Goal: Task Accomplishment & Management: Complete application form

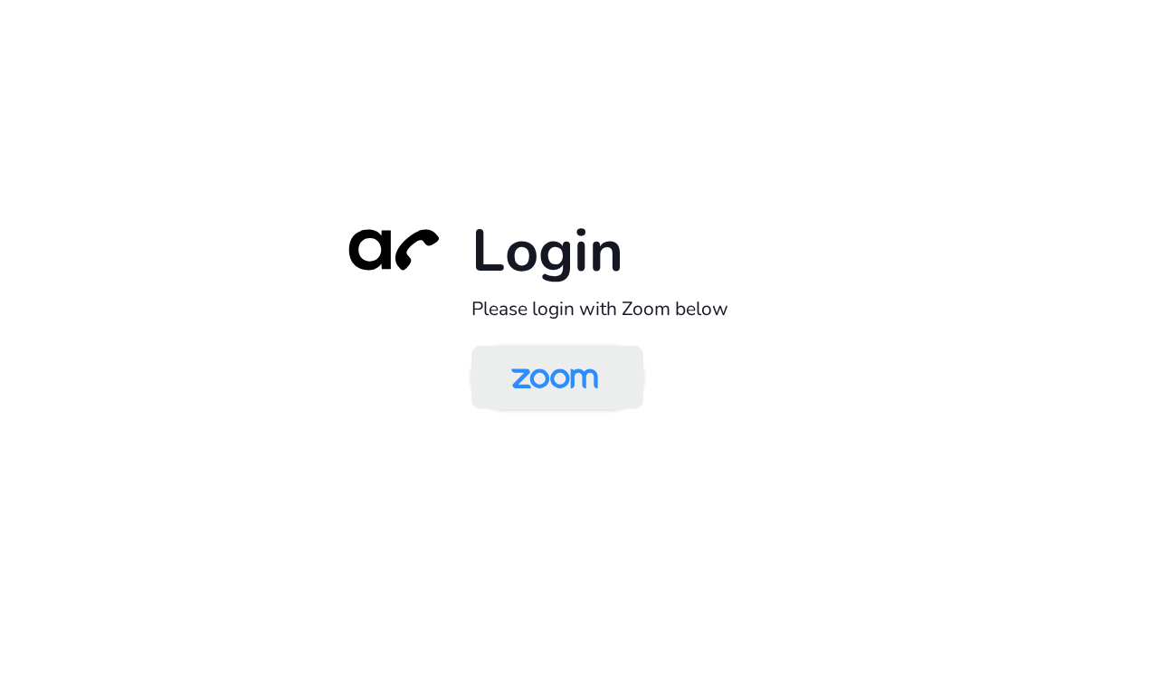
click at [571, 372] on img at bounding box center [554, 378] width 125 height 59
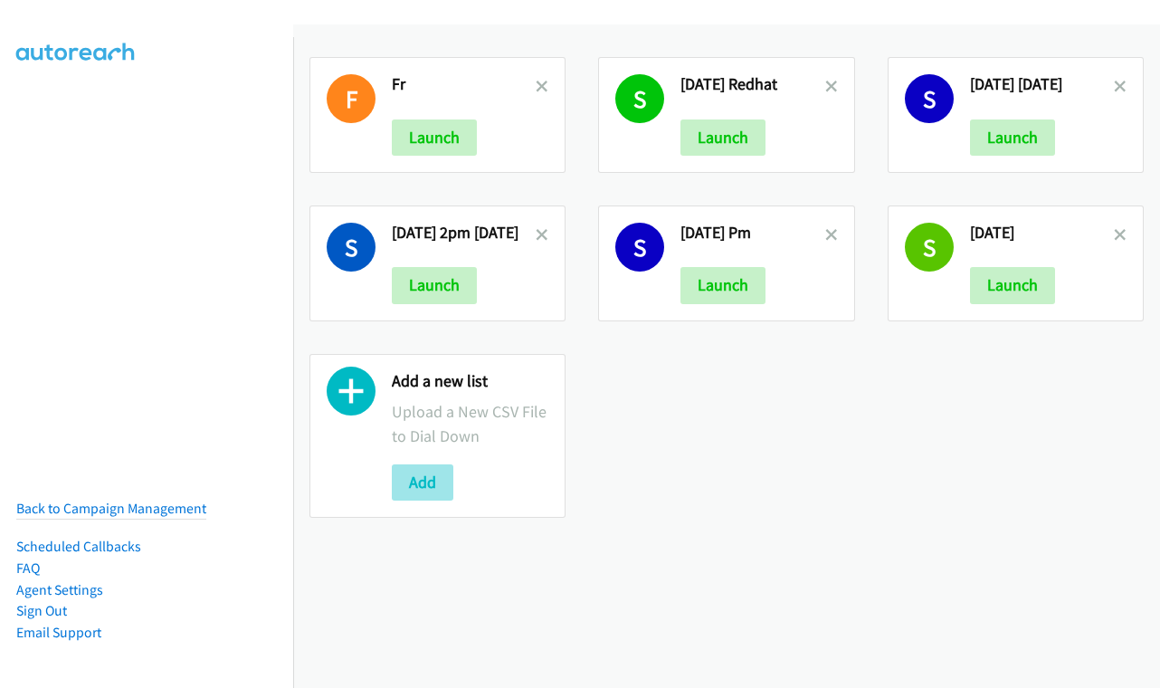
click at [436, 478] on button "Add" at bounding box center [423, 482] width 62 height 36
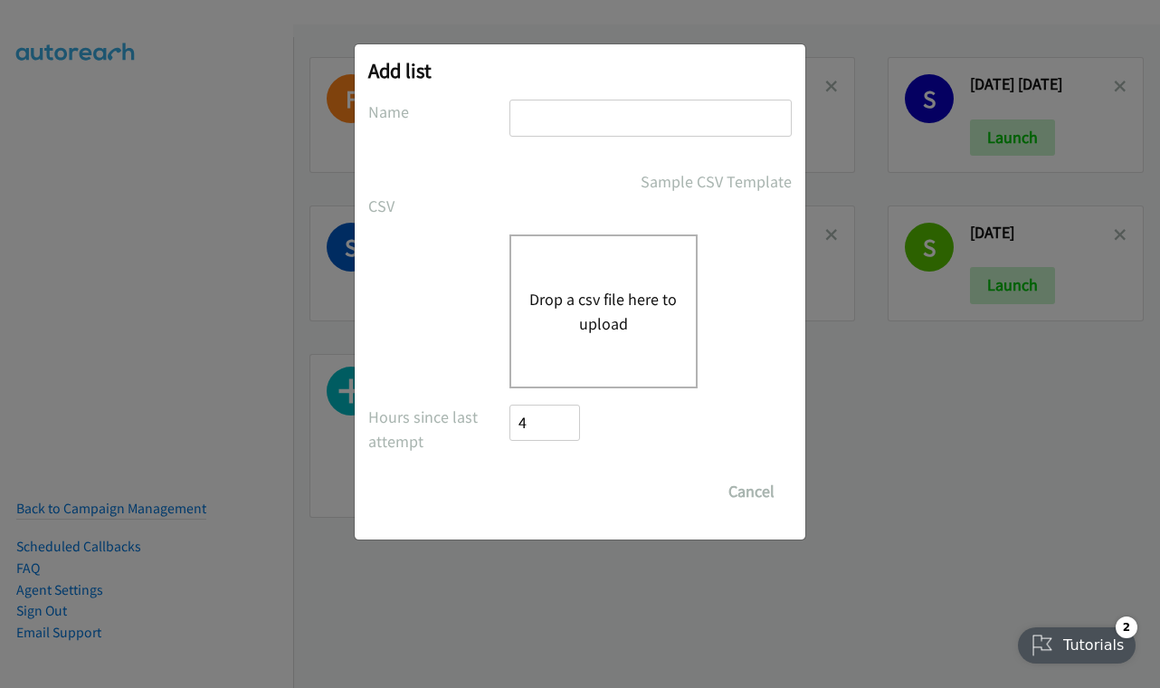
click at [608, 124] on input "text" at bounding box center [650, 118] width 282 height 37
type input "service now sep 22"
click at [606, 333] on button "Drop a csv file here to upload" at bounding box center [603, 311] width 148 height 49
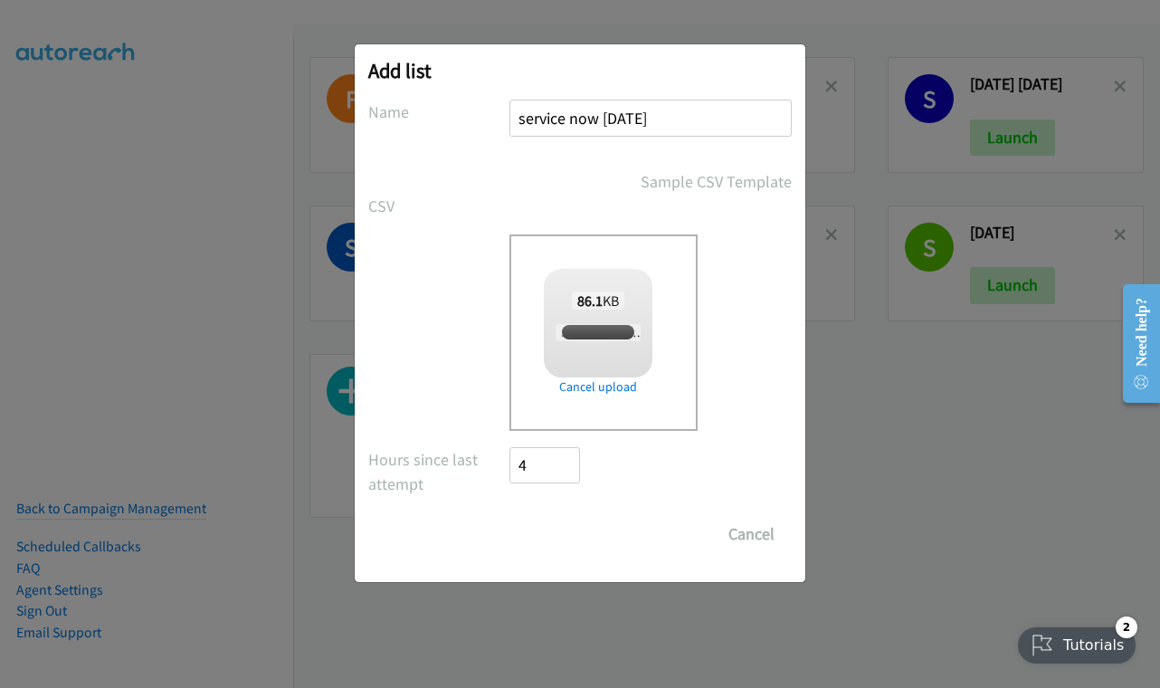
checkbox input "true"
click at [571, 533] on input "Save List" at bounding box center [556, 534] width 95 height 36
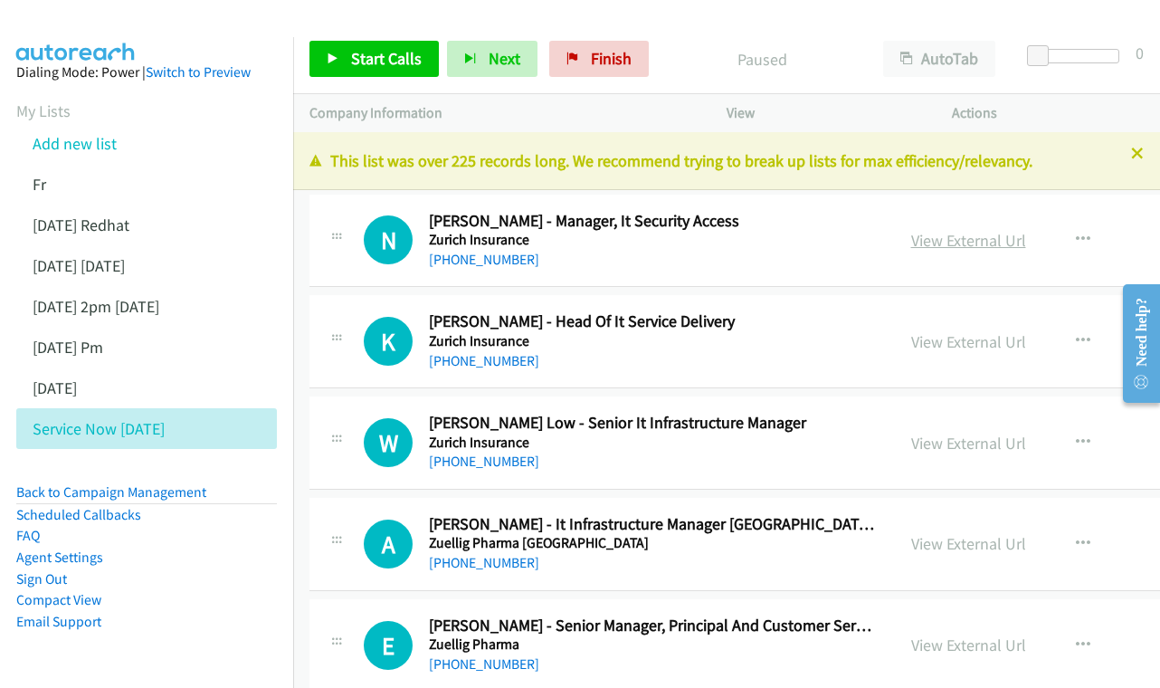
click at [979, 251] on link "View External Url" at bounding box center [968, 240] width 115 height 21
click at [915, 352] on link "View External Url" at bounding box center [968, 341] width 115 height 21
click at [934, 472] on div "View External Url View External Url Schedule/Manage Callback Start Calls Here R…" at bounding box center [1049, 443] width 309 height 60
click at [966, 453] on link "View External Url" at bounding box center [968, 443] width 115 height 21
click at [966, 554] on link "View External Url" at bounding box center [968, 543] width 115 height 21
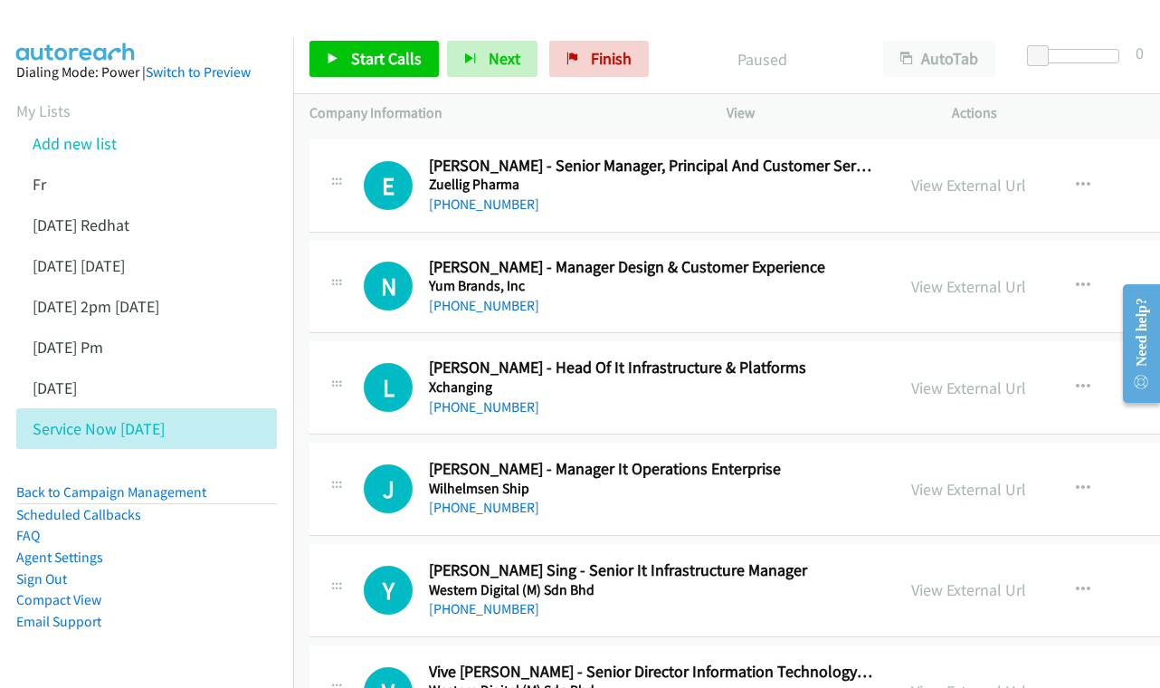
scroll to position [497, 0]
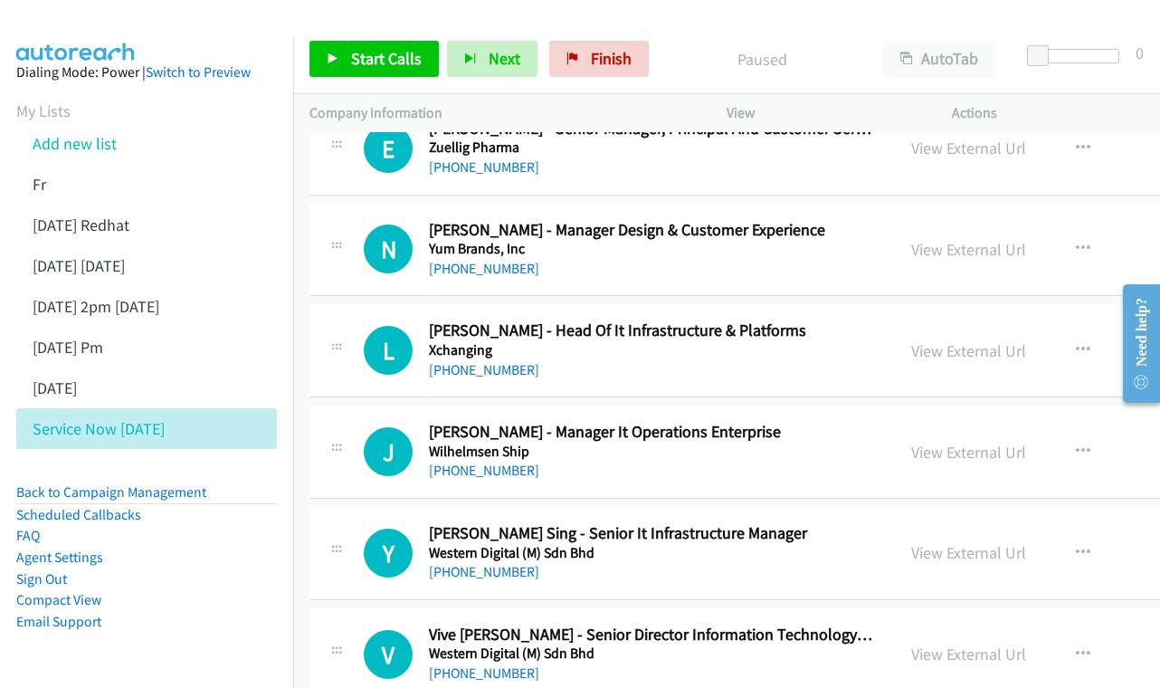
click at [1001, 178] on div "View External Url View External Url Schedule/Manage Callback Start Calls Here R…" at bounding box center [1049, 149] width 309 height 60
click at [996, 158] on link "View External Url" at bounding box center [968, 148] width 115 height 21
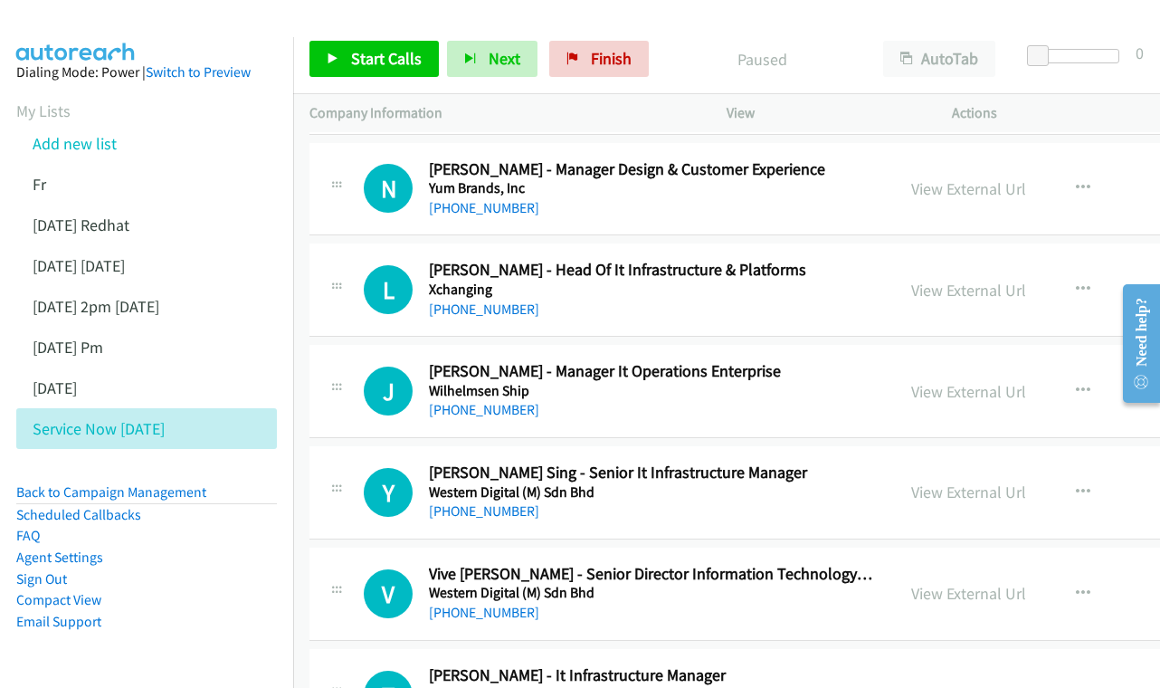
scroll to position [568, 0]
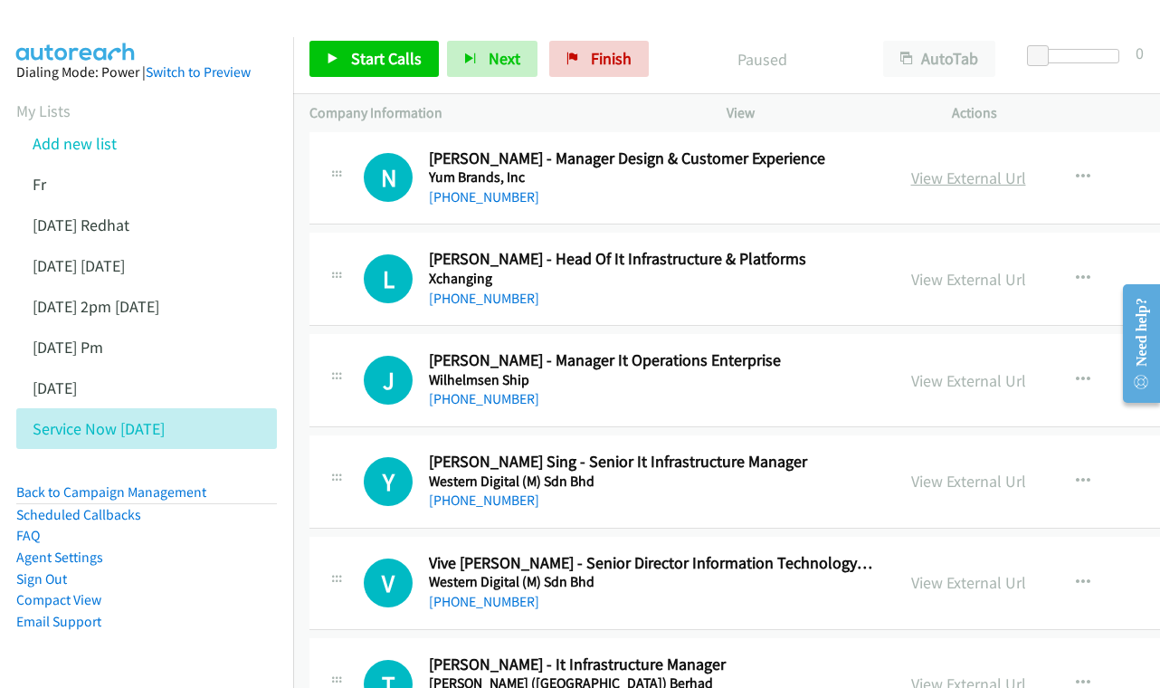
click at [955, 188] on link "View External Url" at bounding box center [968, 177] width 115 height 21
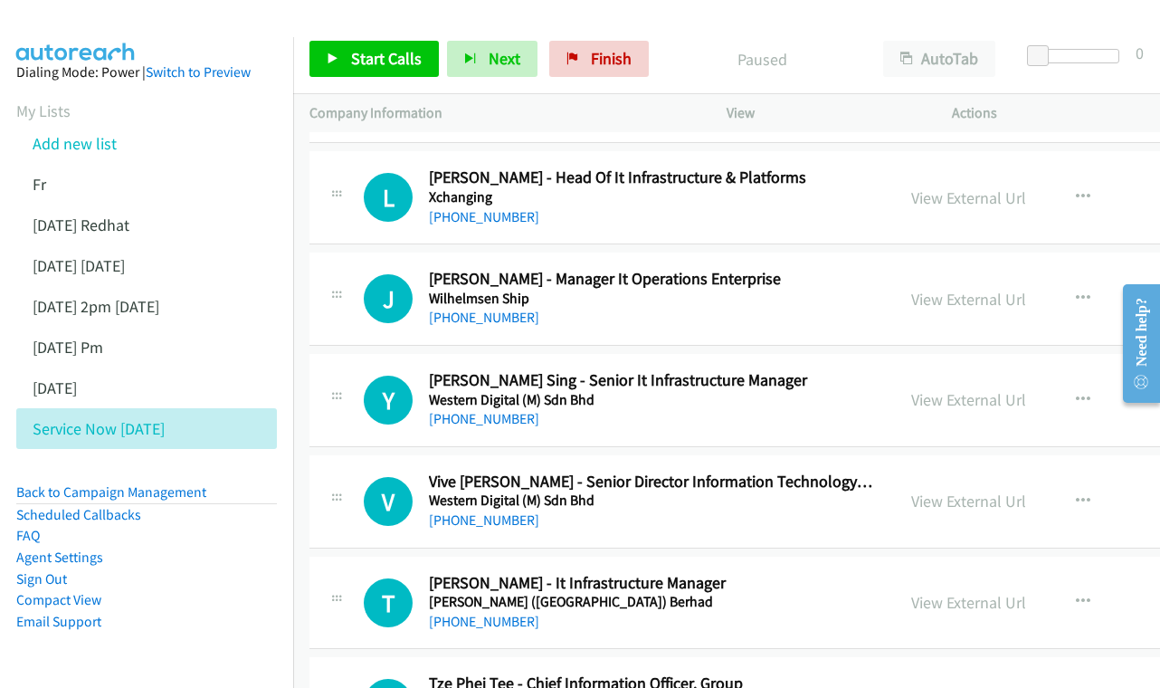
scroll to position [651, 0]
click at [936, 207] on link "View External Url" at bounding box center [968, 196] width 115 height 21
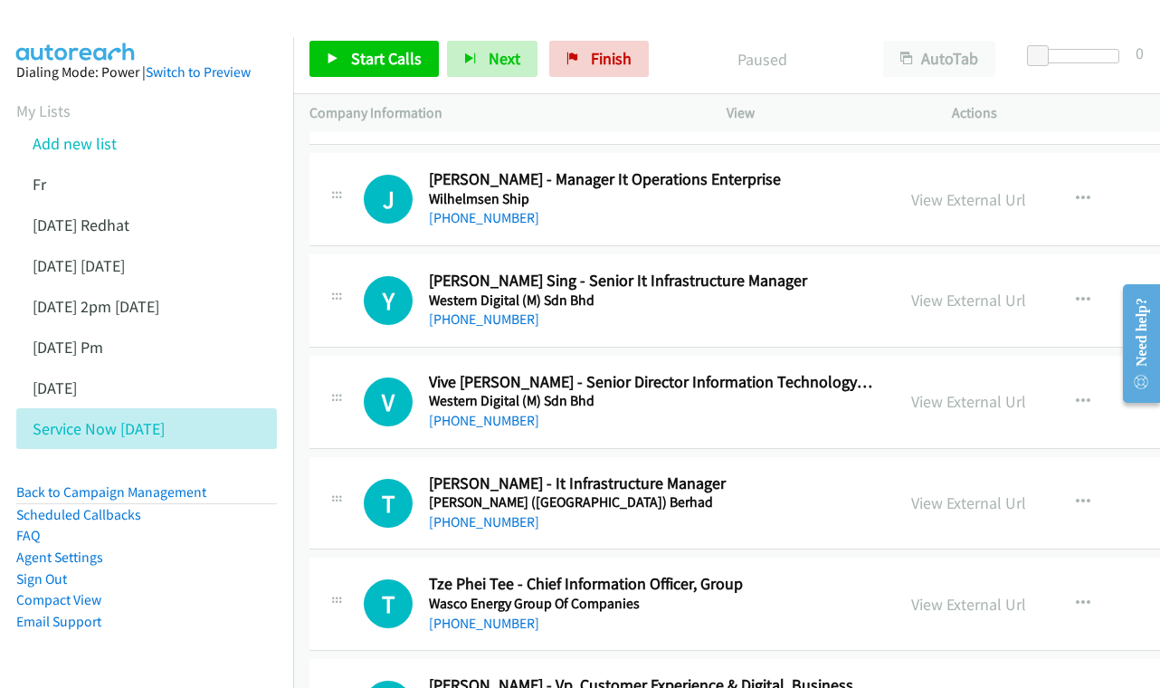
scroll to position [751, 0]
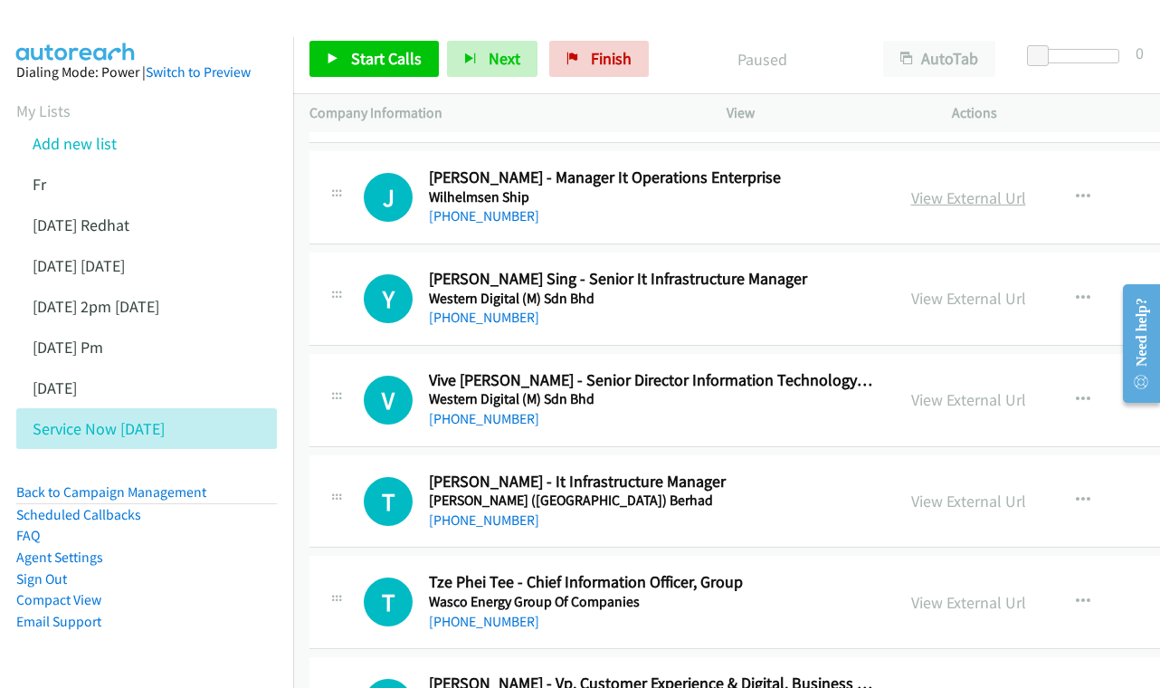
click at [933, 208] on link "View External Url" at bounding box center [968, 197] width 115 height 21
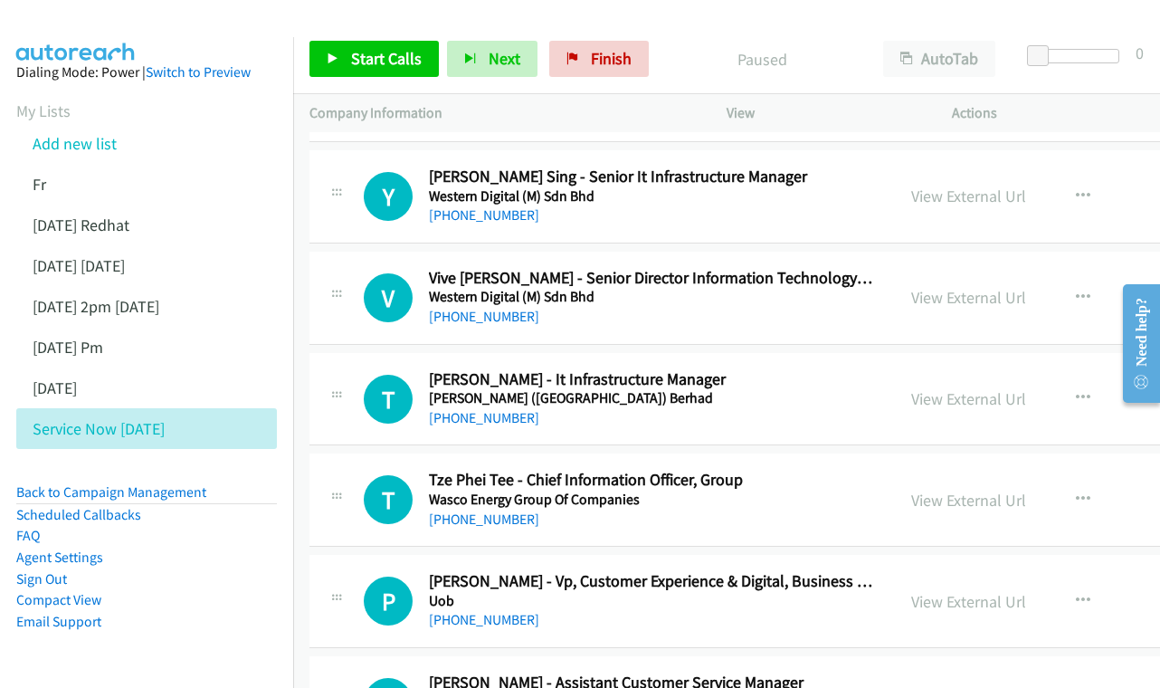
scroll to position [857, 0]
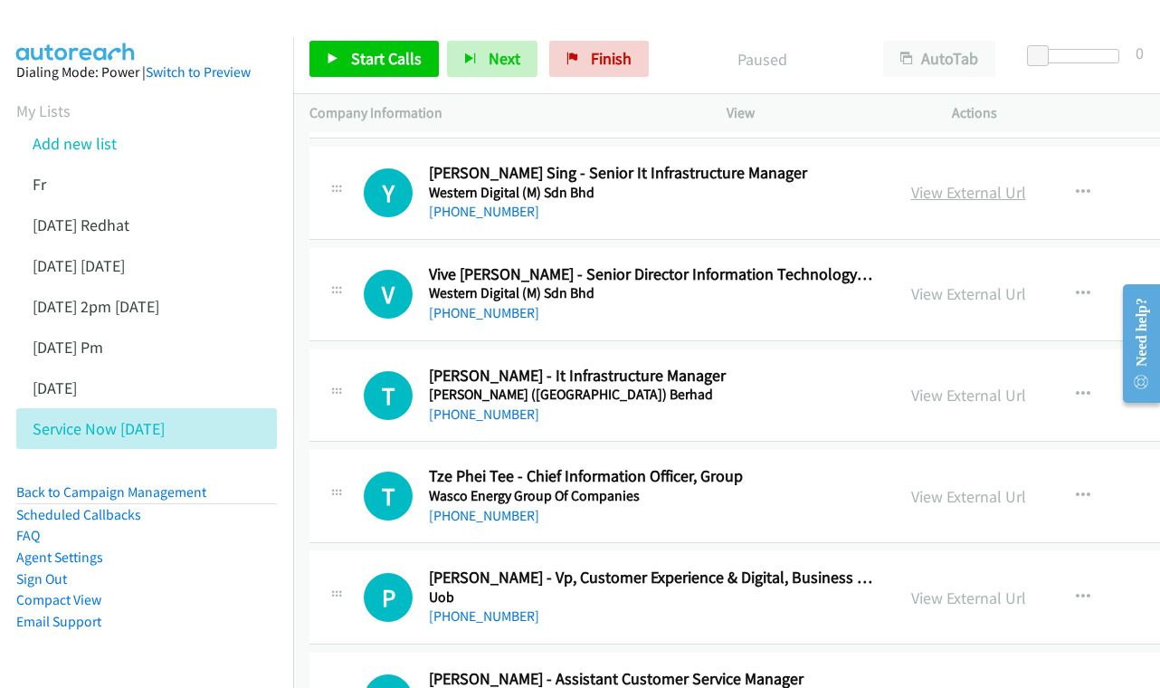
click at [928, 203] on link "View External Url" at bounding box center [968, 192] width 115 height 21
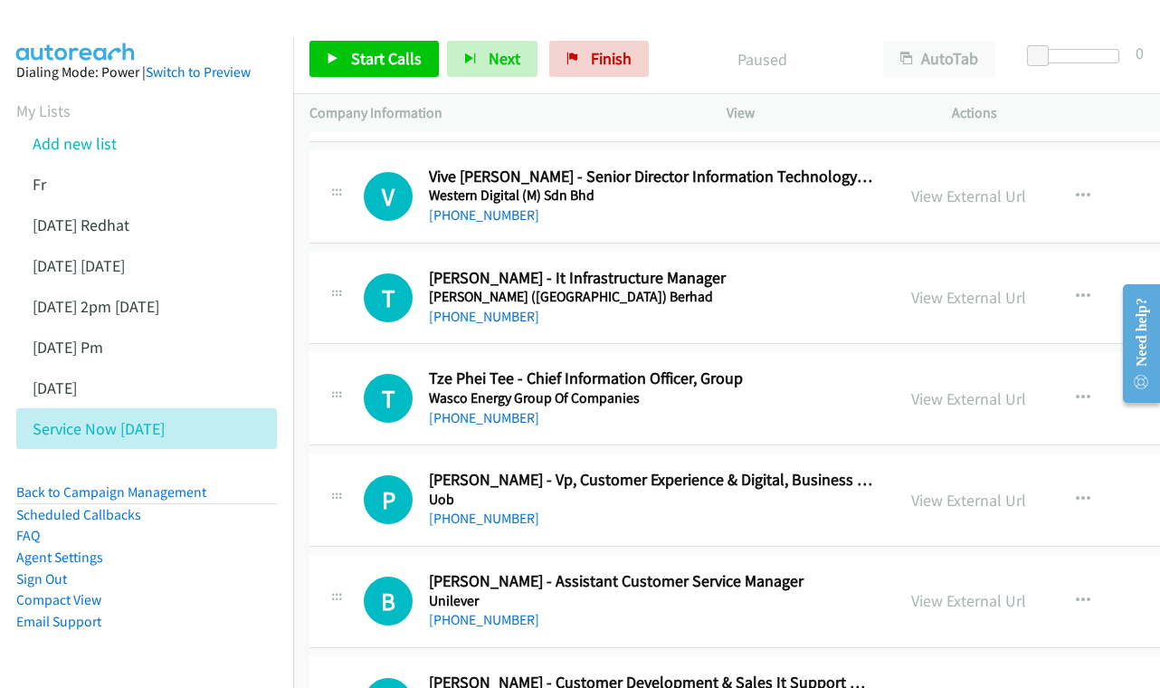
scroll to position [960, 0]
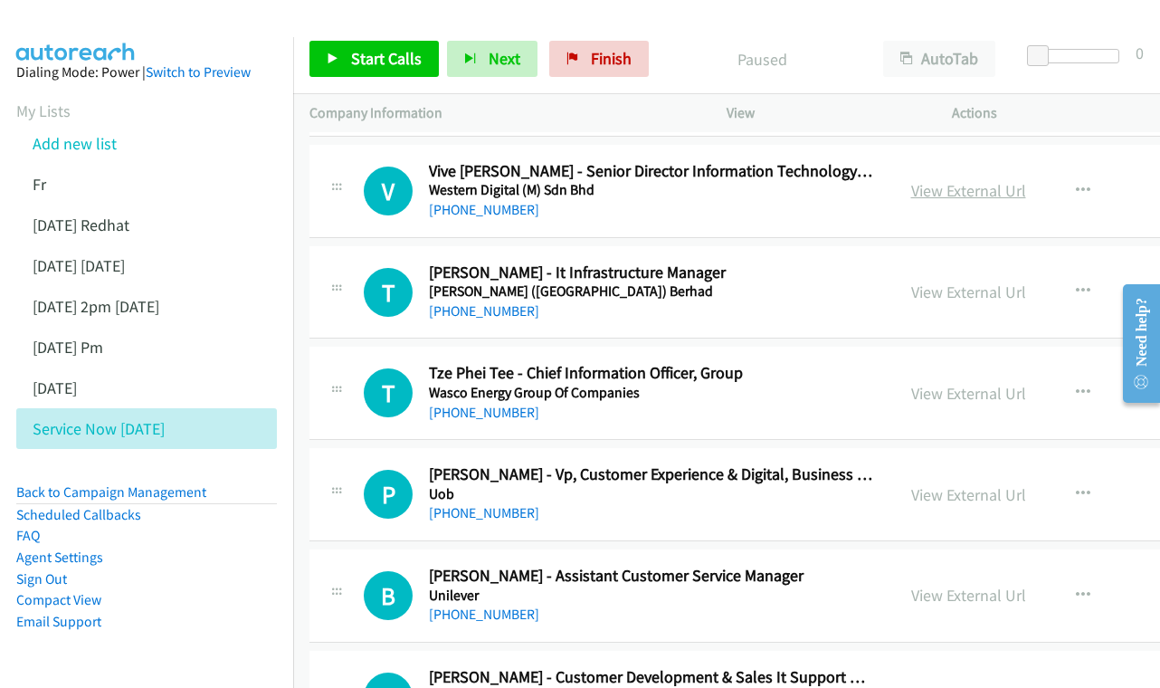
click at [983, 193] on link "View External Url" at bounding box center [968, 190] width 115 height 21
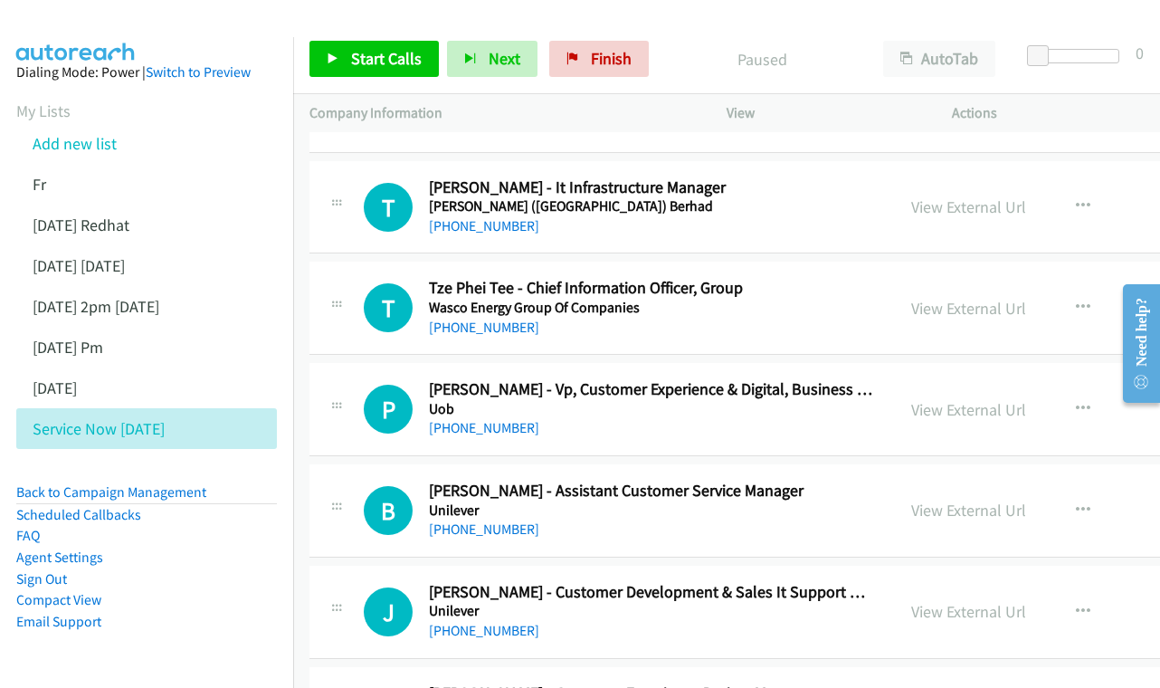
scroll to position [1062, 0]
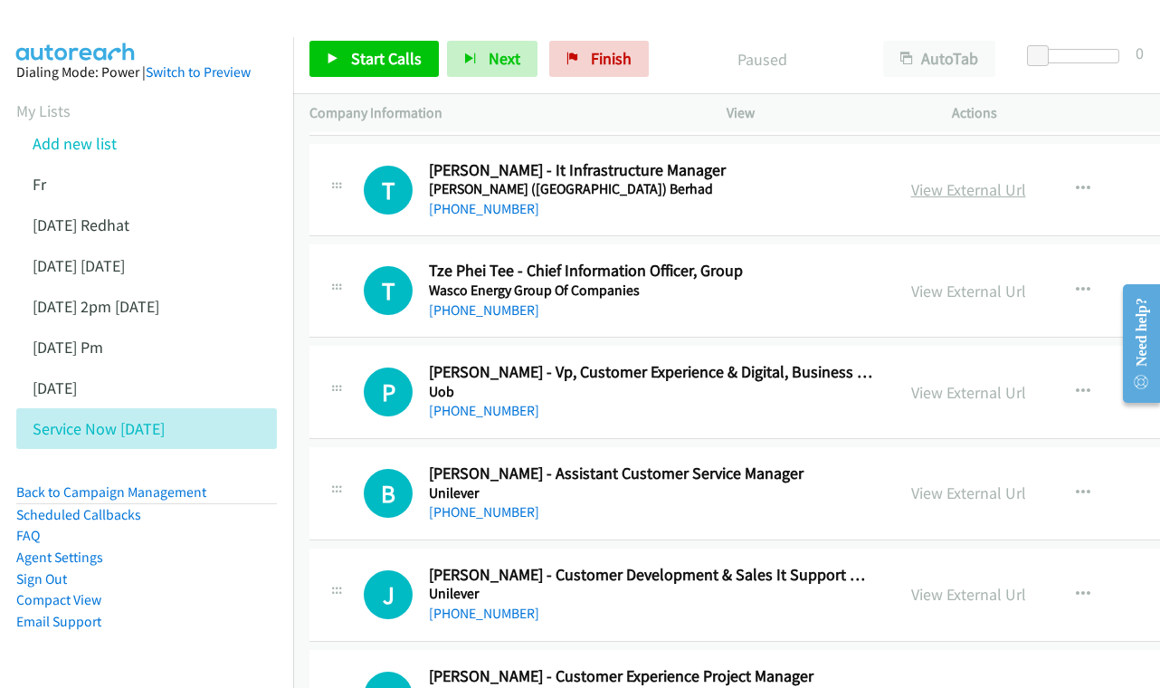
click at [941, 187] on link "View External Url" at bounding box center [968, 189] width 115 height 21
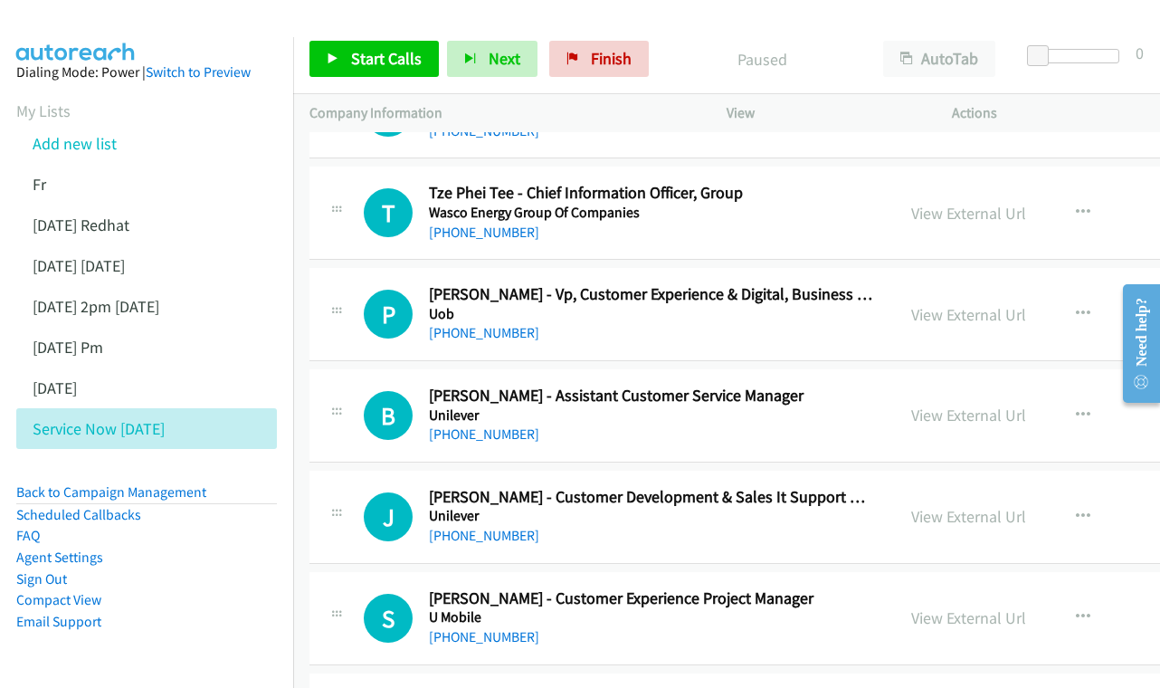
scroll to position [1141, 0]
click at [1034, 224] on div "View External Url View External Url Schedule/Manage Callback Start Calls Here R…" at bounding box center [1049, 212] width 309 height 60
click at [990, 217] on link "View External Url" at bounding box center [968, 212] width 115 height 21
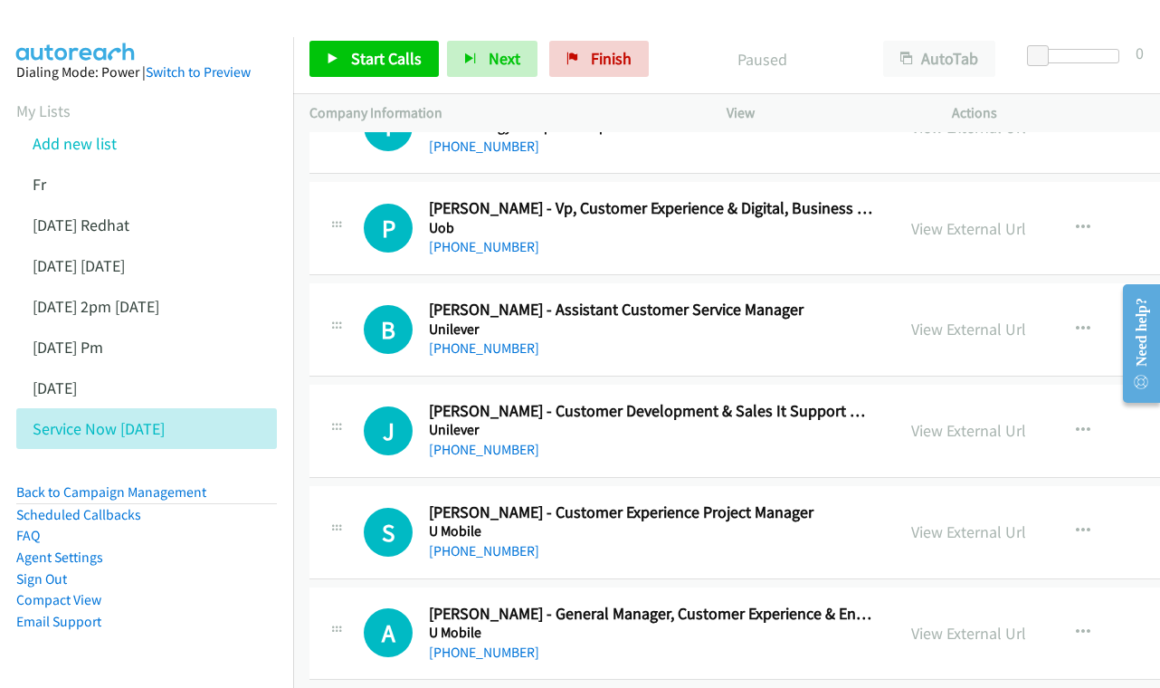
scroll to position [1242, 0]
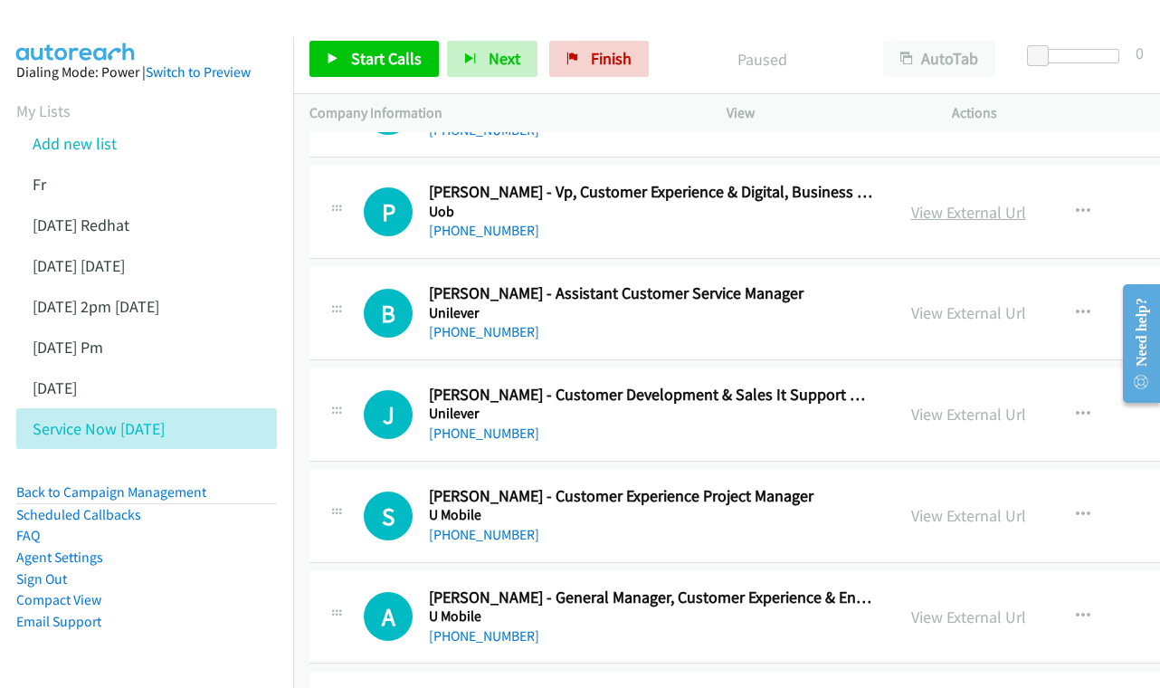
click at [923, 211] on link "View External Url" at bounding box center [968, 212] width 115 height 21
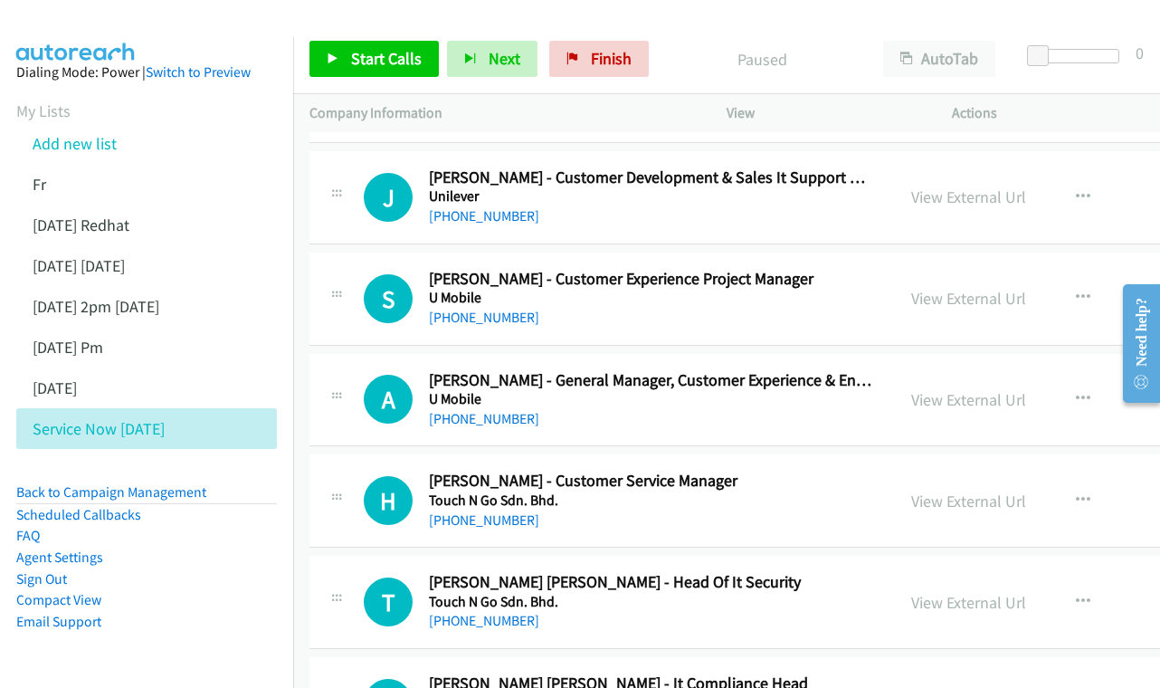
scroll to position [1460, 0]
click at [959, 203] on link "View External Url" at bounding box center [968, 196] width 115 height 21
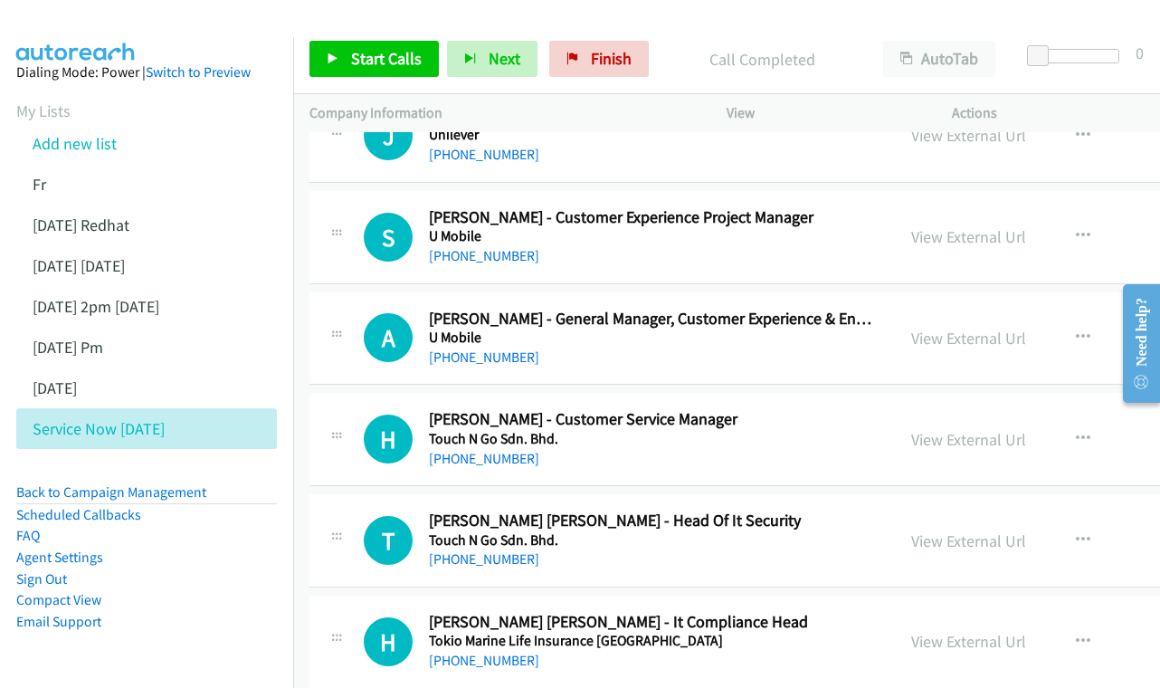
scroll to position [1554, 0]
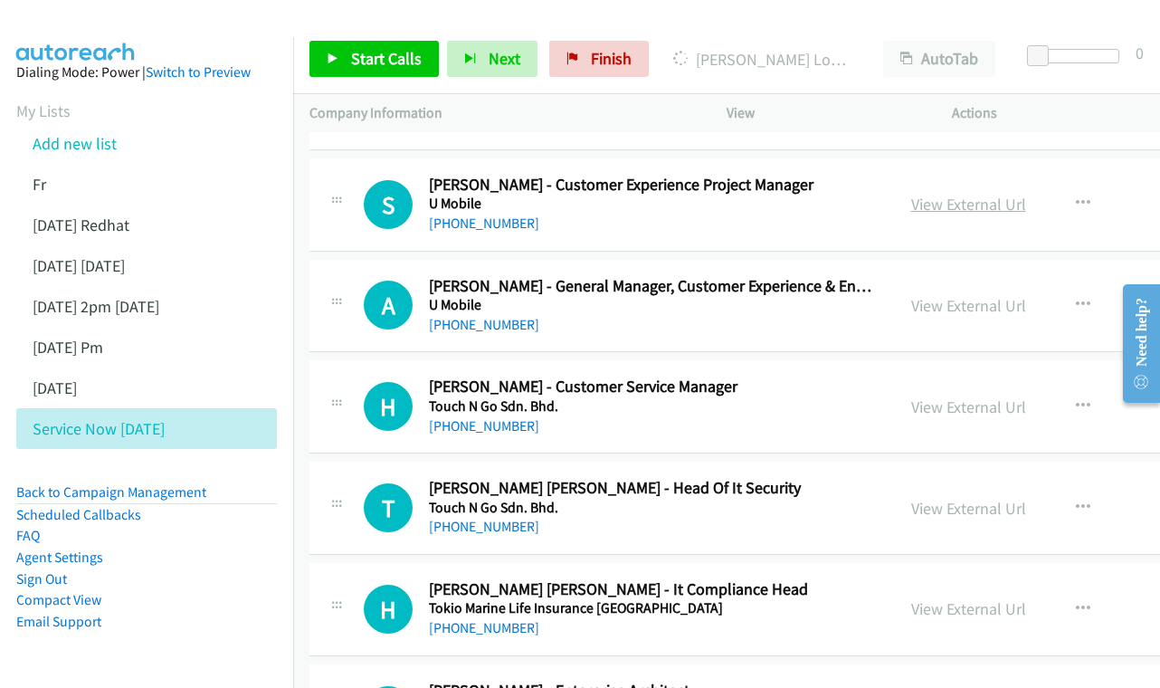
click at [983, 205] on link "View External Url" at bounding box center [968, 204] width 115 height 21
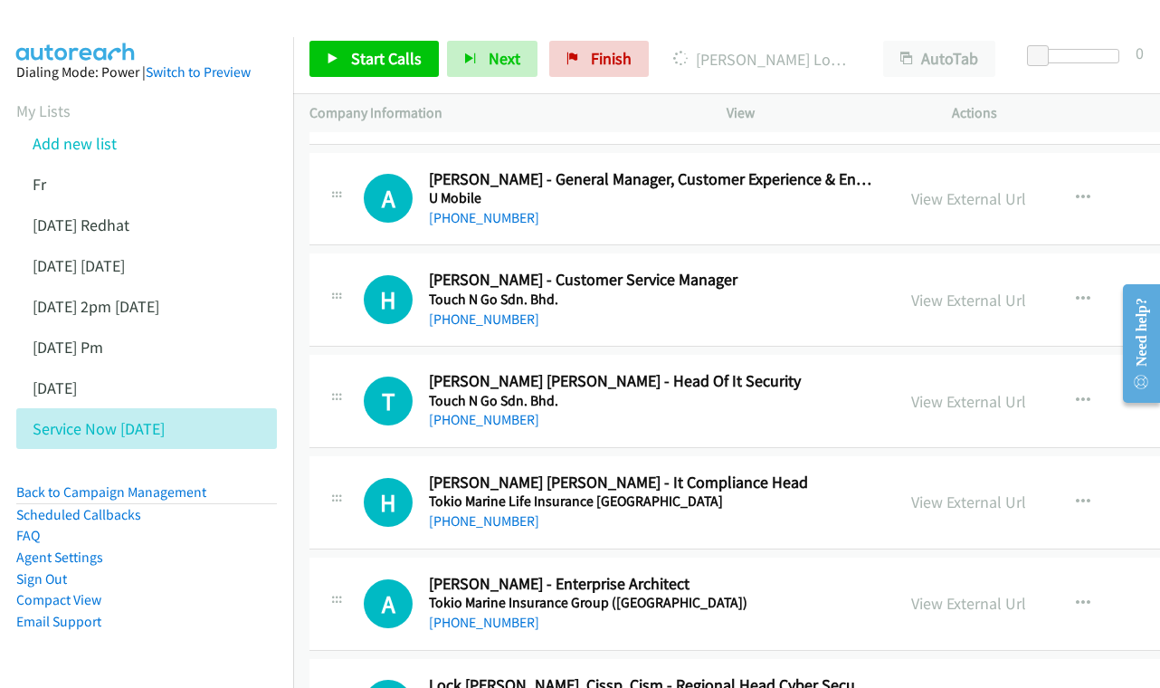
scroll to position [1664, 0]
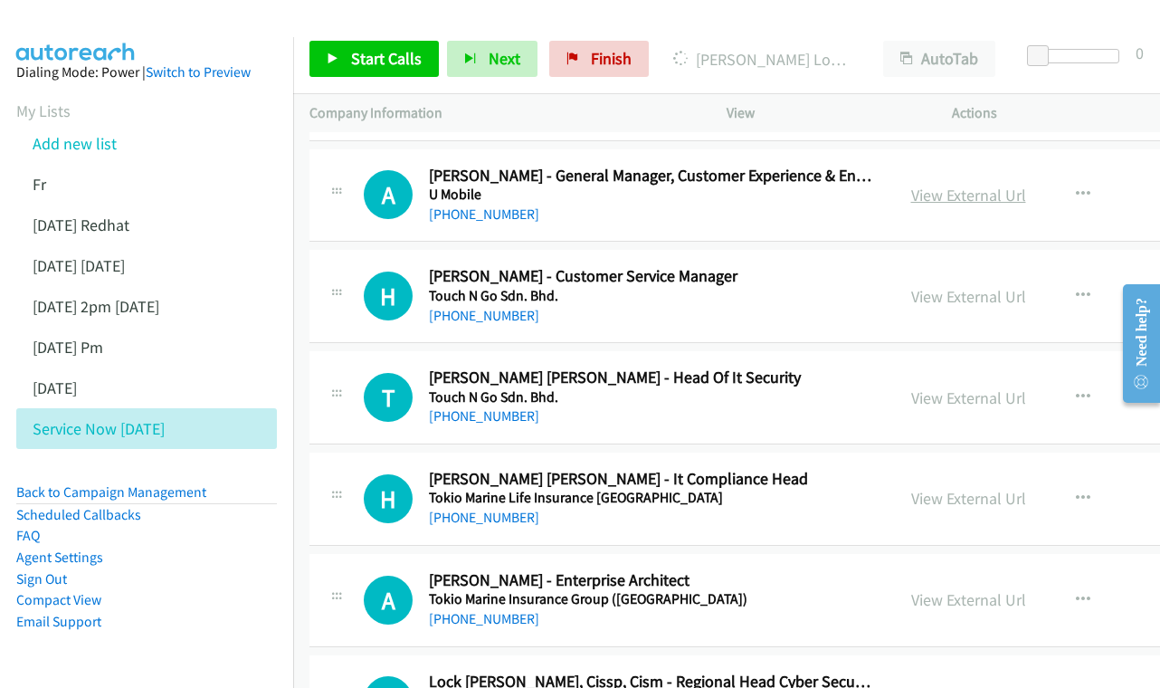
click at [956, 200] on link "View External Url" at bounding box center [968, 195] width 115 height 21
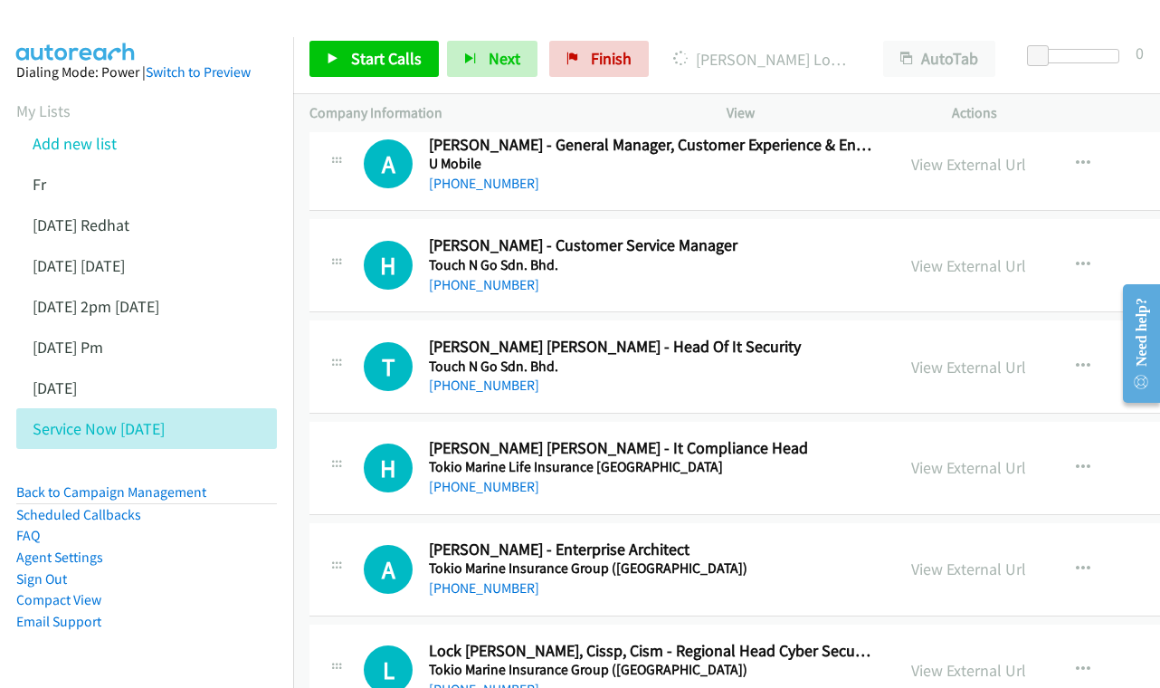
scroll to position [1769, 0]
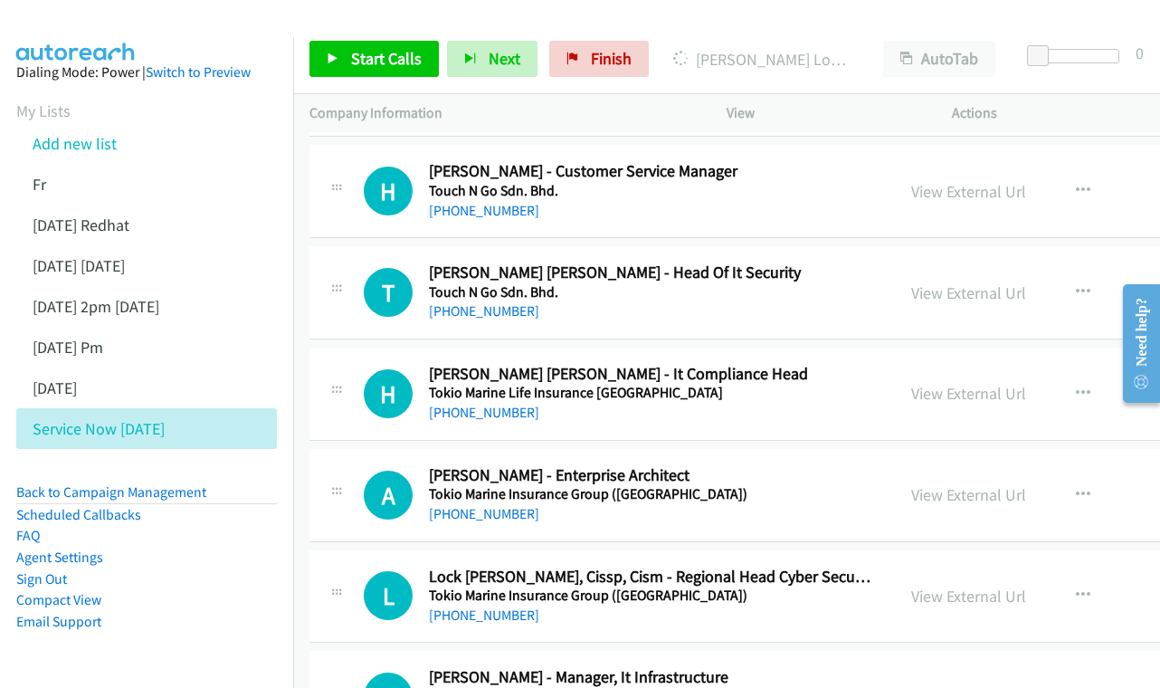
click at [966, 224] on div "H Callback Scheduled Hasan Hasraini - Customer Service Manager Touch N Go Sdn. …" at bounding box center [861, 191] width 1105 height 93
click at [965, 191] on link "View External Url" at bounding box center [968, 191] width 115 height 21
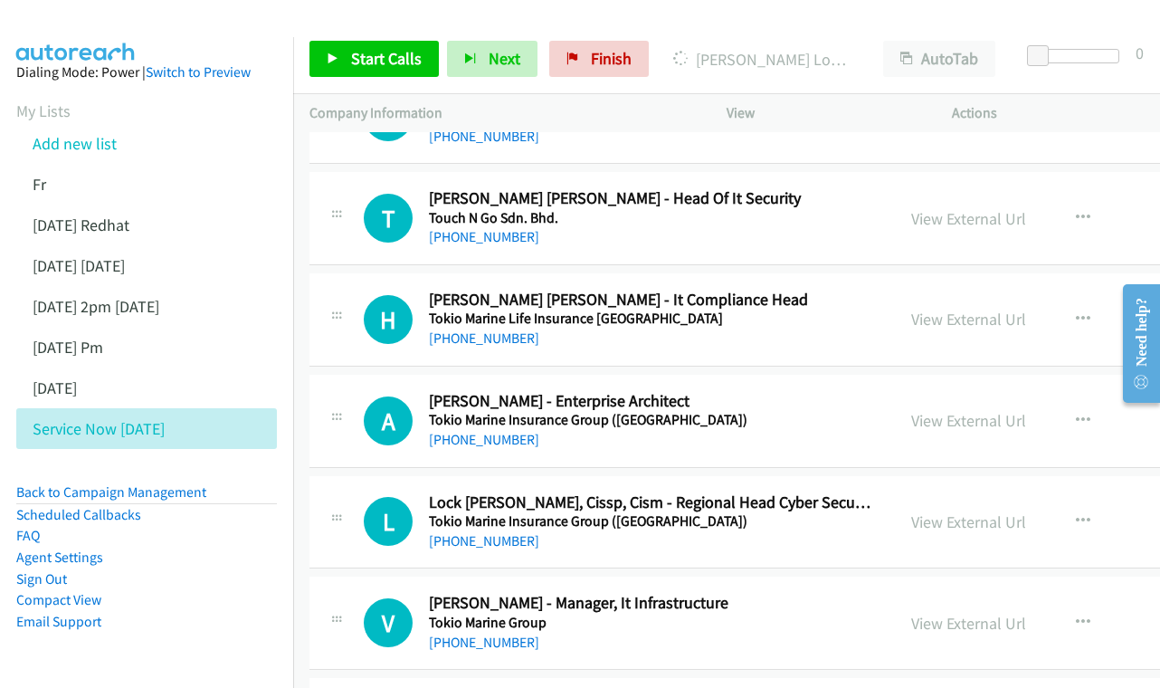
scroll to position [1847, 0]
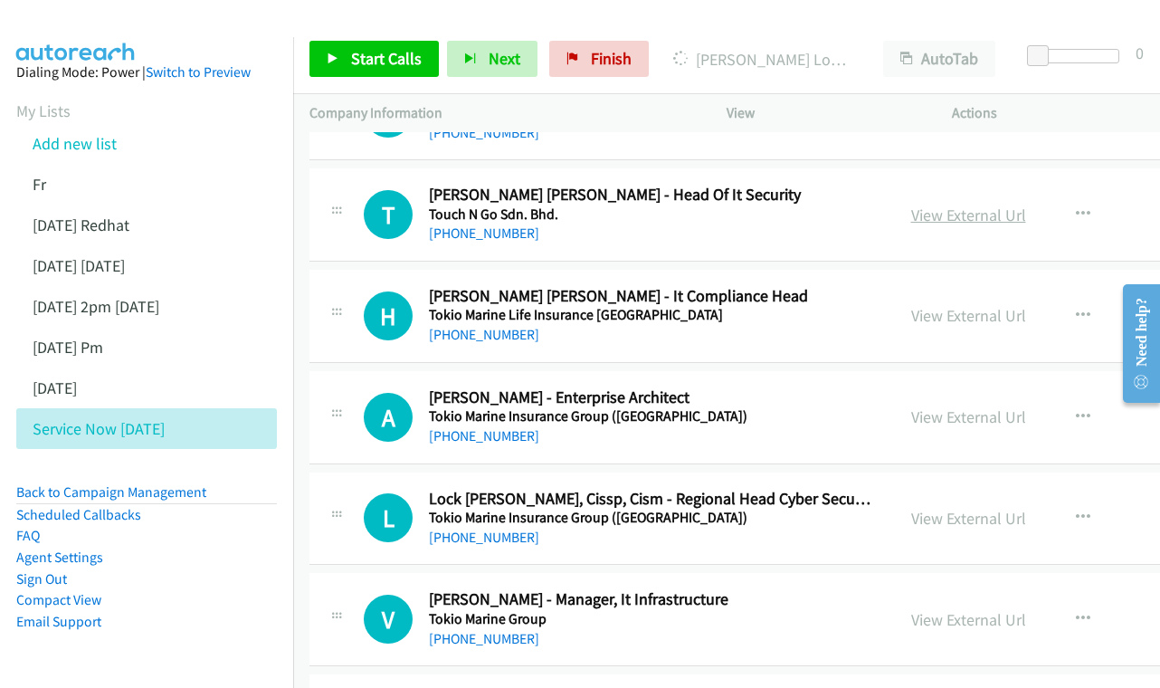
click at [985, 213] on link "View External Url" at bounding box center [968, 215] width 115 height 21
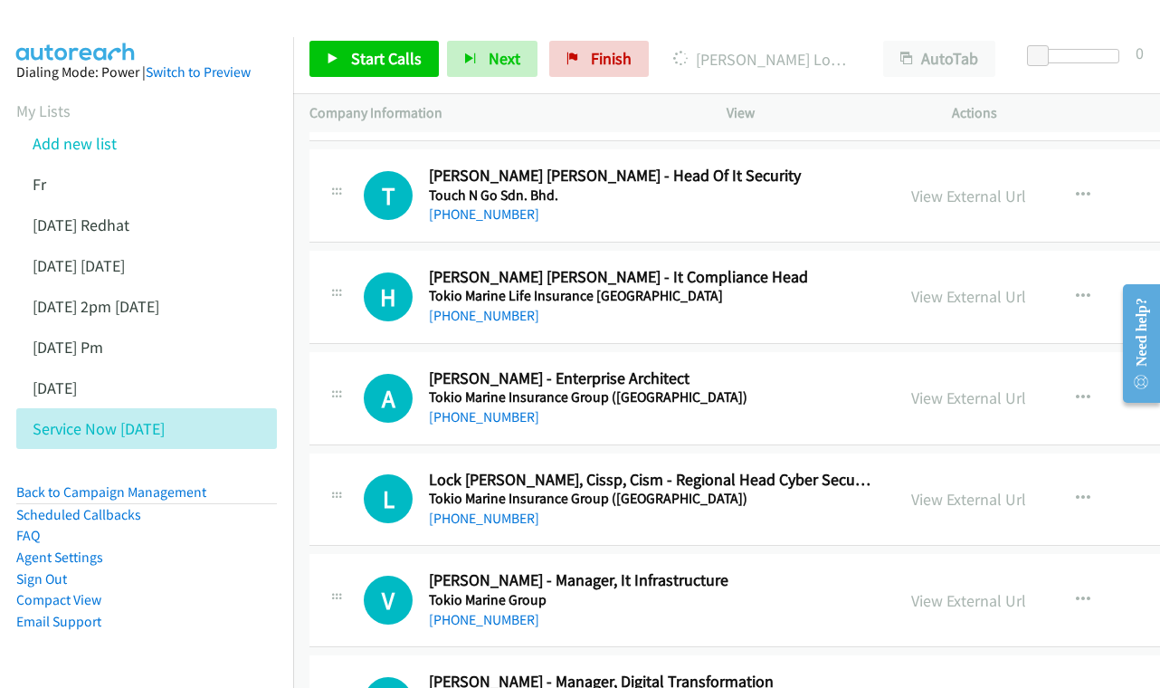
scroll to position [1997, 0]
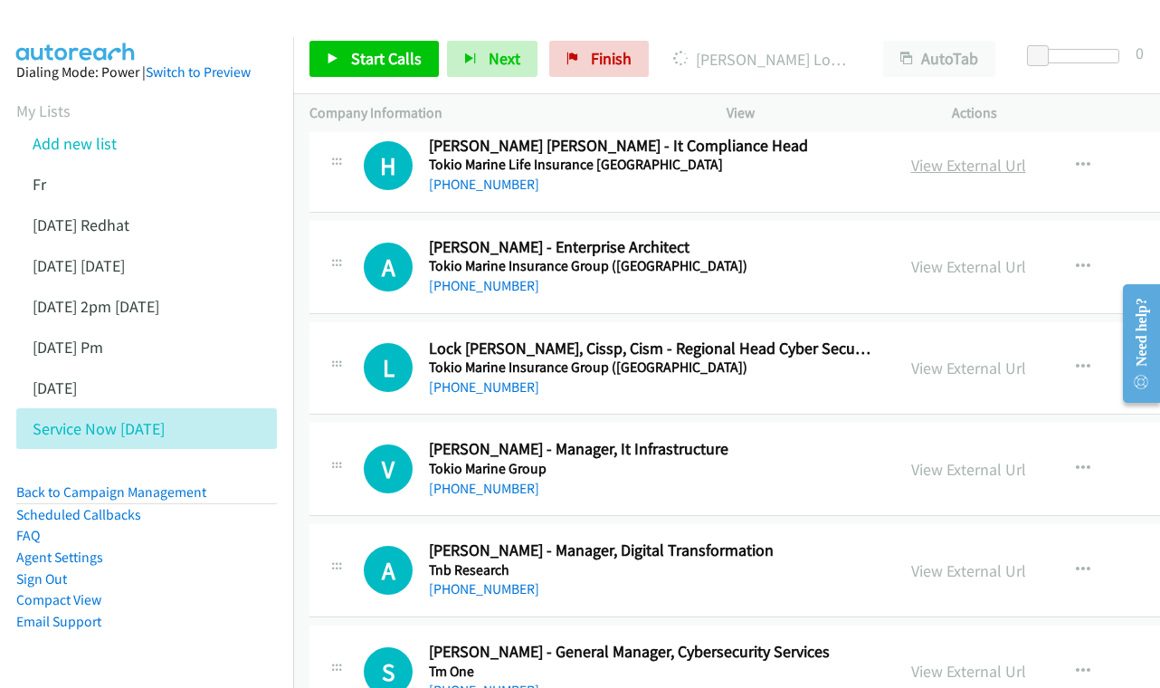
click at [965, 156] on link "View External Url" at bounding box center [968, 165] width 115 height 21
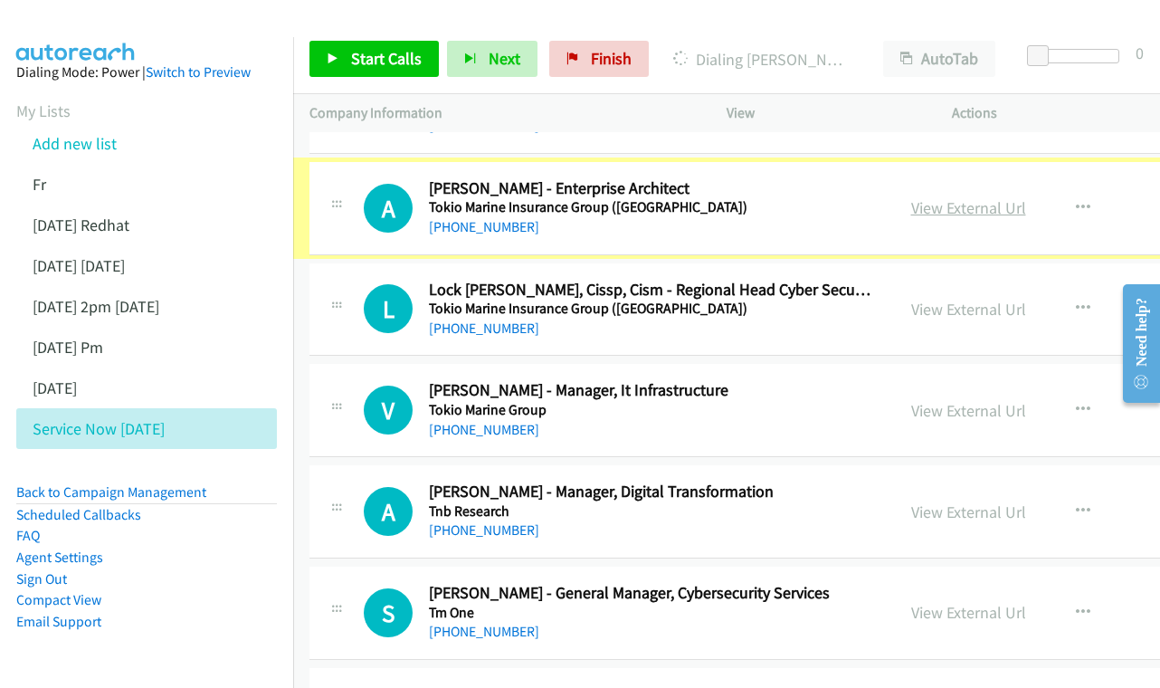
click at [958, 203] on link "View External Url" at bounding box center [968, 207] width 115 height 21
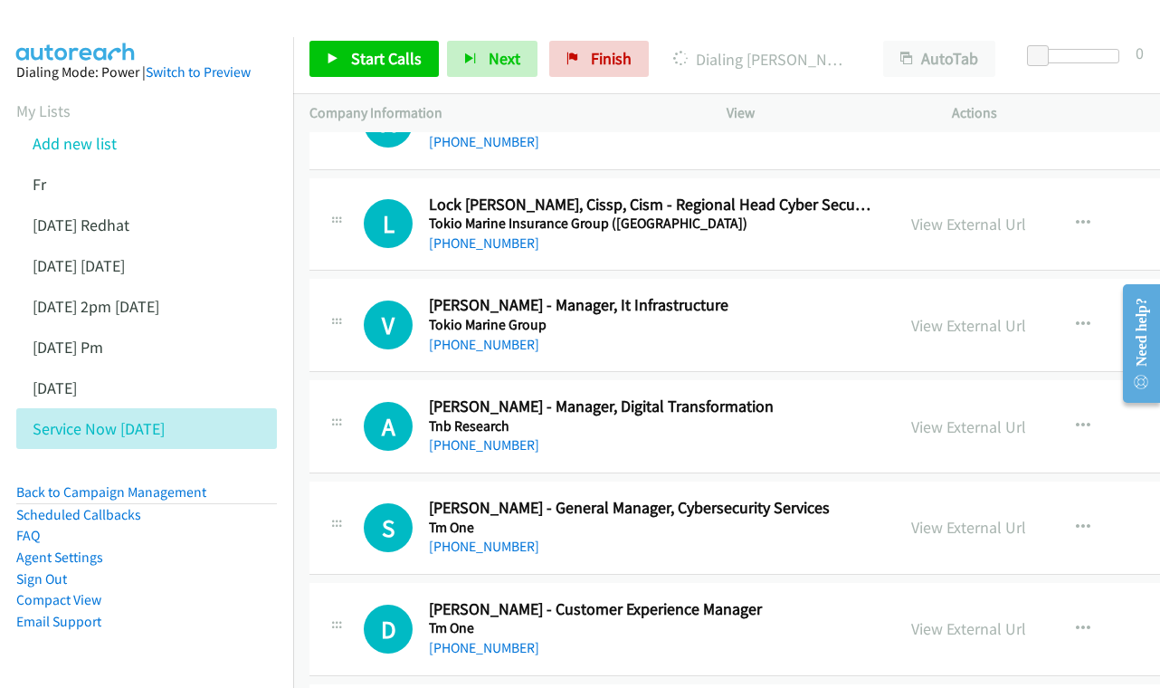
scroll to position [2145, 0]
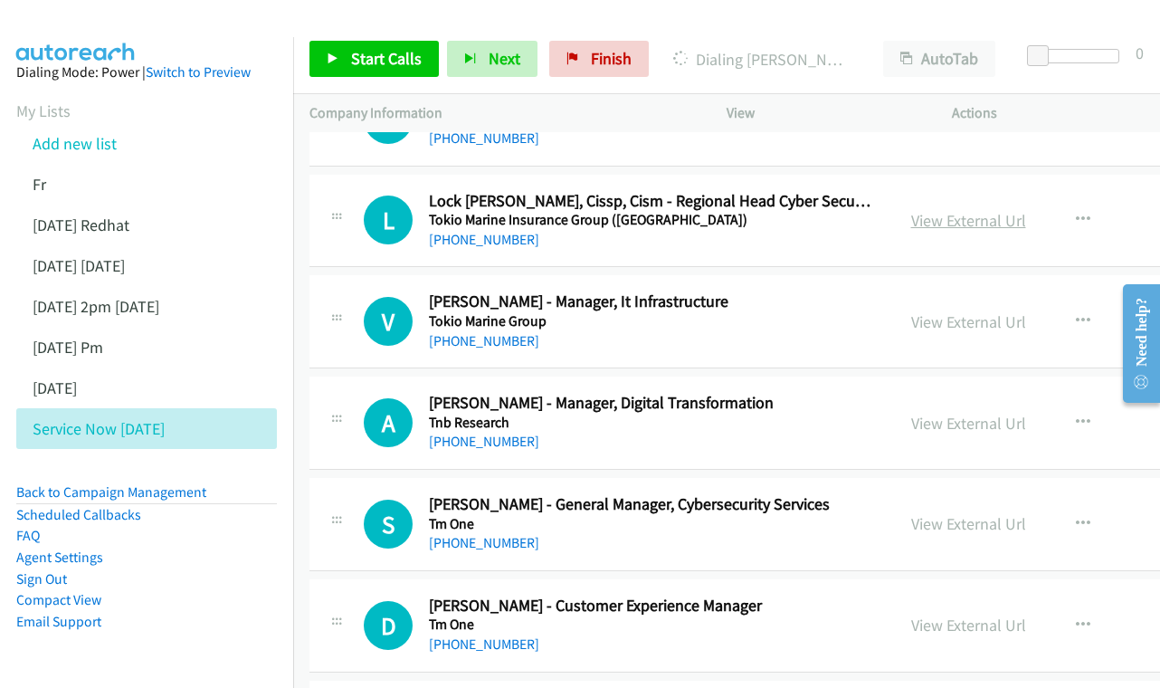
click at [985, 214] on link "View External Url" at bounding box center [968, 220] width 115 height 21
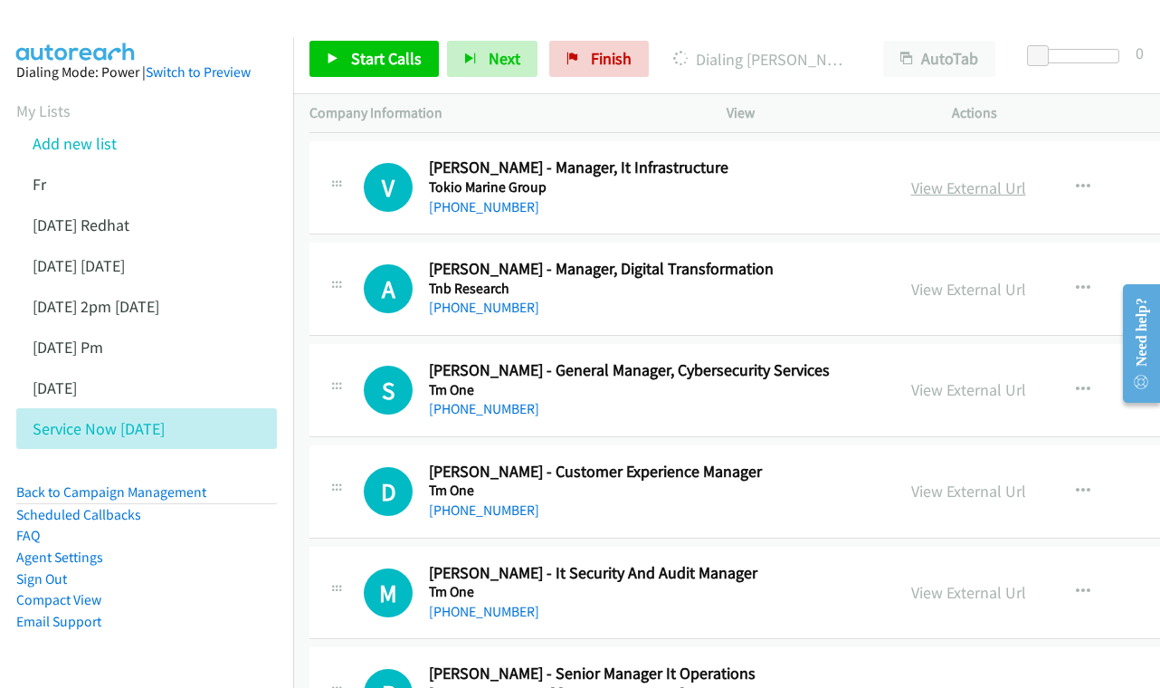
click at [982, 177] on link "View External Url" at bounding box center [968, 187] width 115 height 21
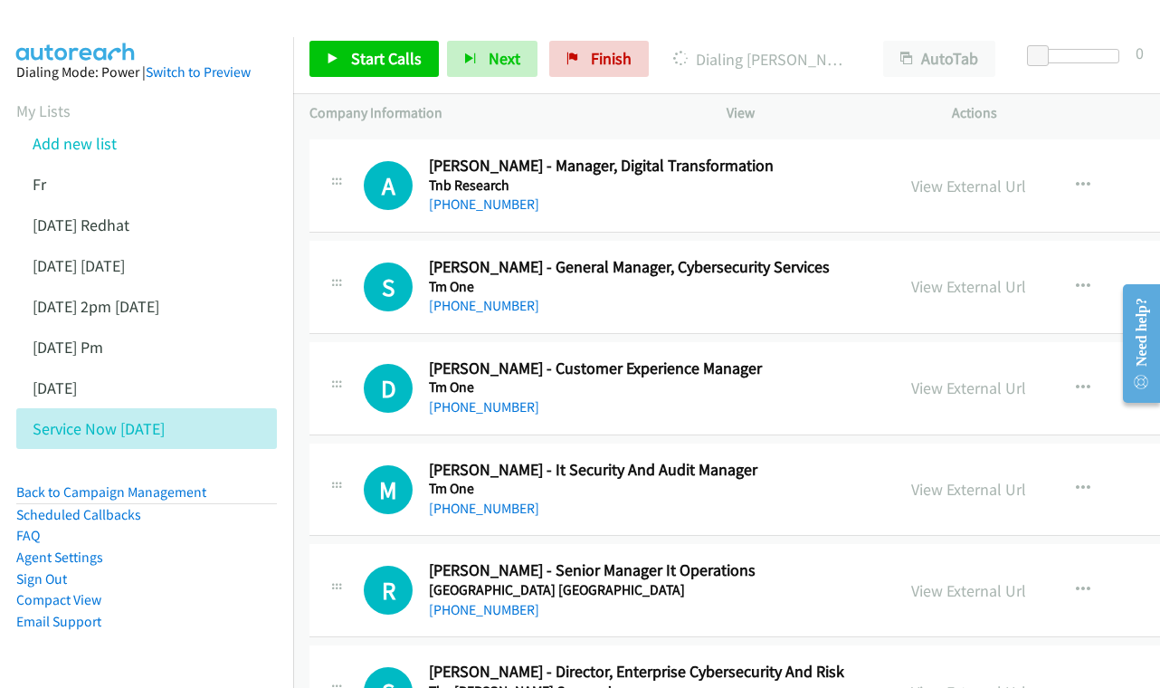
scroll to position [2385, 0]
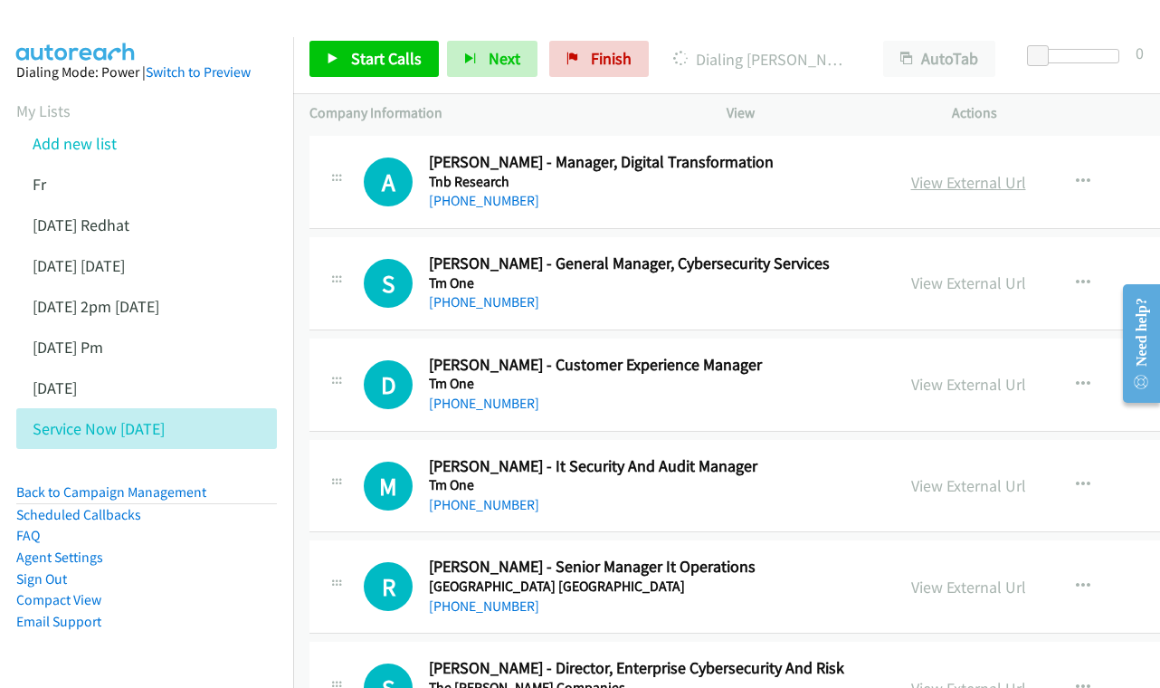
click at [966, 172] on link "View External Url" at bounding box center [968, 182] width 115 height 21
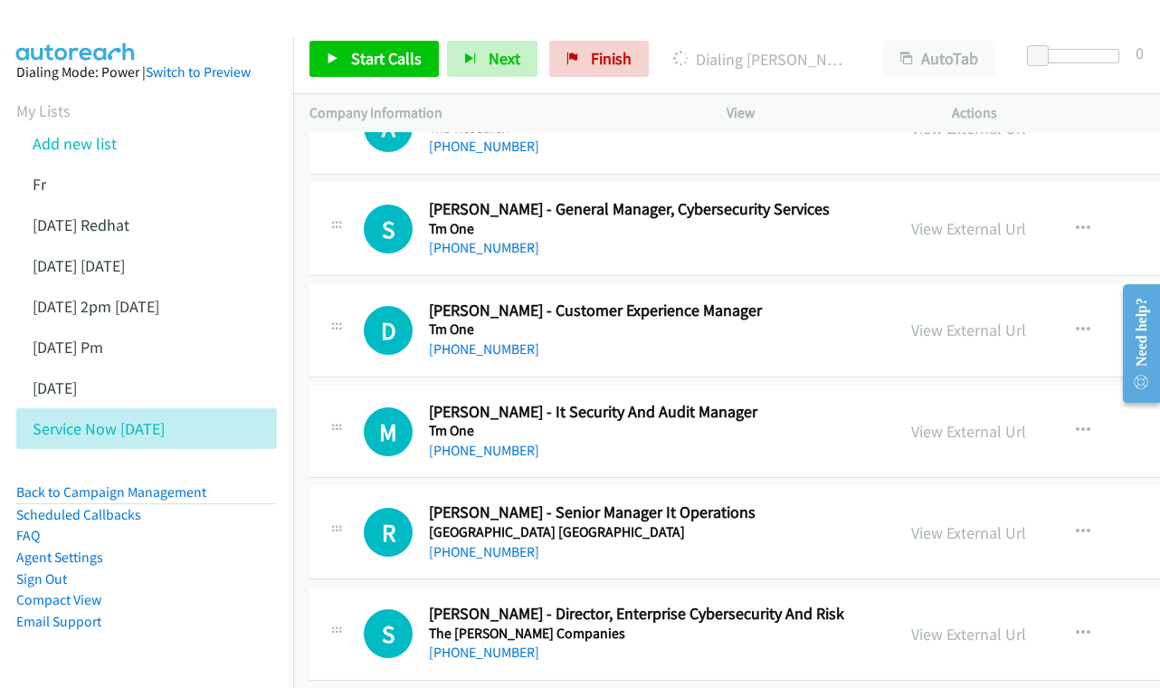
scroll to position [2471, 0]
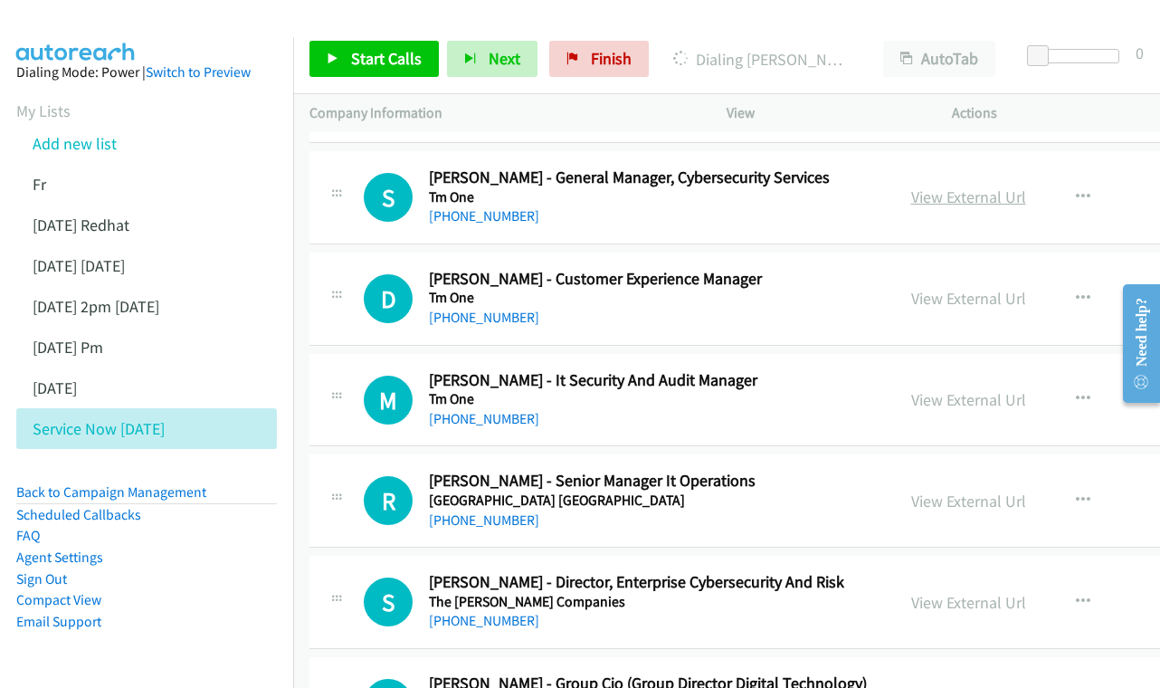
click at [928, 186] on link "View External Url" at bounding box center [968, 196] width 115 height 21
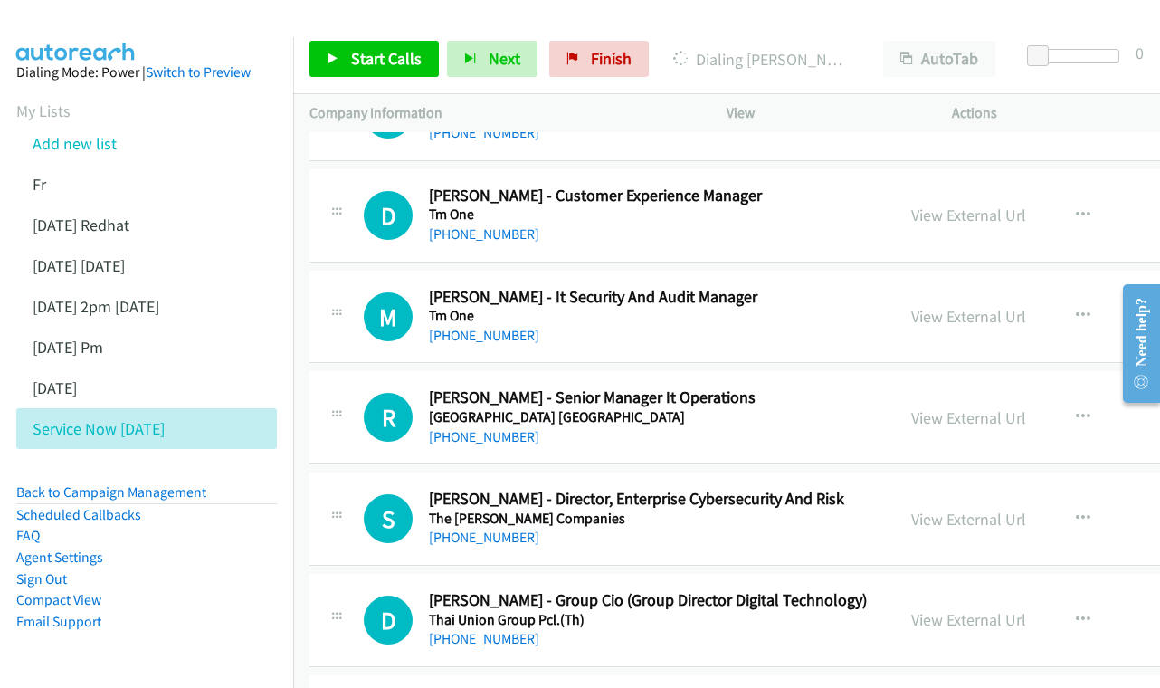
scroll to position [2568, 0]
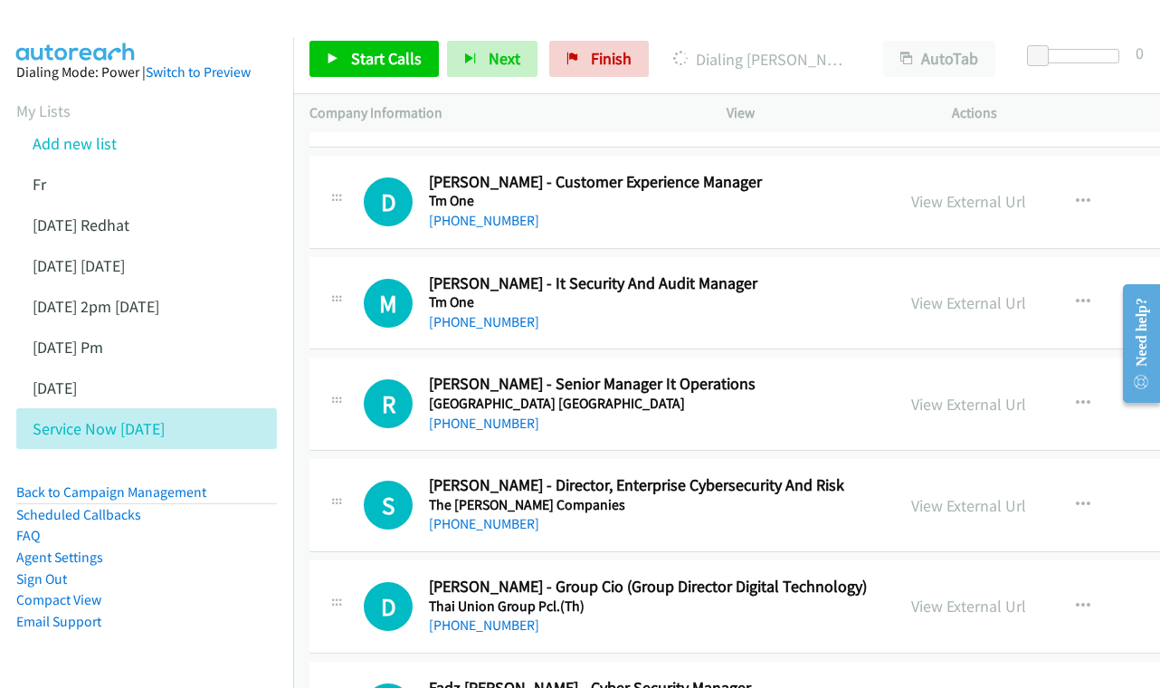
click at [969, 197] on div "View External Url View External Url Schedule/Manage Callback Start Calls Here R…" at bounding box center [1049, 202] width 309 height 60
click at [961, 191] on link "View External Url" at bounding box center [968, 201] width 115 height 21
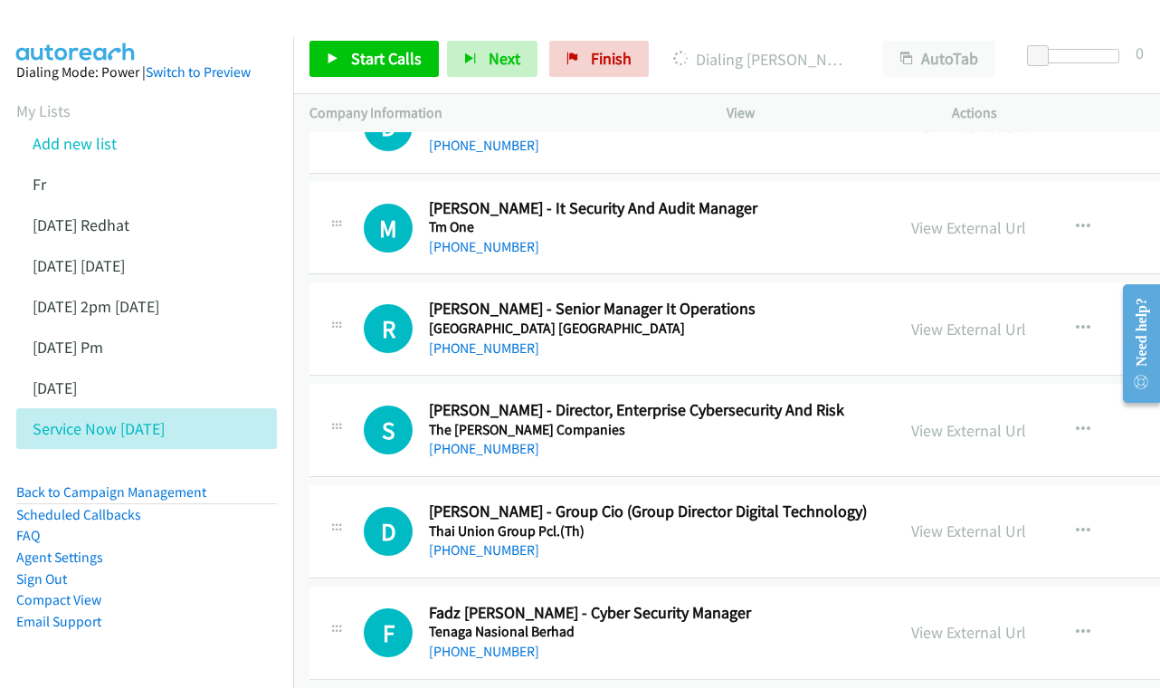
scroll to position [2655, 0]
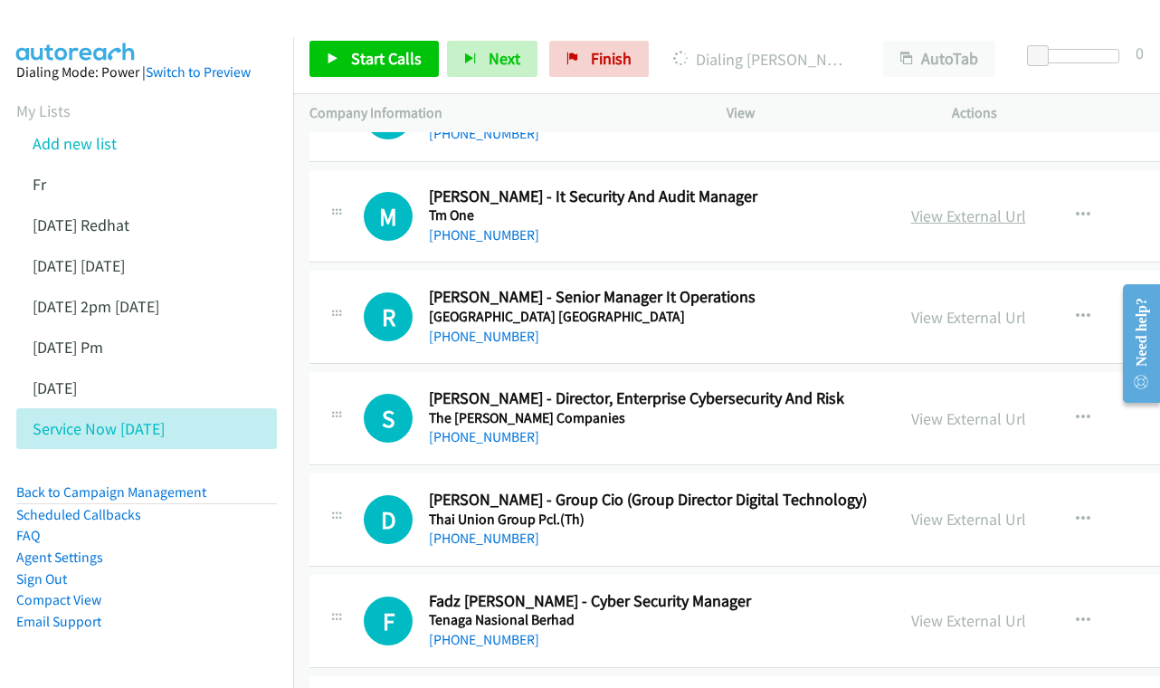
click at [951, 205] on link "View External Url" at bounding box center [968, 215] width 115 height 21
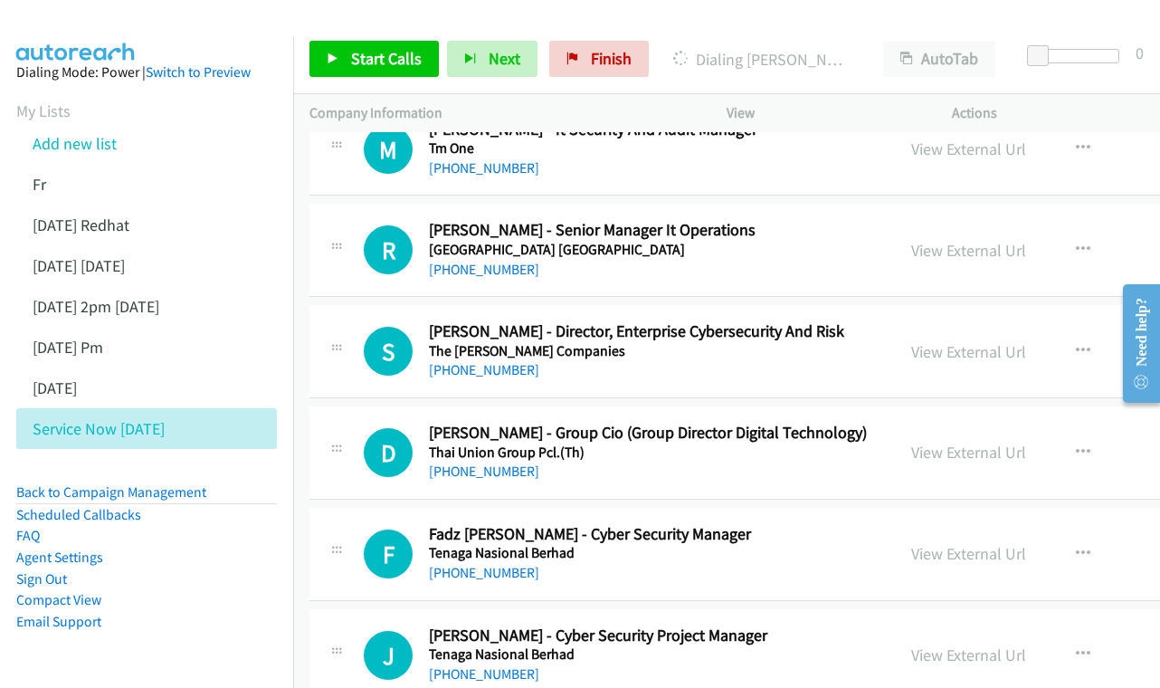
scroll to position [2739, 1]
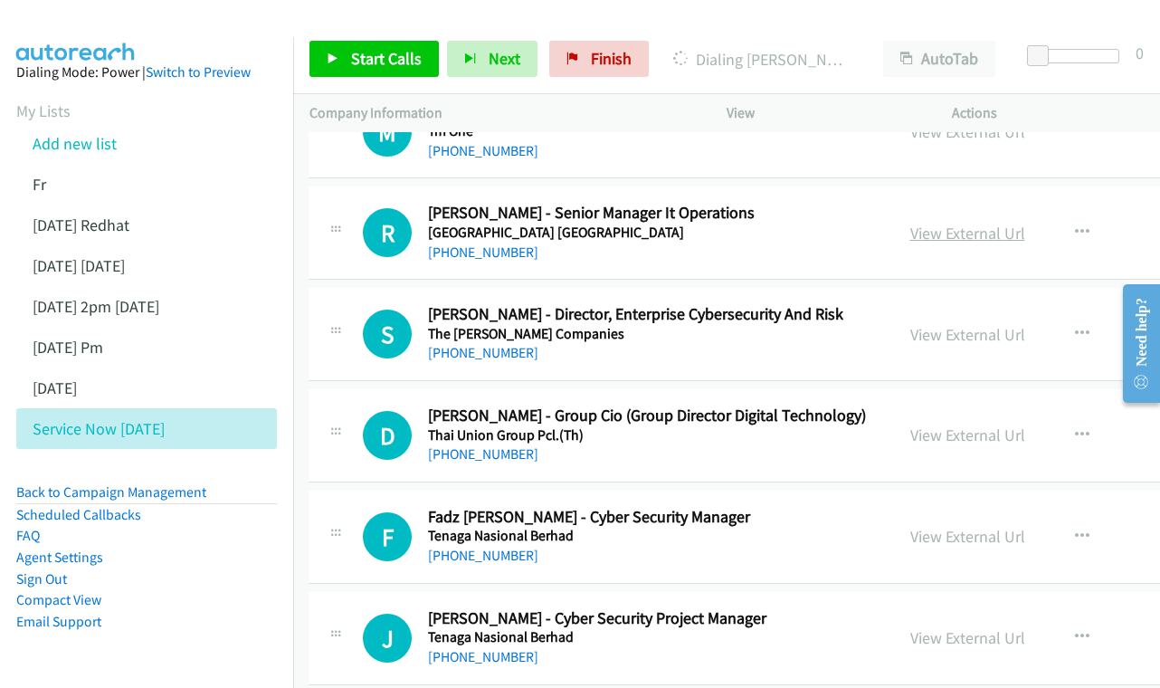
click at [958, 223] on link "View External Url" at bounding box center [967, 233] width 115 height 21
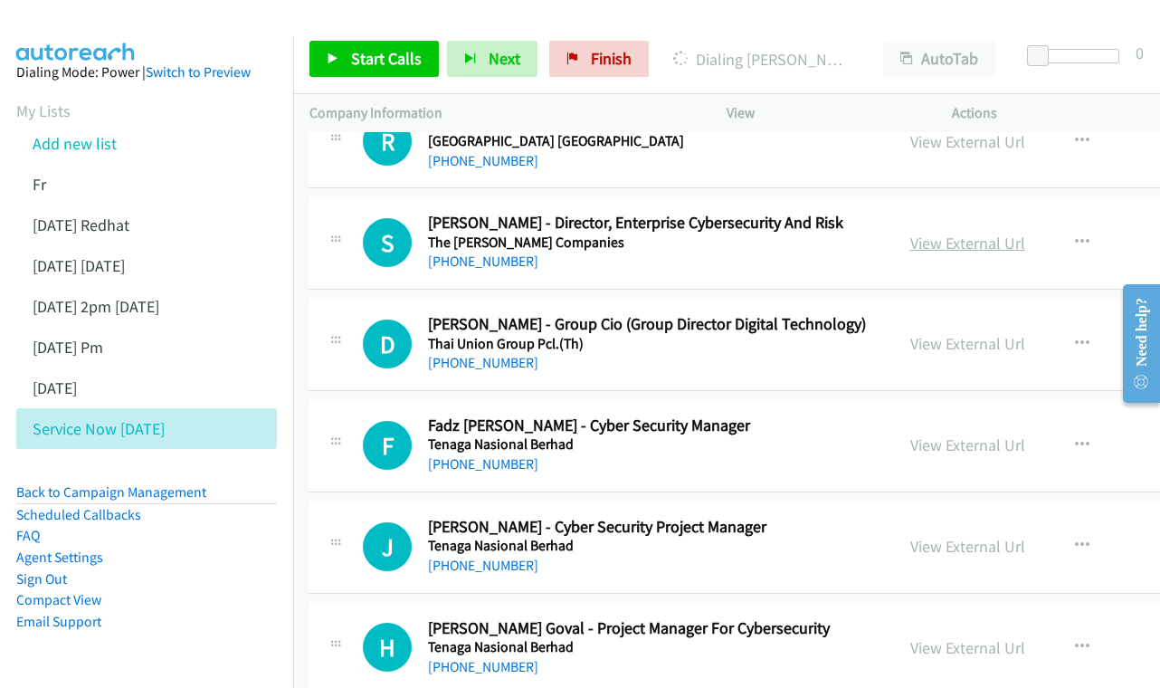
scroll to position [2834, 1]
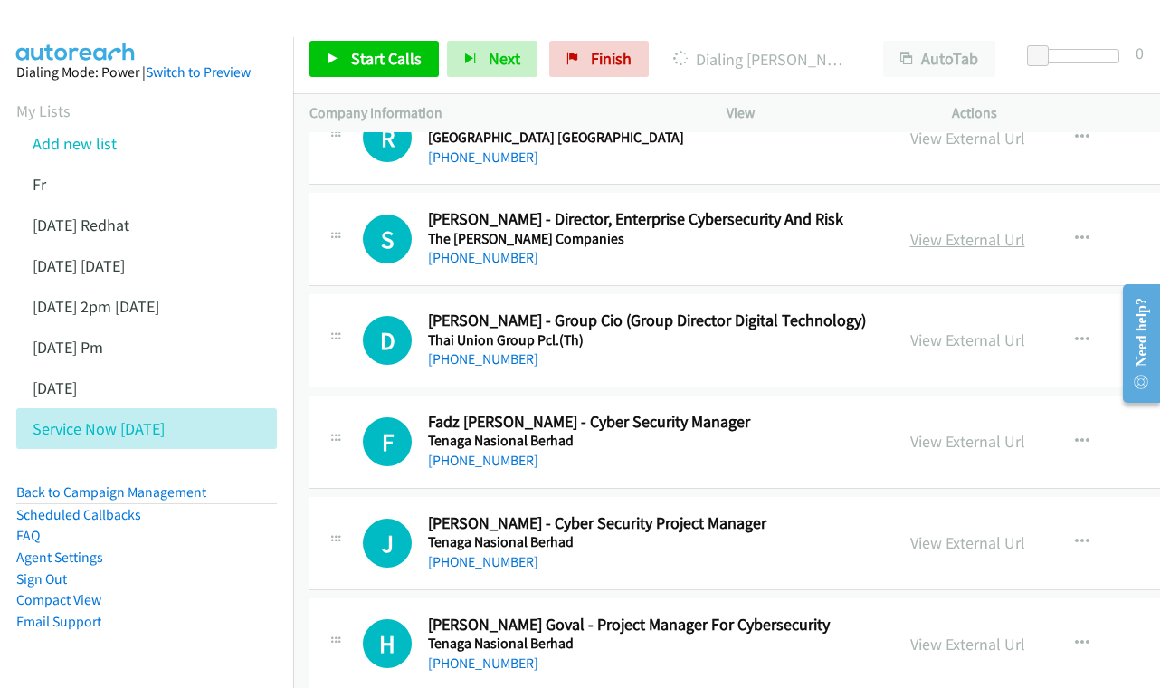
click at [999, 229] on link "View External Url" at bounding box center [967, 239] width 115 height 21
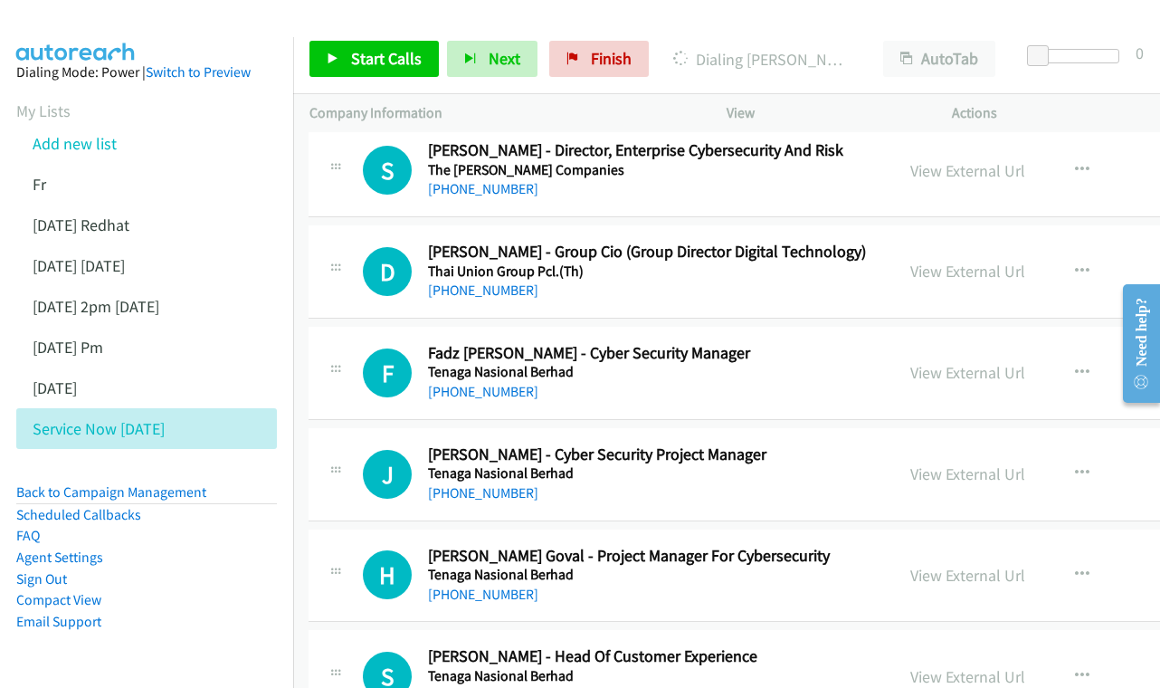
scroll to position [2950, 1]
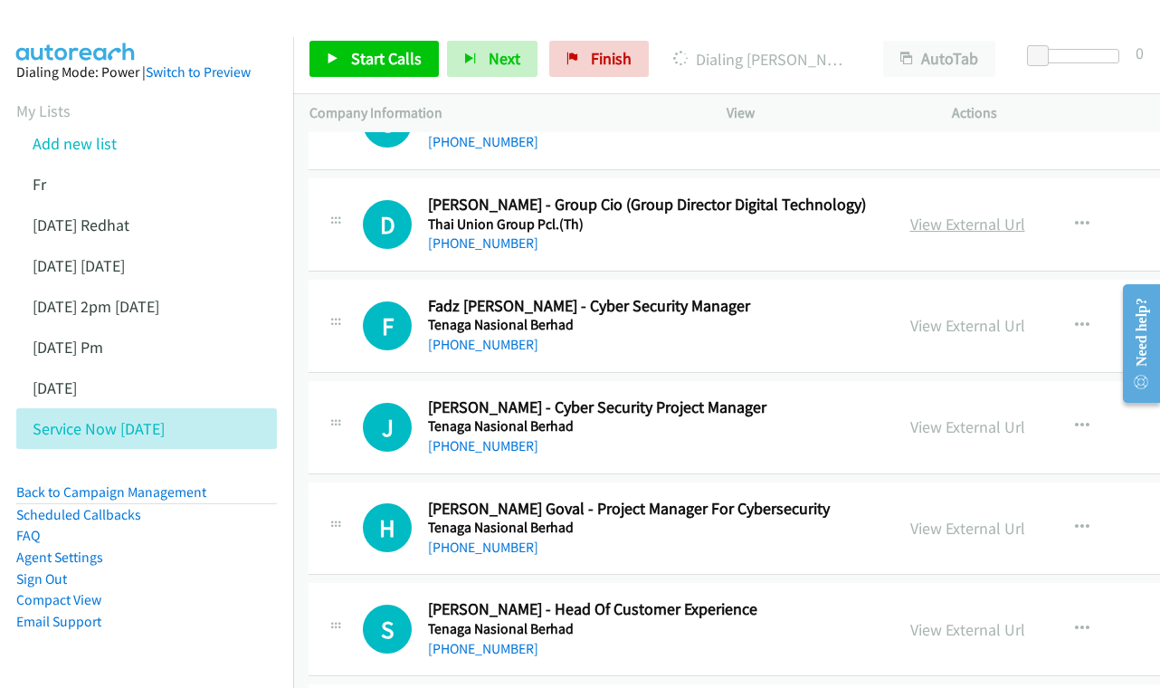
click at [956, 214] on link "View External Url" at bounding box center [967, 224] width 115 height 21
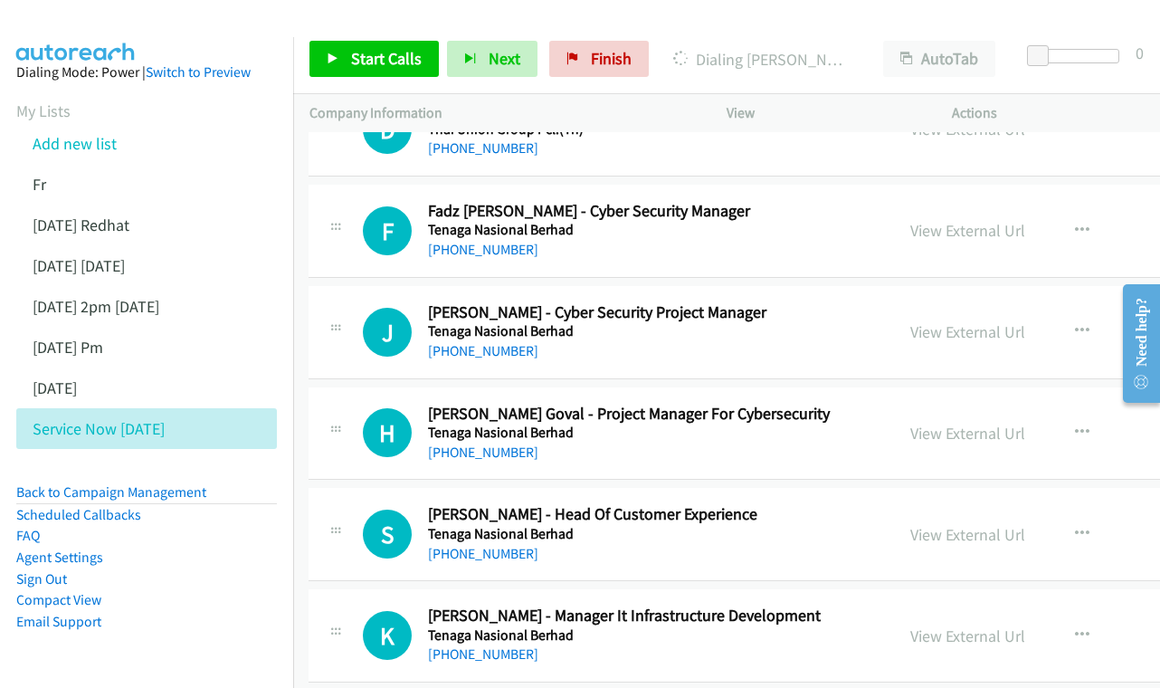
scroll to position [3047, 1]
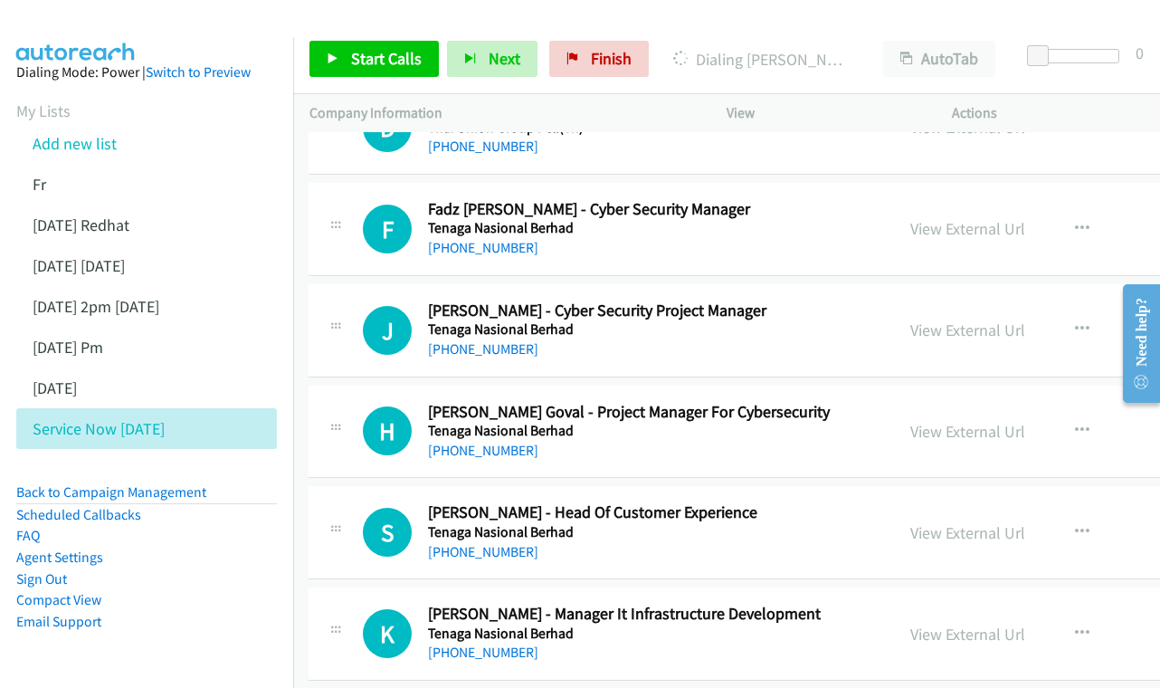
click at [940, 199] on div "View External Url View External Url Schedule/Manage Callback Start Calls Here R…" at bounding box center [1048, 229] width 309 height 60
click at [947, 218] on link "View External Url" at bounding box center [967, 228] width 115 height 21
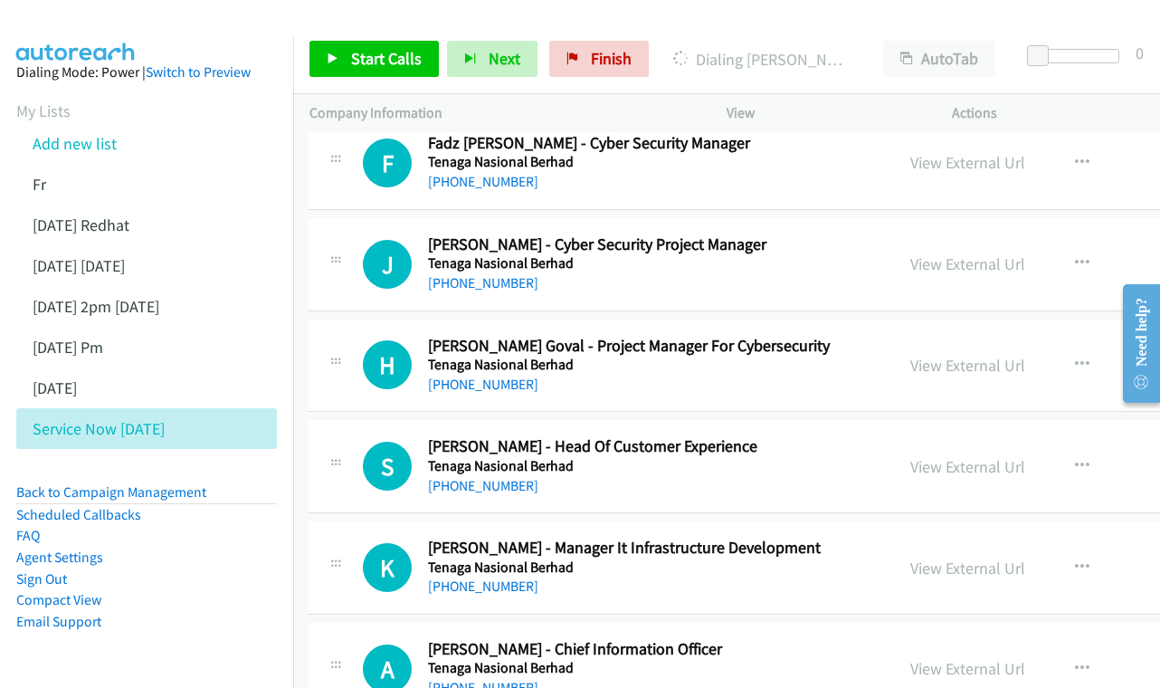
scroll to position [3130, 0]
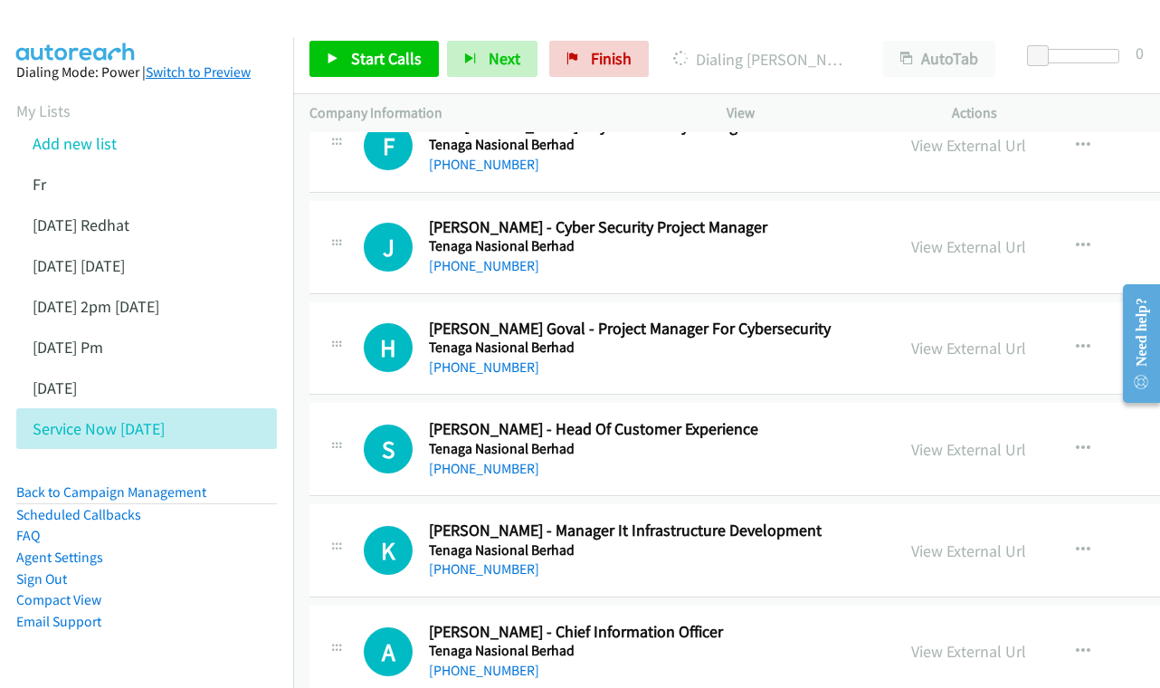
drag, startPoint x: 961, startPoint y: 220, endPoint x: 150, endPoint y: 71, distance: 824.4
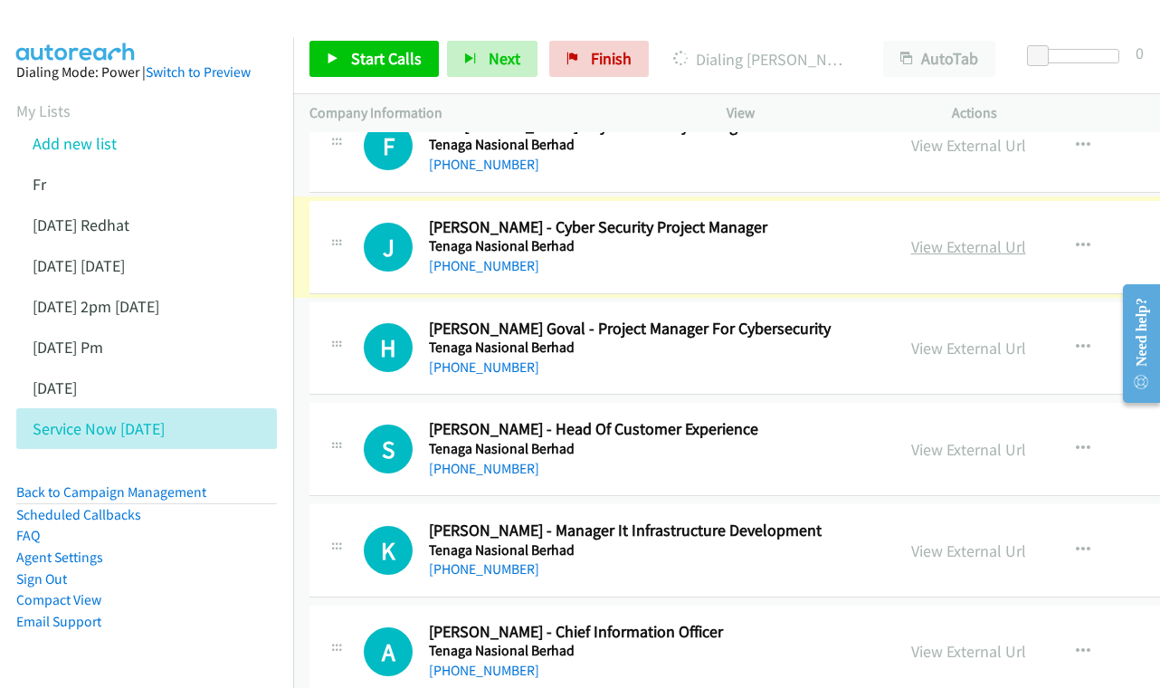
click at [953, 236] on link "View External Url" at bounding box center [968, 246] width 115 height 21
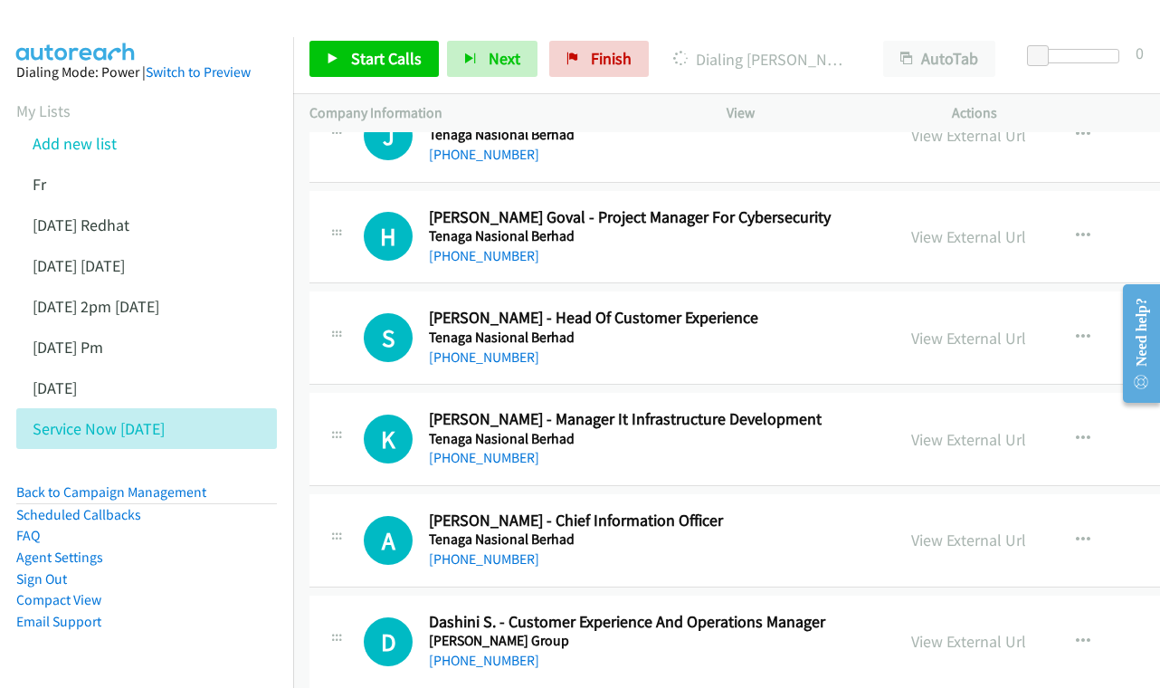
scroll to position [3242, 0]
click at [990, 220] on div "View External Url View External Url Schedule/Manage Callback Start Calls Here R…" at bounding box center [1049, 236] width 309 height 60
click at [982, 225] on link "View External Url" at bounding box center [968, 235] width 115 height 21
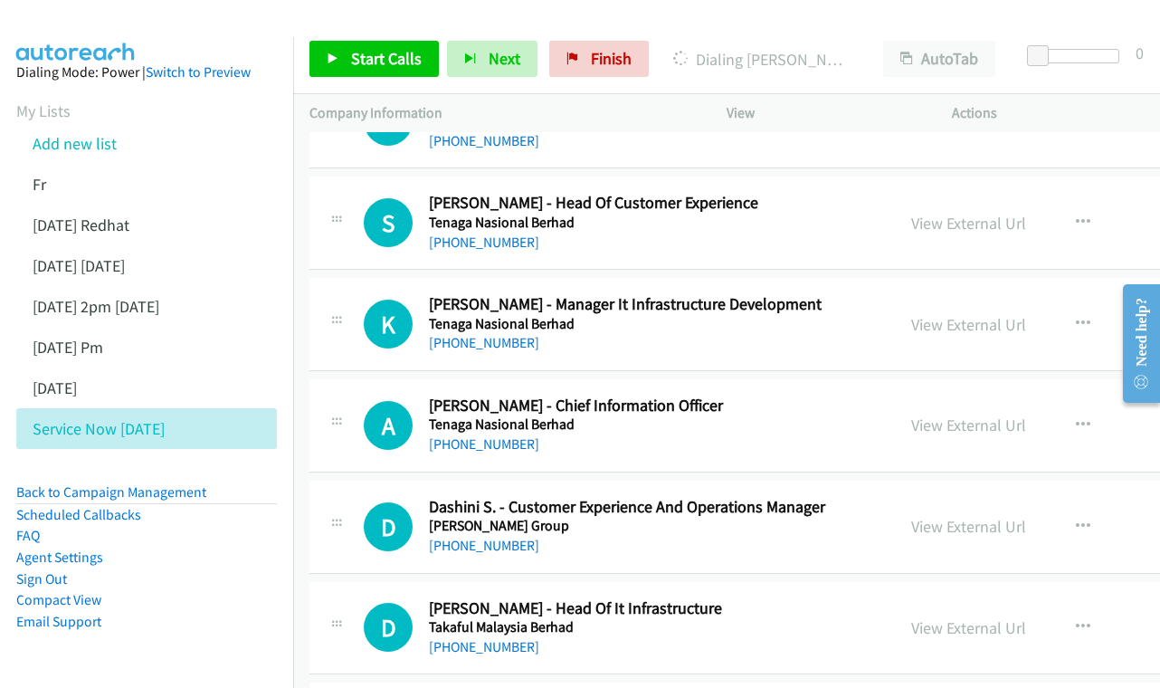
scroll to position [3357, 0]
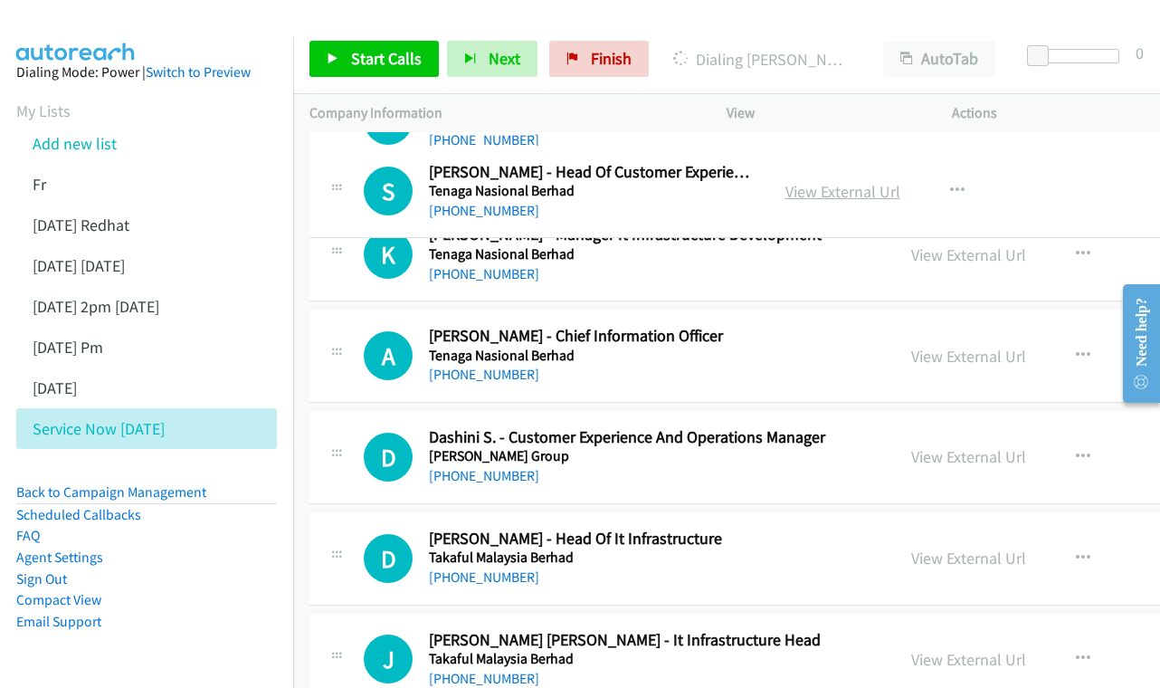
click at [900, 187] on link "View External Url" at bounding box center [842, 191] width 115 height 21
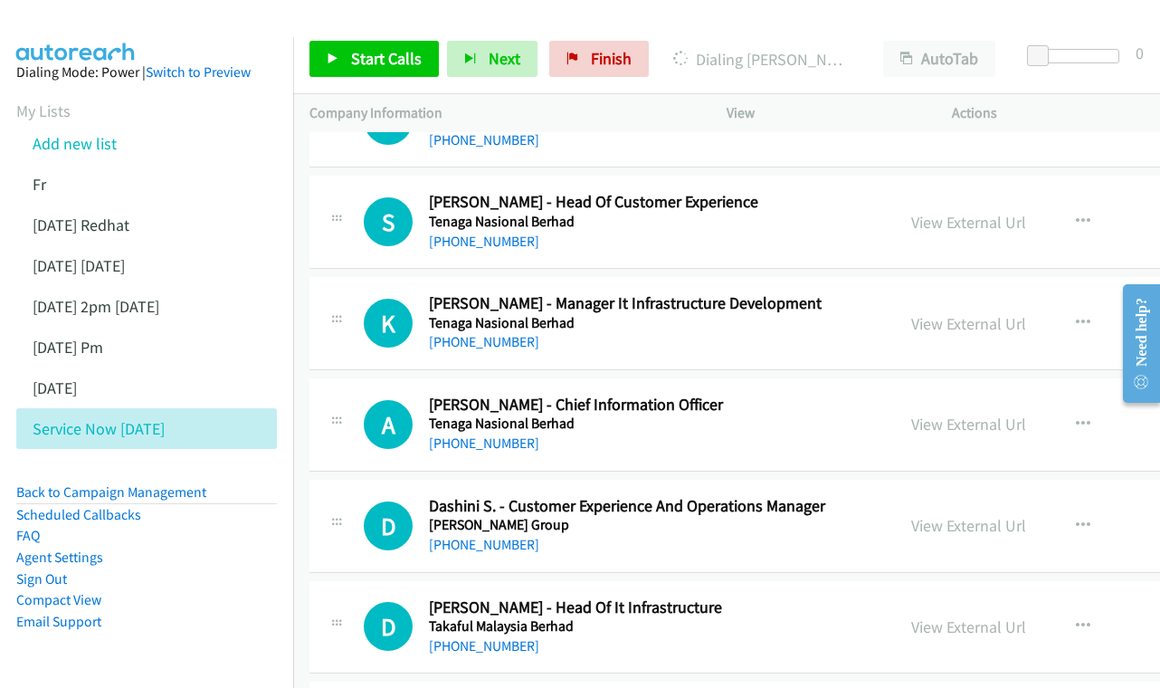
scroll to position [3440, 0]
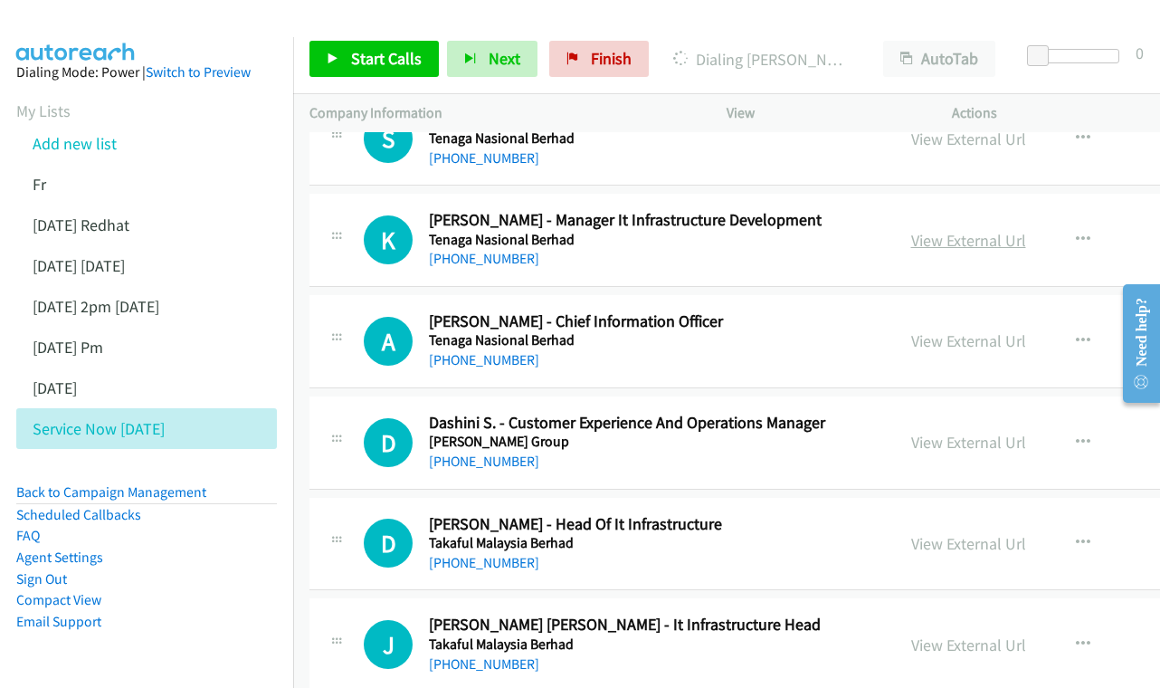
click at [939, 230] on link "View External Url" at bounding box center [968, 240] width 115 height 21
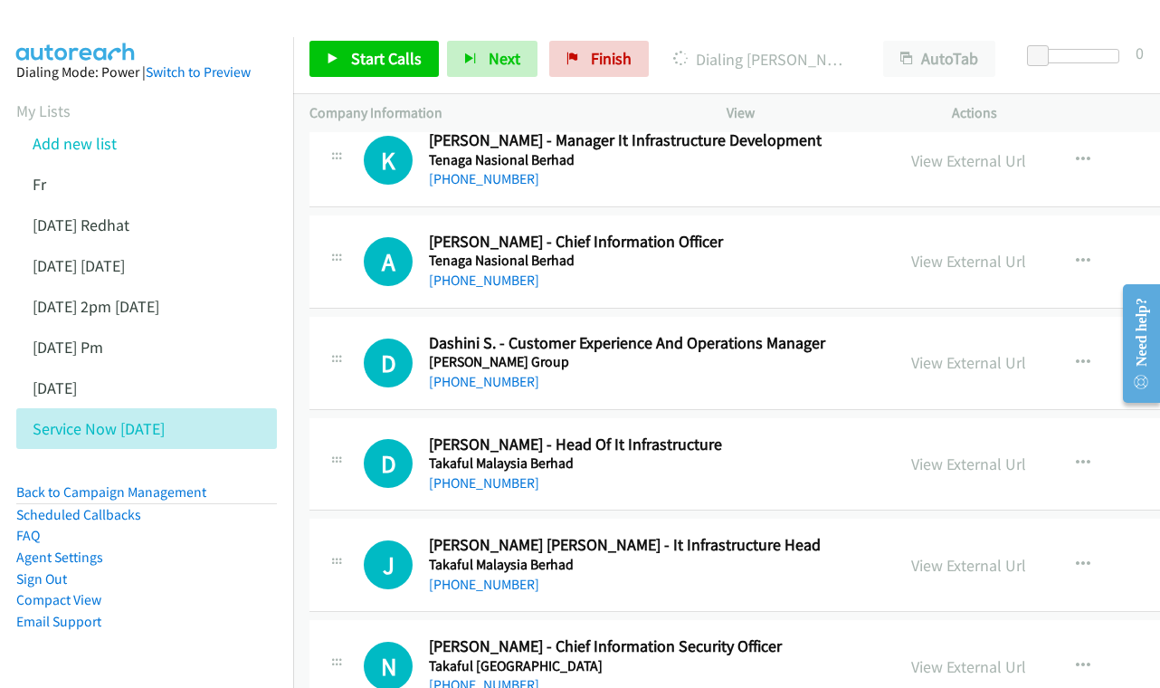
scroll to position [3543, 0]
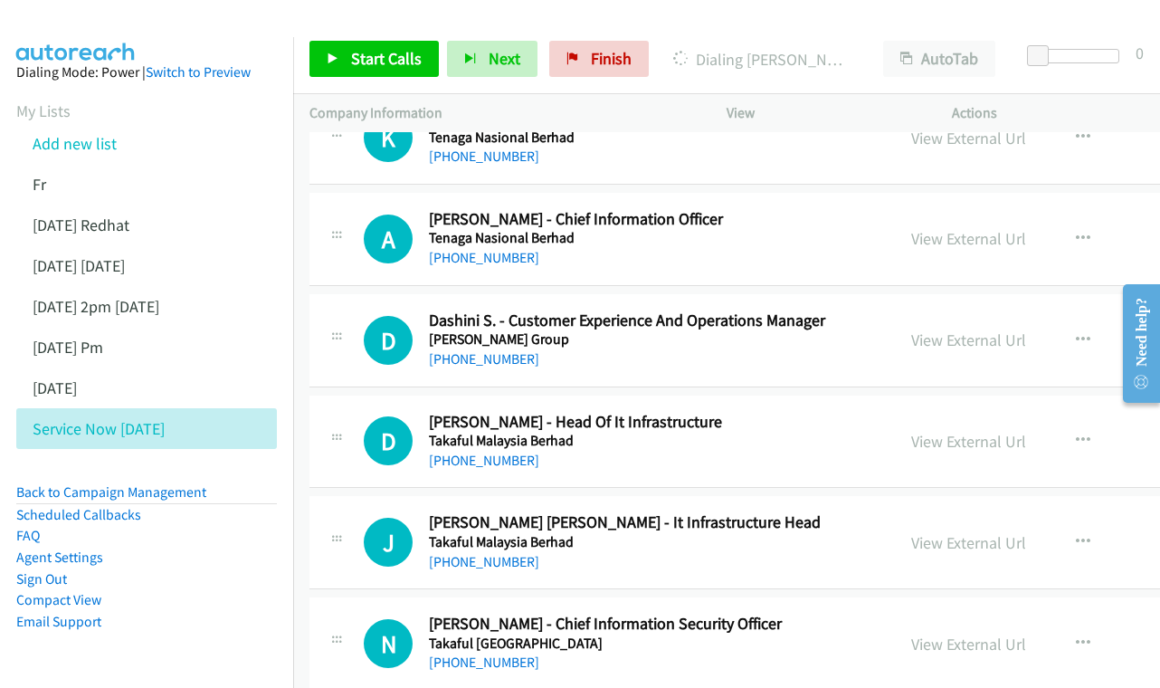
click at [968, 209] on div "View External Url View External Url Schedule/Manage Callback Start Calls Here R…" at bounding box center [1049, 239] width 309 height 60
click at [968, 228] on link "View External Url" at bounding box center [968, 238] width 115 height 21
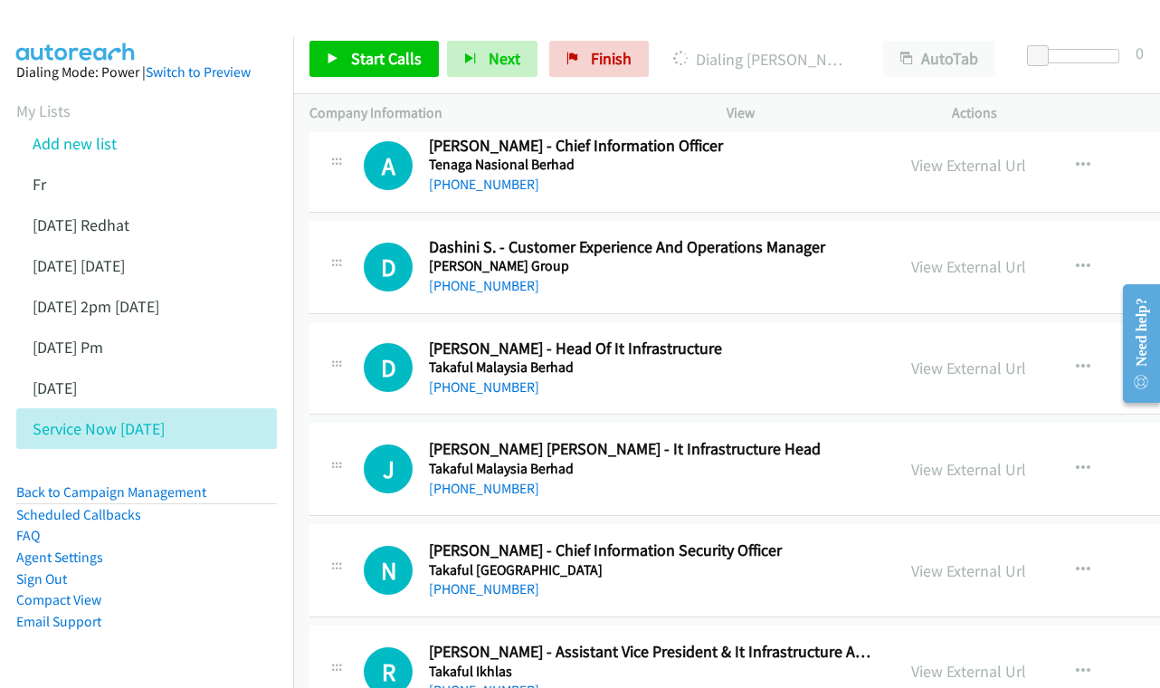
scroll to position [3644, 0]
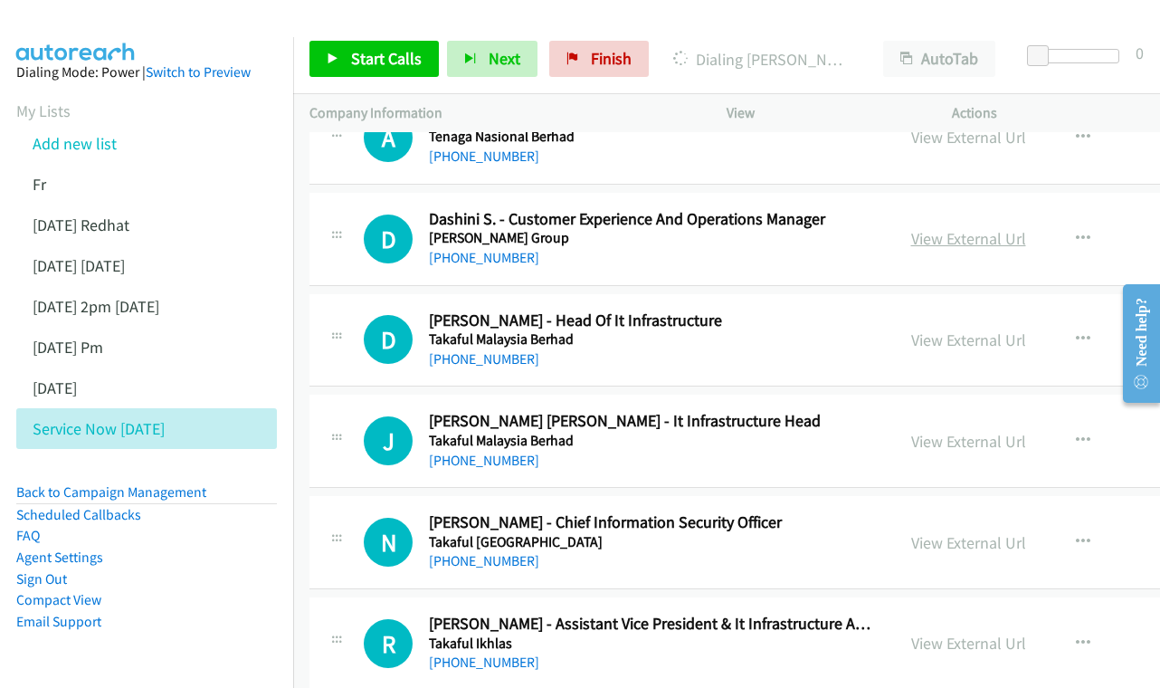
click at [929, 228] on link "View External Url" at bounding box center [968, 238] width 115 height 21
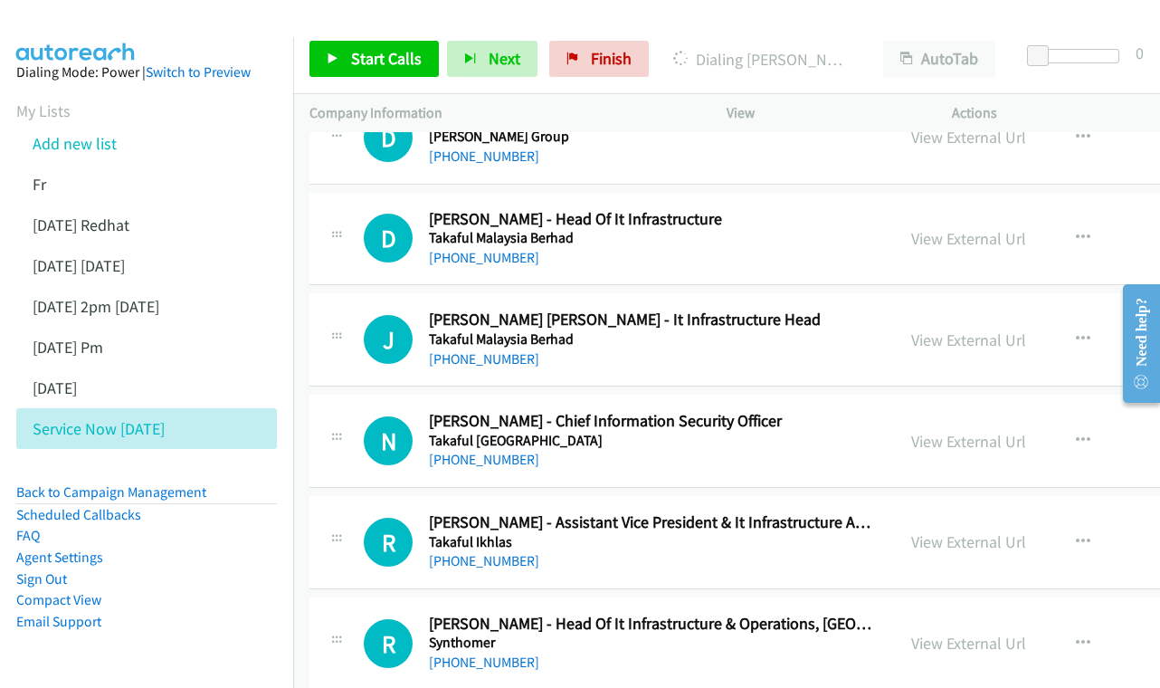
scroll to position [3746, 0]
click at [905, 214] on div "View External Url View External Url Schedule/Manage Callback Start Calls Here R…" at bounding box center [1049, 238] width 309 height 60
click at [918, 227] on link "View External Url" at bounding box center [968, 237] width 115 height 21
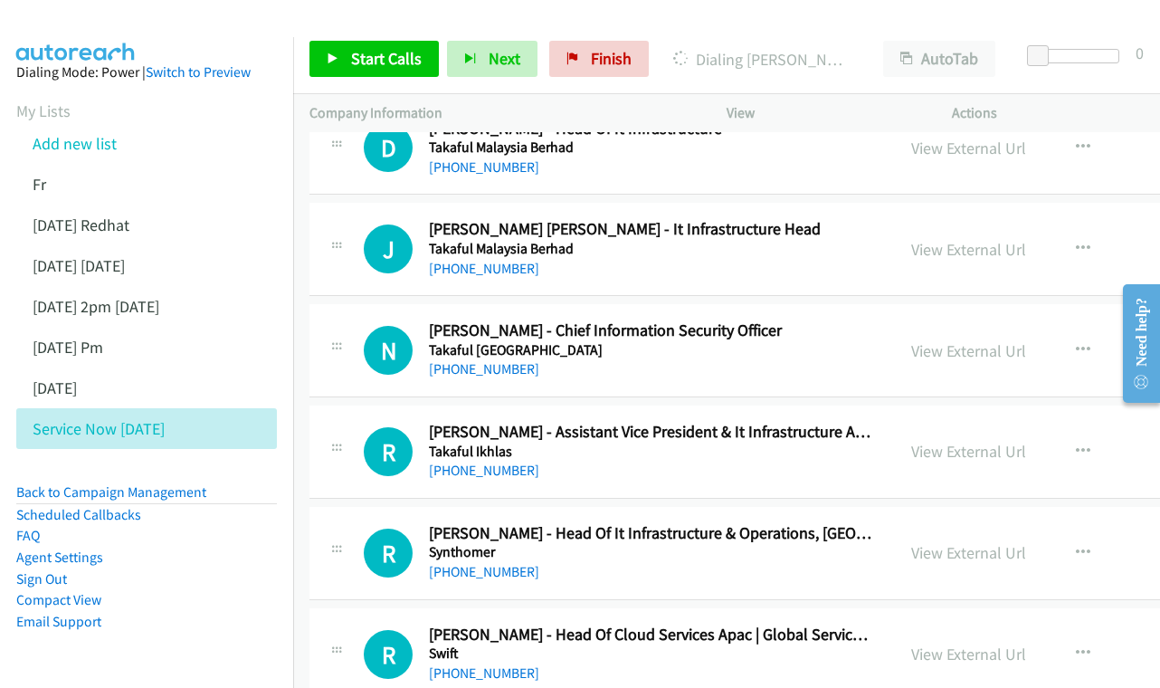
scroll to position [3837, 0]
click at [947, 224] on div "View External Url View External Url Schedule/Manage Callback Start Calls Here R…" at bounding box center [1049, 248] width 309 height 60
click at [949, 238] on link "View External Url" at bounding box center [968, 248] width 115 height 21
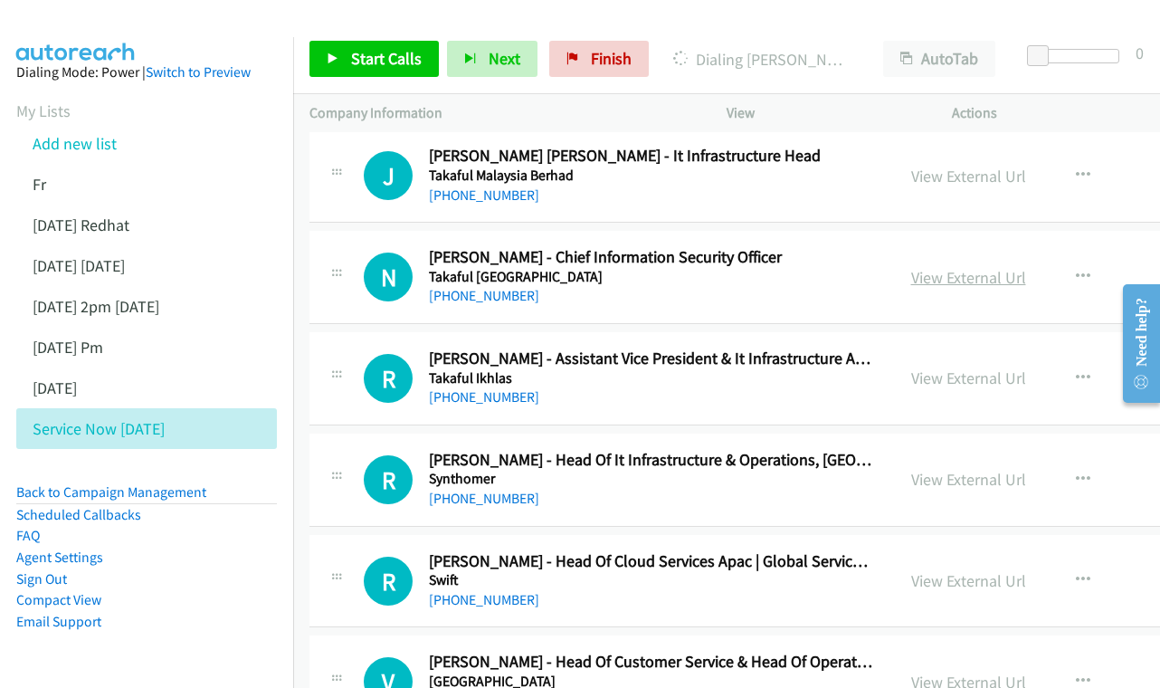
scroll to position [3924, 0]
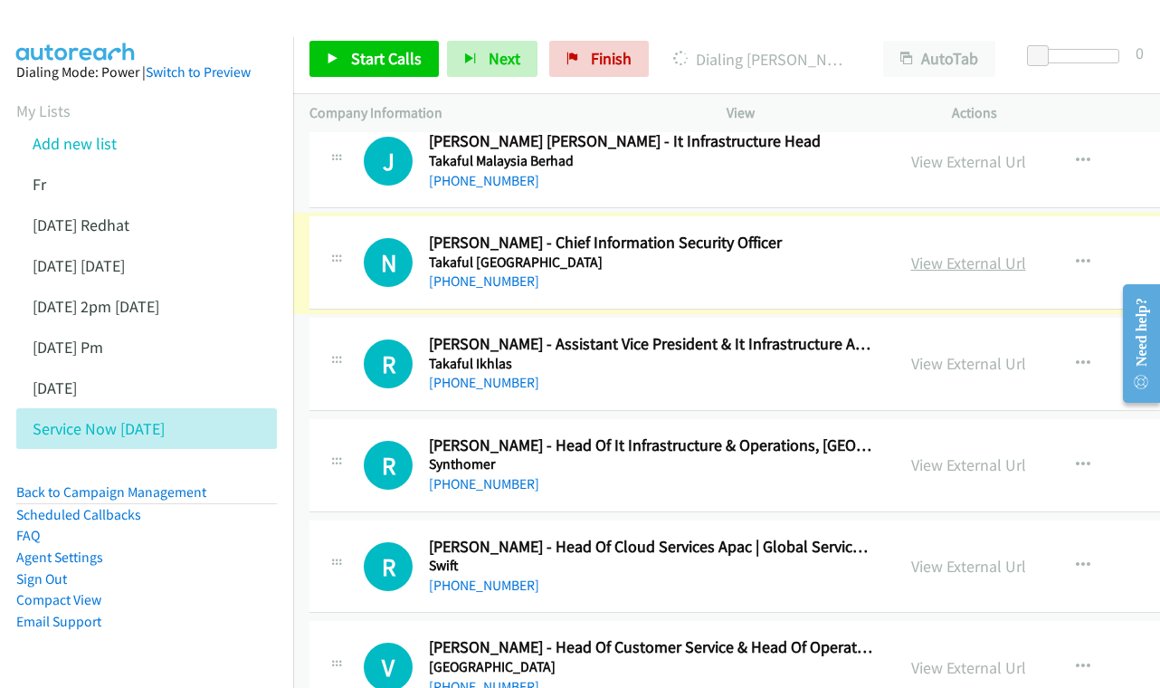
click at [1013, 252] on link "View External Url" at bounding box center [968, 262] width 115 height 21
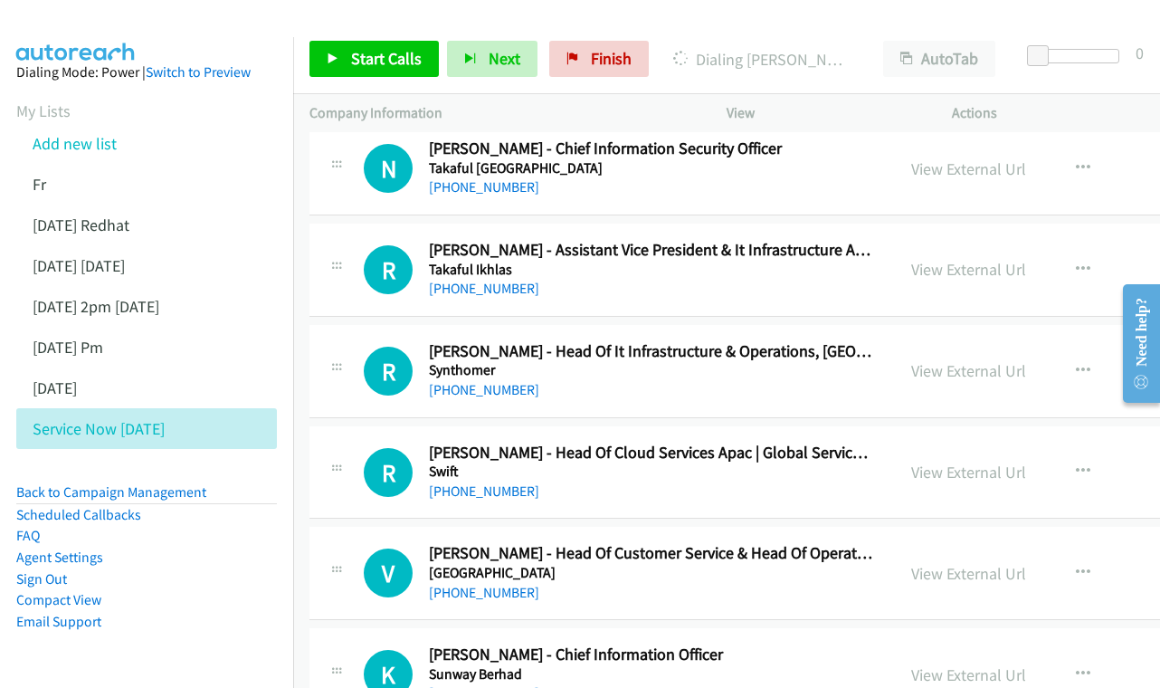
scroll to position [4028, 0]
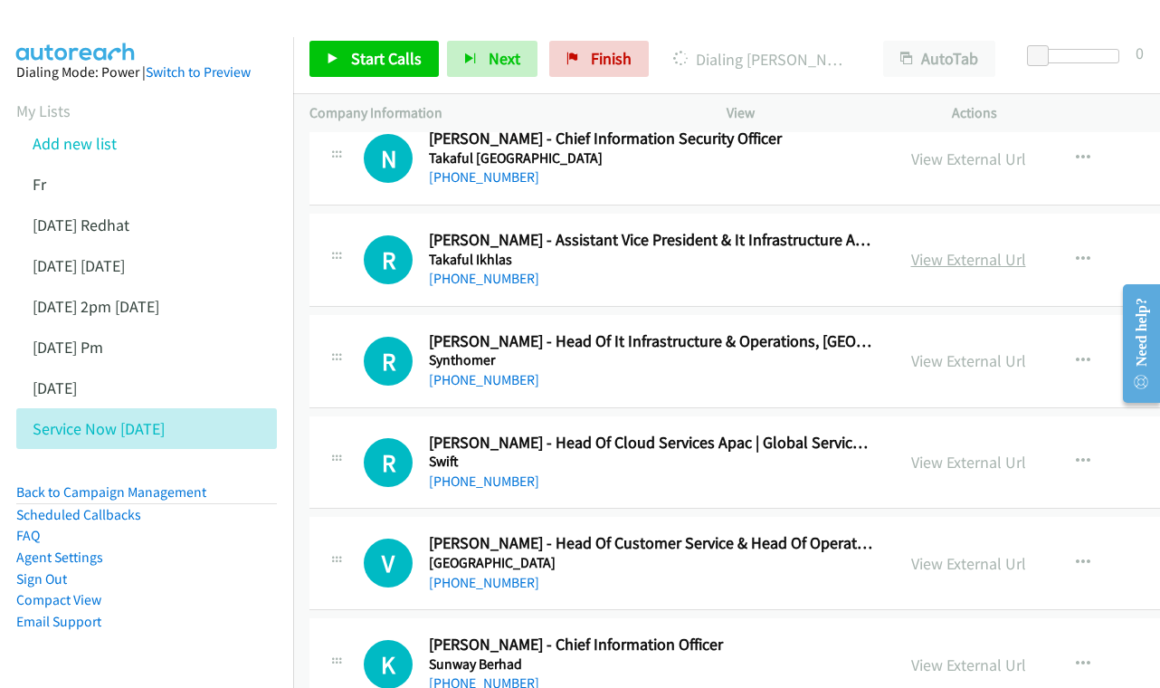
click at [939, 249] on link "View External Url" at bounding box center [968, 259] width 115 height 21
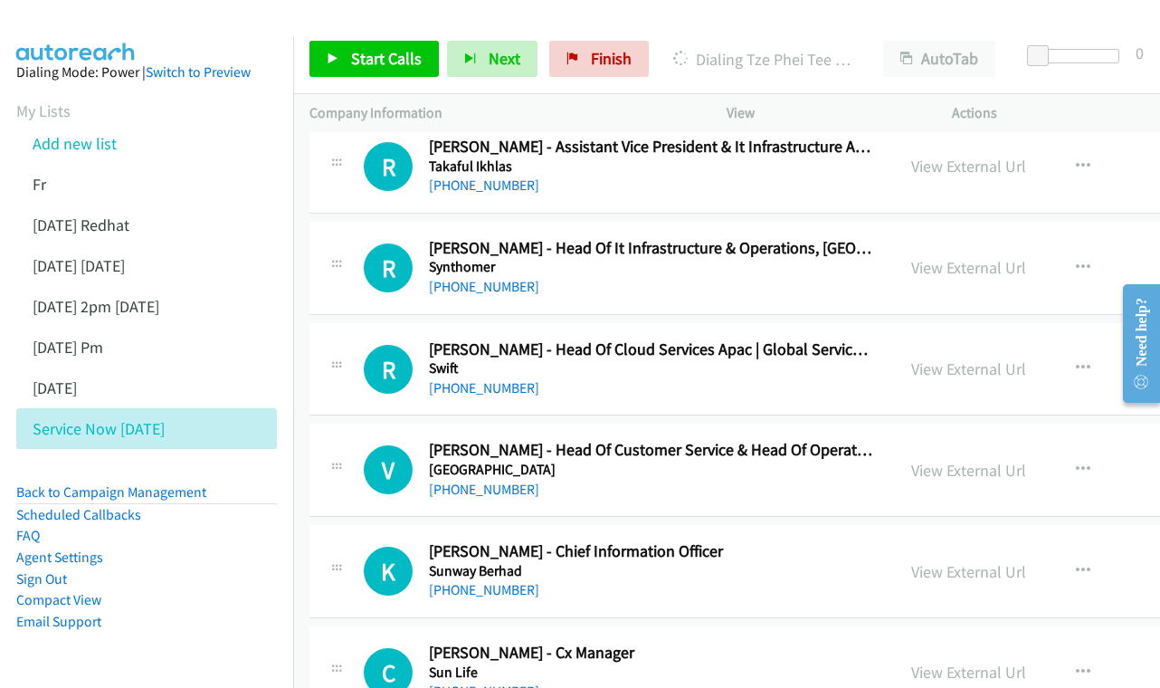
scroll to position [4150, 0]
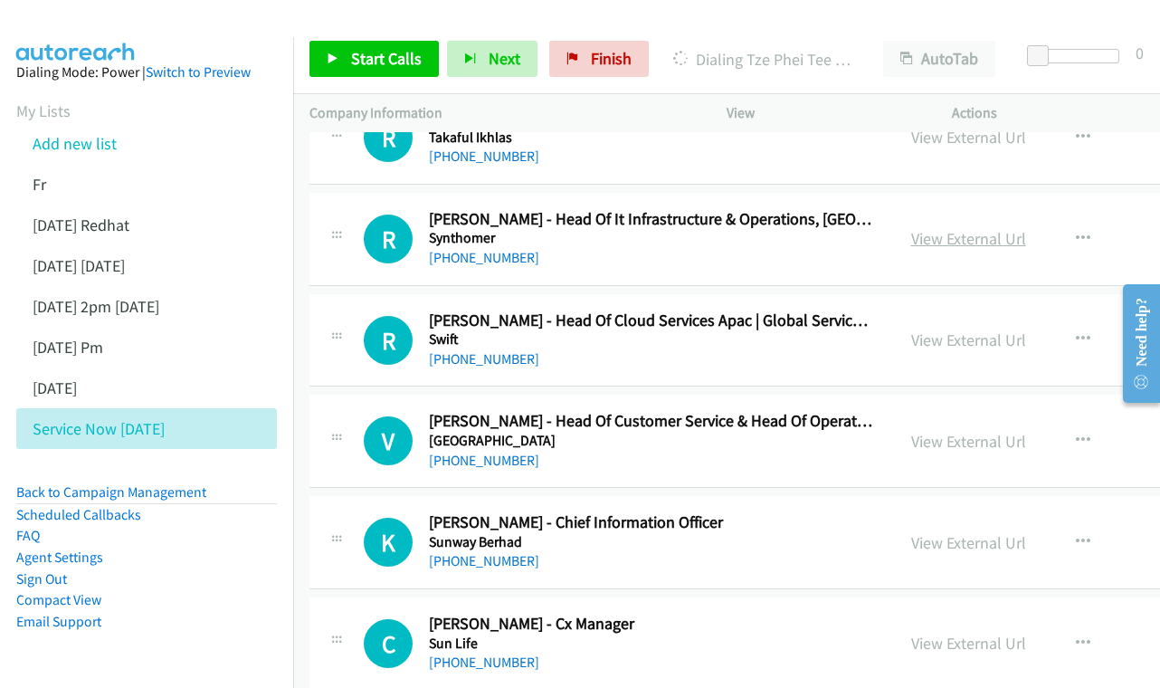
click at [994, 228] on link "View External Url" at bounding box center [968, 238] width 115 height 21
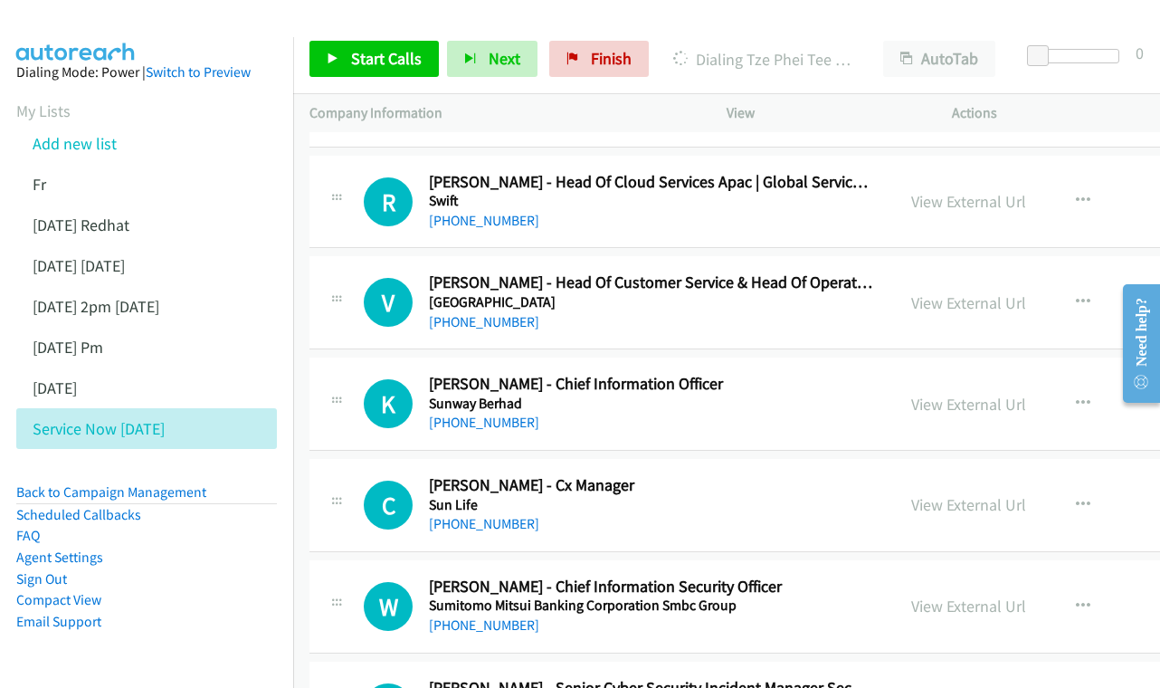
scroll to position [4324, 0]
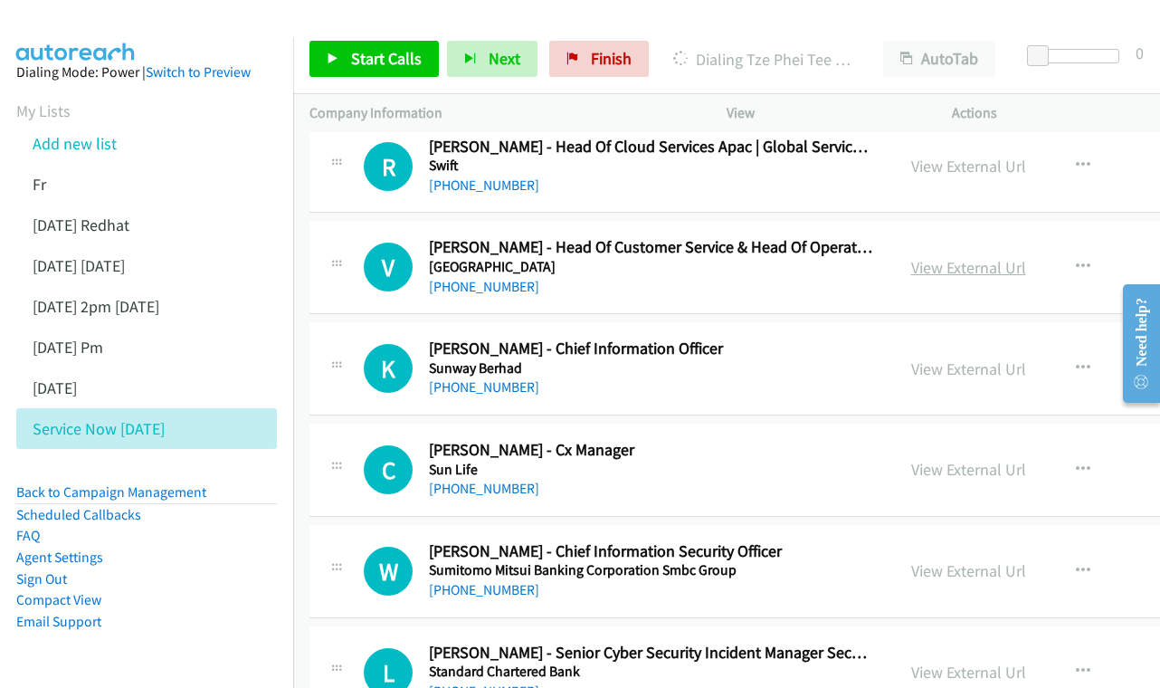
click at [978, 257] on link "View External Url" at bounding box center [968, 267] width 115 height 21
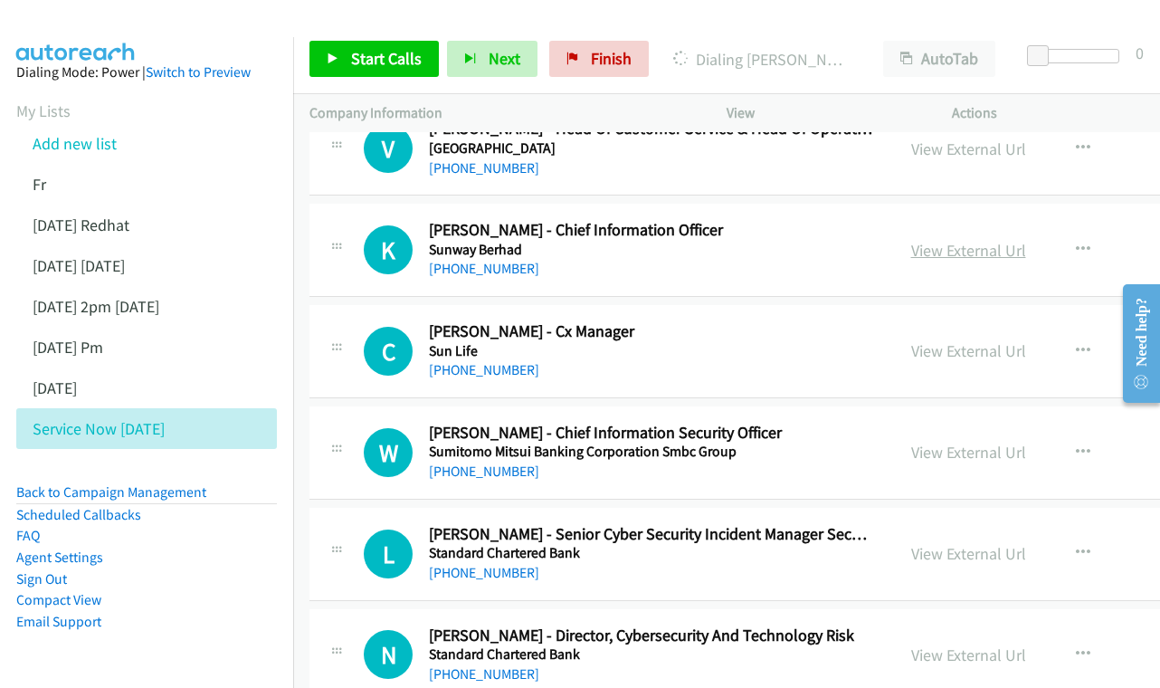
scroll to position [4443, 0]
click at [969, 239] on link "View External Url" at bounding box center [968, 249] width 115 height 21
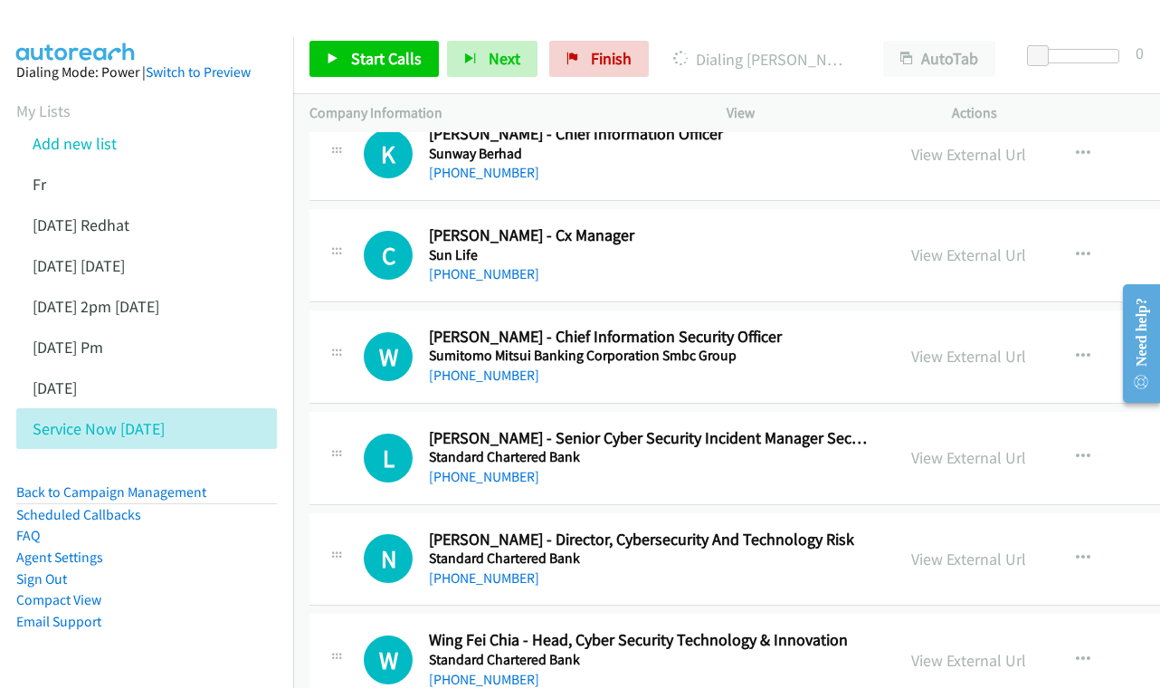
scroll to position [4539, 0]
click at [972, 243] on link "View External Url" at bounding box center [968, 253] width 115 height 21
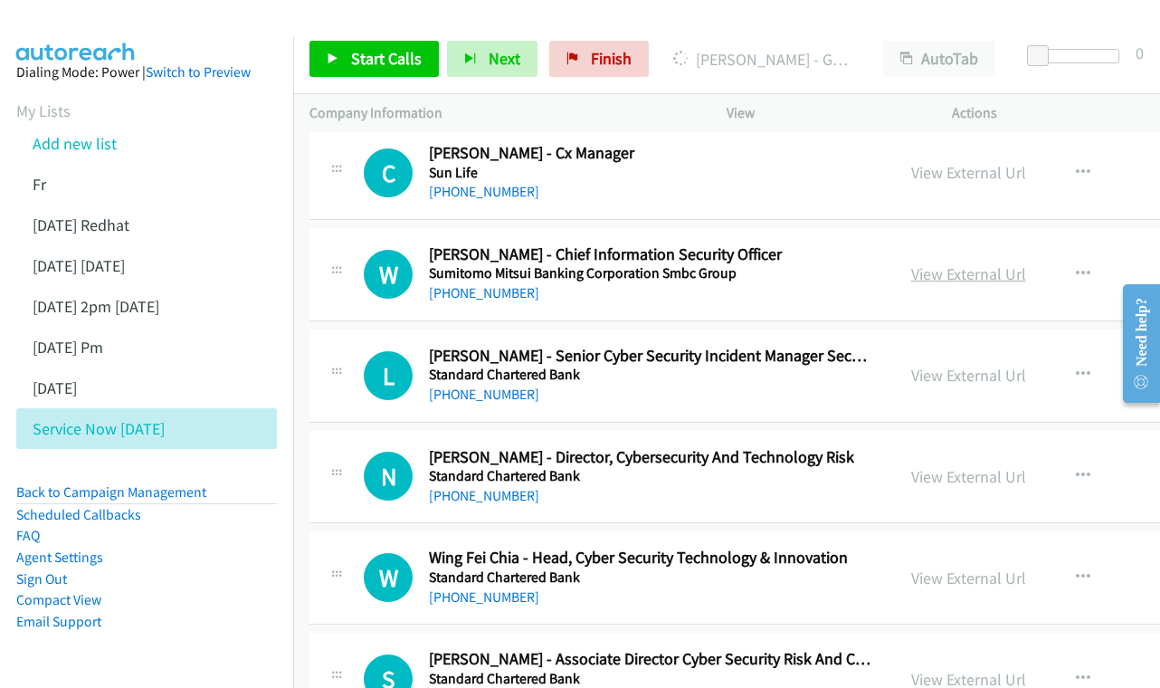
scroll to position [4624, 0]
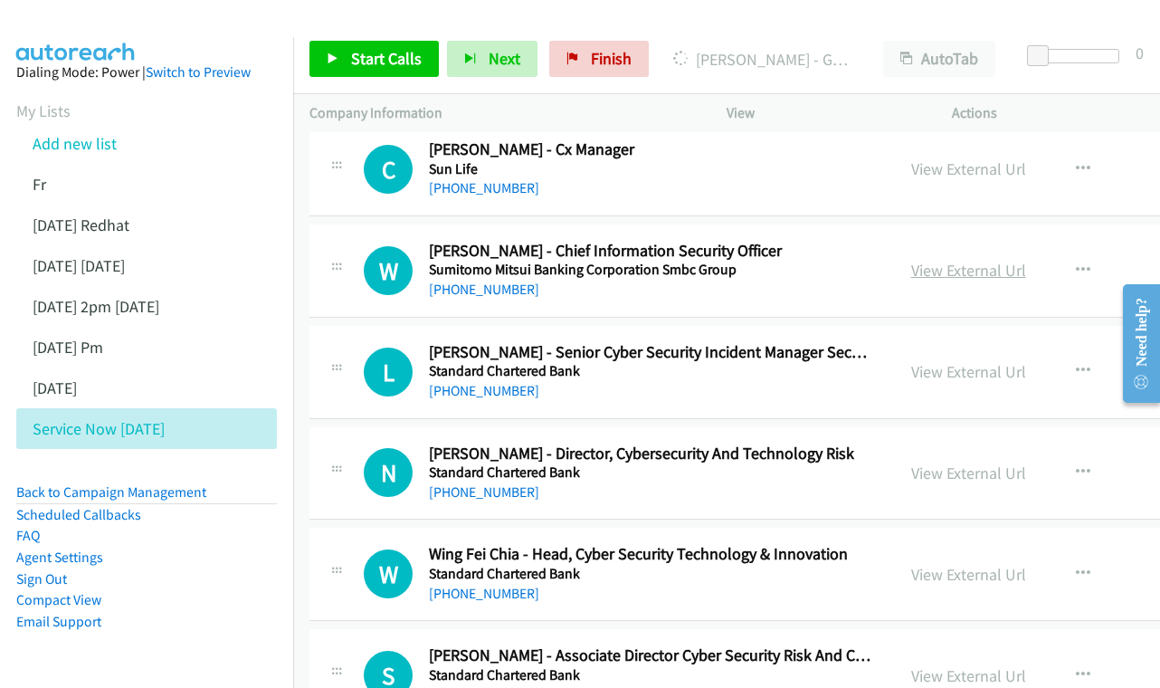
click at [956, 260] on link "View External Url" at bounding box center [968, 270] width 115 height 21
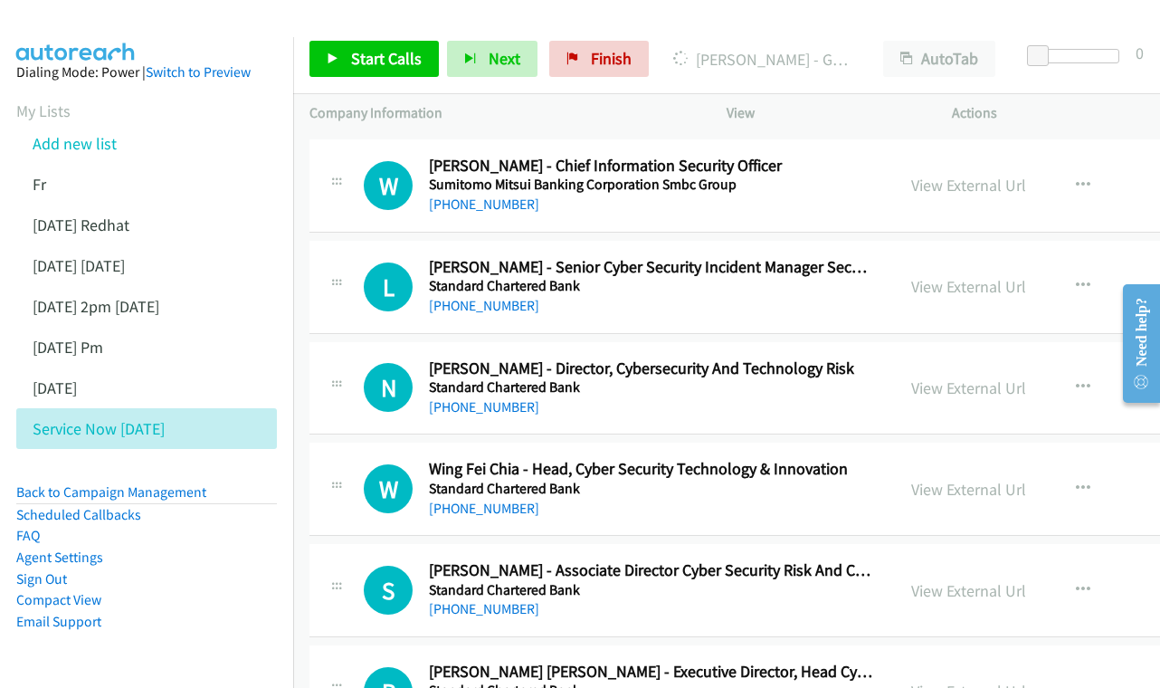
scroll to position [4713, 0]
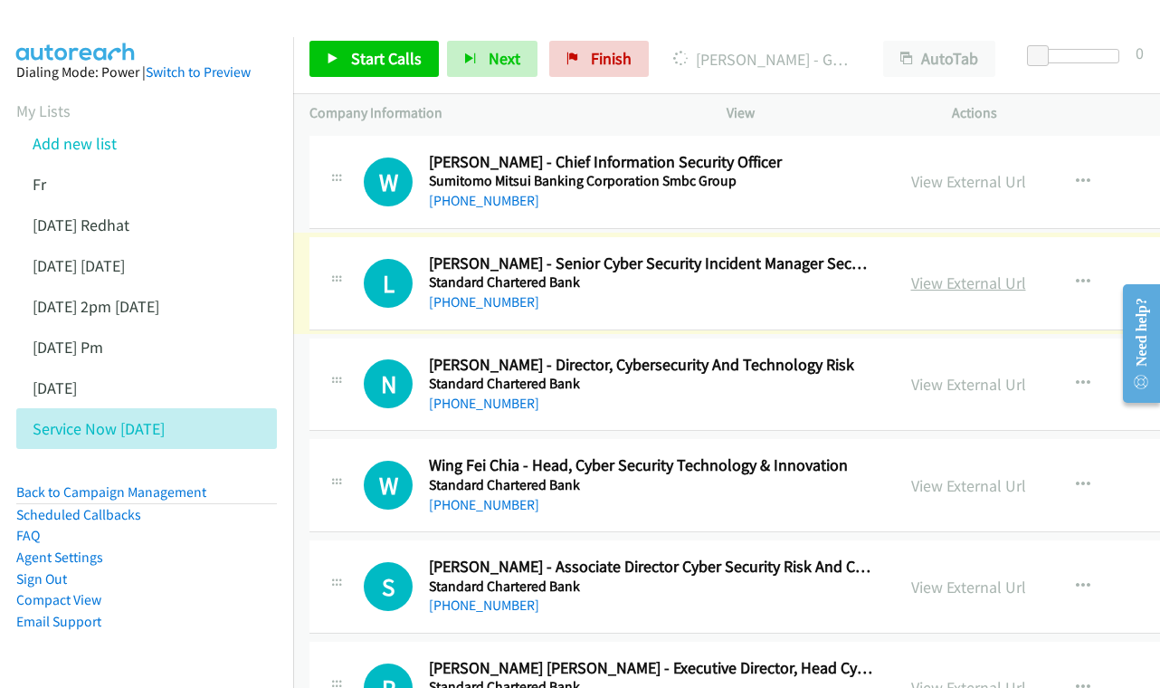
click at [935, 272] on link "View External Url" at bounding box center [968, 282] width 115 height 21
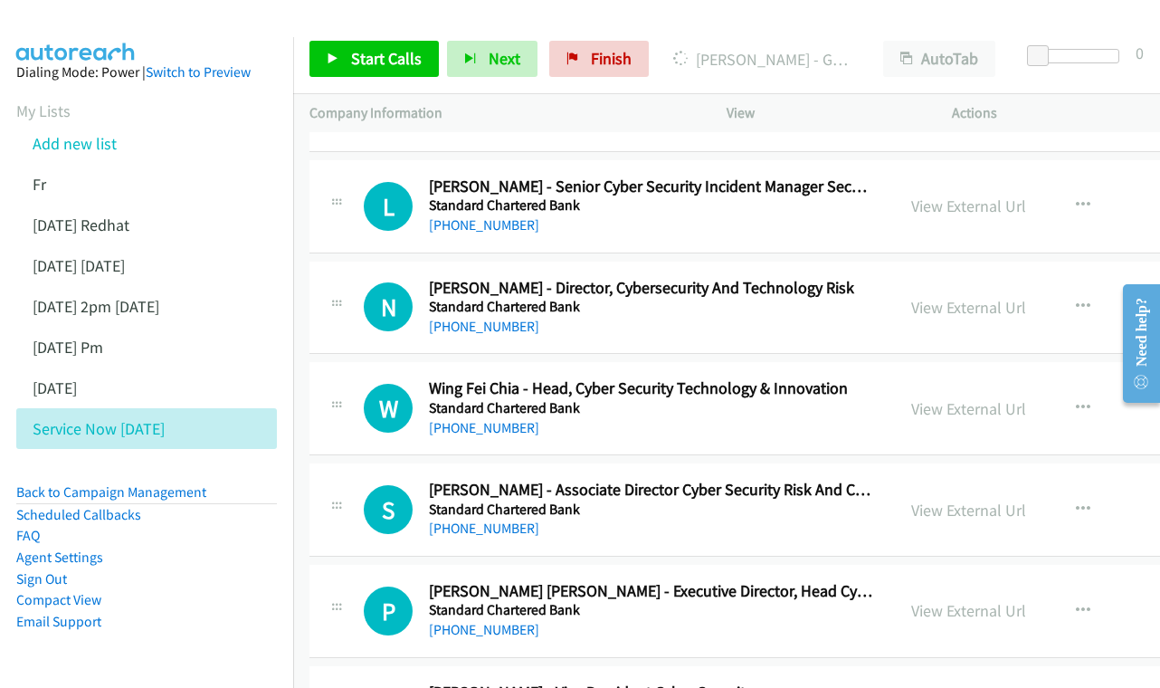
scroll to position [4816, 0]
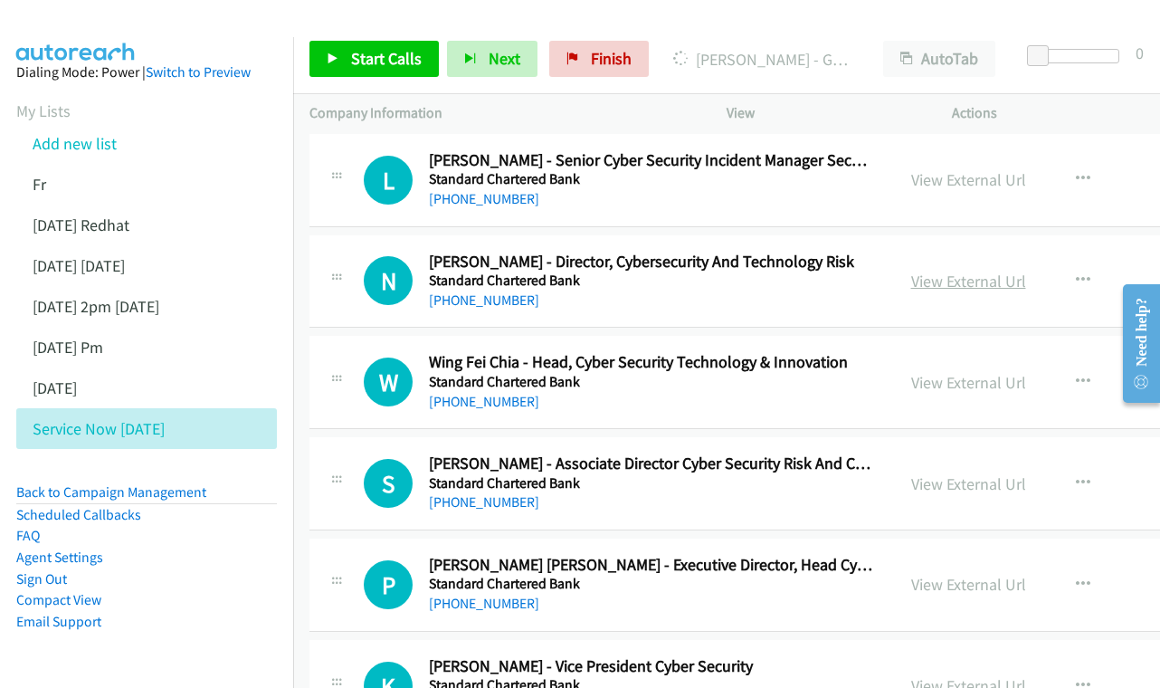
click at [976, 271] on link "View External Url" at bounding box center [968, 281] width 115 height 21
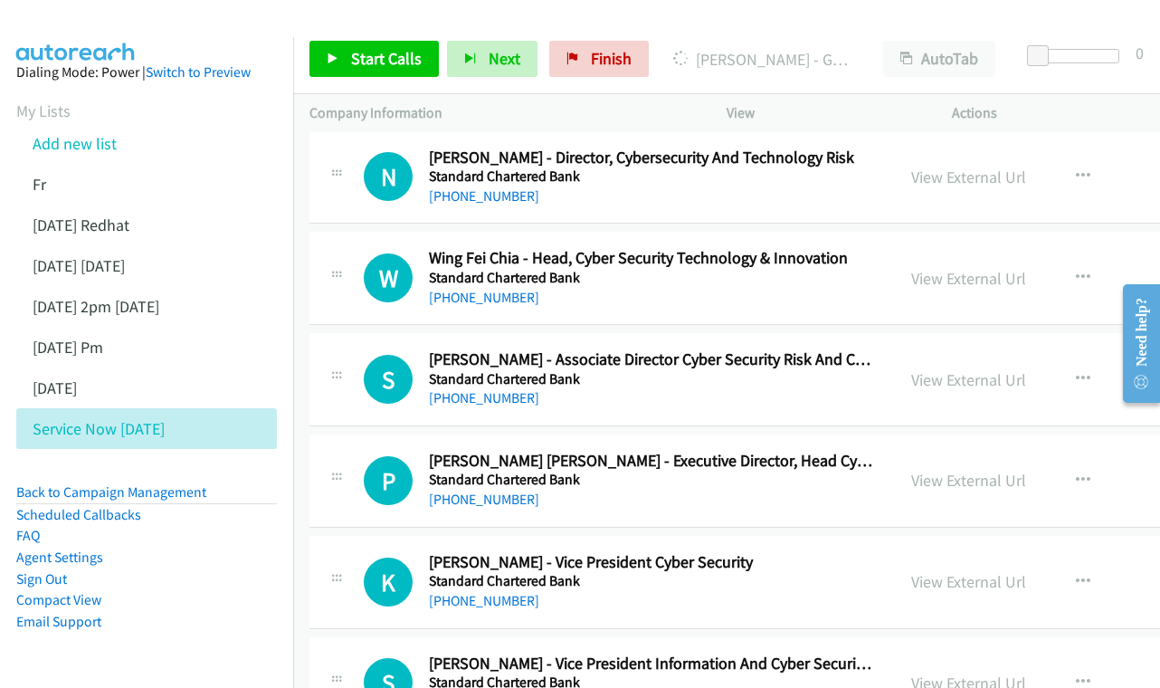
scroll to position [4924, 0]
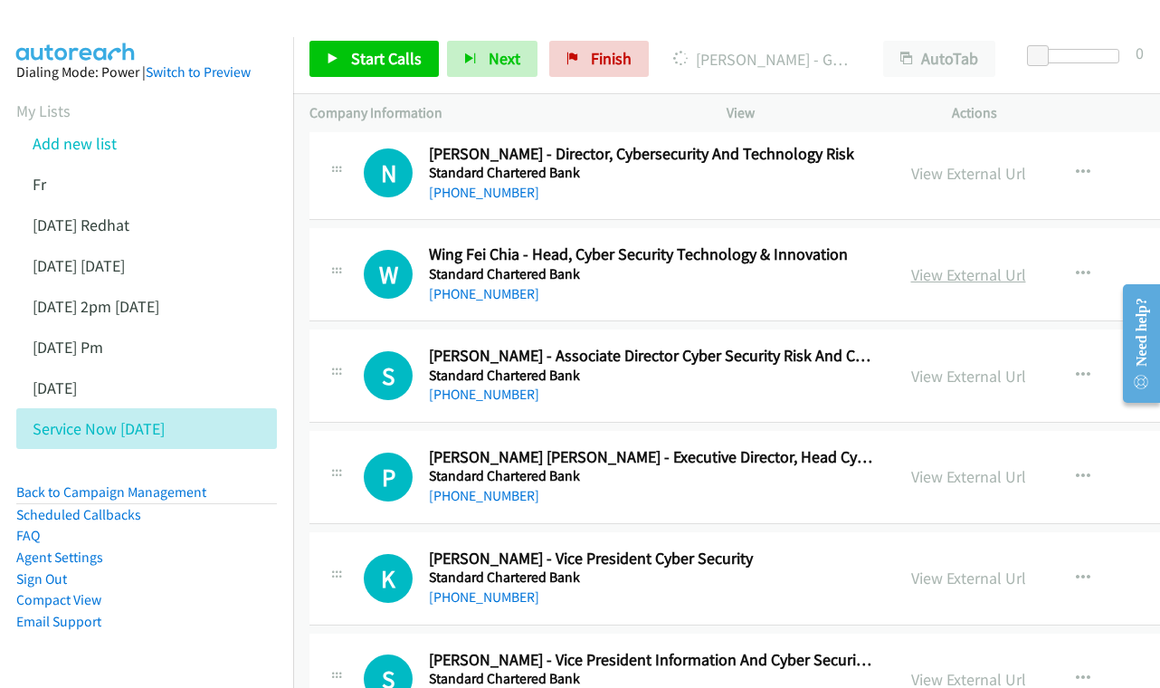
click at [927, 264] on link "View External Url" at bounding box center [968, 274] width 115 height 21
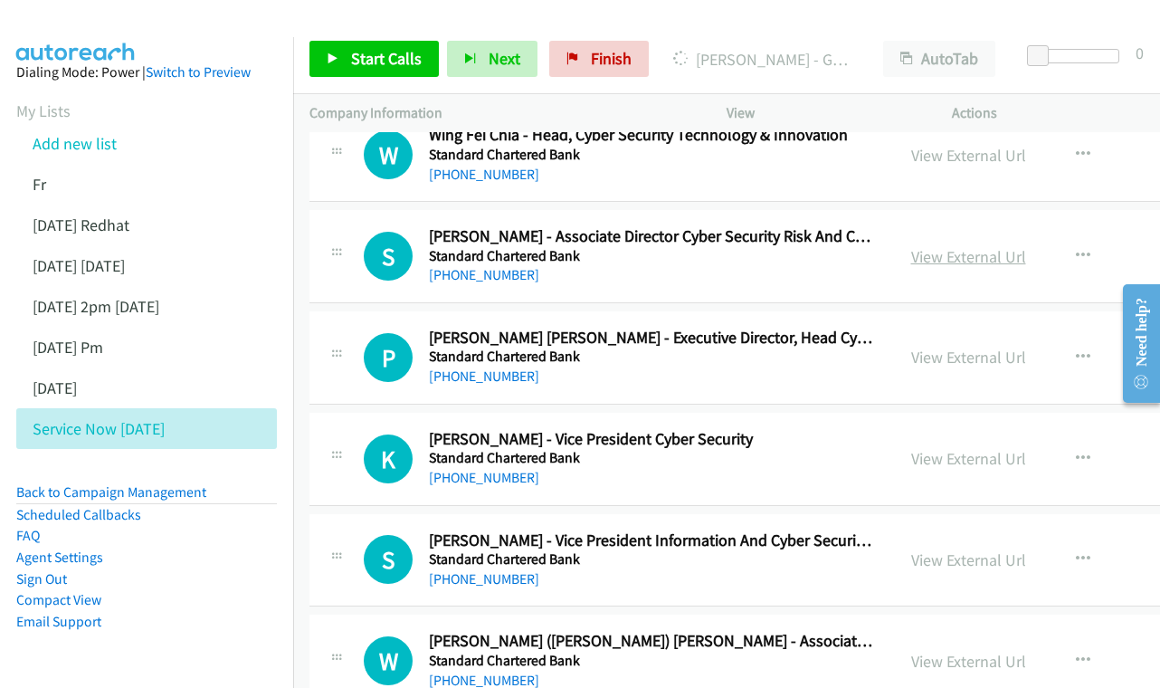
scroll to position [5047, 0]
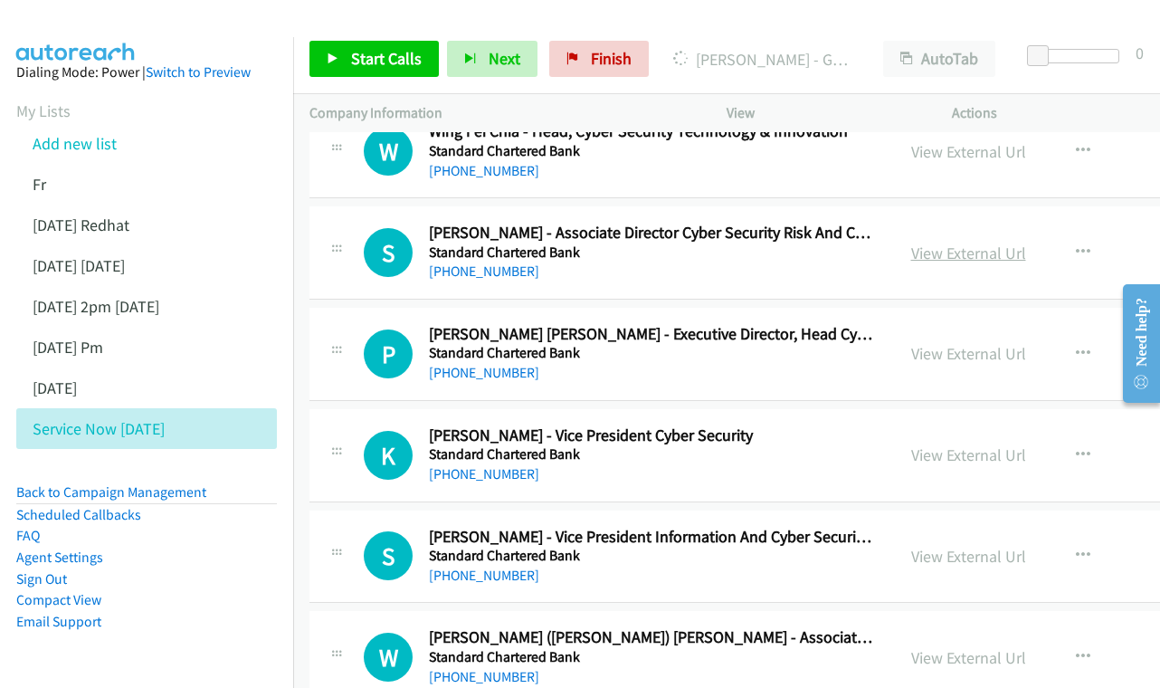
click at [933, 243] on link "View External Url" at bounding box center [968, 253] width 115 height 21
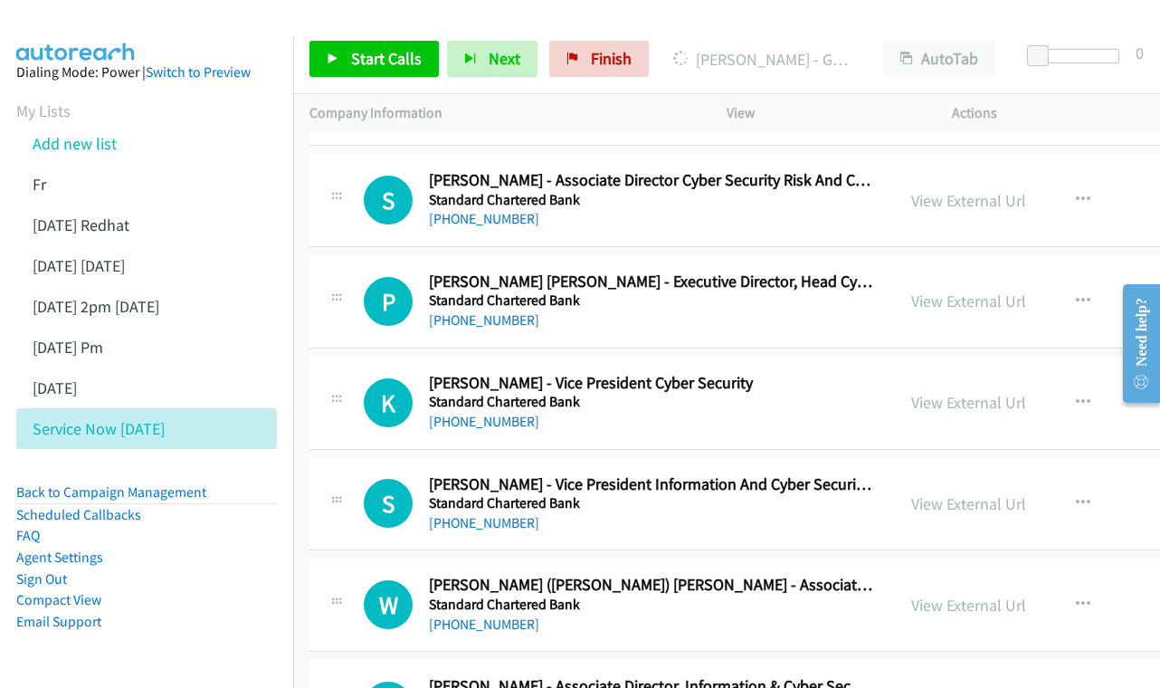
scroll to position [5129, 0]
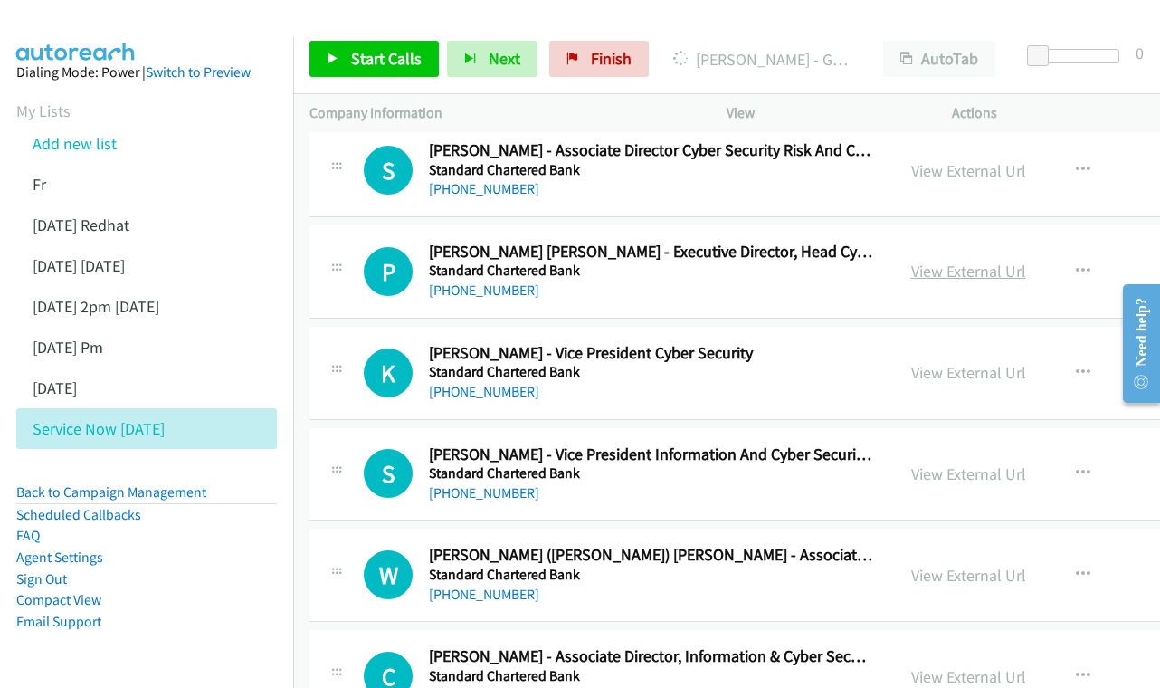
click at [951, 261] on link "View External Url" at bounding box center [968, 271] width 115 height 21
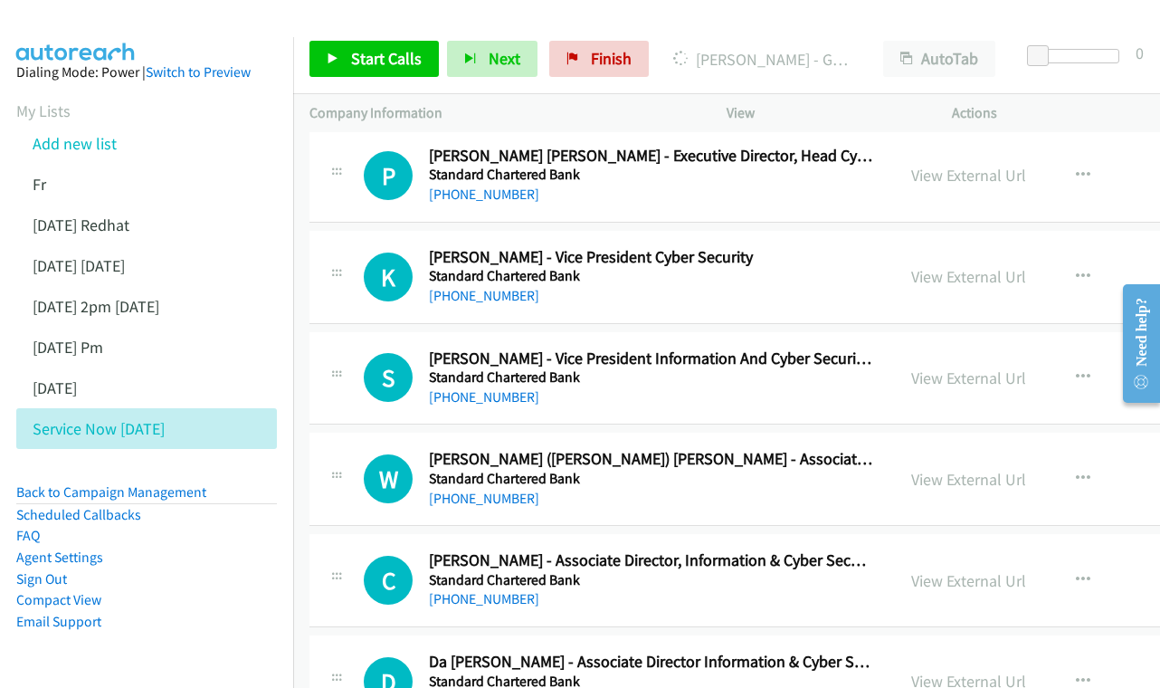
scroll to position [5247, 0]
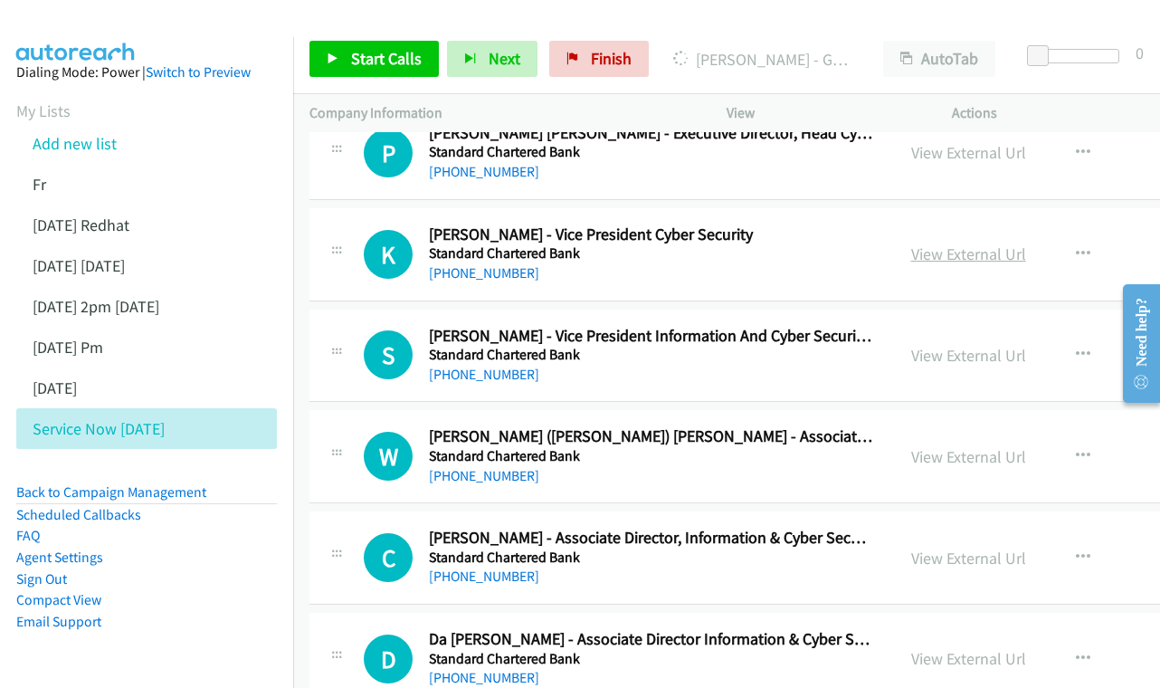
click at [928, 243] on link "View External Url" at bounding box center [968, 253] width 115 height 21
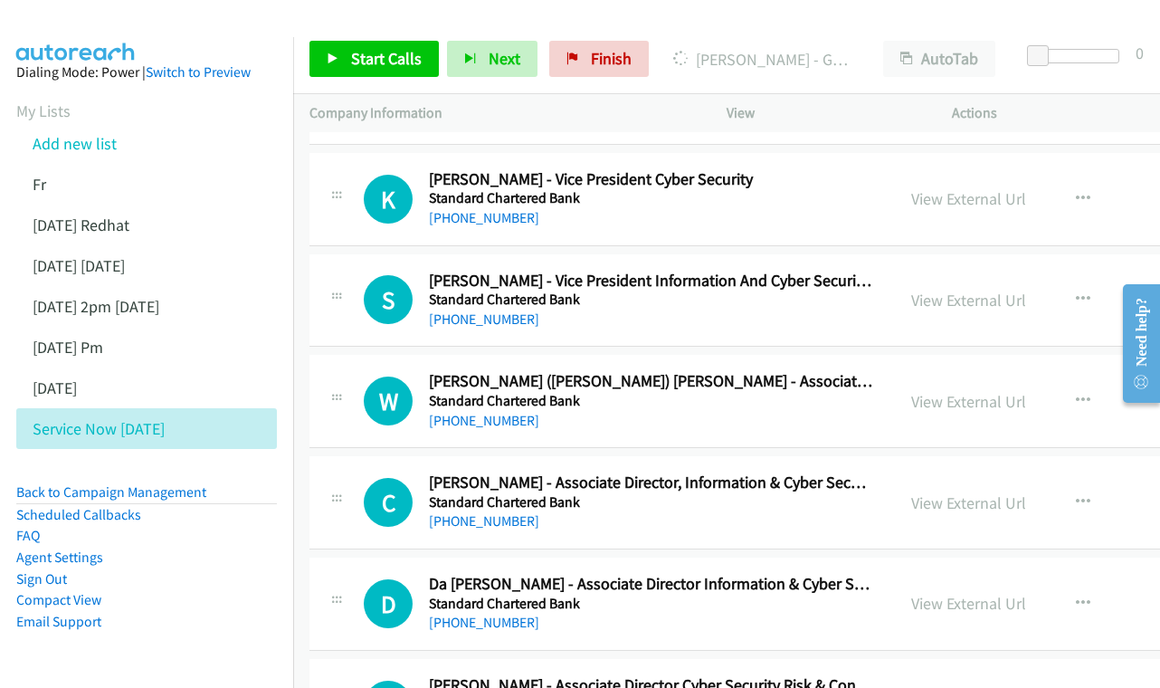
scroll to position [5333, 0]
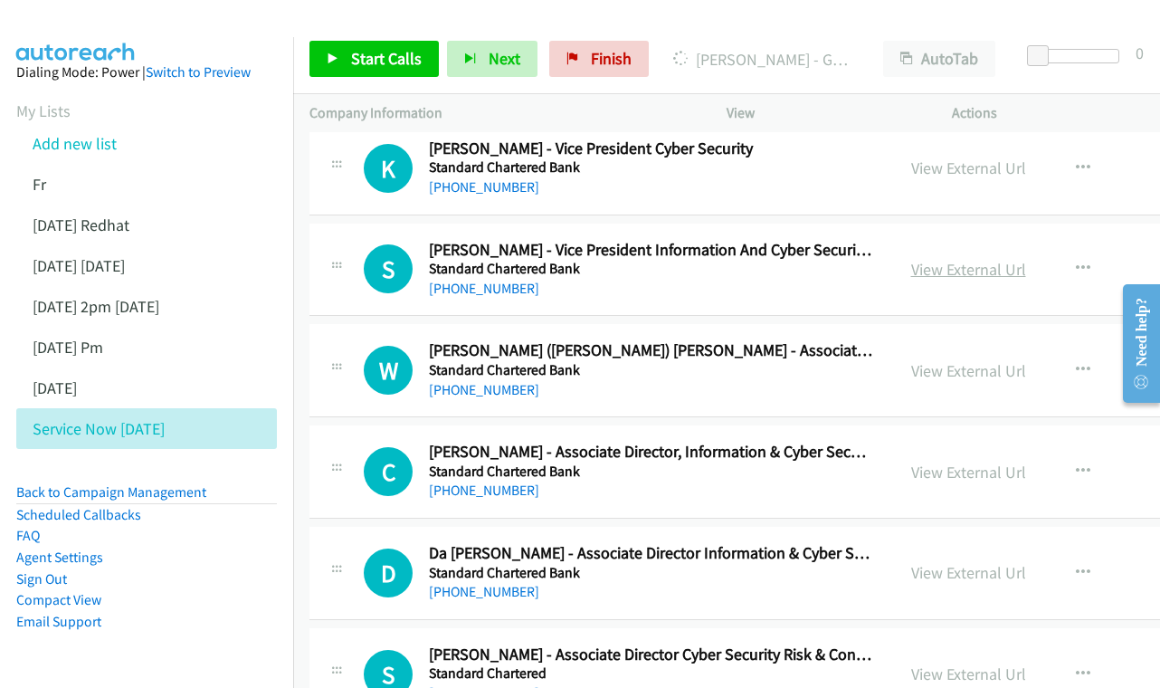
click at [971, 259] on link "View External Url" at bounding box center [968, 269] width 115 height 21
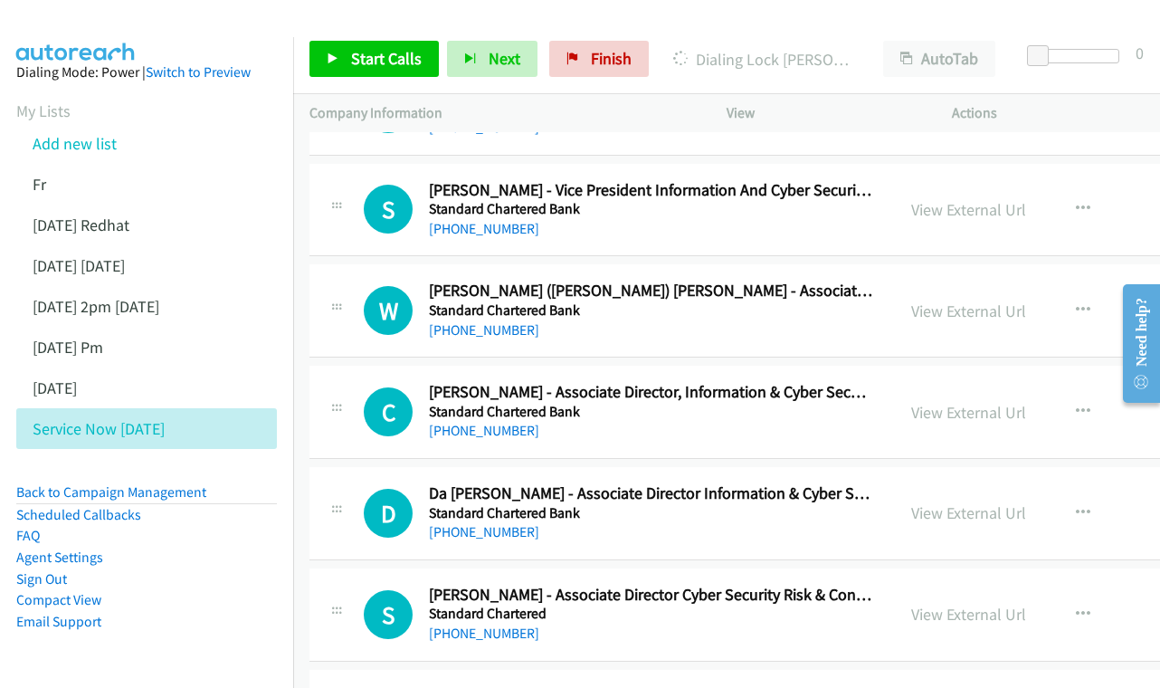
scroll to position [5419, 0]
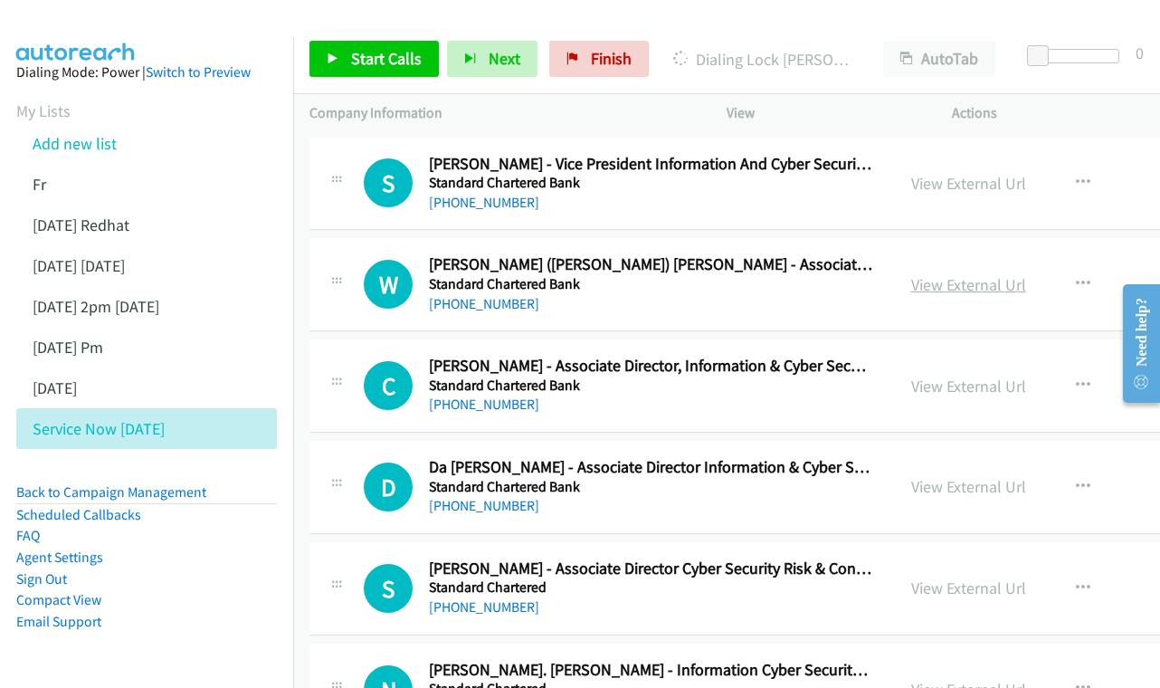
click at [911, 274] on link "View External Url" at bounding box center [968, 284] width 115 height 21
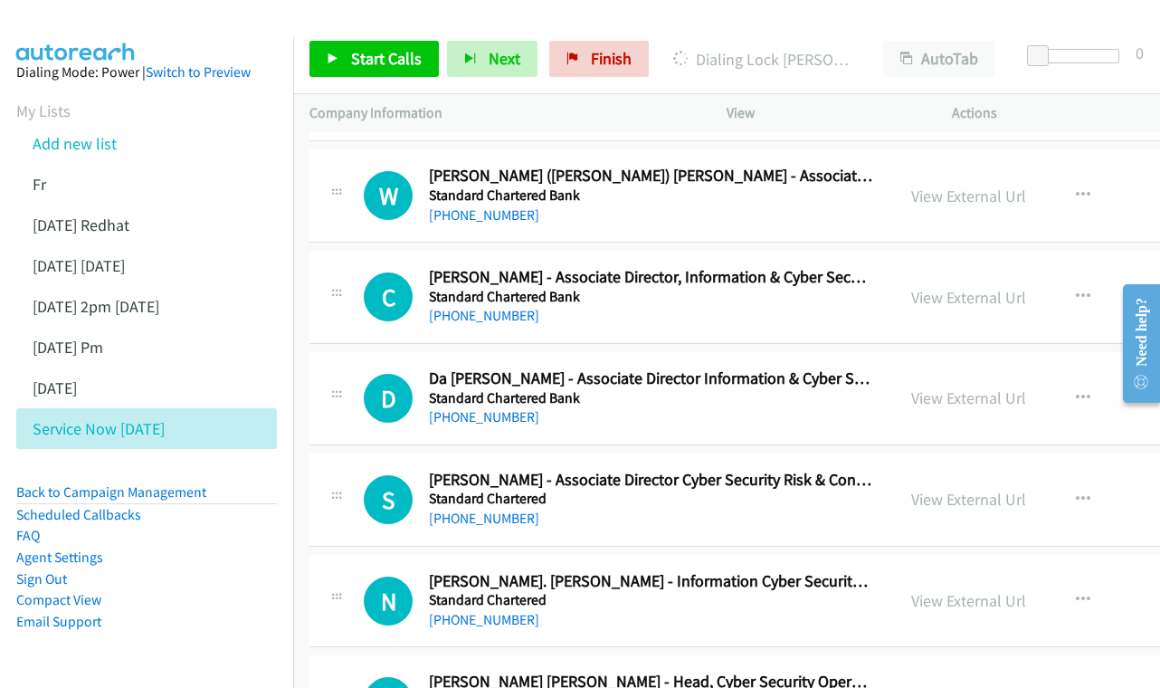
scroll to position [5512, 0]
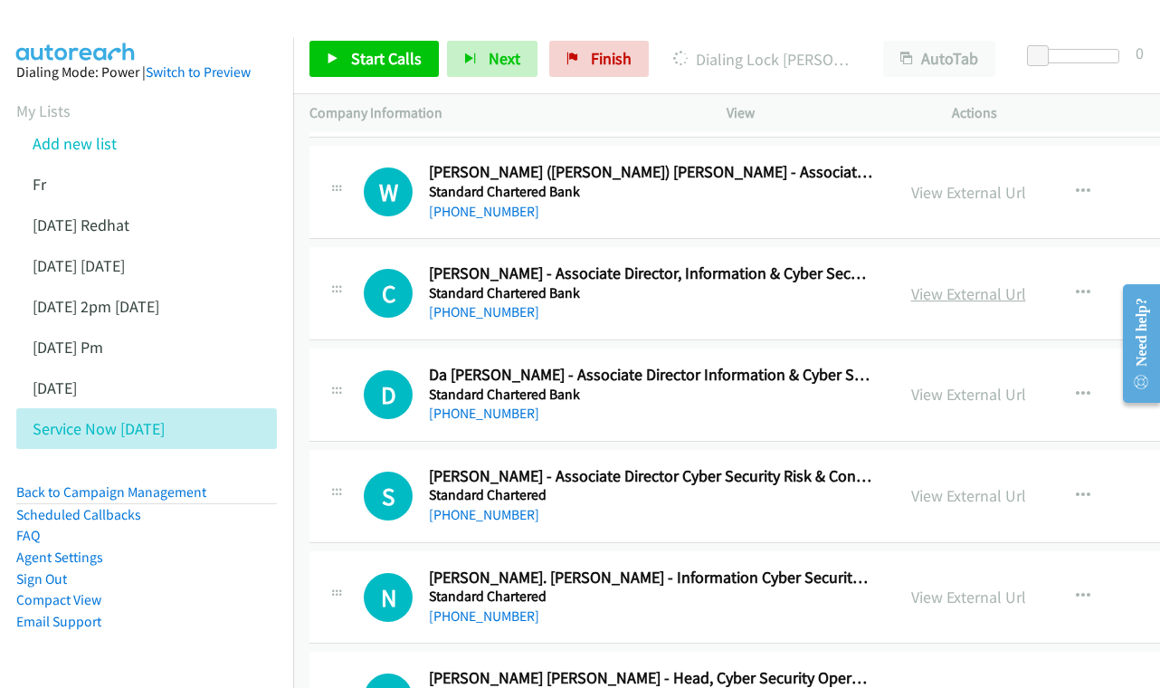
click at [964, 283] on link "View External Url" at bounding box center [968, 293] width 115 height 21
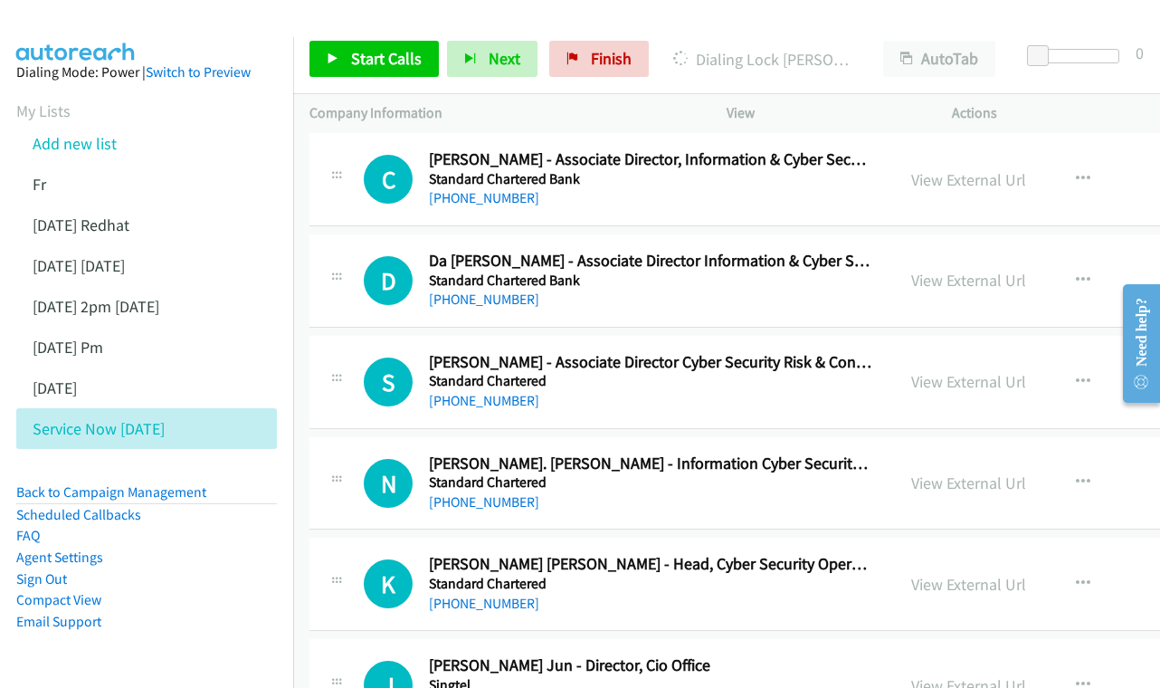
scroll to position [5629, 0]
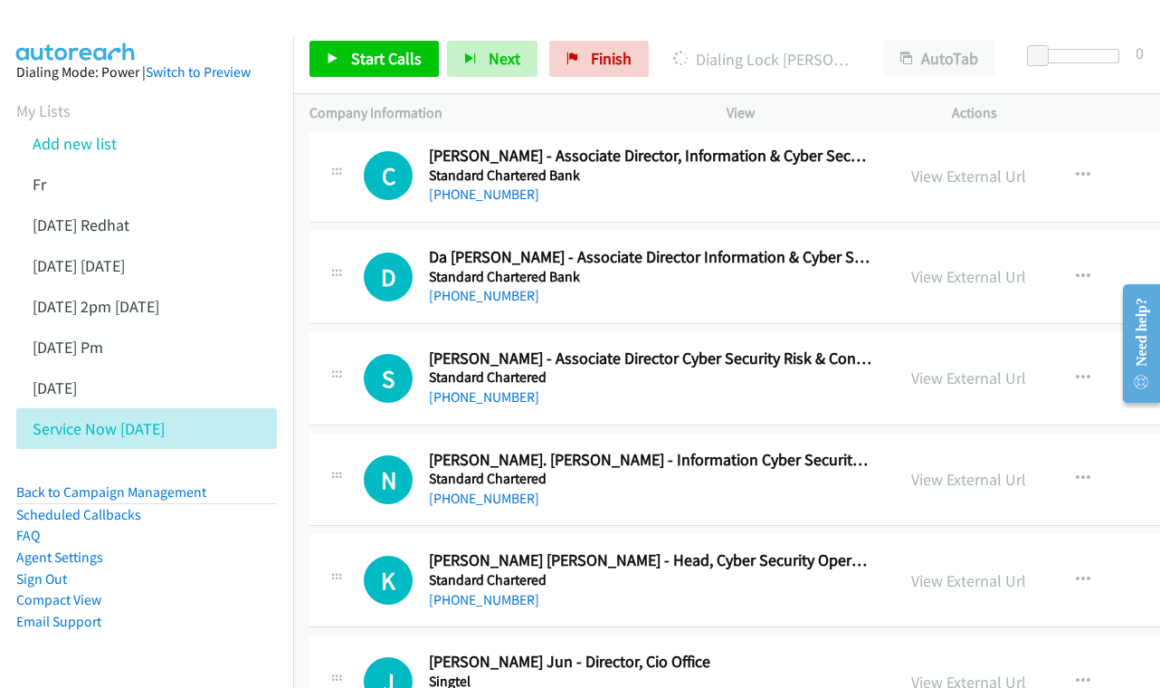
click at [897, 247] on div "View External Url View External Url Schedule/Manage Callback Start Calls Here R…" at bounding box center [1049, 277] width 309 height 60
click at [914, 266] on link "View External Url" at bounding box center [968, 276] width 115 height 21
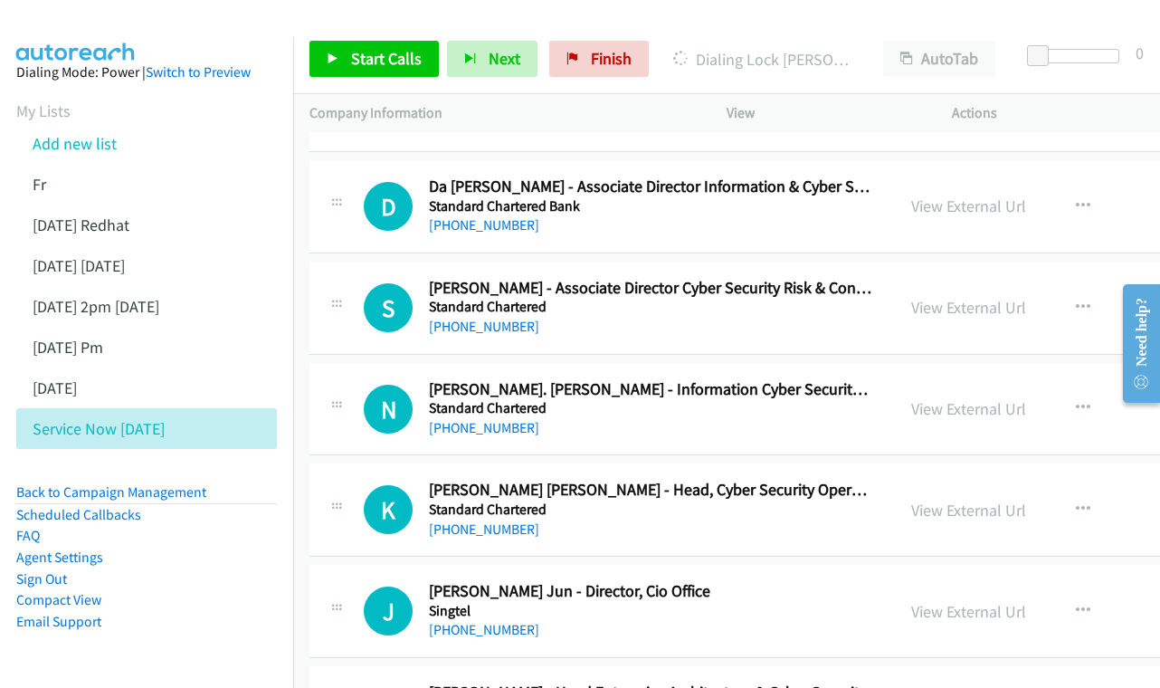
scroll to position [5733, 0]
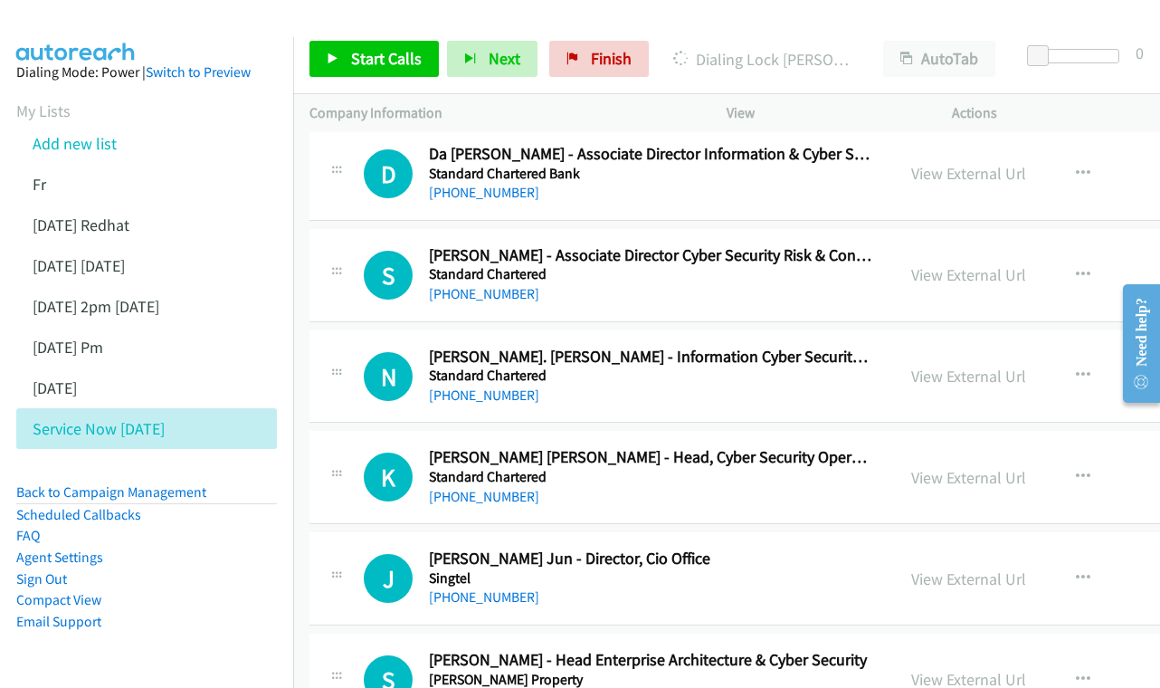
click at [975, 245] on div "View External Url View External Url Schedule/Manage Callback Start Calls Here R…" at bounding box center [1049, 275] width 309 height 60
click at [966, 264] on link "View External Url" at bounding box center [968, 274] width 115 height 21
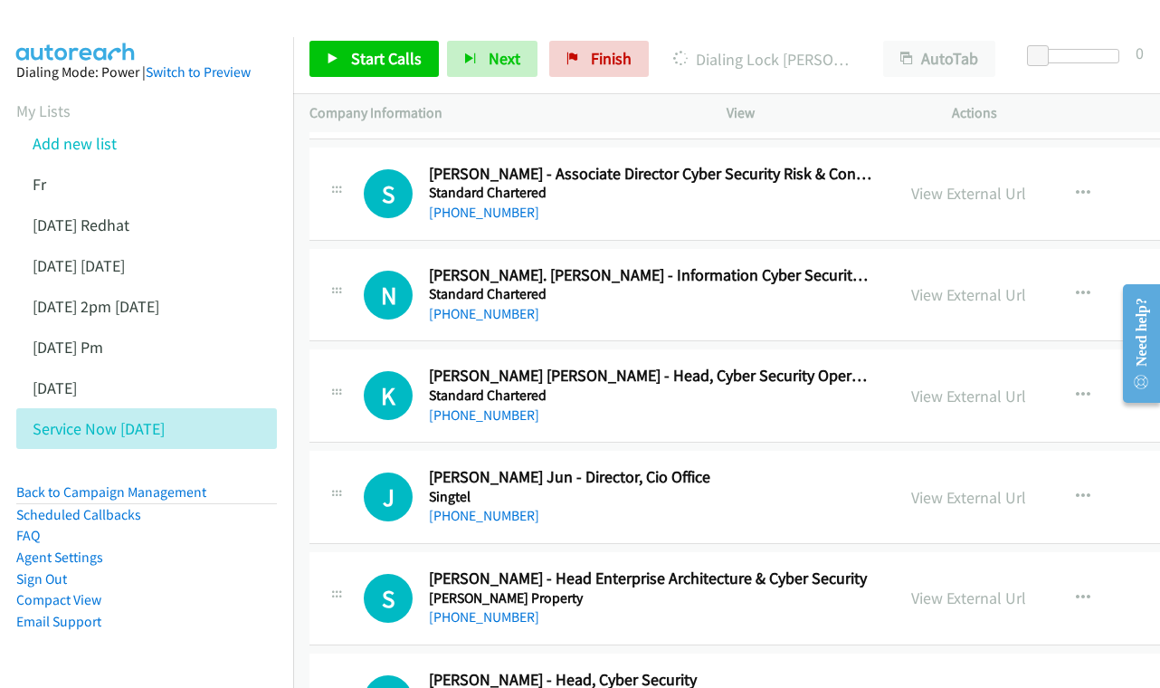
scroll to position [5850, 0]
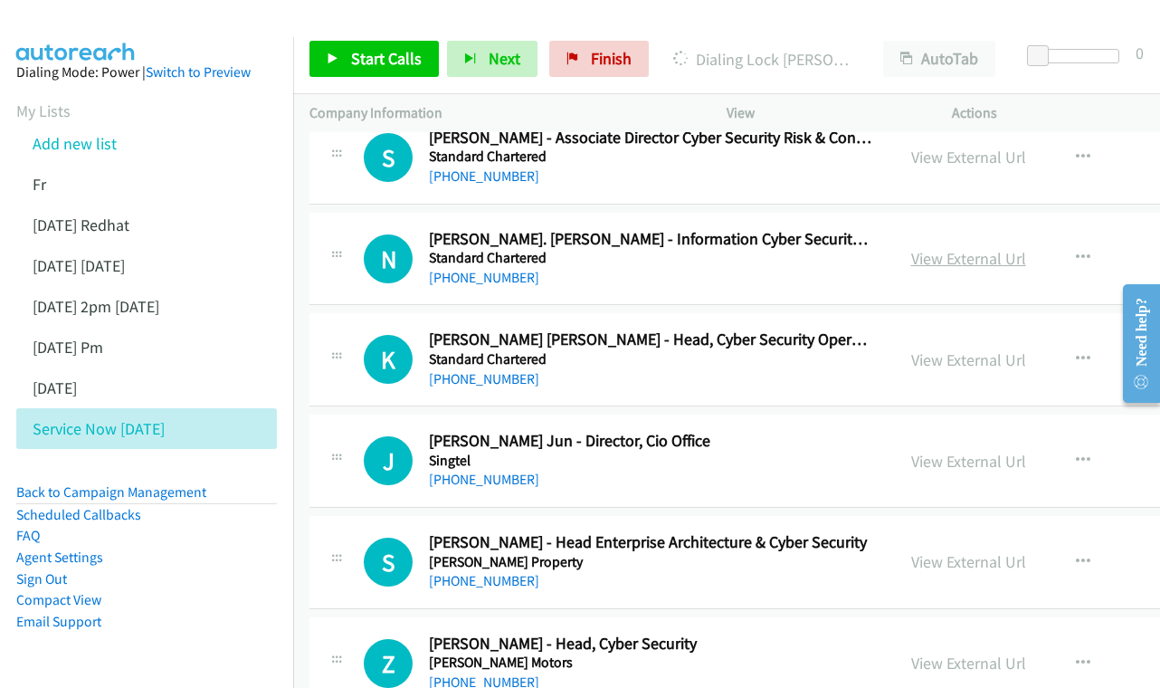
click at [947, 248] on link "View External Url" at bounding box center [968, 258] width 115 height 21
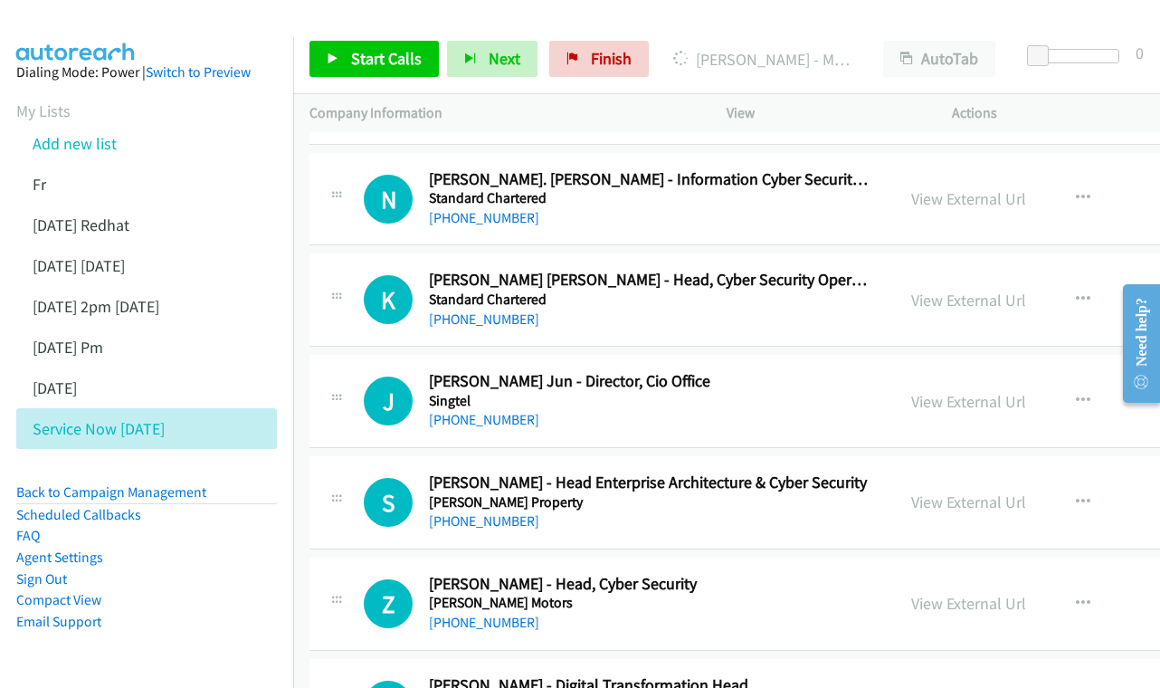
scroll to position [5940, 0]
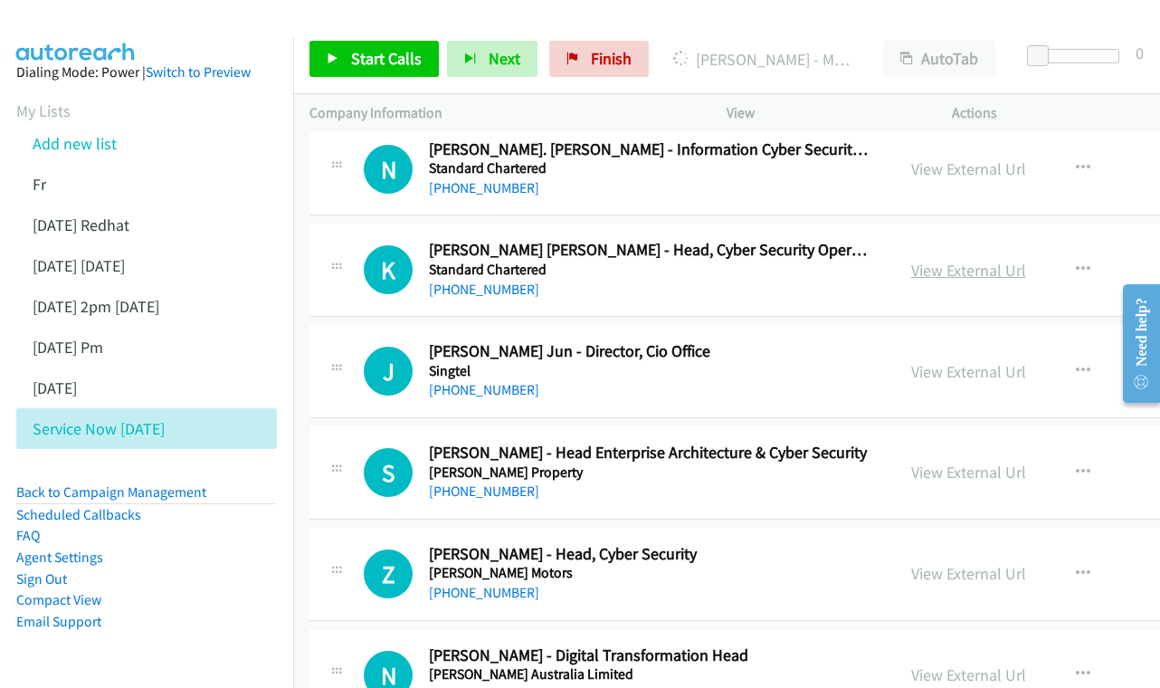
click at [932, 260] on link "View External Url" at bounding box center [968, 270] width 115 height 21
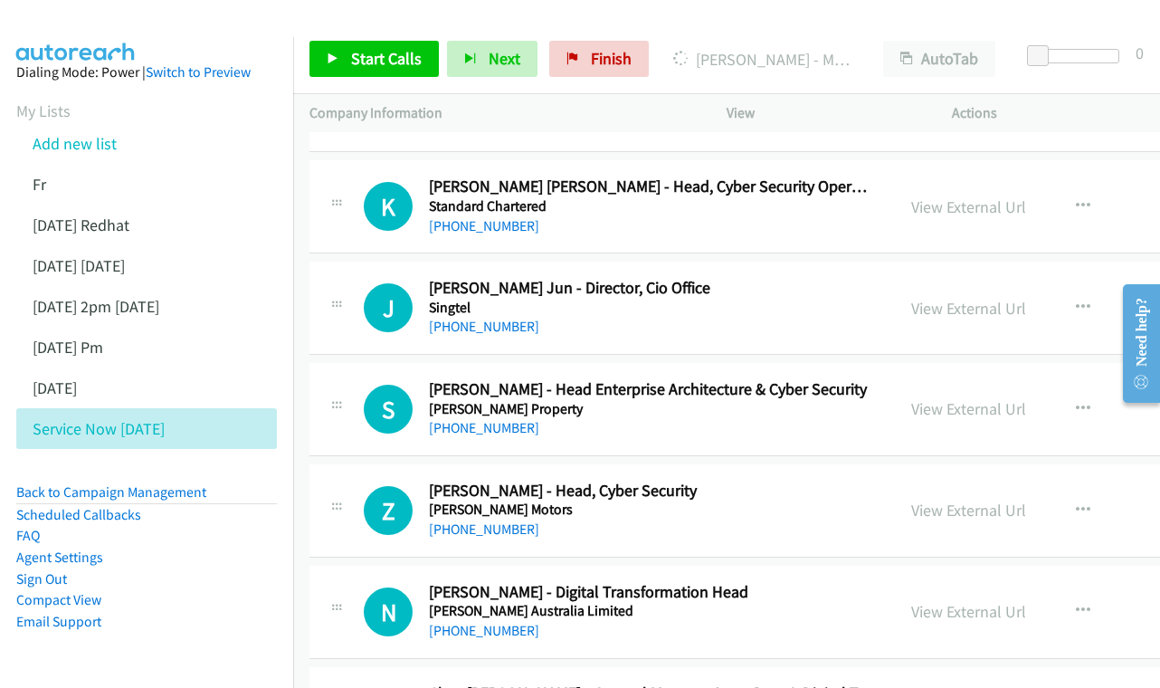
scroll to position [6039, 0]
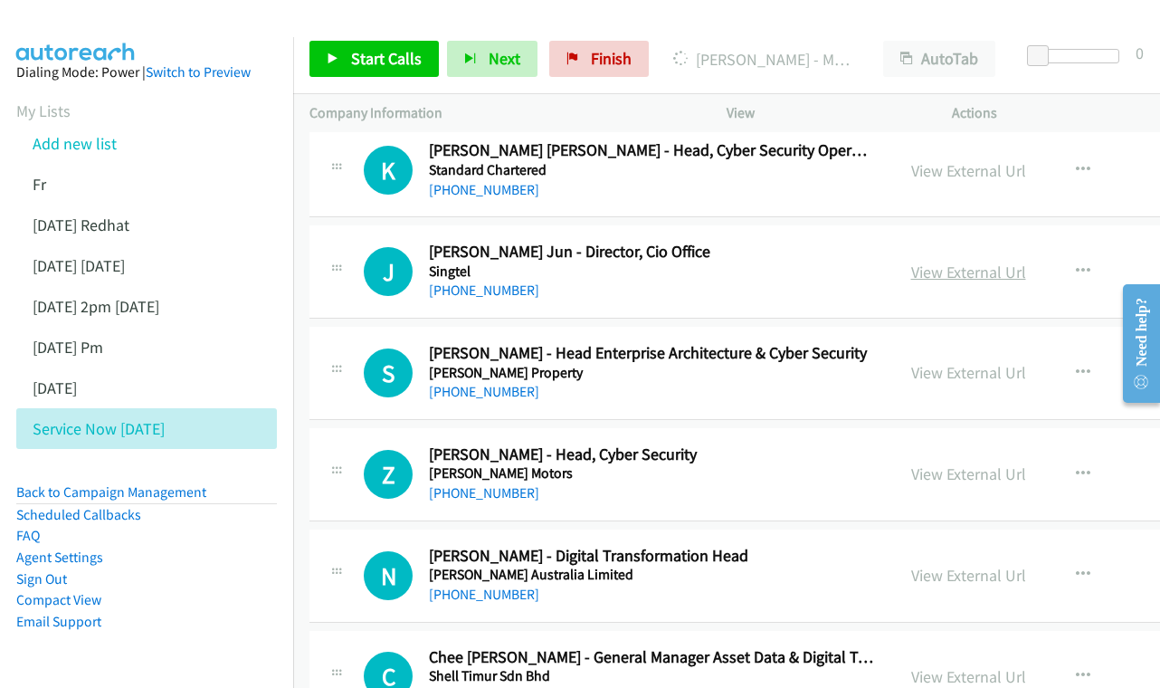
click at [969, 262] on link "View External Url" at bounding box center [968, 272] width 115 height 21
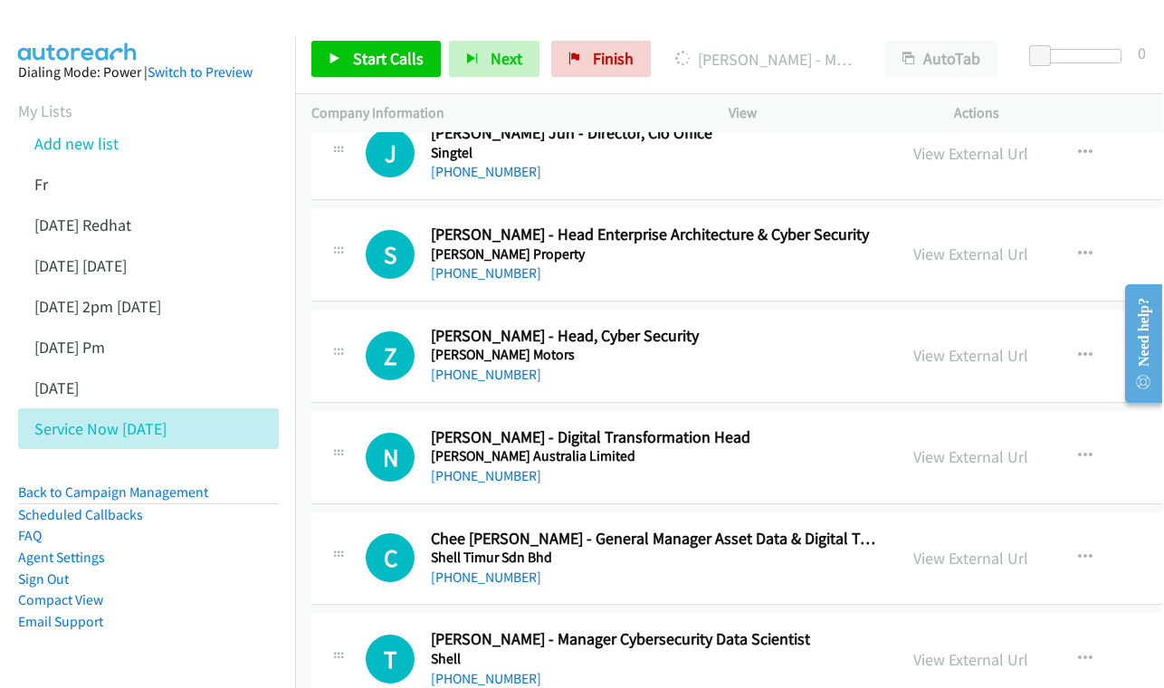
scroll to position [6154, 0]
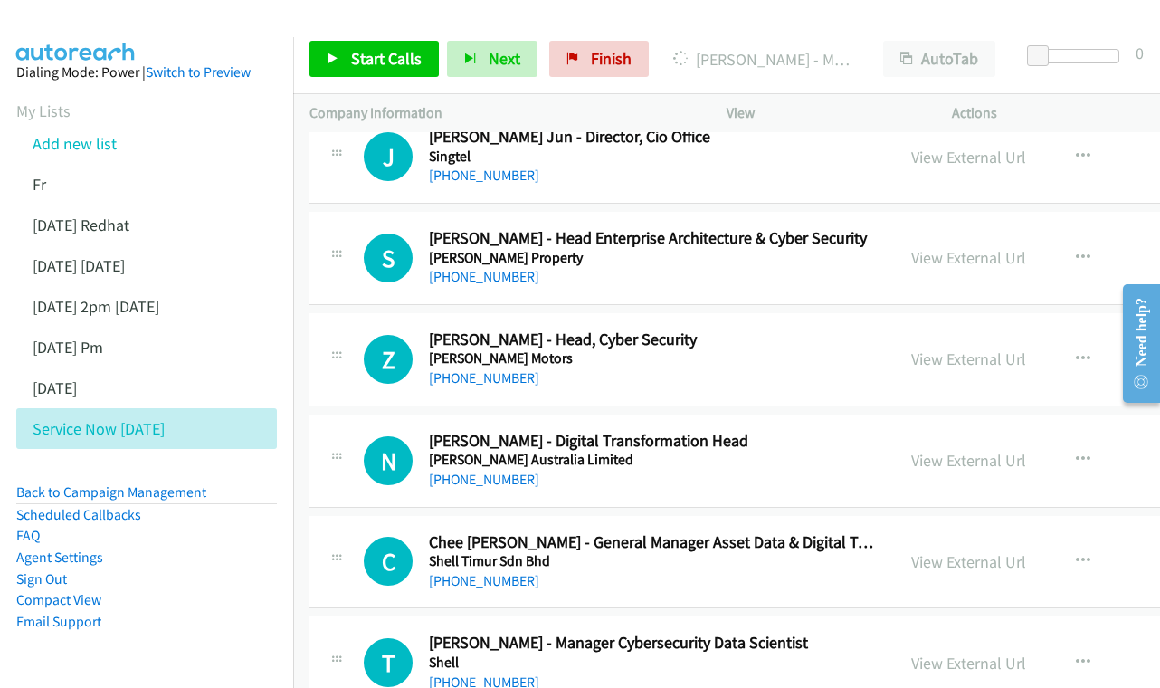
click at [962, 228] on div "View External Url View External Url Schedule/Manage Callback Start Calls Here R…" at bounding box center [1049, 258] width 309 height 60
click at [953, 247] on link "View External Url" at bounding box center [968, 257] width 115 height 21
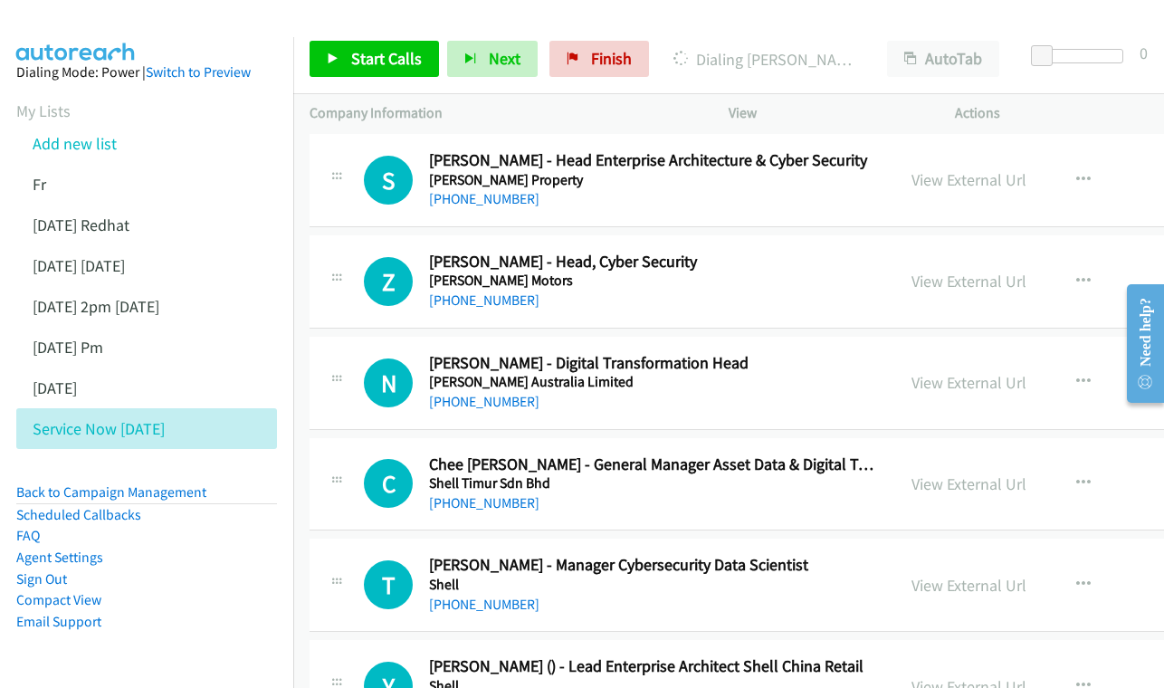
scroll to position [6236, 0]
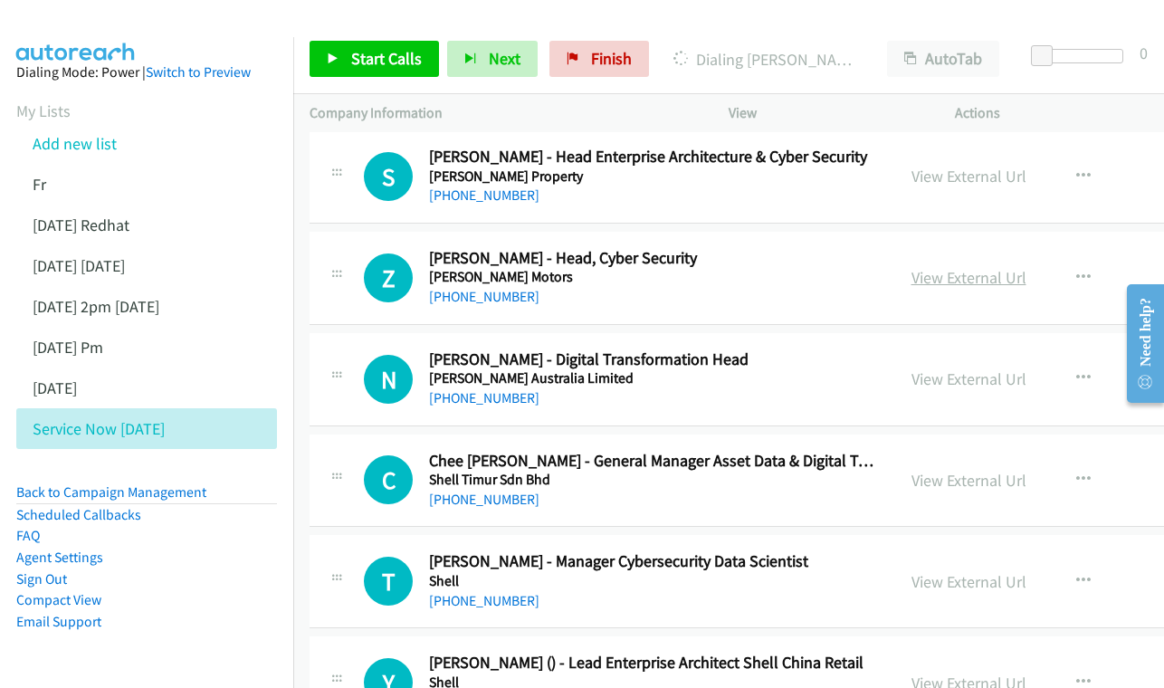
click at [937, 267] on link "View External Url" at bounding box center [968, 277] width 115 height 21
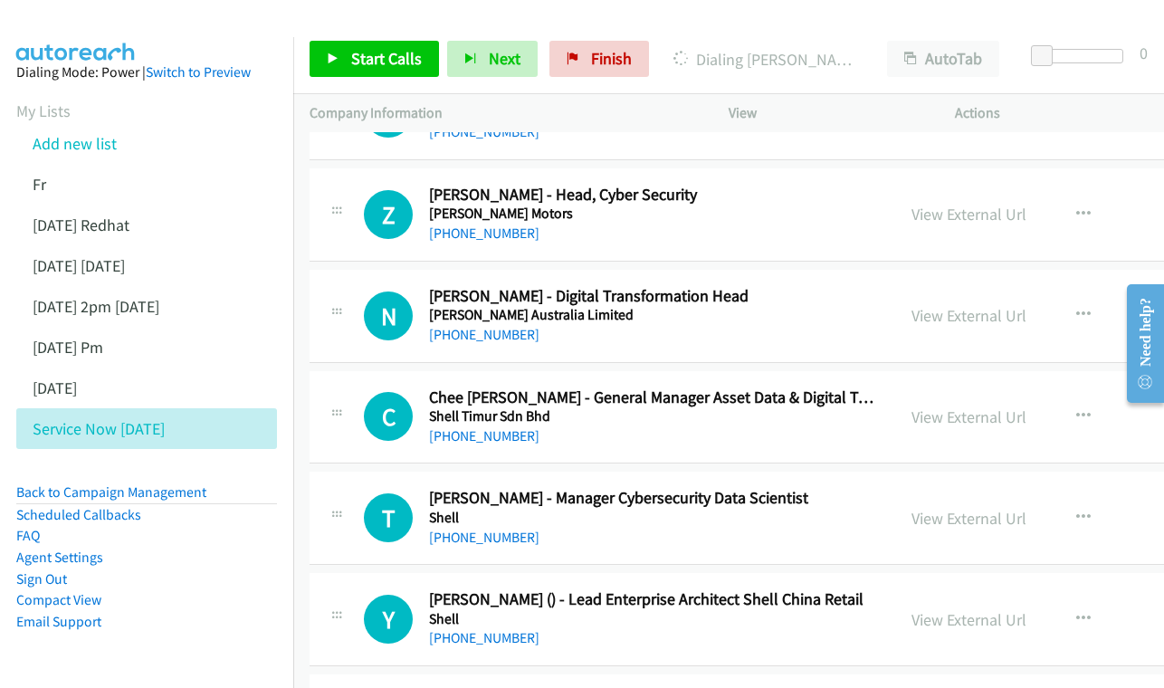
scroll to position [6303, 0]
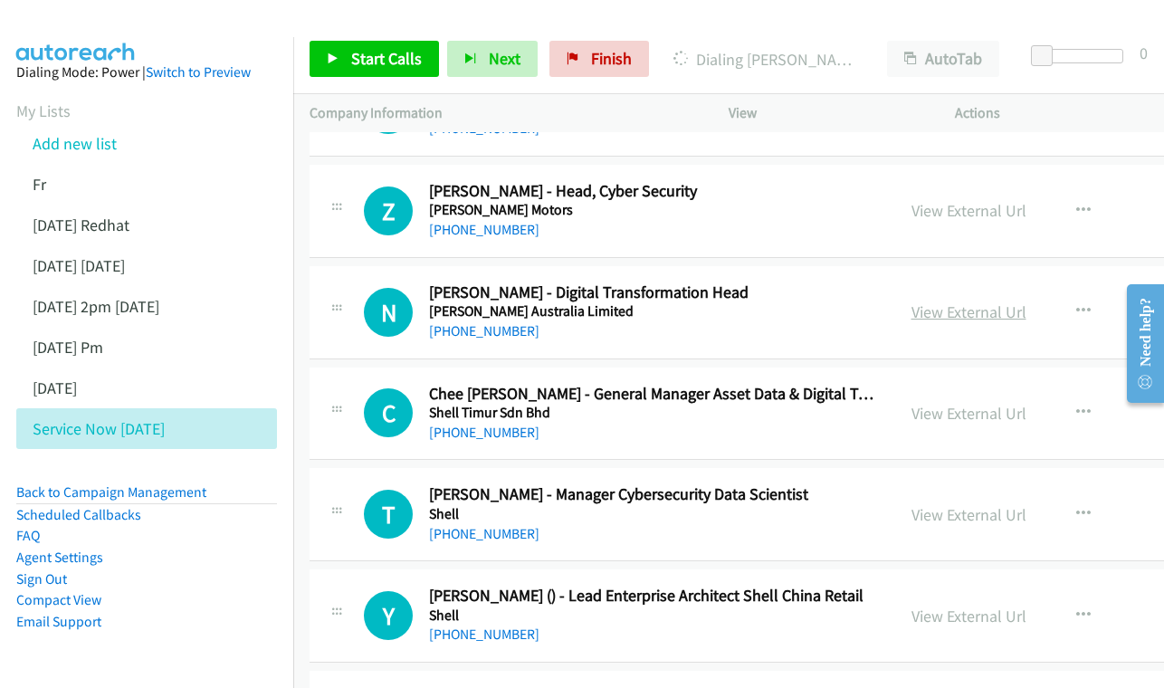
click at [986, 301] on link "View External Url" at bounding box center [968, 311] width 115 height 21
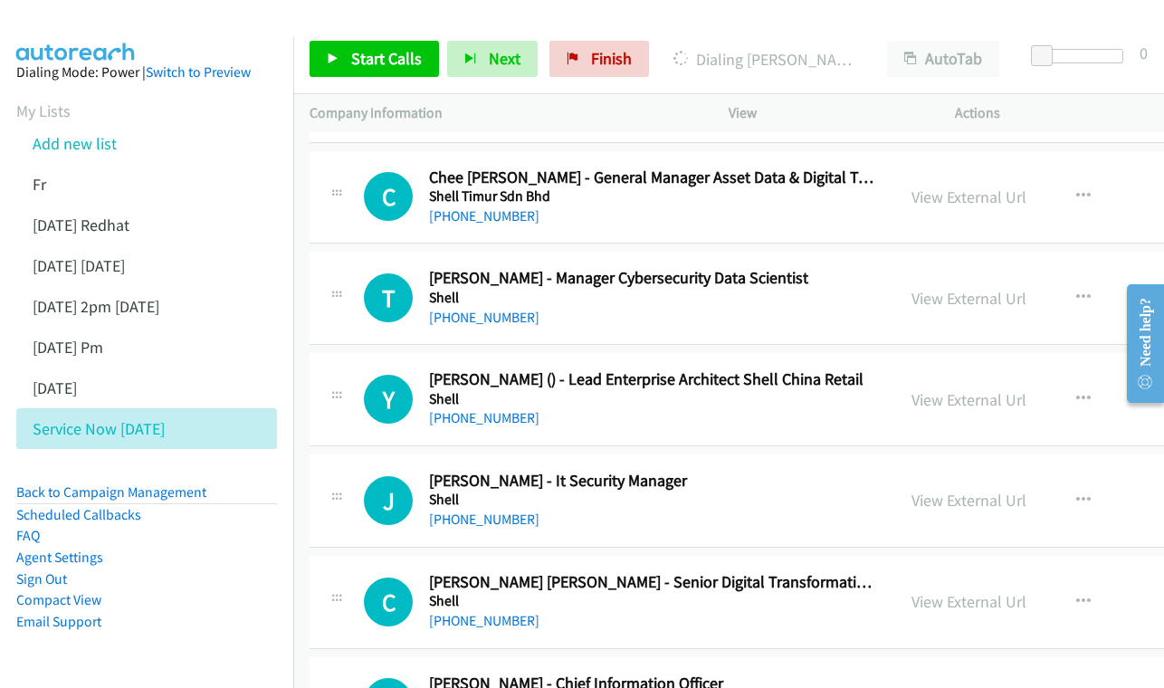
scroll to position [6545, 0]
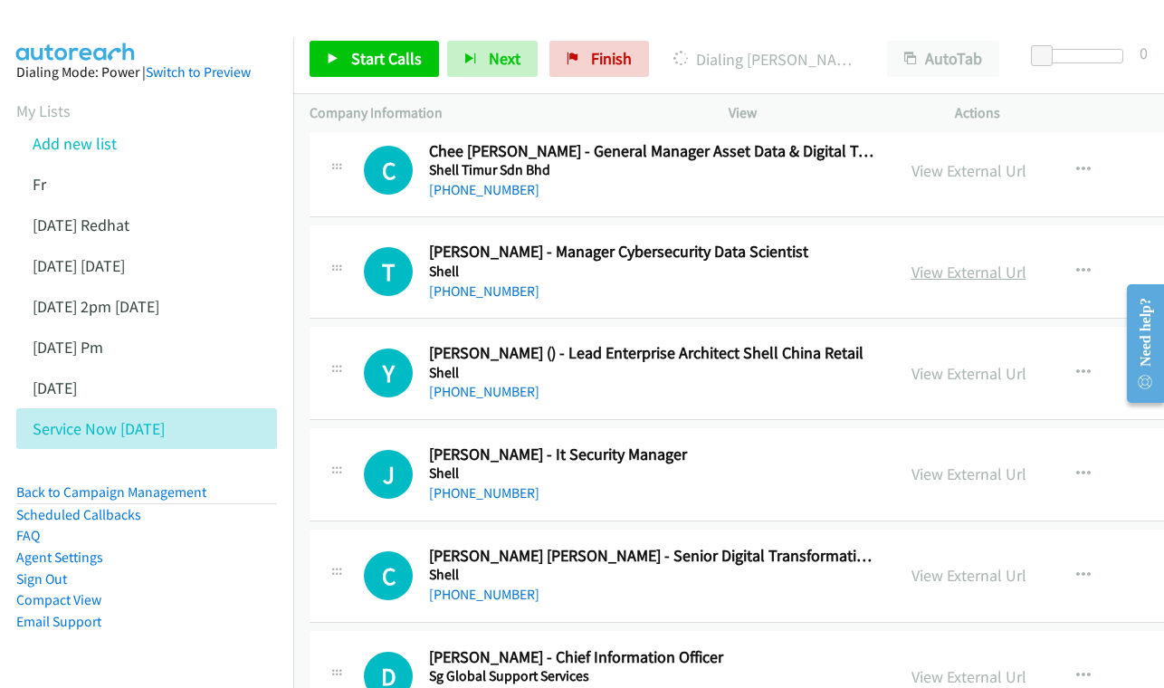
click at [956, 262] on link "View External Url" at bounding box center [968, 272] width 115 height 21
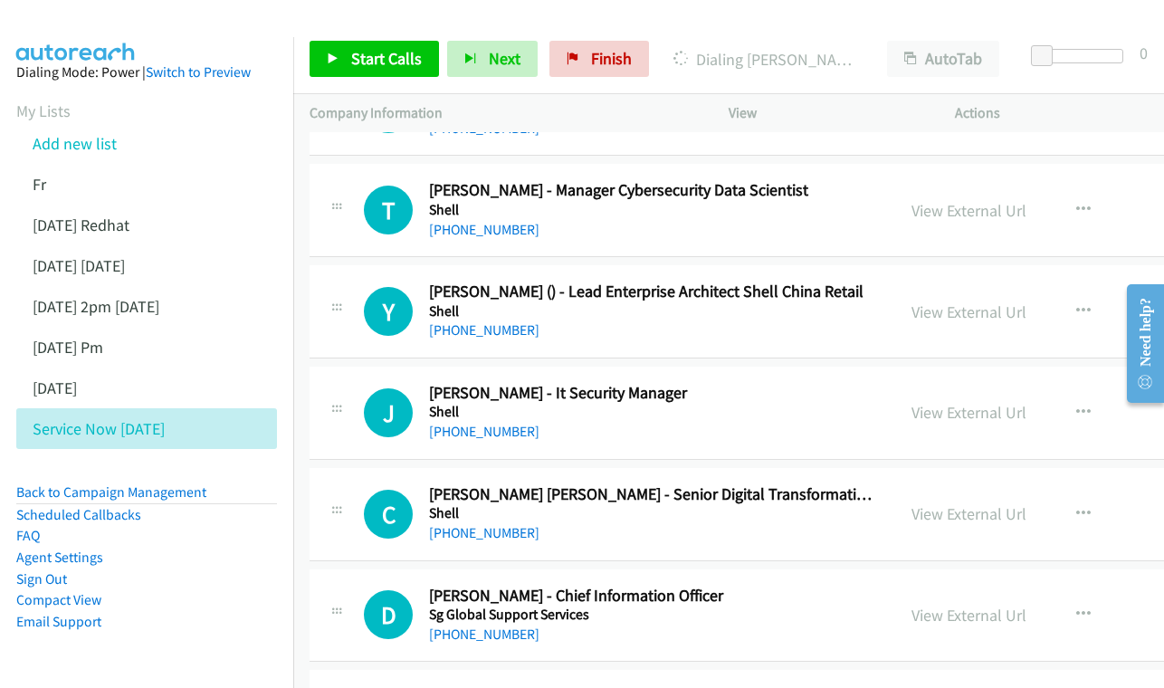
scroll to position [6641, 0]
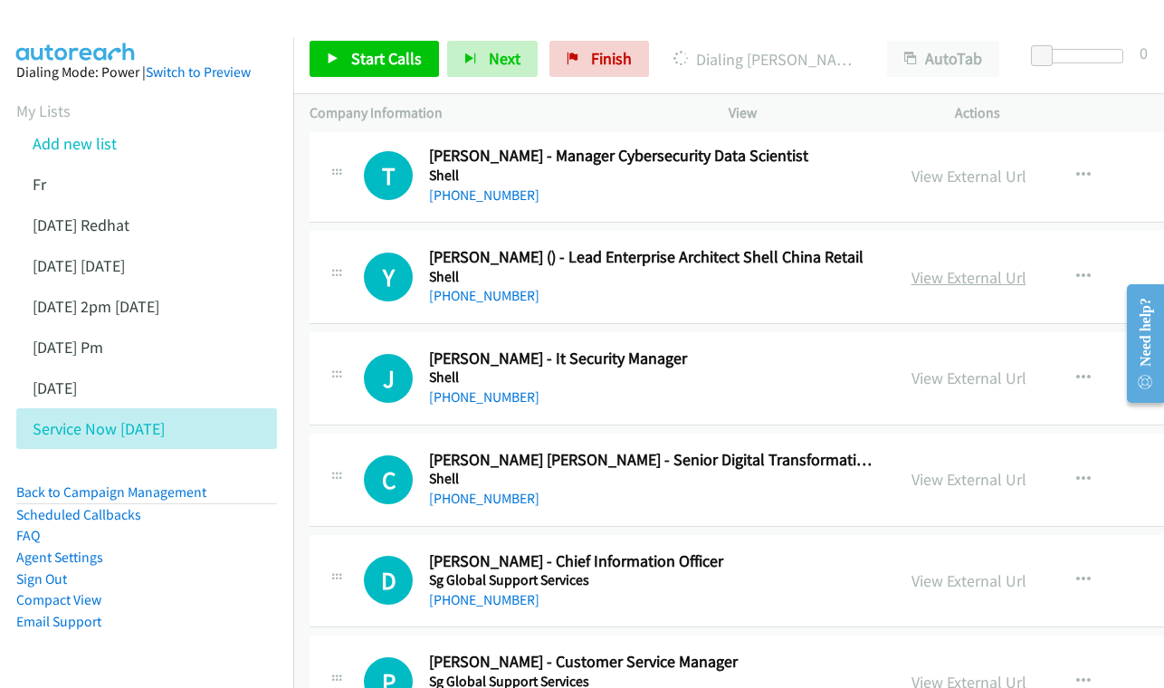
click at [977, 267] on link "View External Url" at bounding box center [968, 277] width 115 height 21
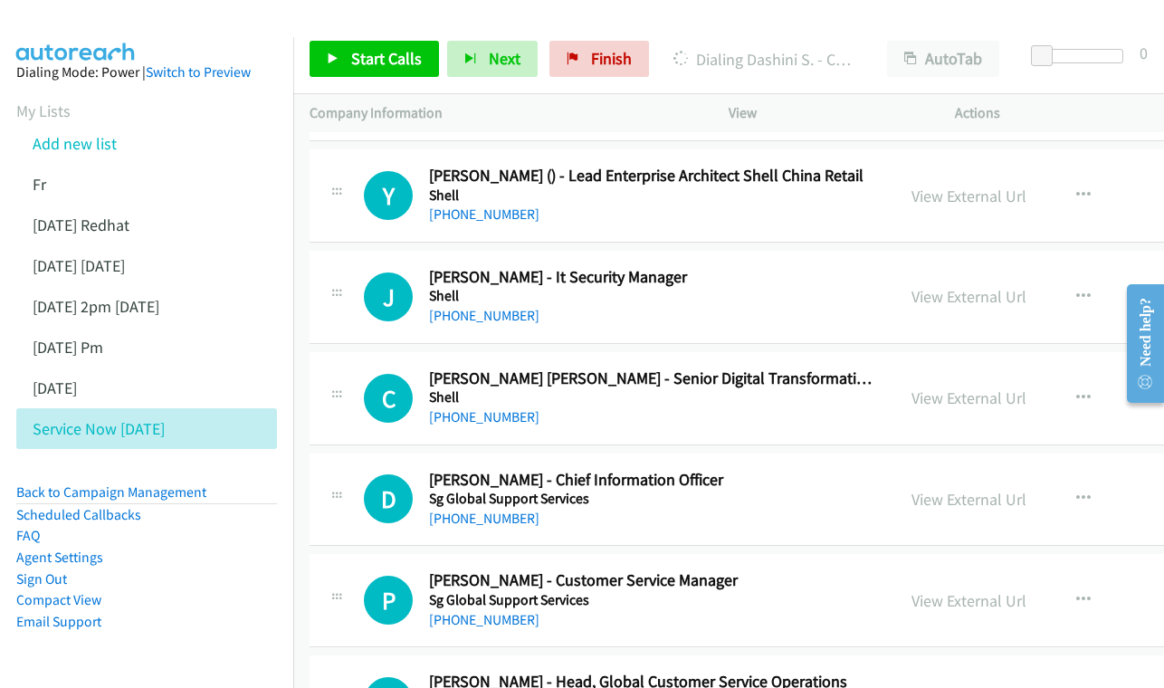
scroll to position [6726, 0]
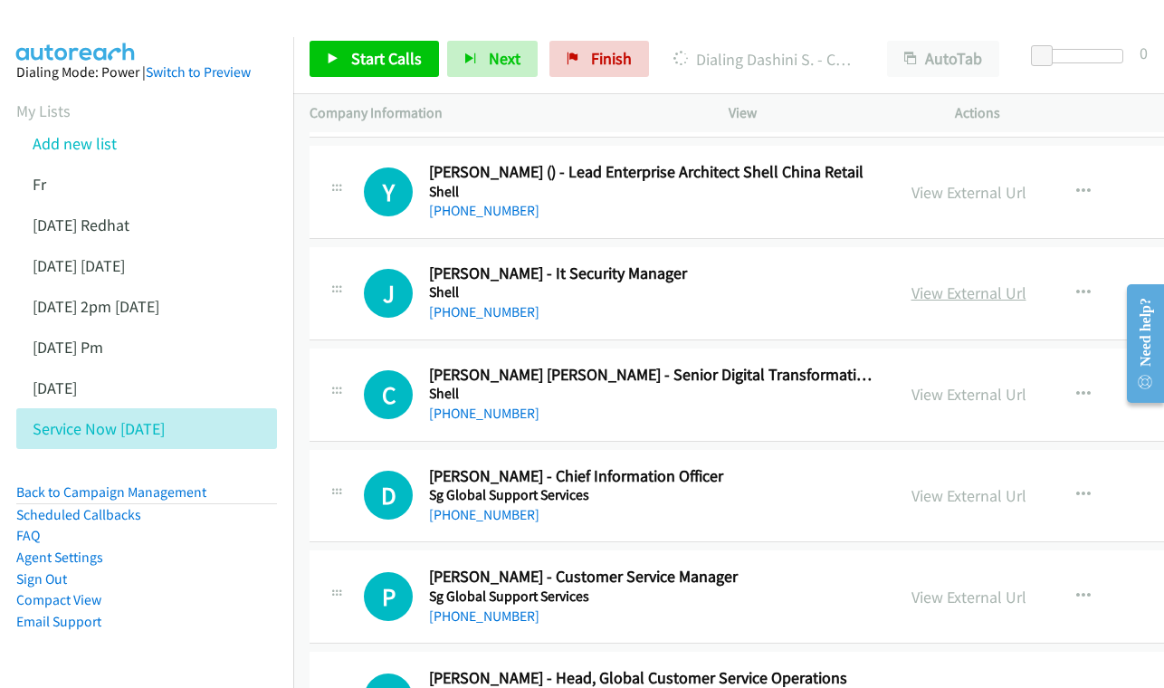
click at [947, 282] on link "View External Url" at bounding box center [968, 292] width 115 height 21
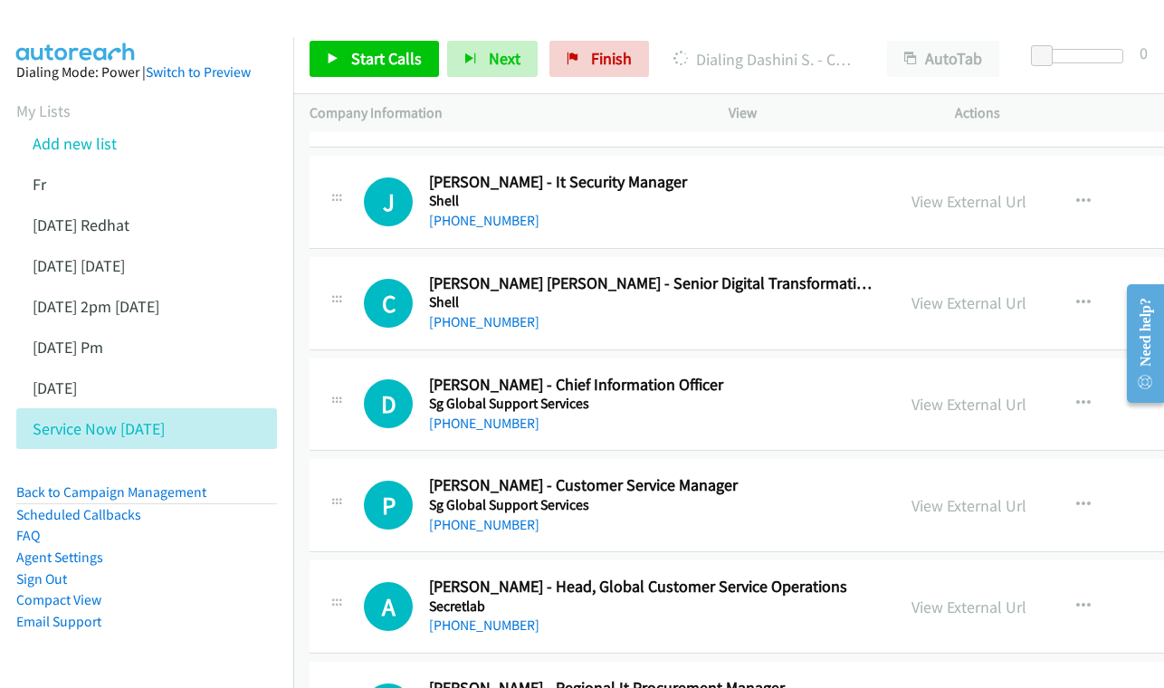
scroll to position [6842, 0]
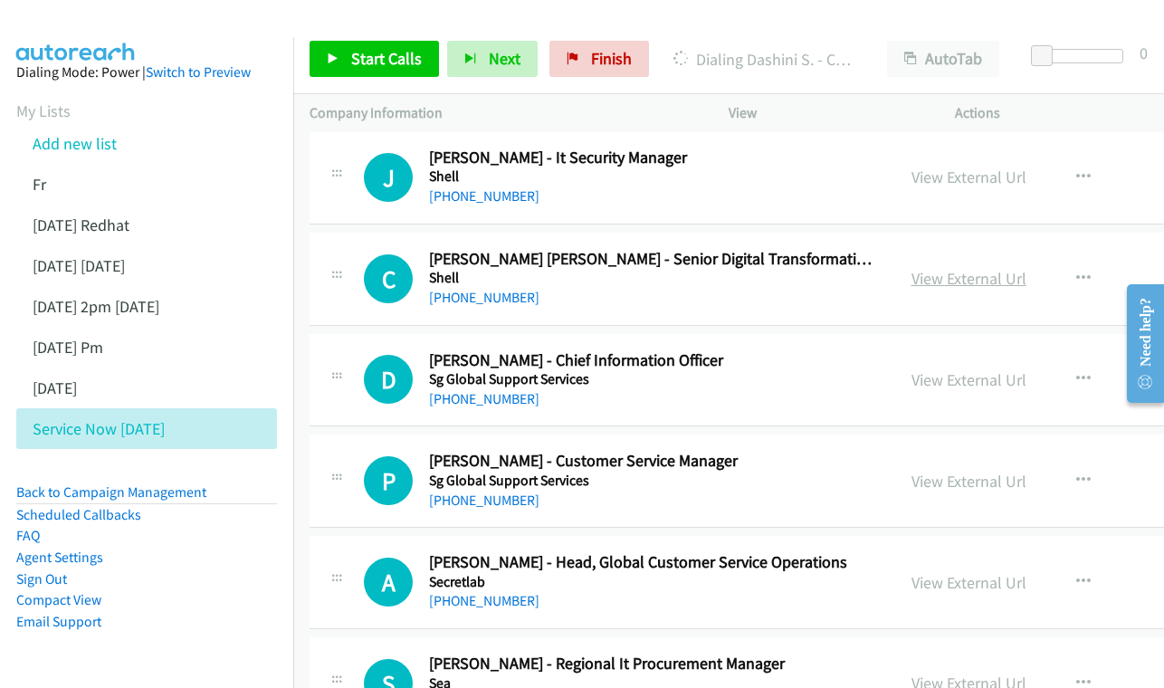
click at [987, 268] on link "View External Url" at bounding box center [968, 278] width 115 height 21
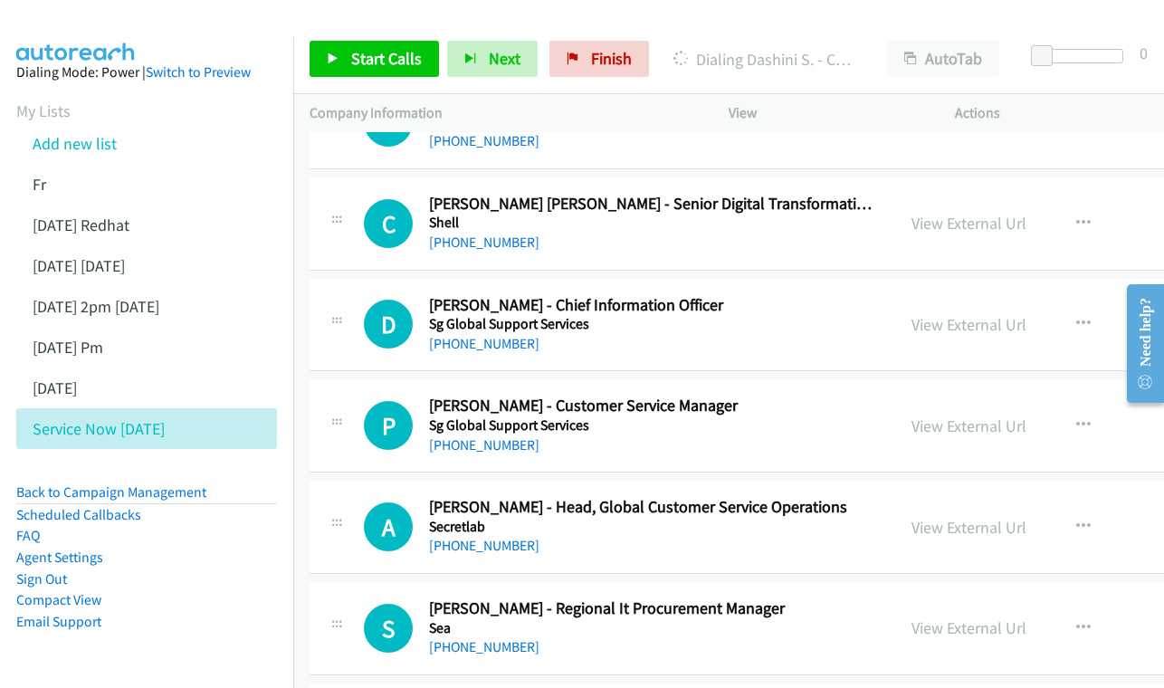
scroll to position [6923, 0]
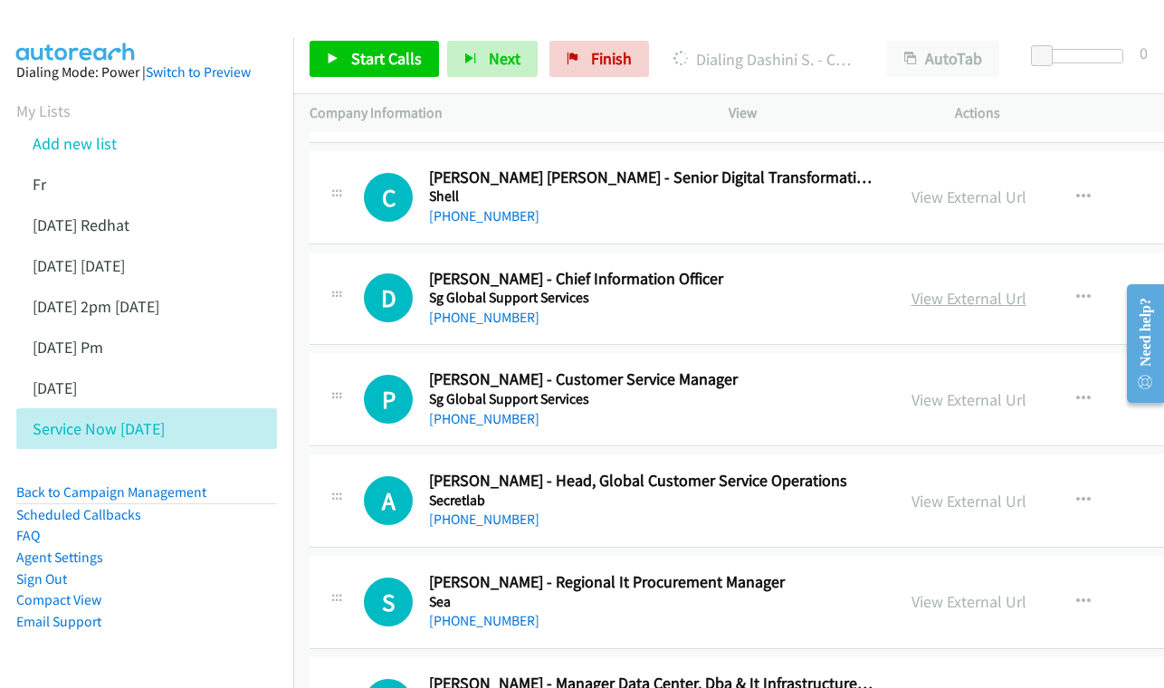
click at [952, 288] on link "View External Url" at bounding box center [968, 298] width 115 height 21
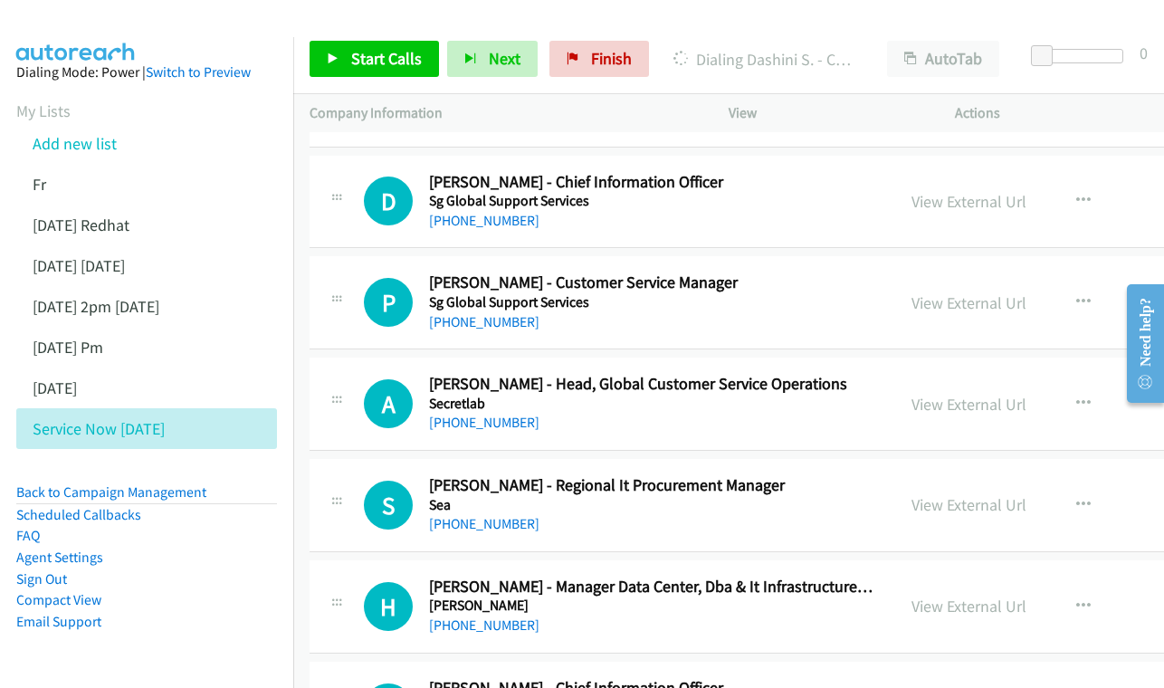
scroll to position [7051, 0]
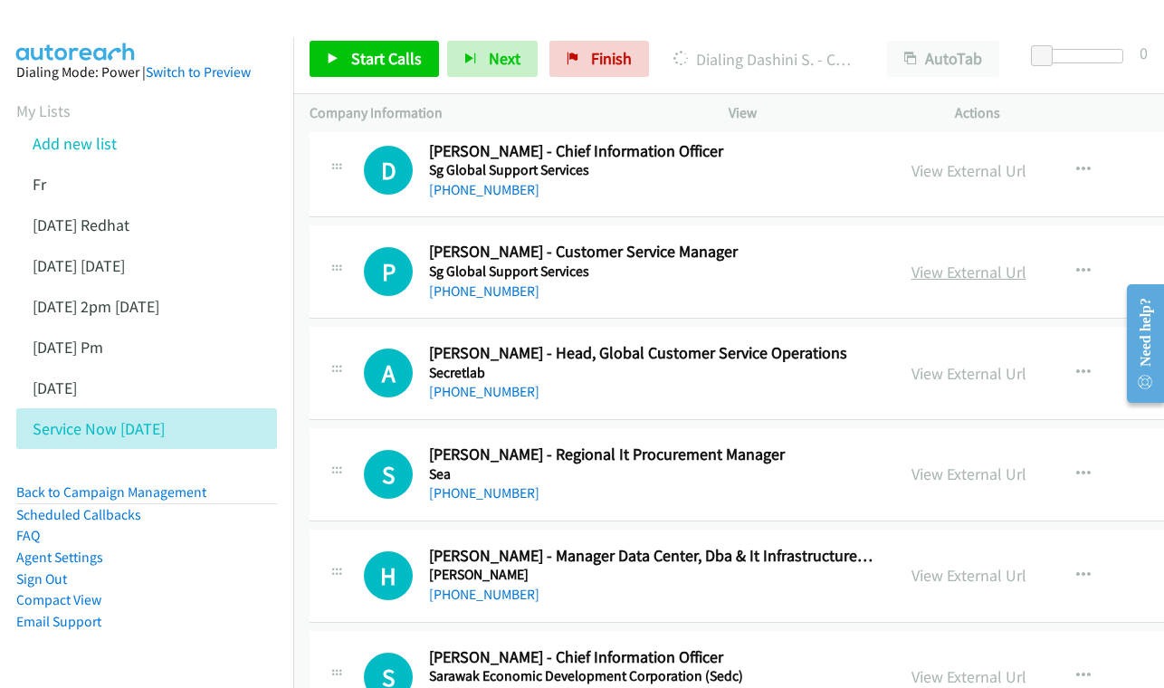
click at [947, 262] on link "View External Url" at bounding box center [968, 272] width 115 height 21
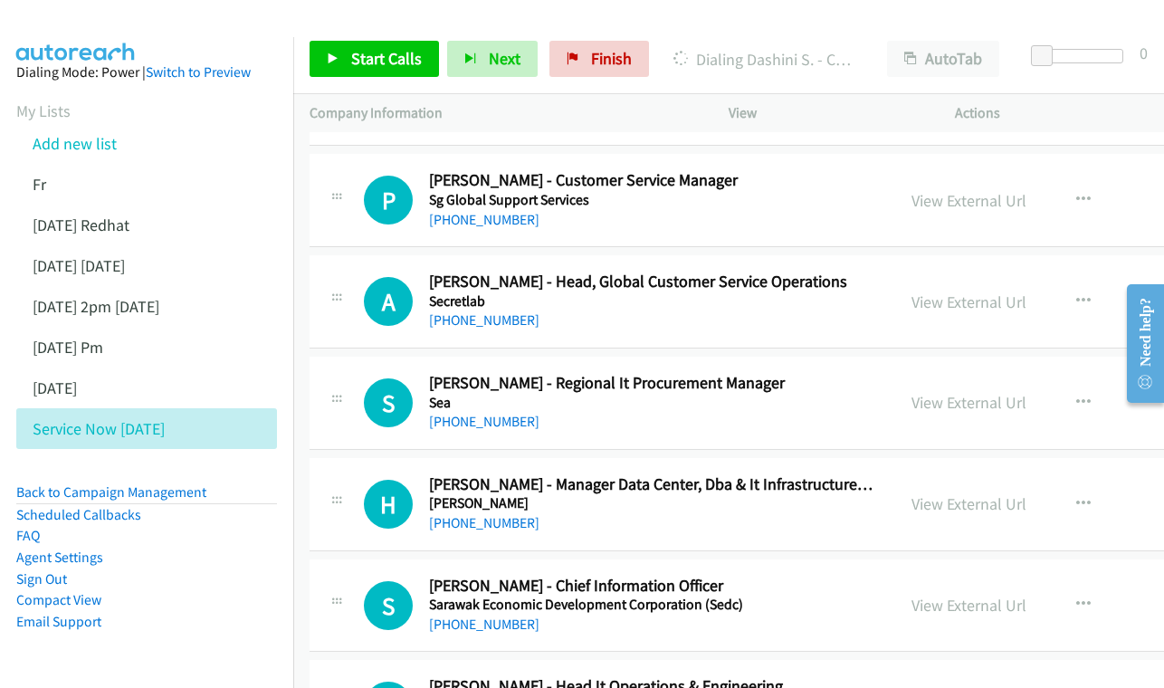
scroll to position [7138, 0]
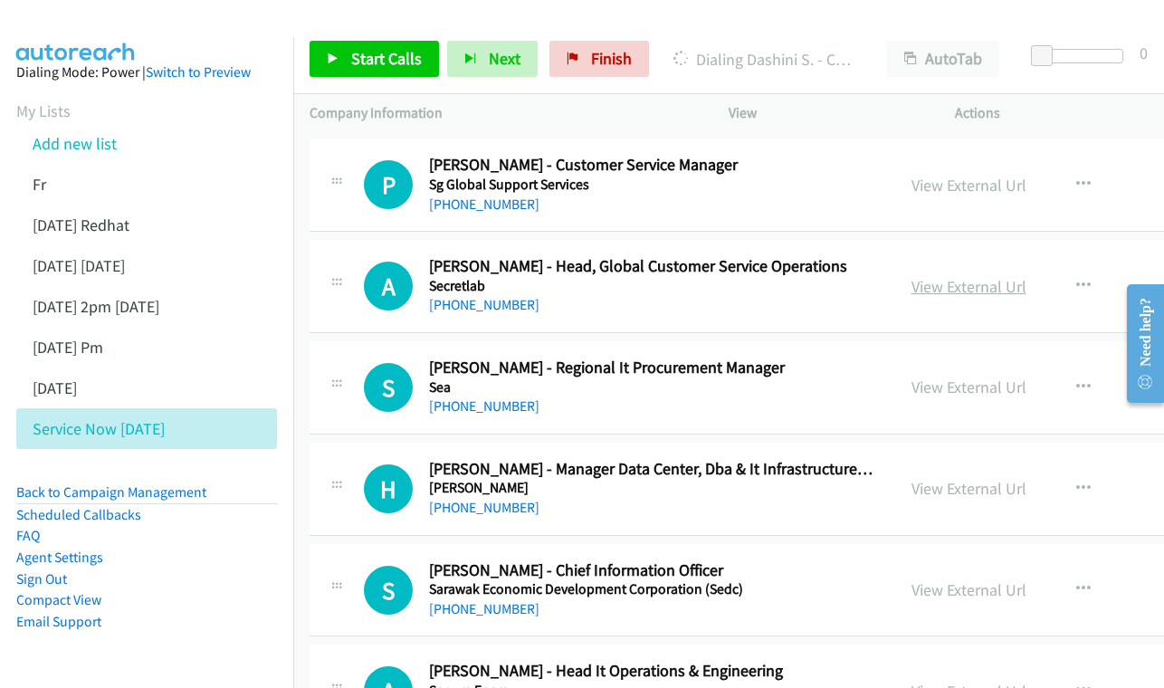
click at [939, 276] on link "View External Url" at bounding box center [968, 286] width 115 height 21
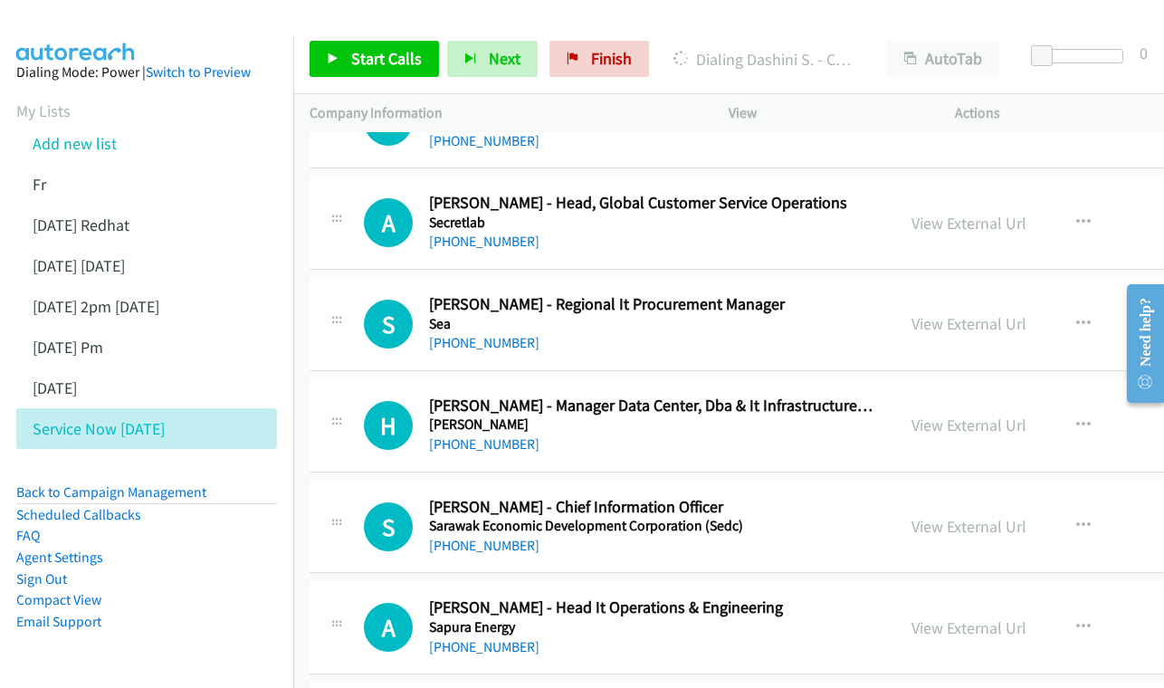
scroll to position [7205, 0]
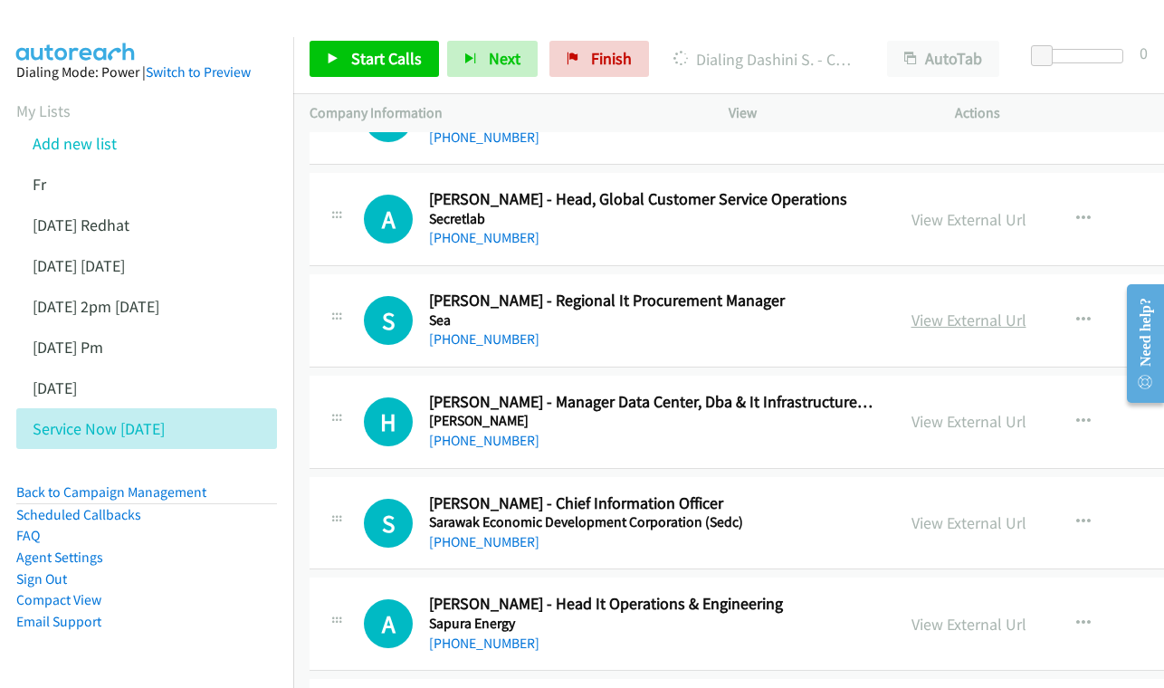
click at [994, 309] on link "View External Url" at bounding box center [968, 319] width 115 height 21
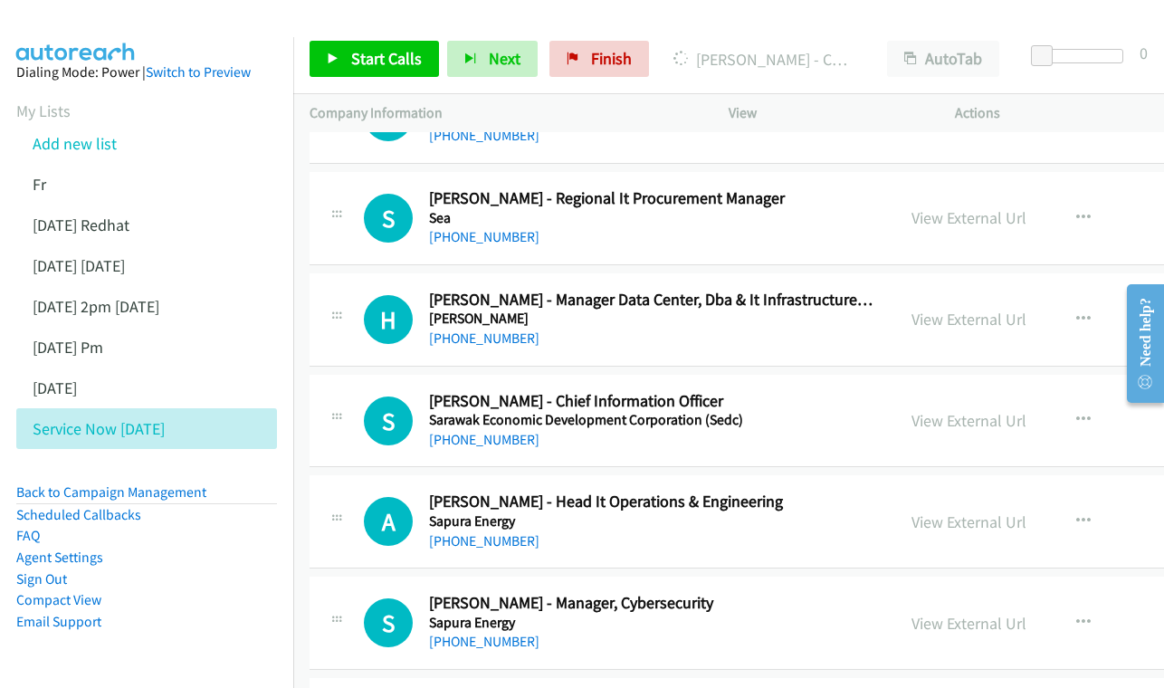
scroll to position [7339, 0]
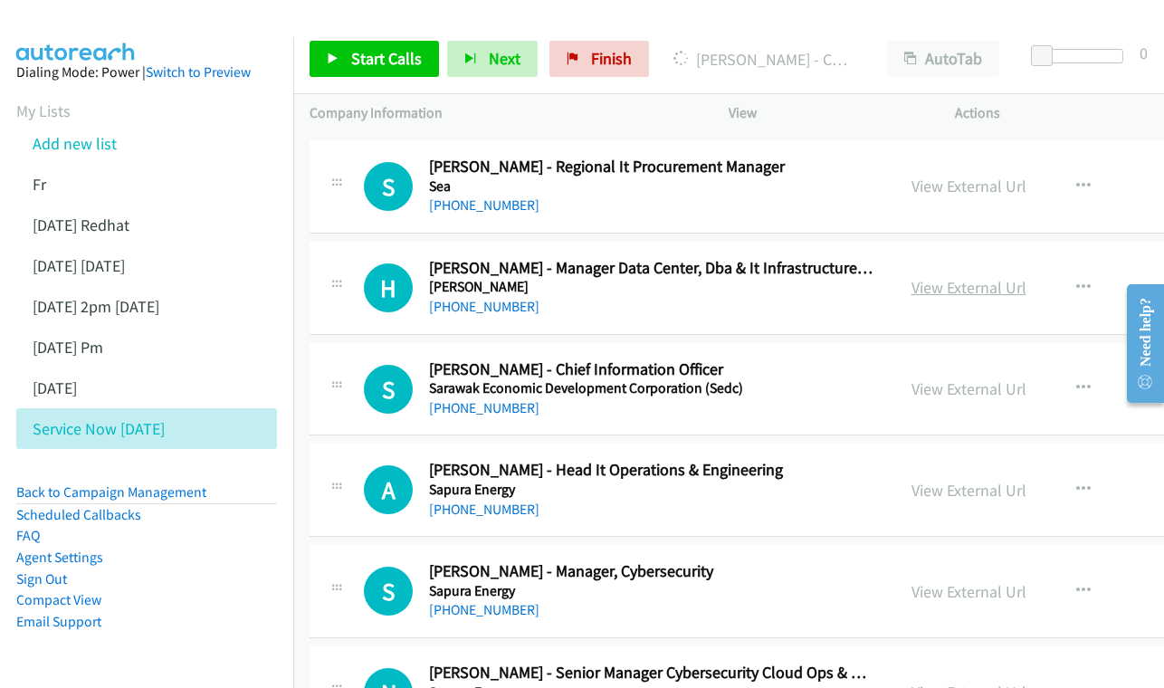
click at [946, 277] on link "View External Url" at bounding box center [968, 287] width 115 height 21
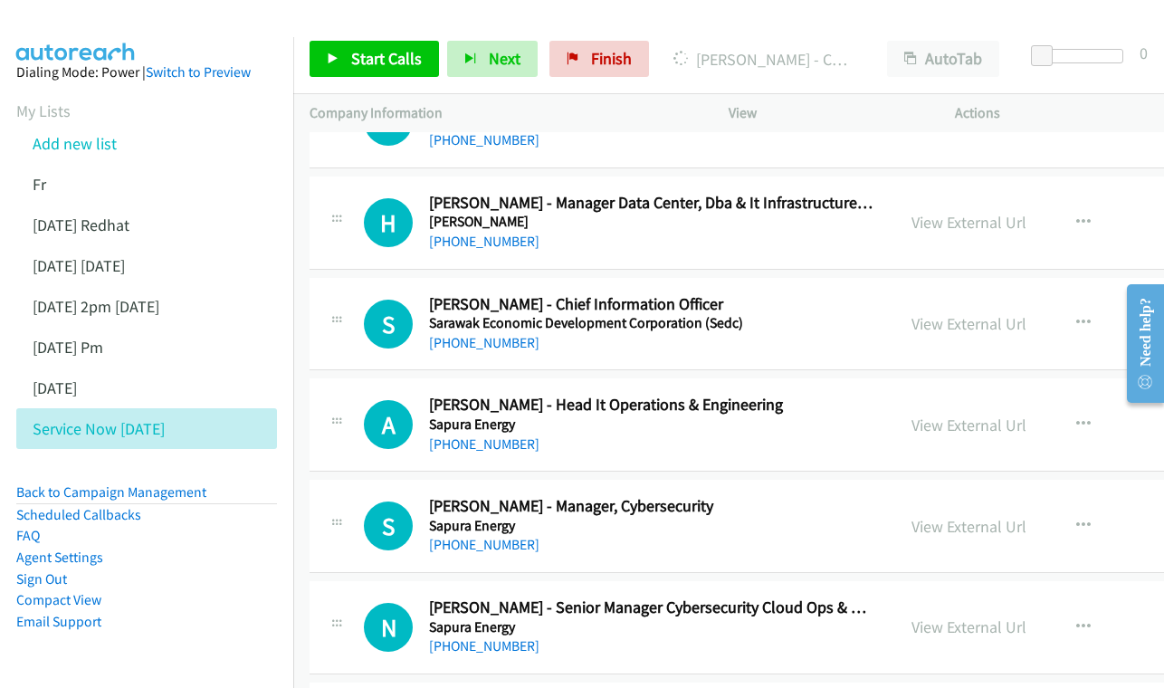
scroll to position [7427, 0]
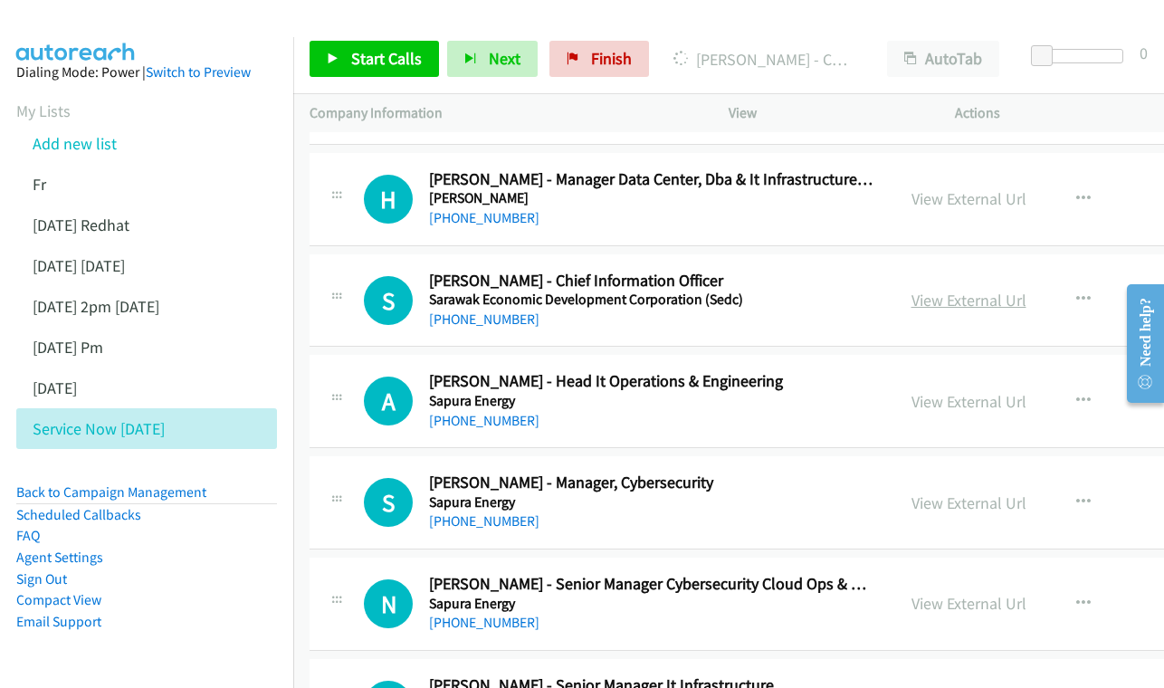
click at [979, 290] on link "View External Url" at bounding box center [968, 300] width 115 height 21
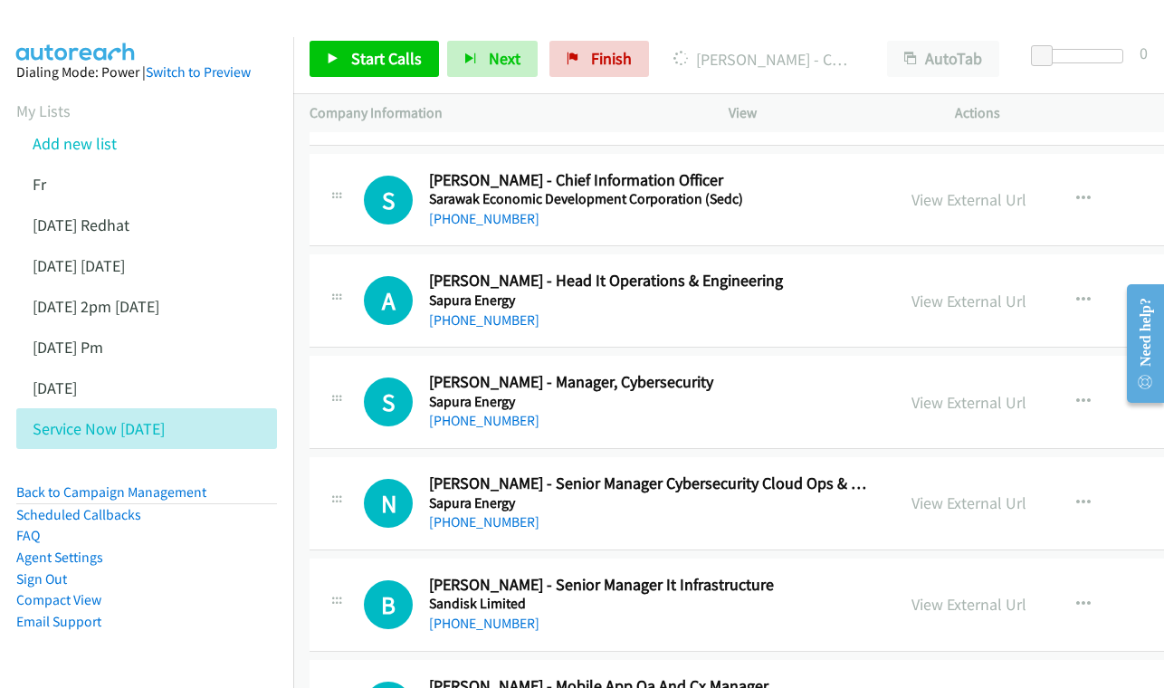
scroll to position [7531, 0]
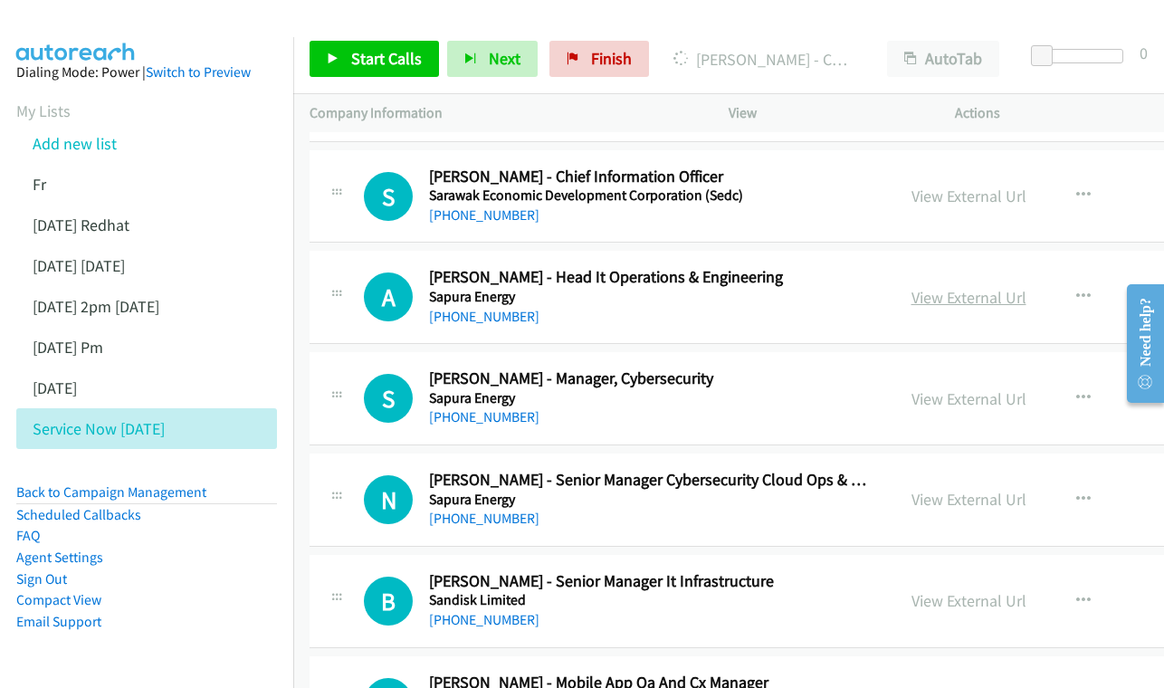
click at [942, 287] on link "View External Url" at bounding box center [968, 297] width 115 height 21
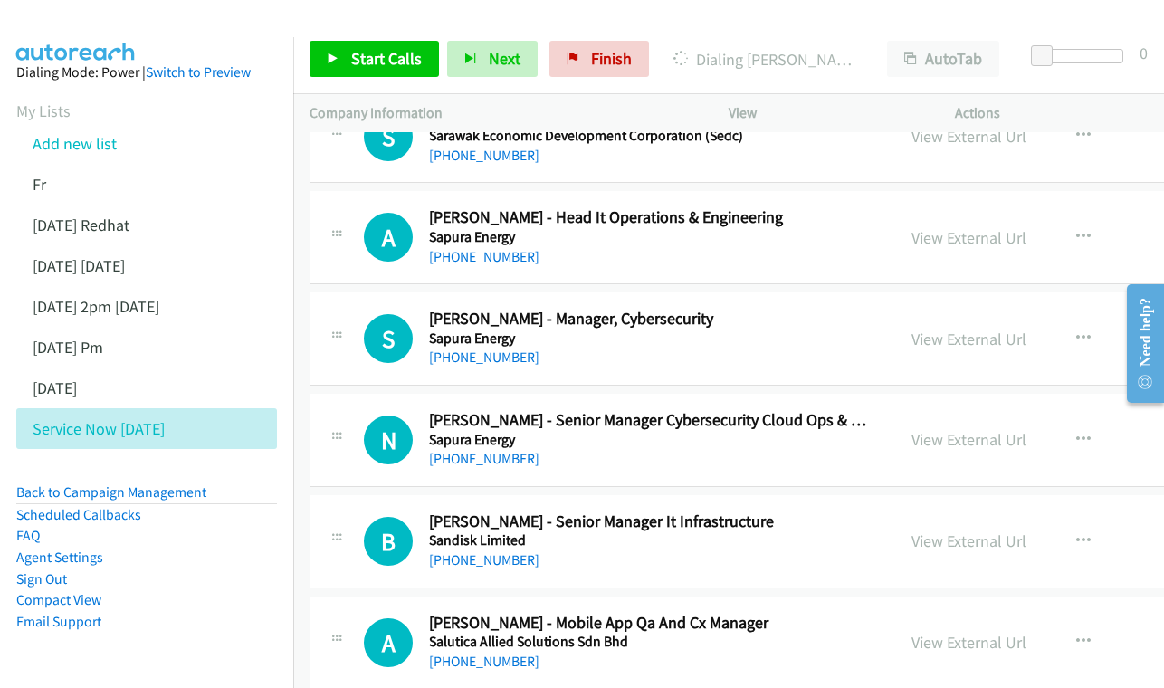
scroll to position [7621, 0]
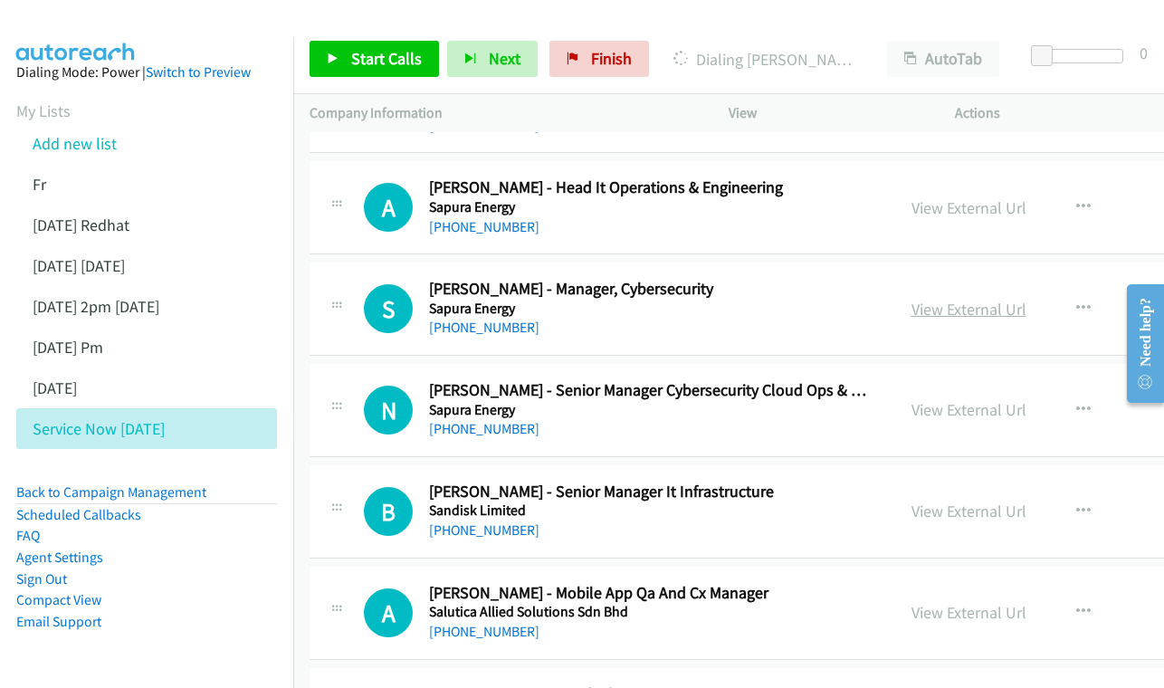
click at [947, 299] on link "View External Url" at bounding box center [968, 309] width 115 height 21
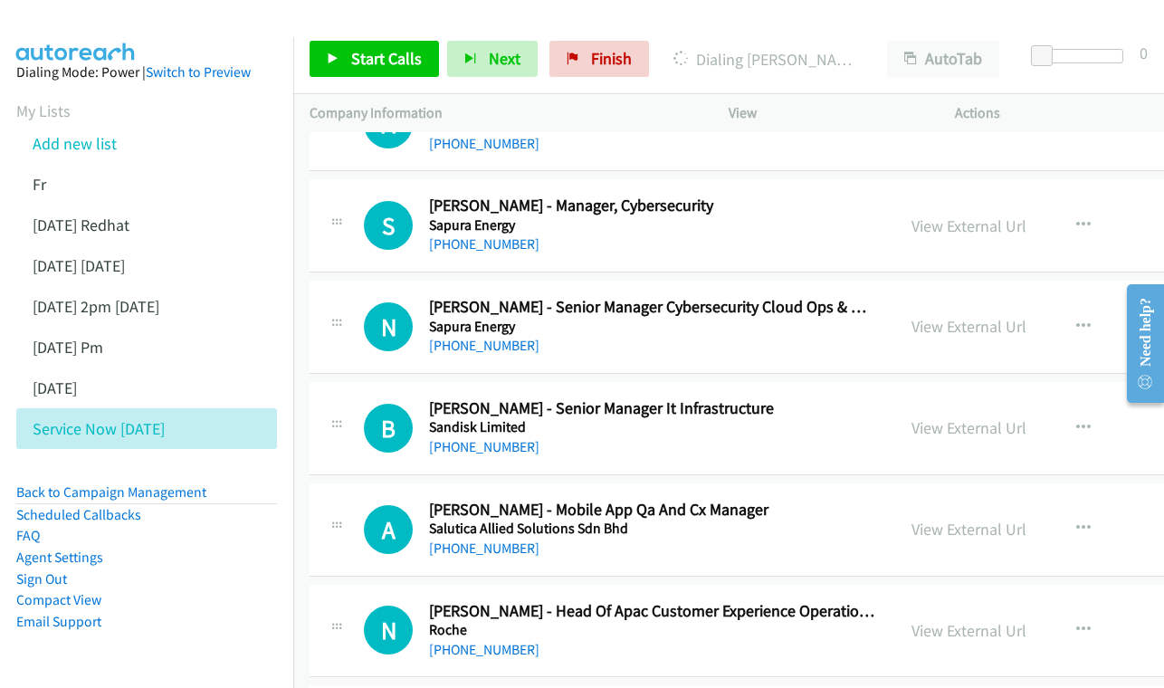
scroll to position [7736, 0]
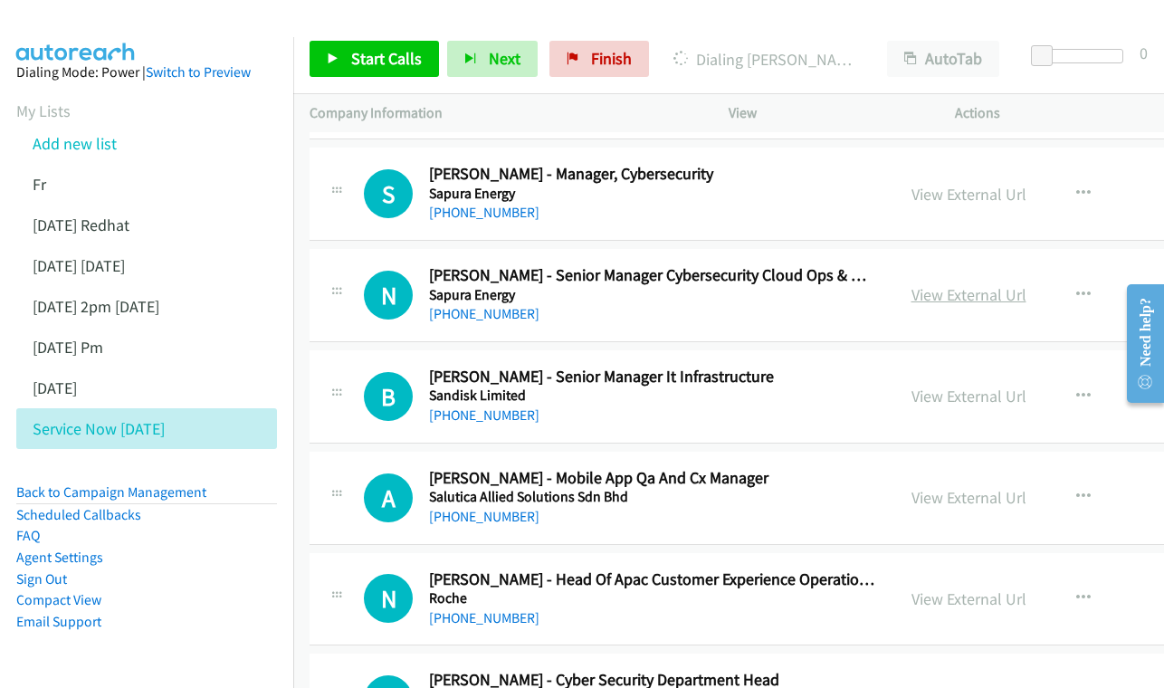
click at [937, 284] on link "View External Url" at bounding box center [968, 294] width 115 height 21
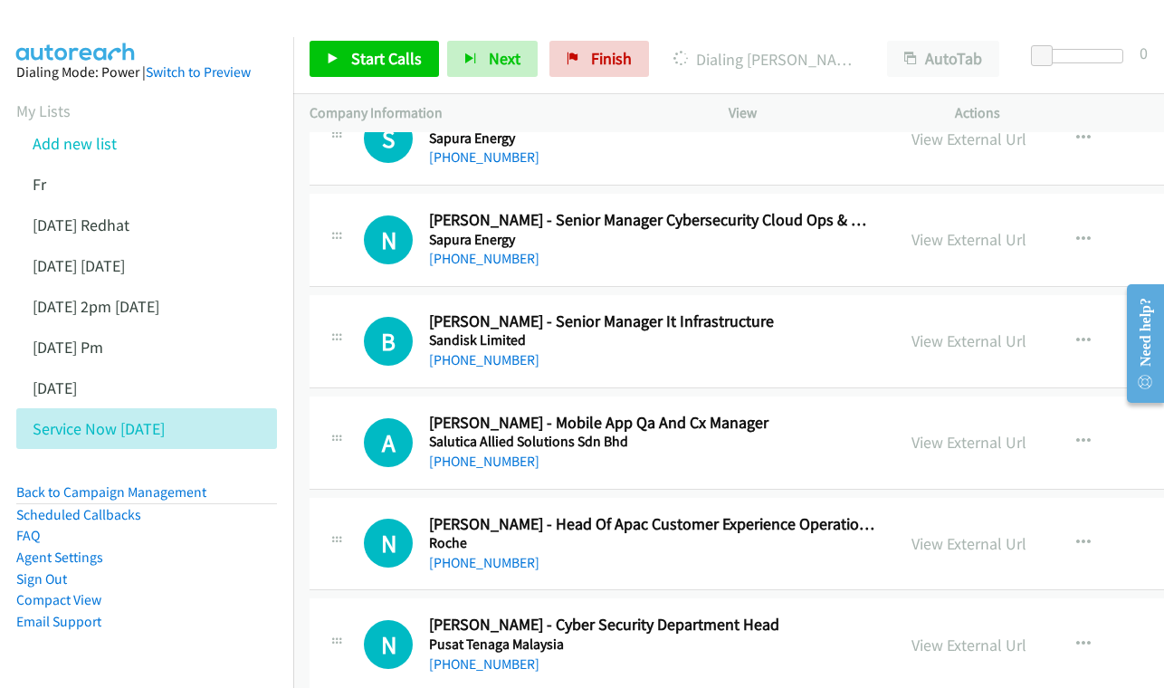
scroll to position [7820, 0]
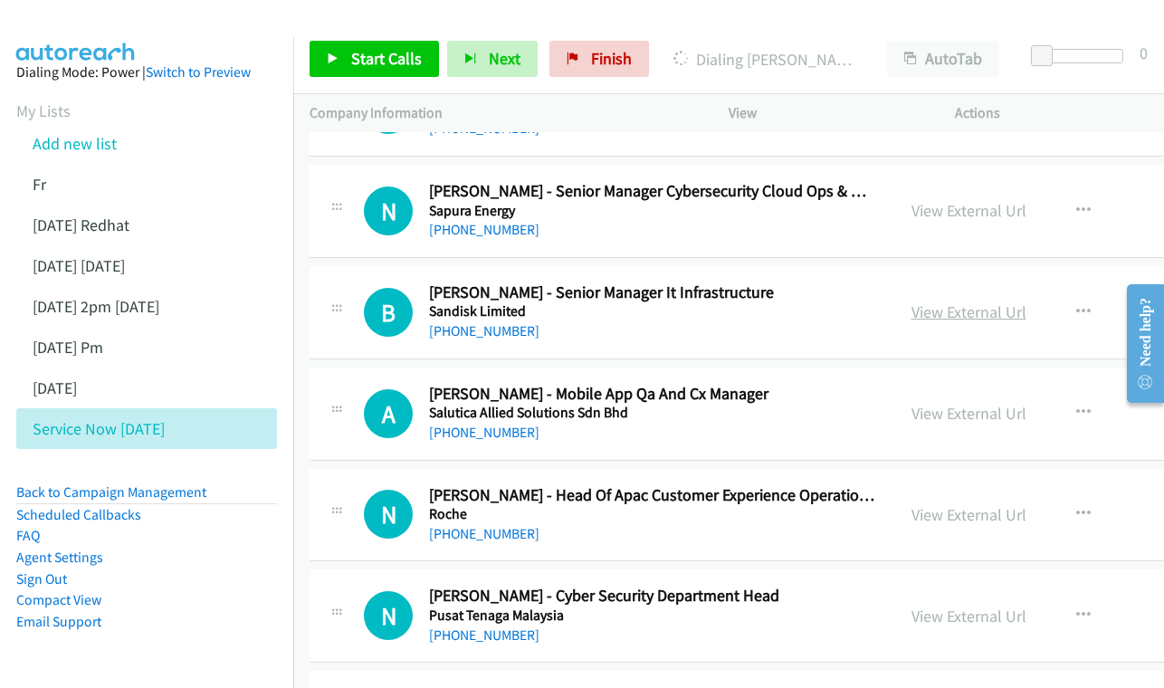
click at [967, 301] on link "View External Url" at bounding box center [968, 311] width 115 height 21
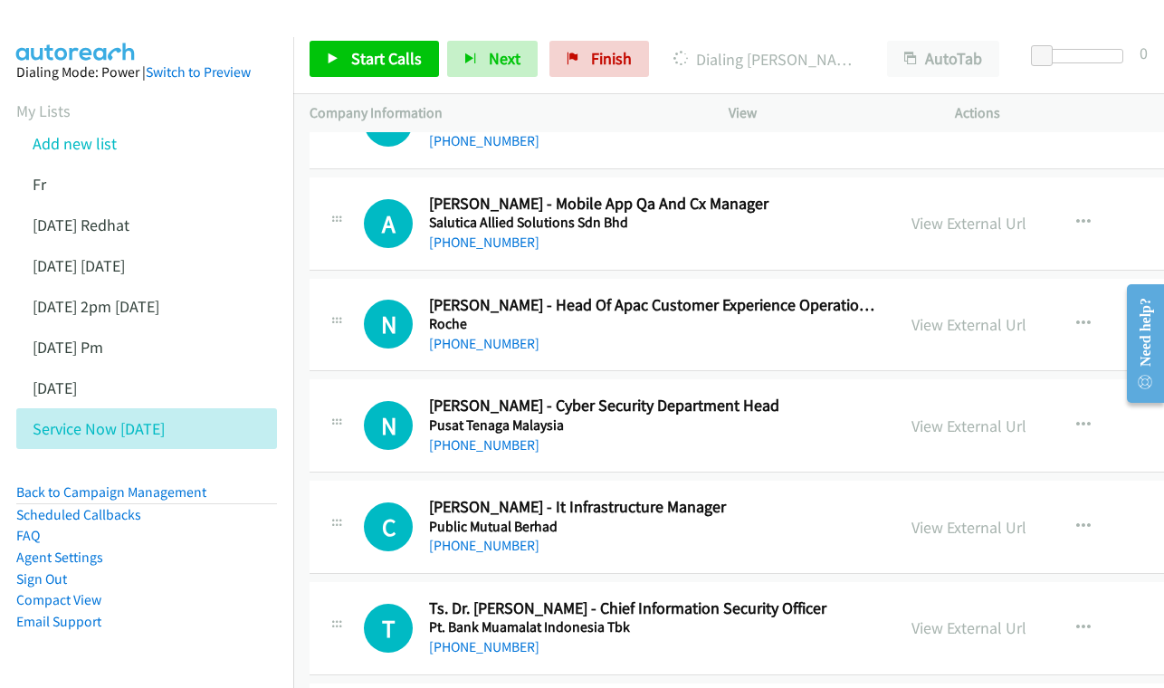
scroll to position [8034, 0]
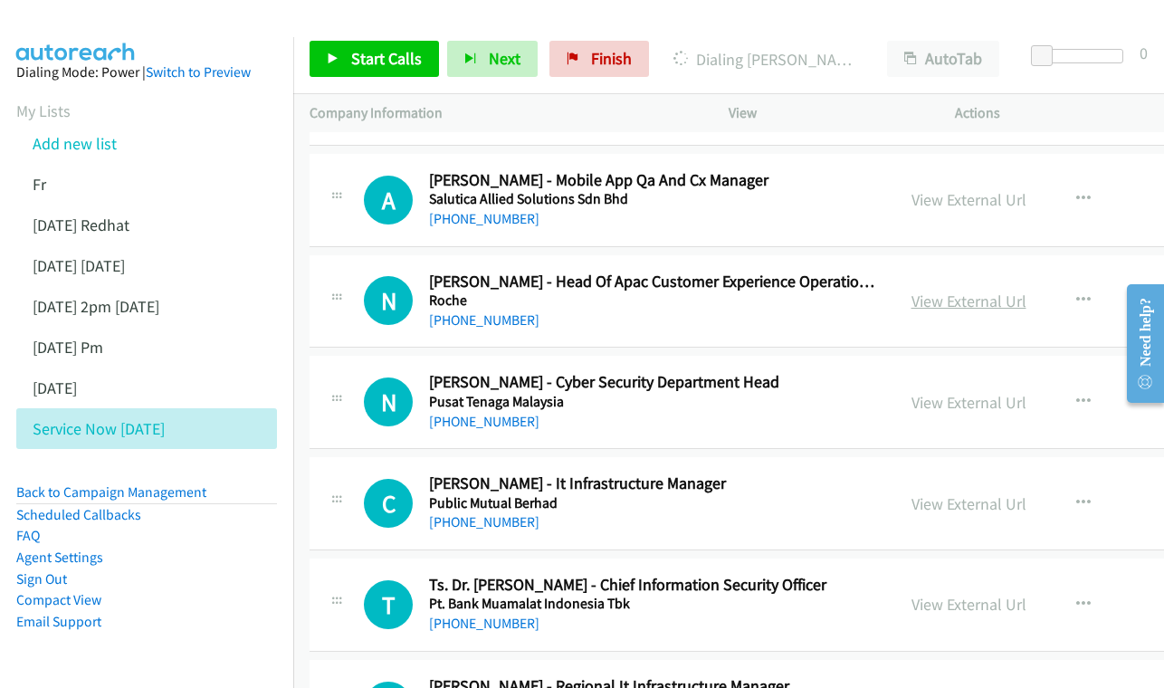
click at [972, 290] on link "View External Url" at bounding box center [968, 300] width 115 height 21
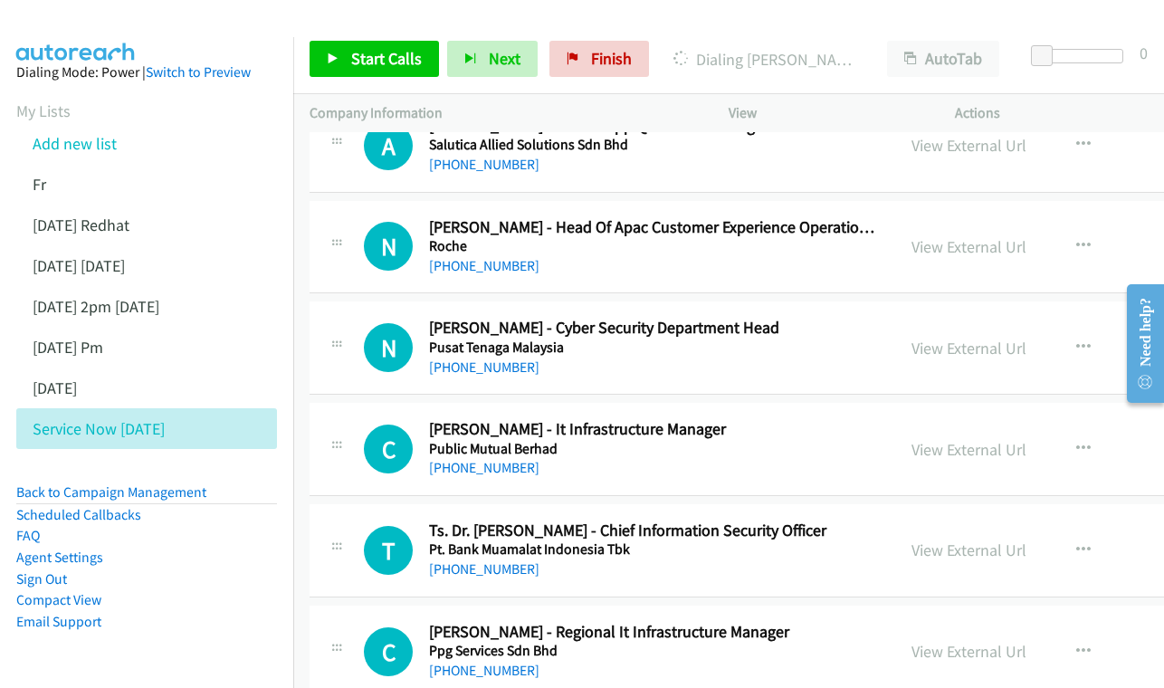
scroll to position [8092, 0]
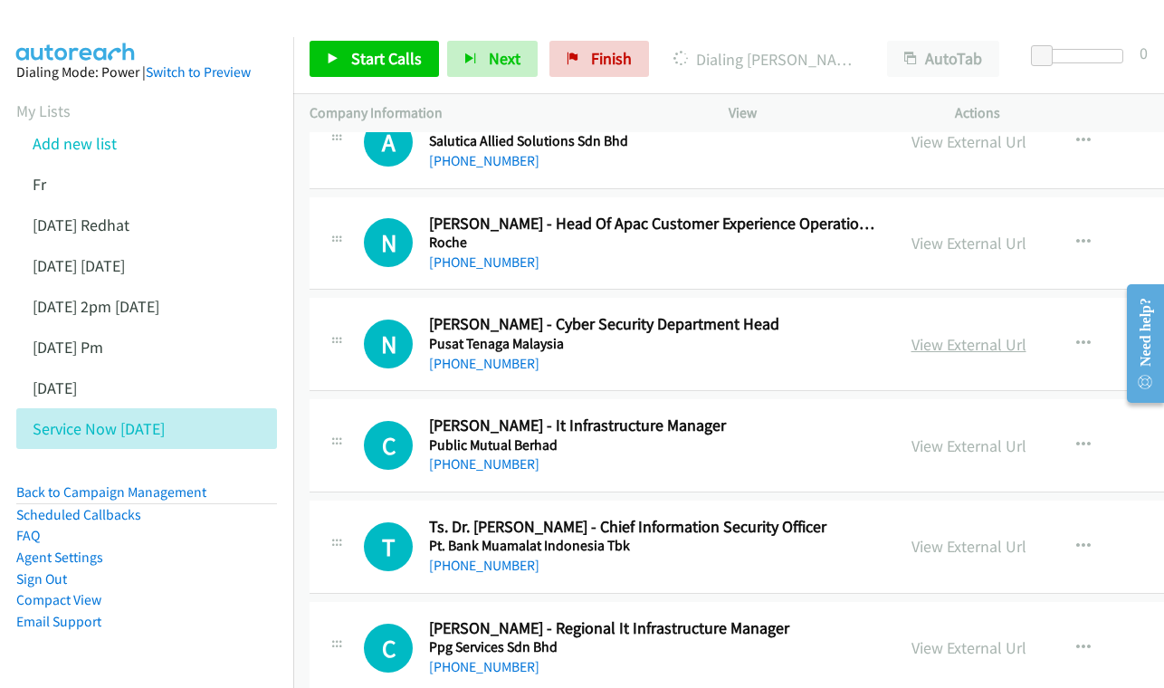
click at [931, 334] on link "View External Url" at bounding box center [968, 344] width 115 height 21
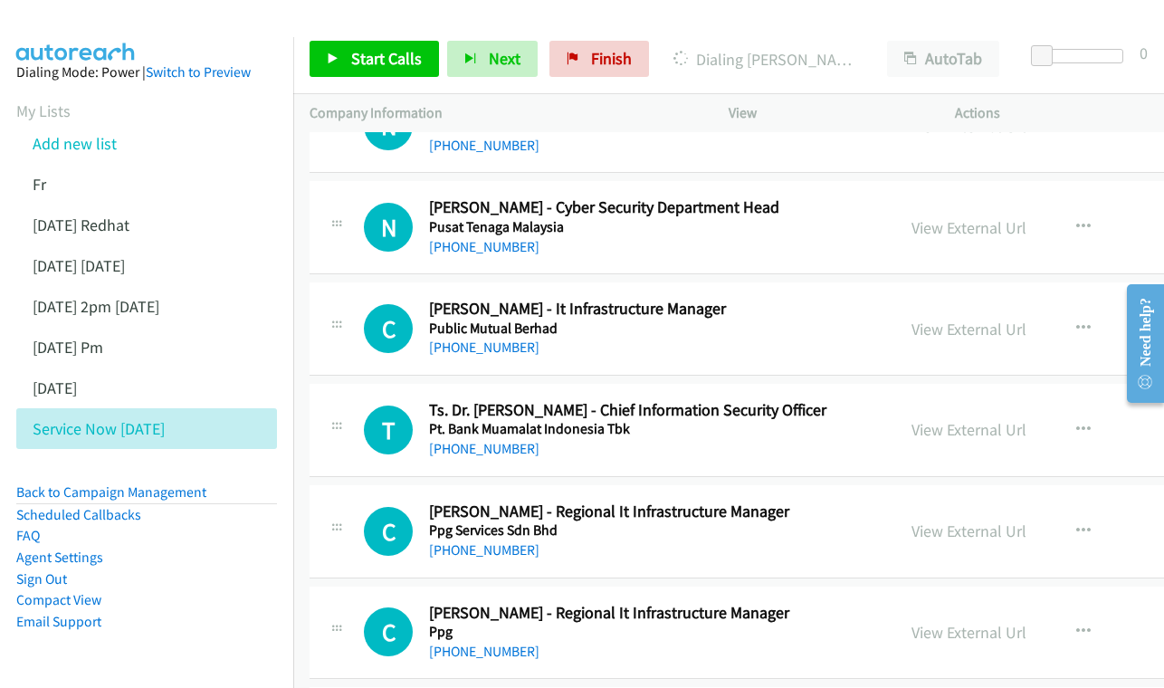
scroll to position [8212, 0]
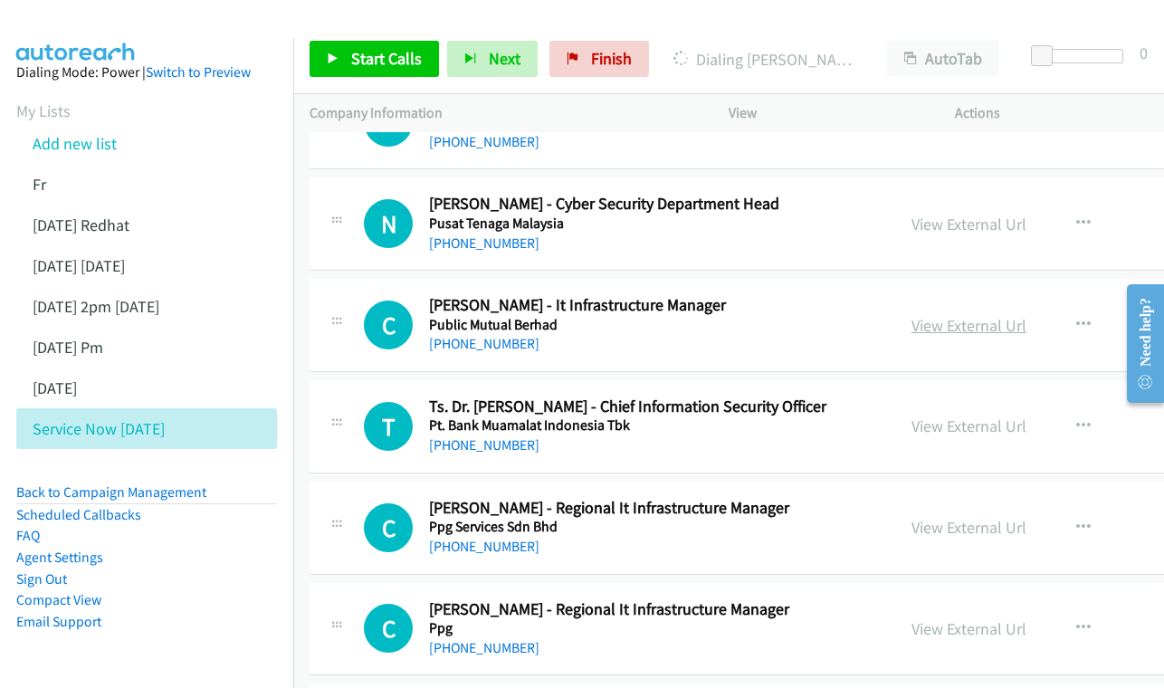
click at [935, 315] on link "View External Url" at bounding box center [968, 325] width 115 height 21
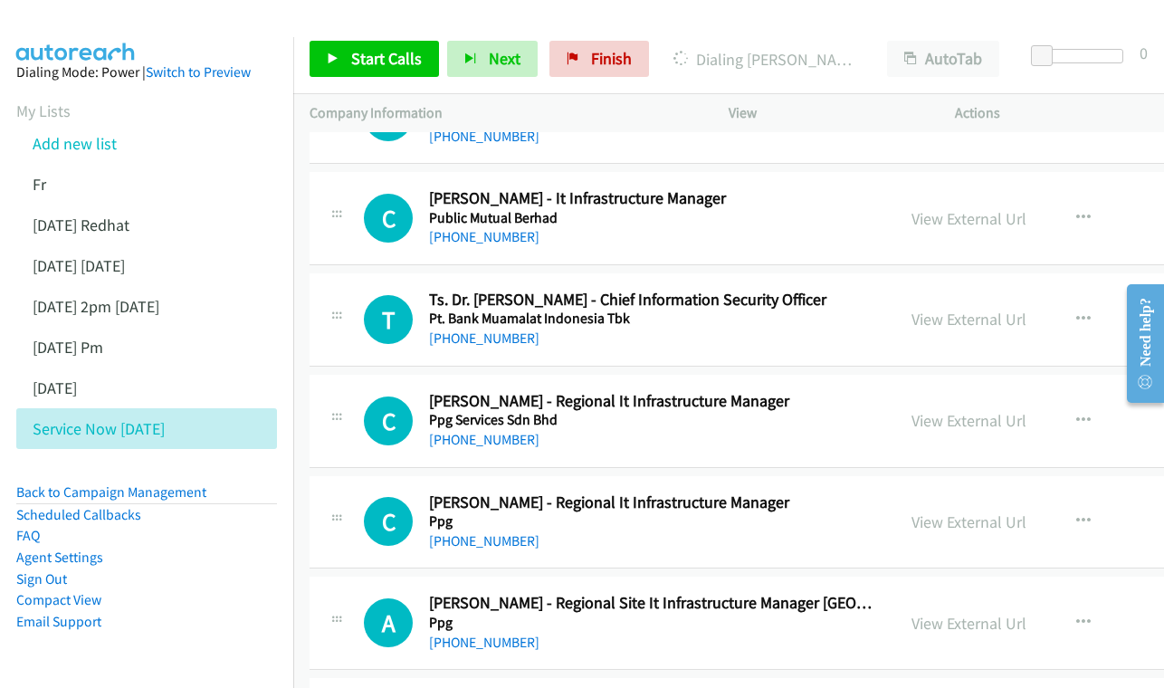
scroll to position [8322, 0]
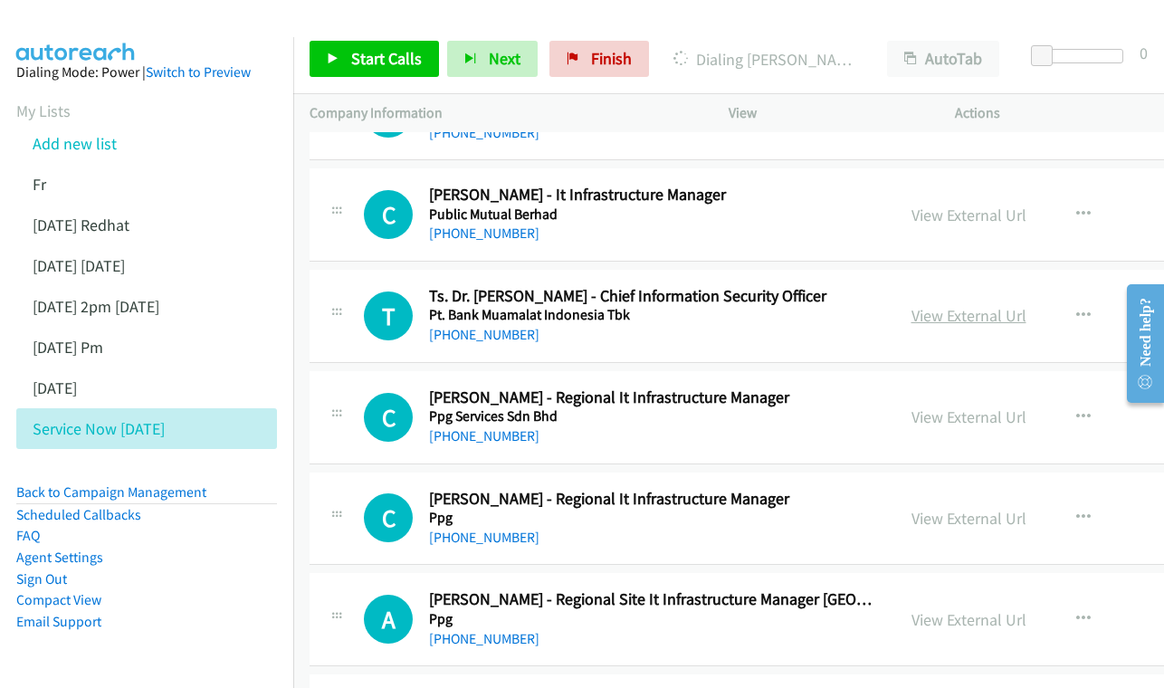
click at [975, 305] on link "View External Url" at bounding box center [968, 315] width 115 height 21
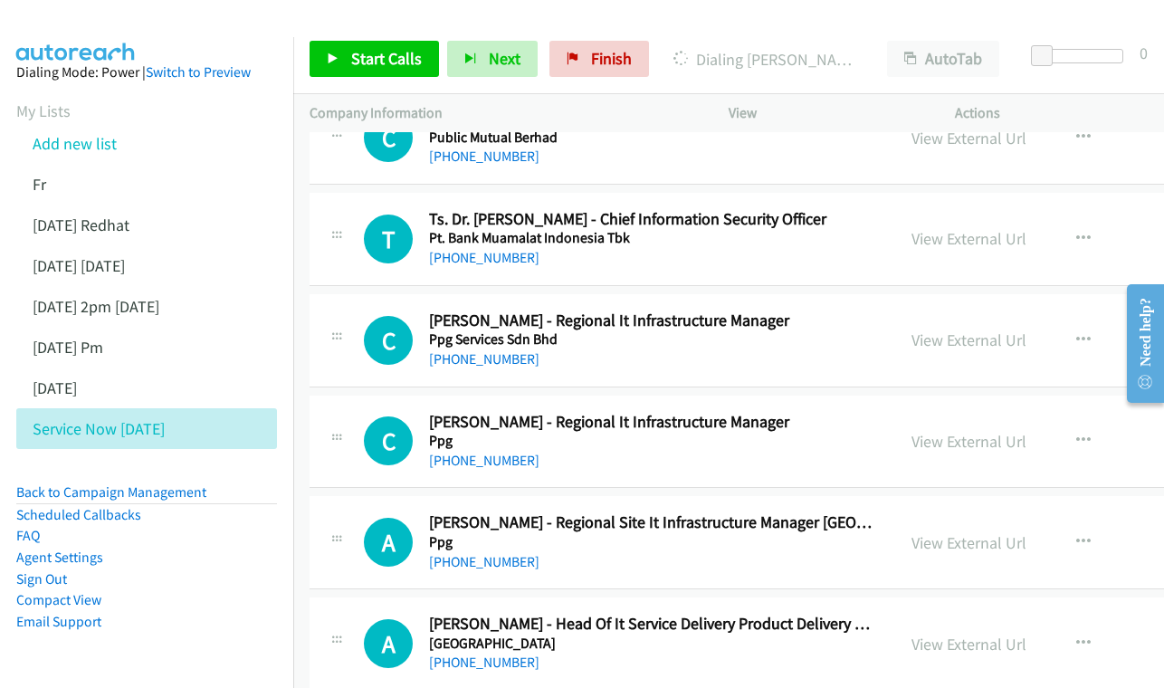
scroll to position [8403, 0]
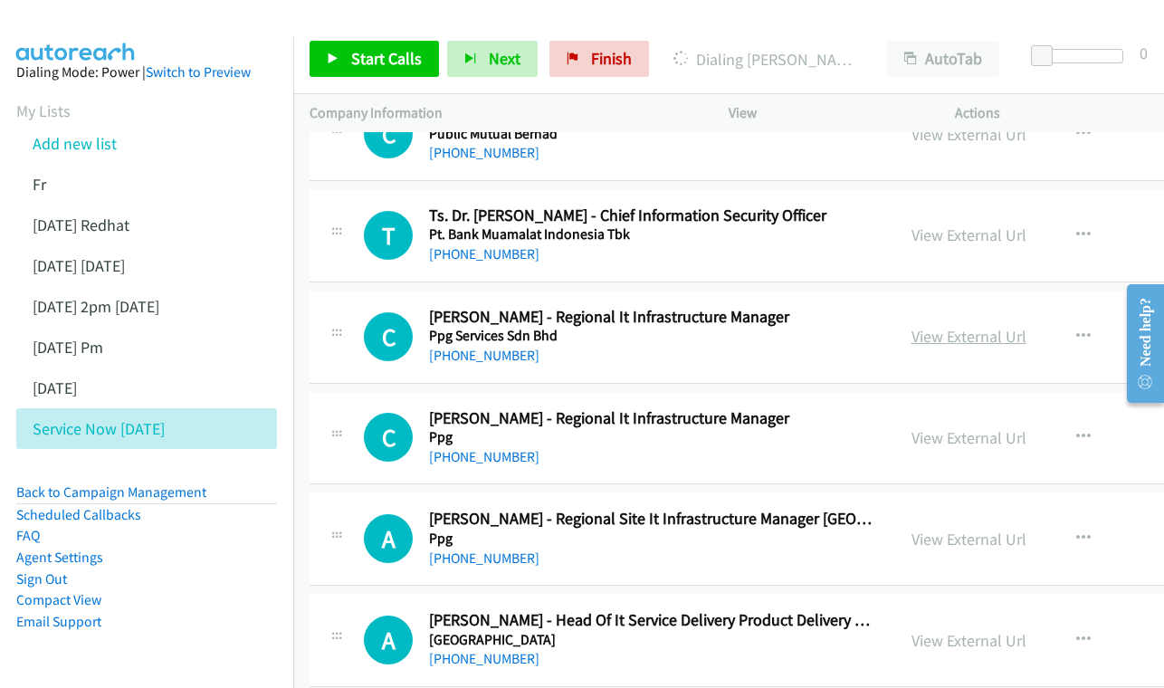
click at [942, 326] on link "View External Url" at bounding box center [968, 336] width 115 height 21
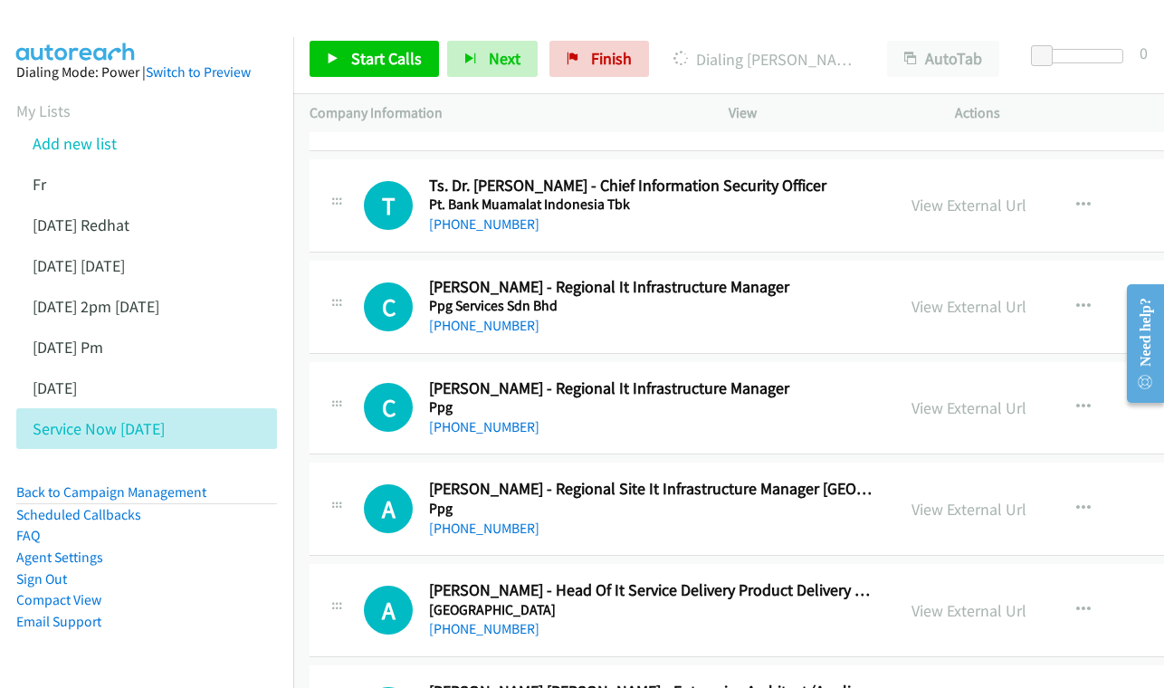
scroll to position [8519, 0]
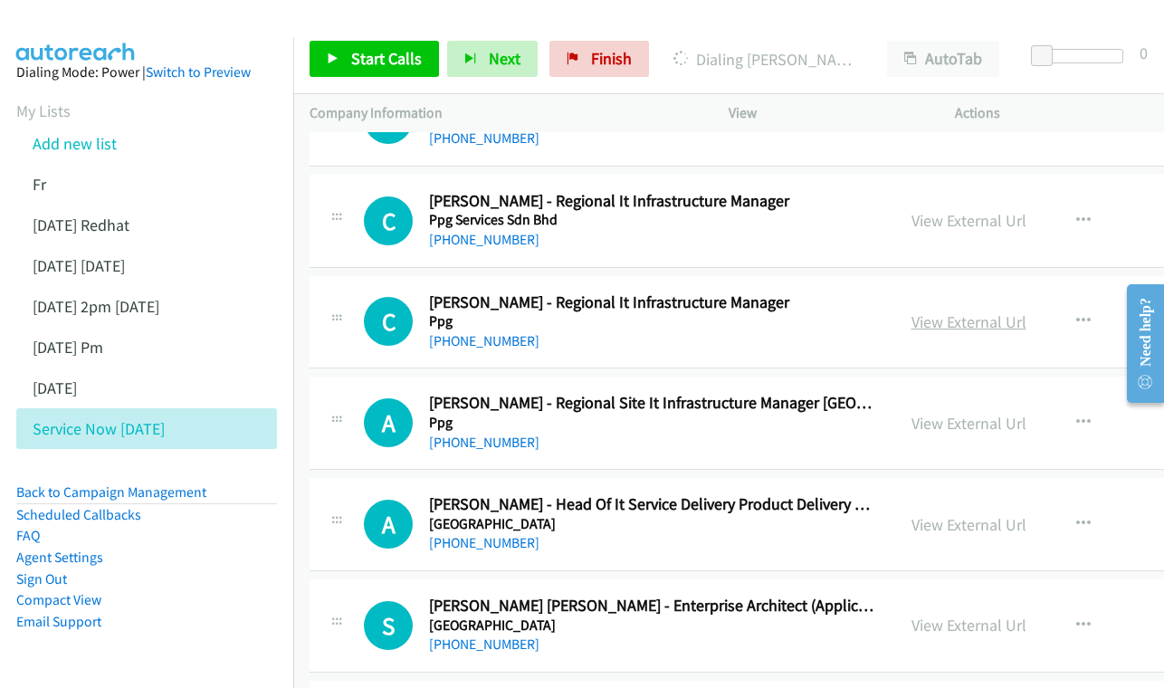
click at [962, 311] on link "View External Url" at bounding box center [968, 321] width 115 height 21
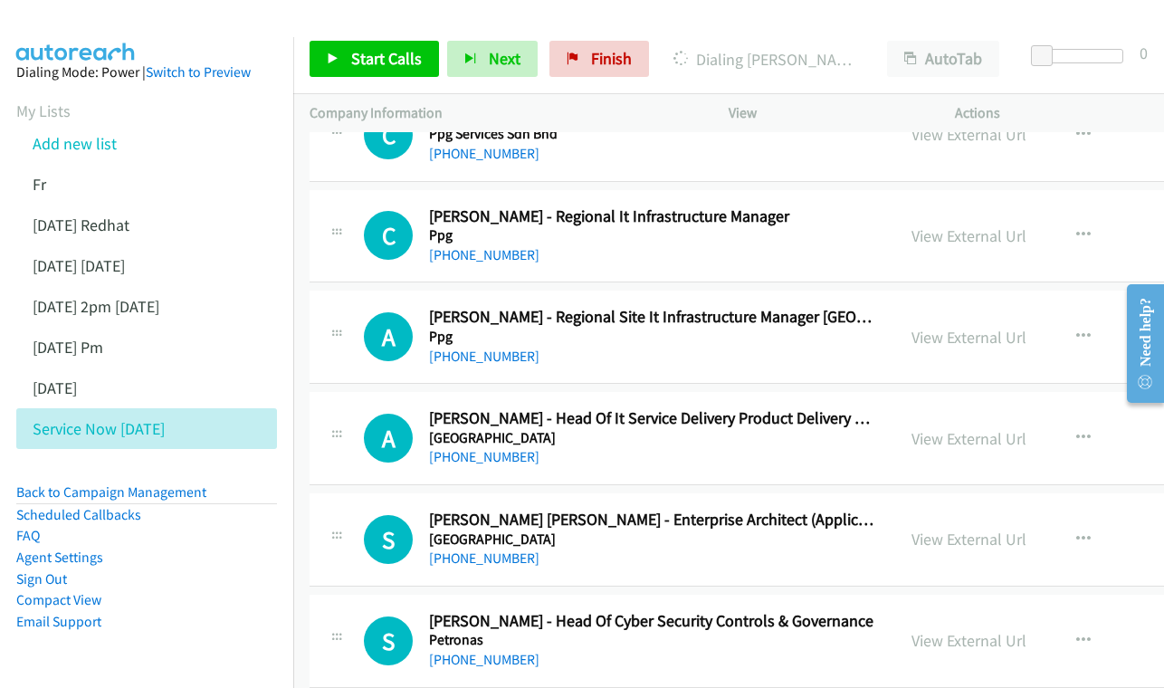
scroll to position [8634, 0]
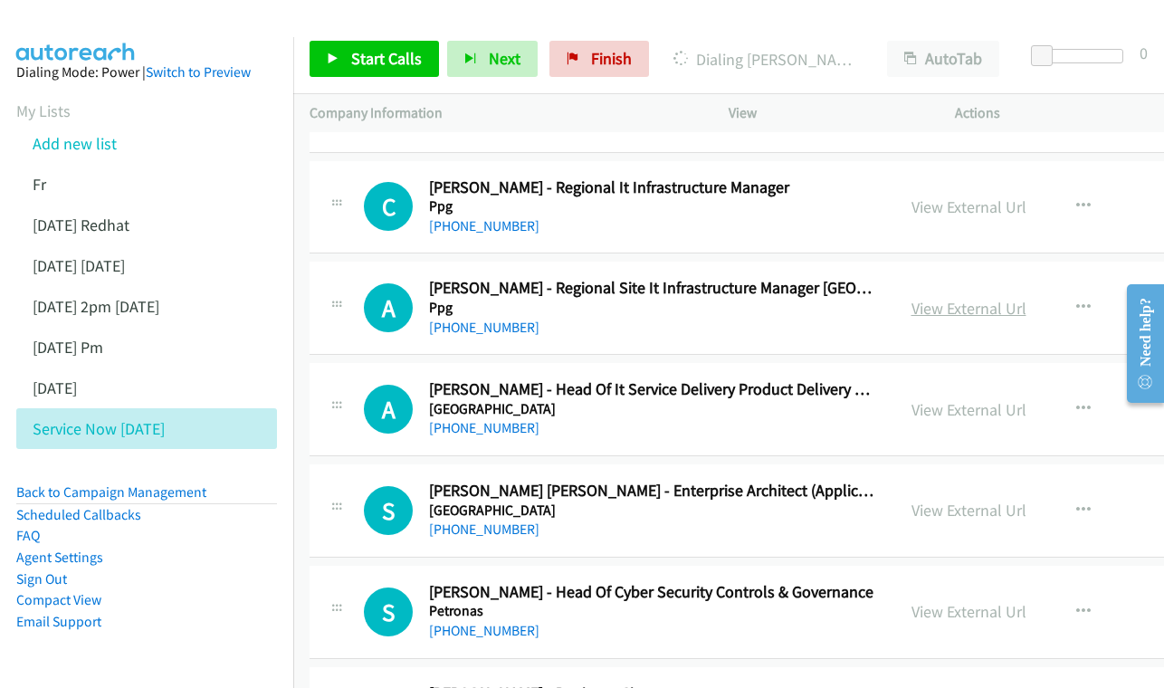
click at [953, 298] on link "View External Url" at bounding box center [968, 308] width 115 height 21
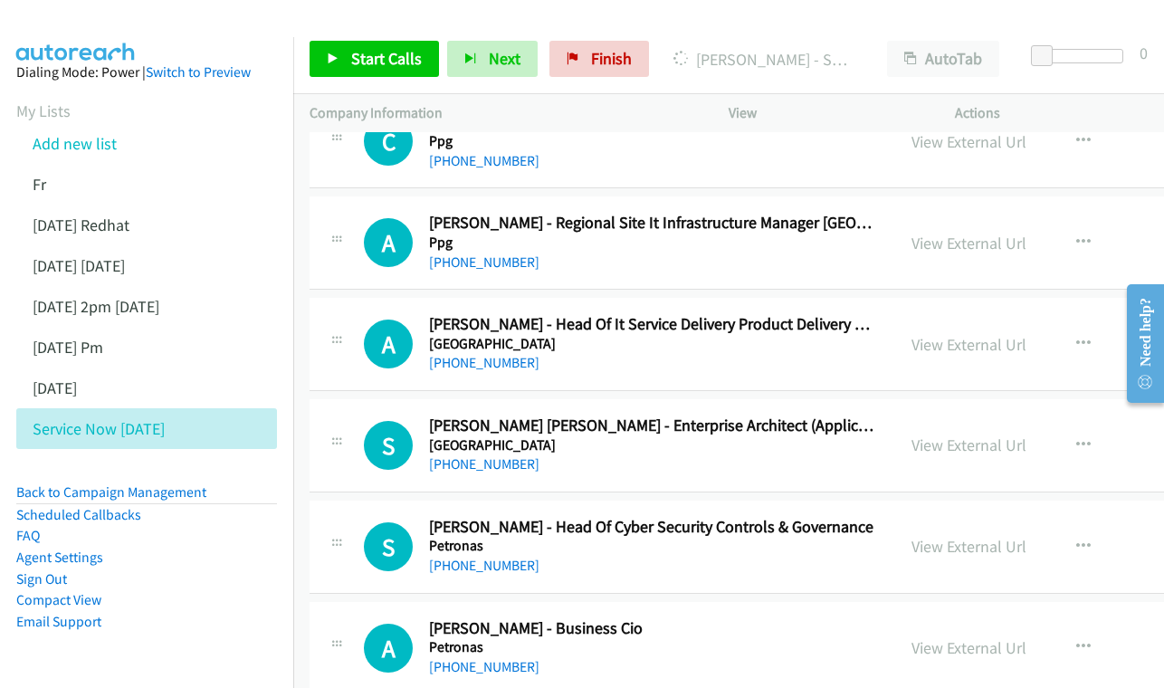
scroll to position [8730, 0]
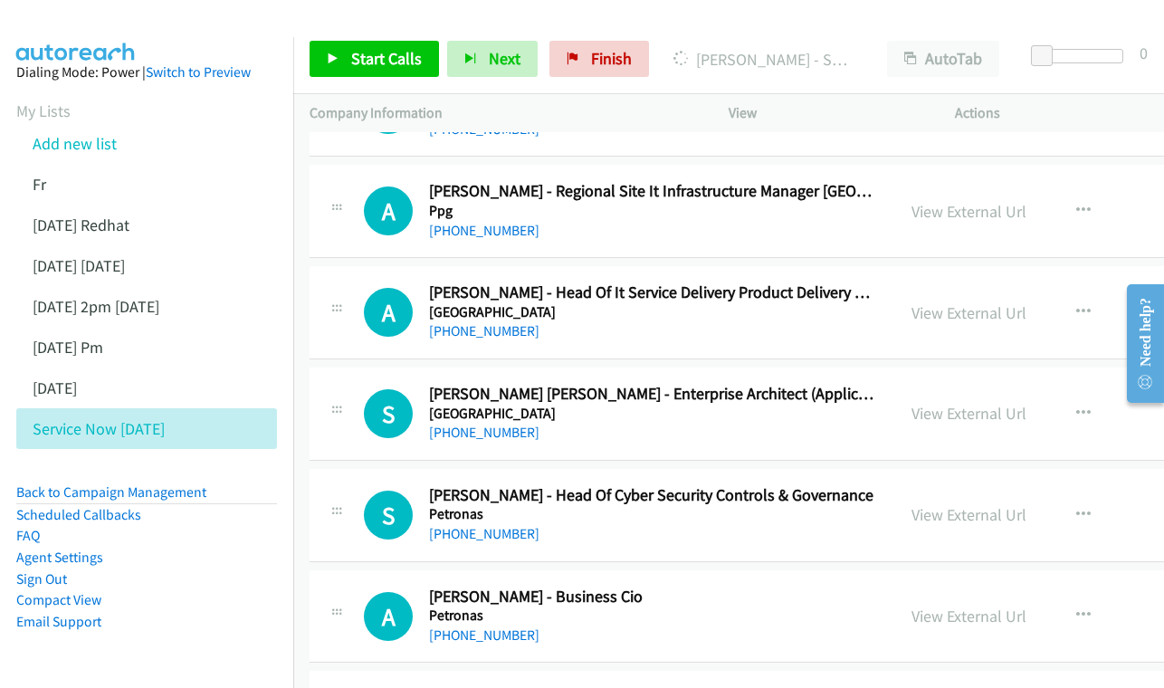
click at [964, 282] on div "View External Url View External Url Schedule/Manage Callback Start Calls Here R…" at bounding box center [1049, 312] width 309 height 60
click at [963, 302] on link "View External Url" at bounding box center [968, 312] width 115 height 21
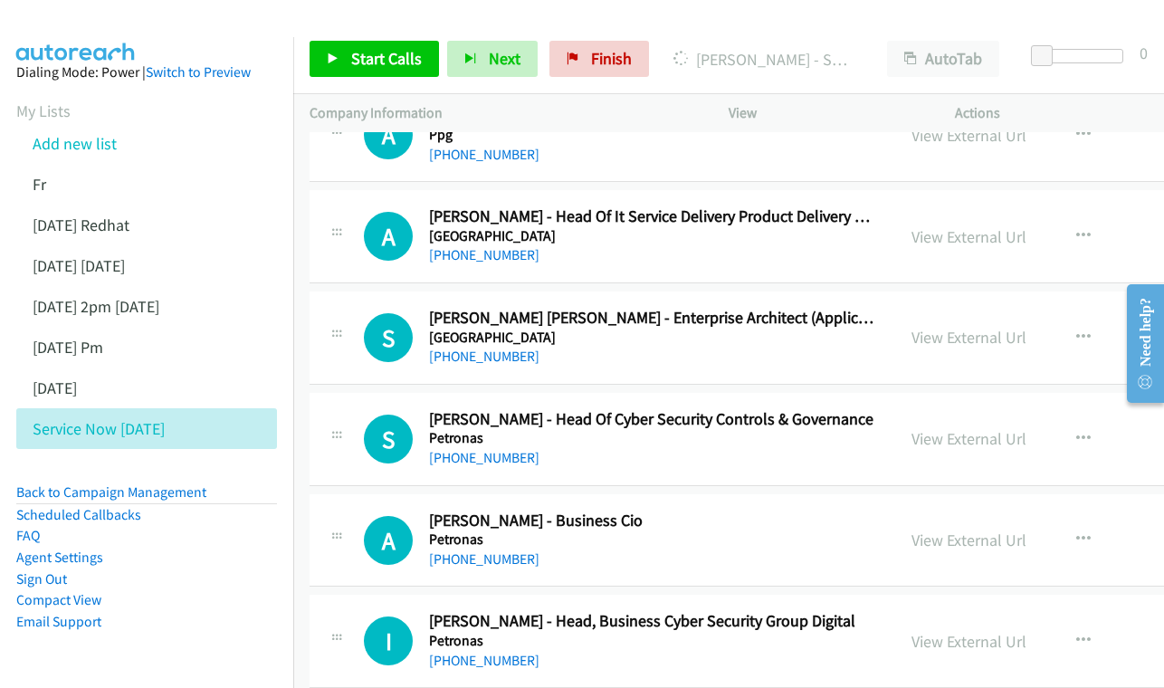
scroll to position [8828, 0]
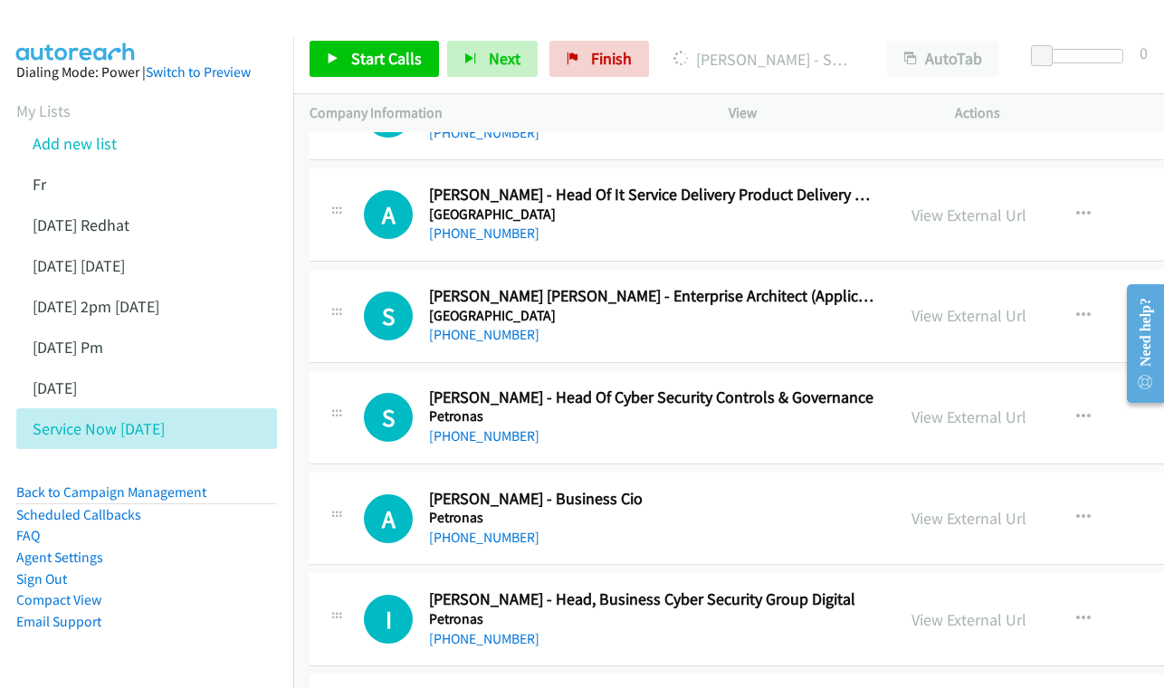
click at [946, 303] on div "View External Url" at bounding box center [968, 315] width 115 height 24
click at [934, 305] on link "View External Url" at bounding box center [968, 315] width 115 height 21
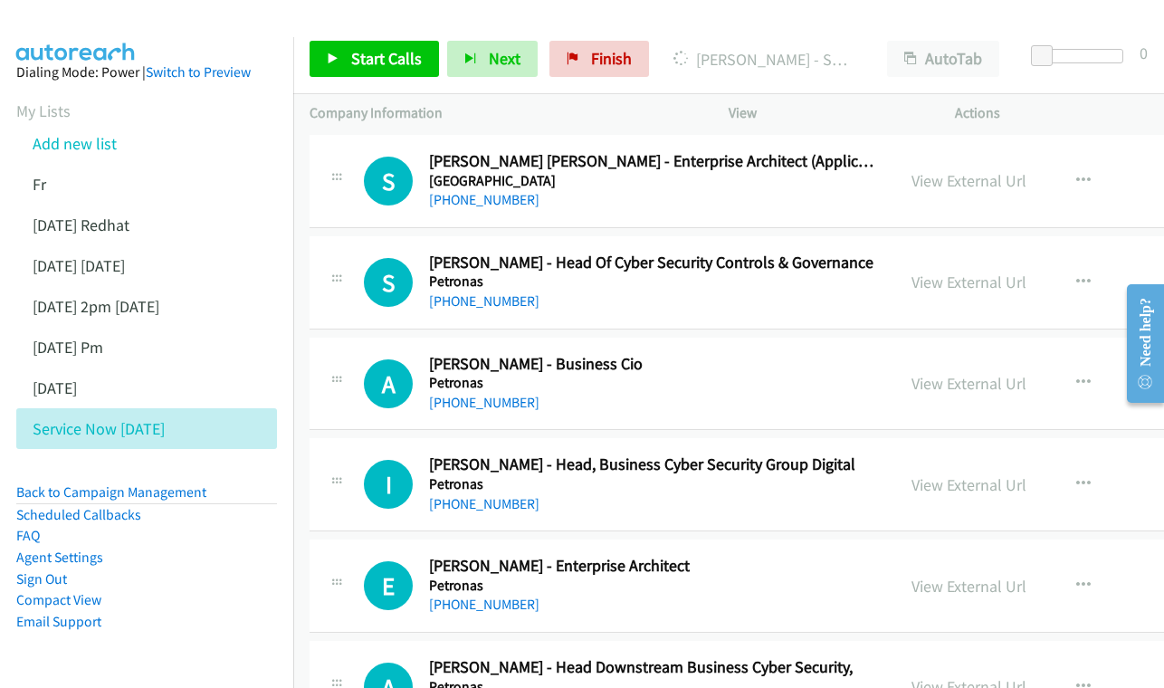
scroll to position [8940, 0]
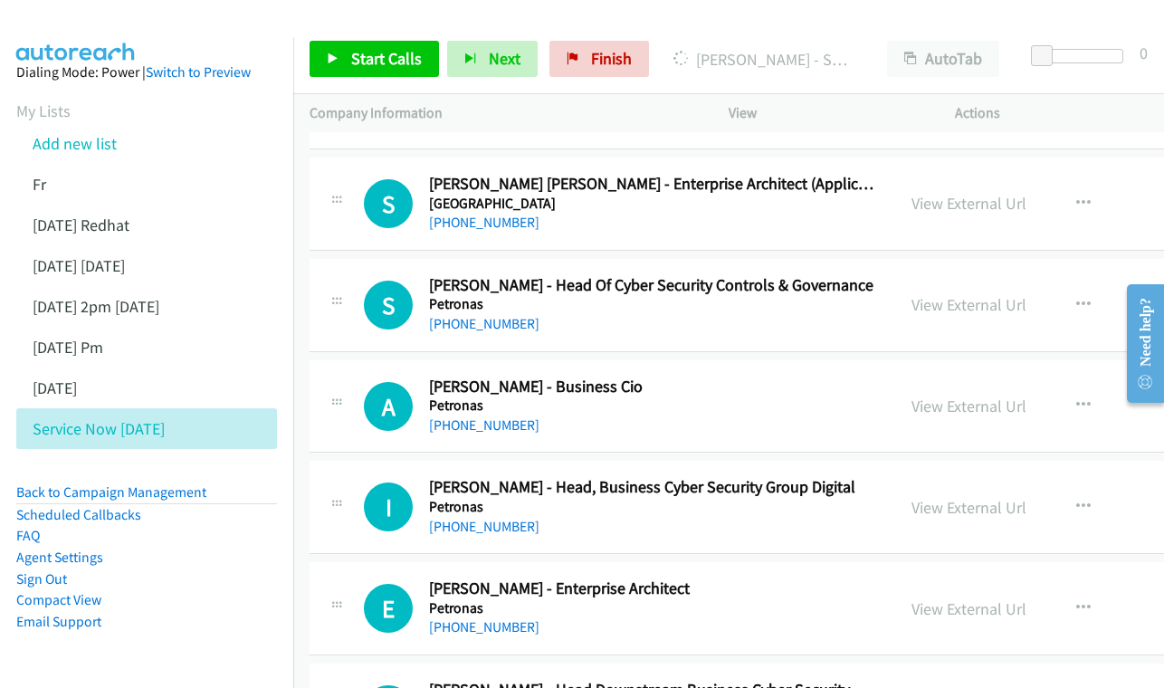
click at [938, 292] on div "View External Url" at bounding box center [968, 304] width 115 height 24
click at [926, 294] on link "View External Url" at bounding box center [968, 304] width 115 height 21
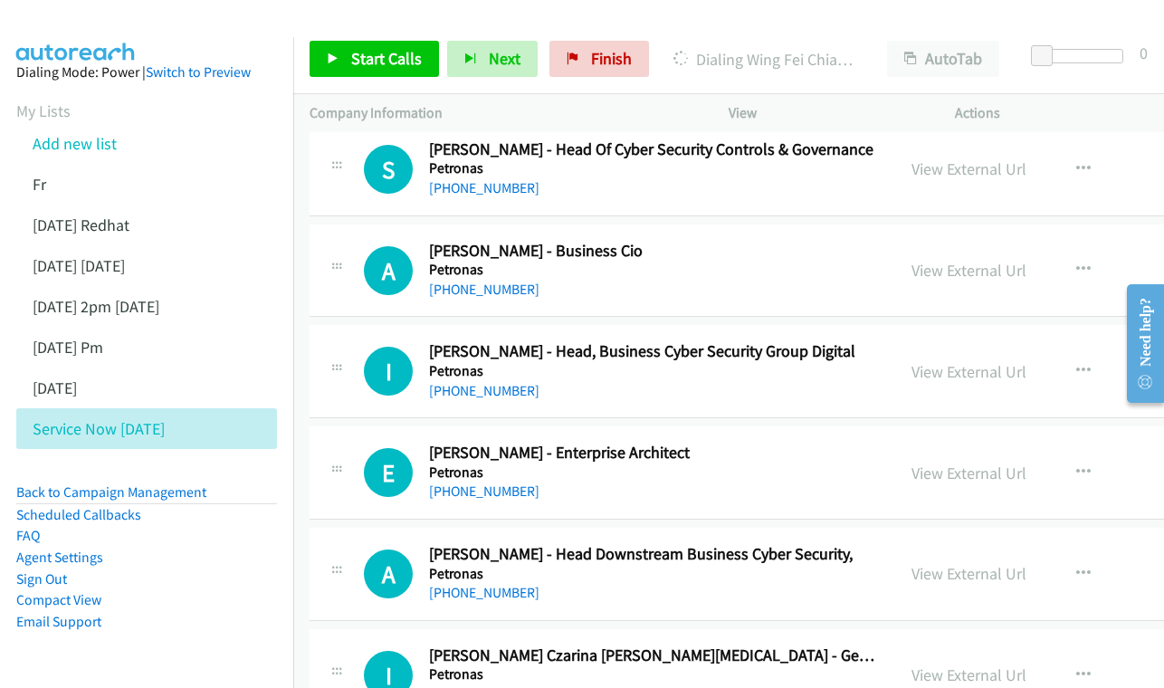
scroll to position [9044, 0]
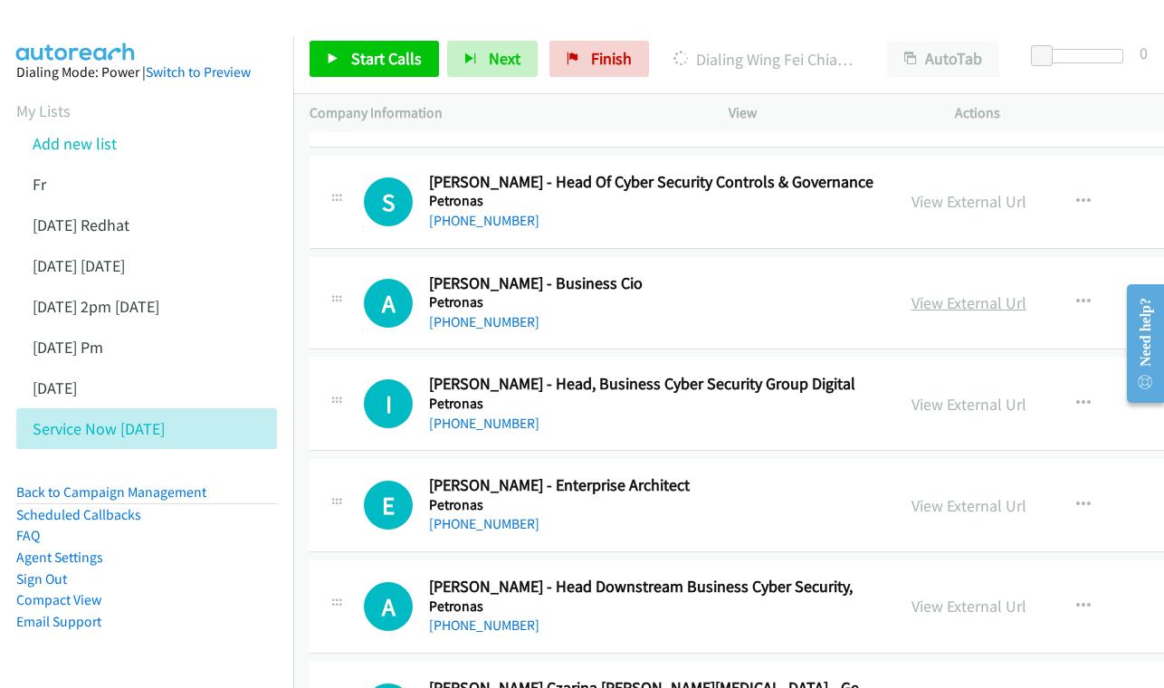
click at [969, 292] on link "View External Url" at bounding box center [968, 302] width 115 height 21
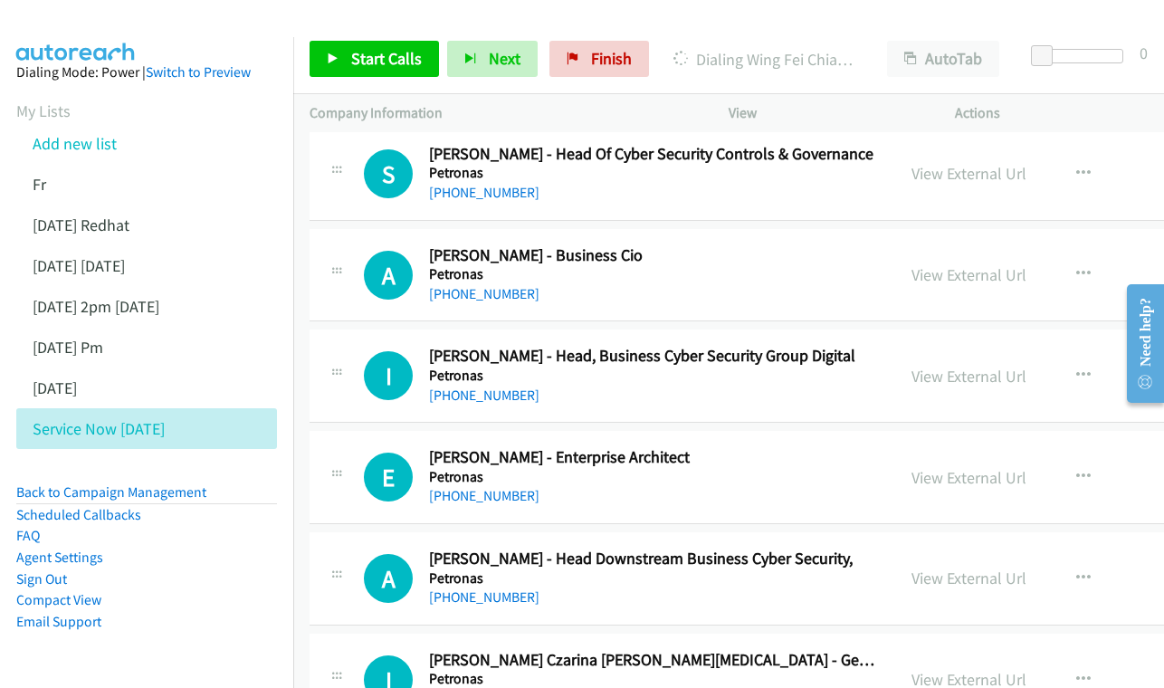
scroll to position [9100, 0]
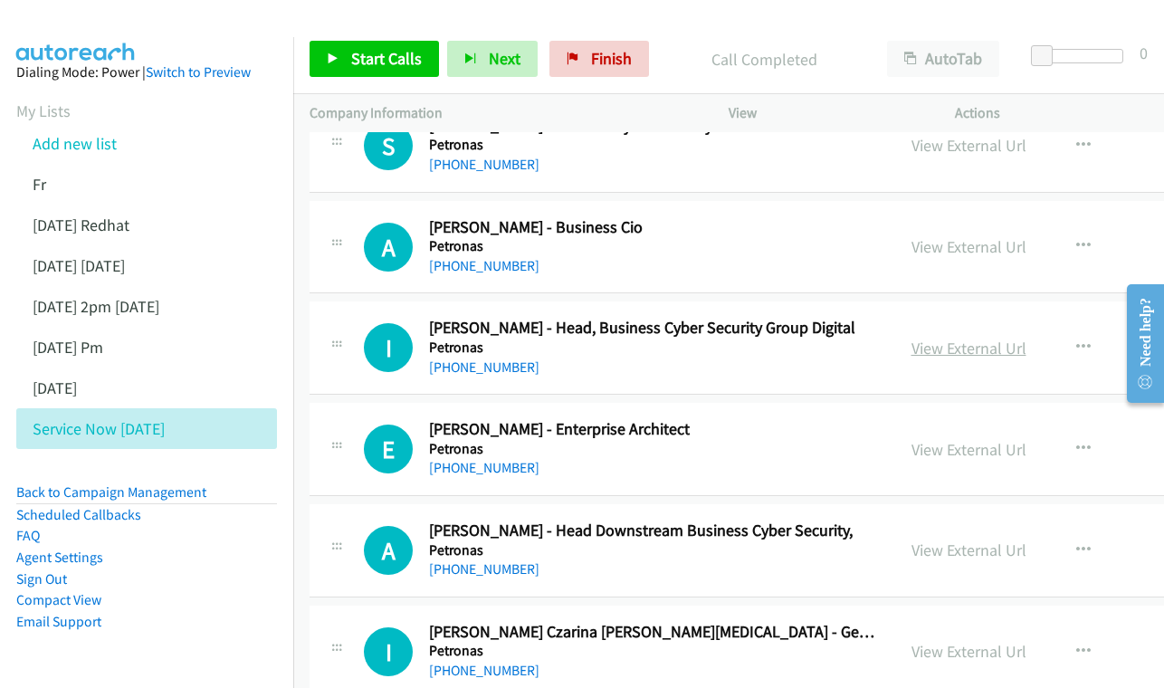
click at [994, 338] on link "View External Url" at bounding box center [968, 348] width 115 height 21
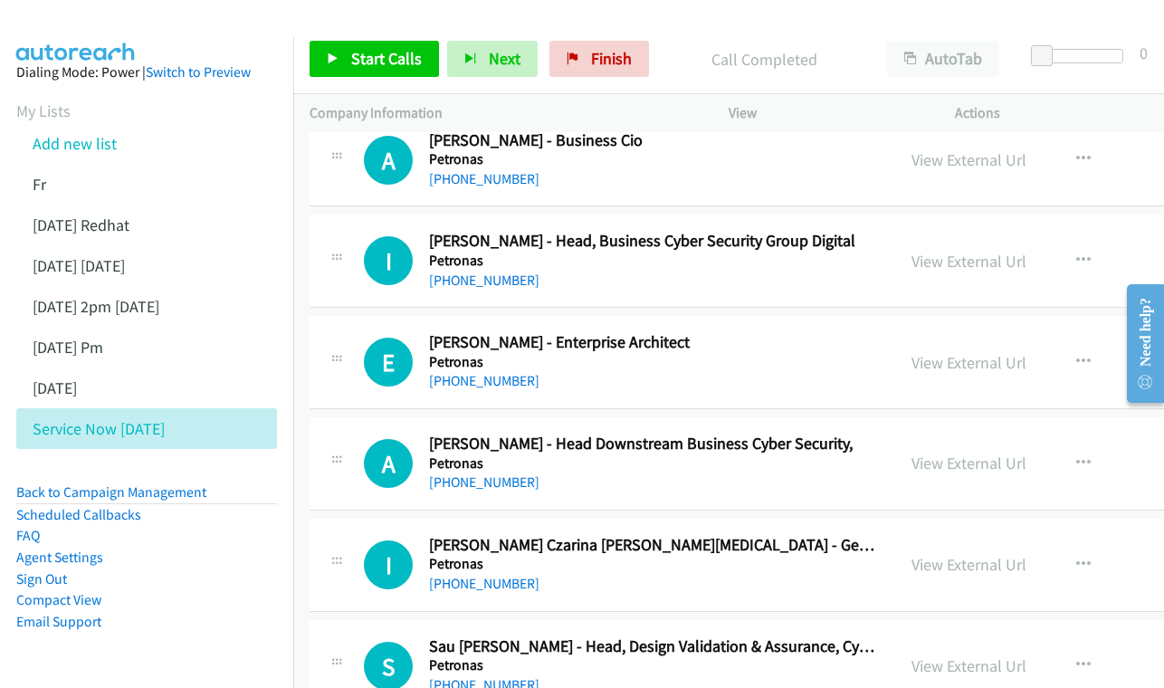
scroll to position [9190, 0]
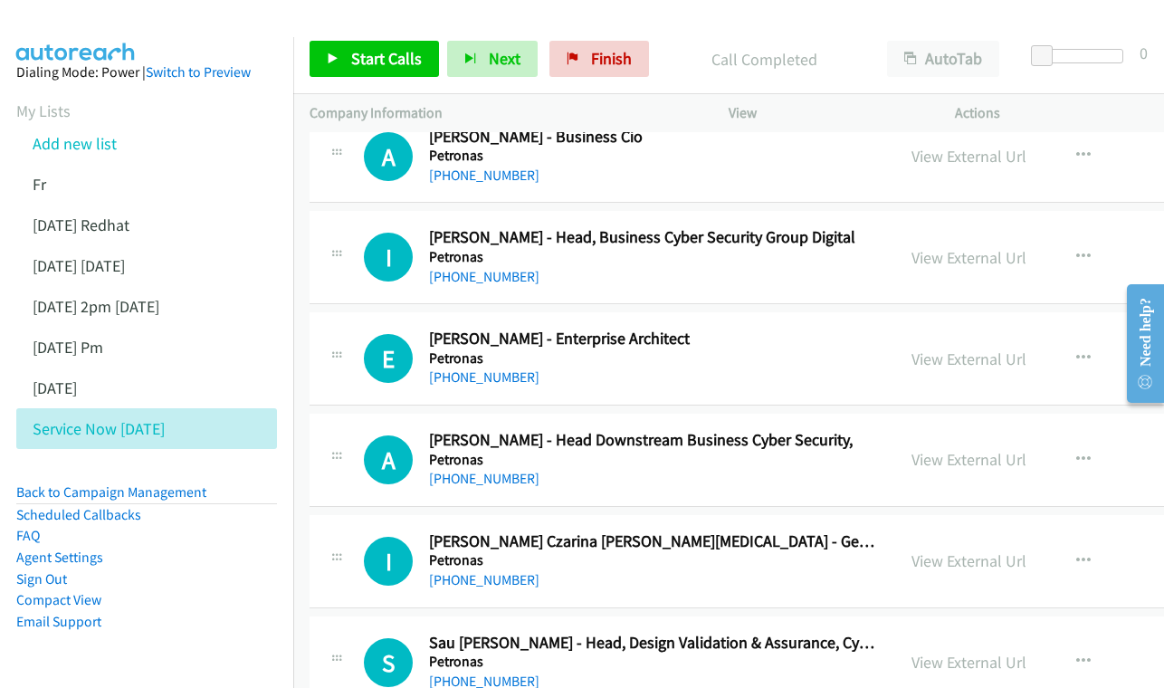
click at [971, 347] on div "View External Url" at bounding box center [968, 359] width 115 height 24
click at [964, 348] on link "View External Url" at bounding box center [968, 358] width 115 height 21
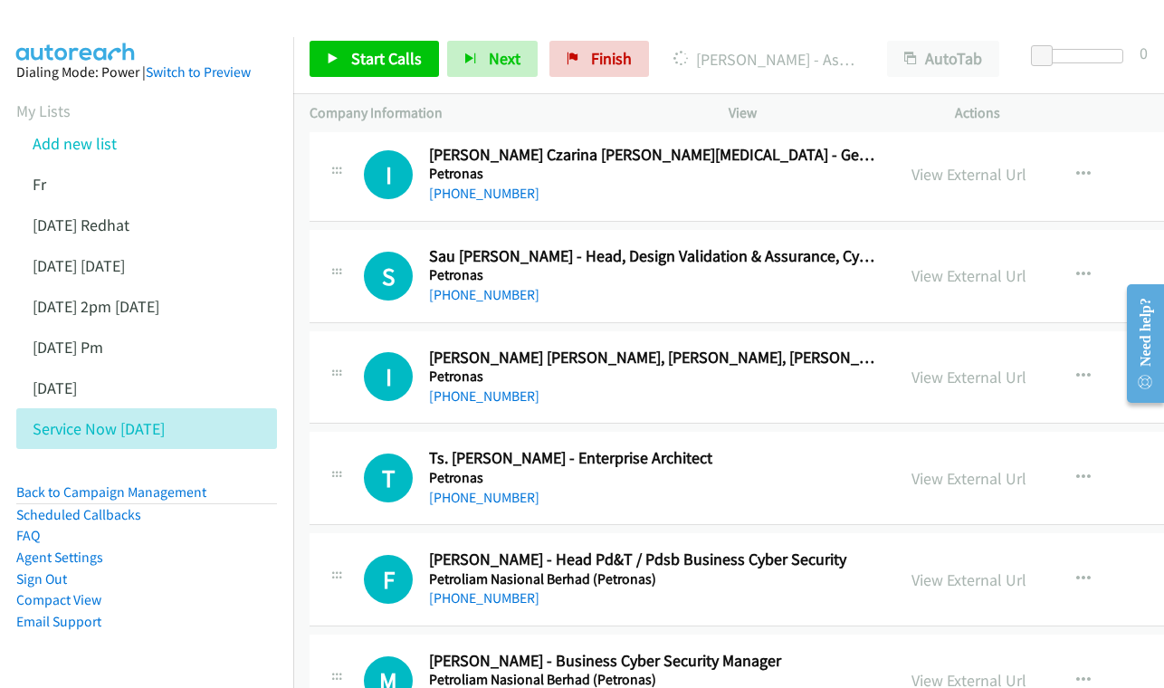
scroll to position [9605, 0]
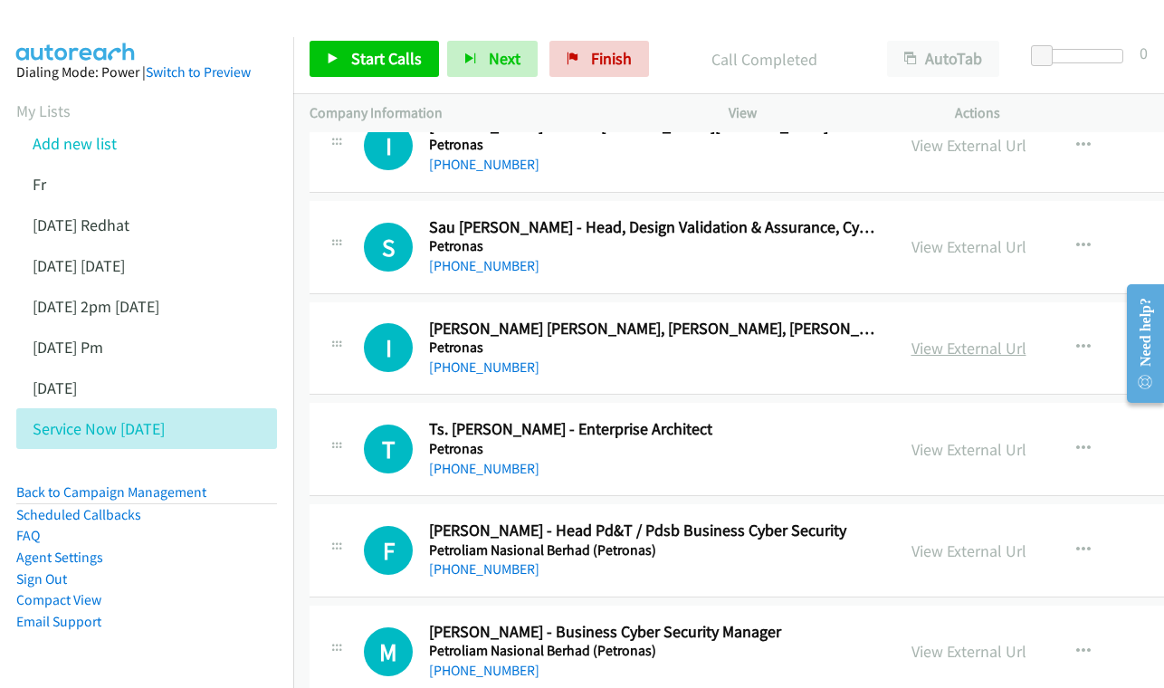
click at [950, 338] on link "View External Url" at bounding box center [968, 348] width 115 height 21
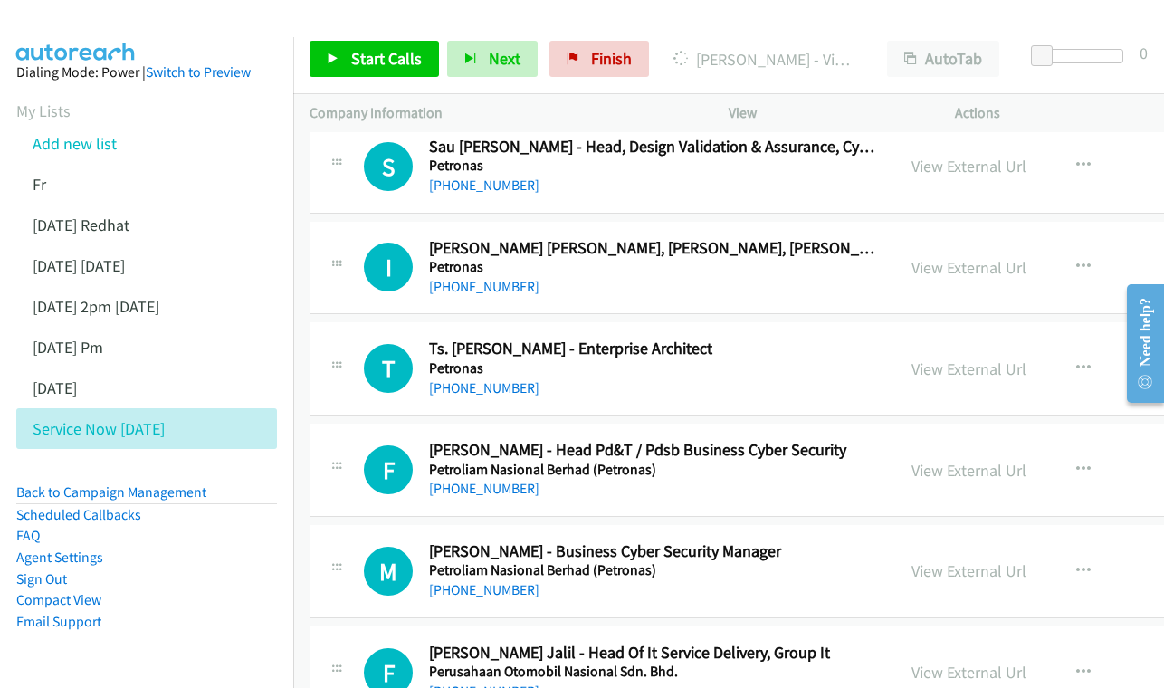
scroll to position [9690, 0]
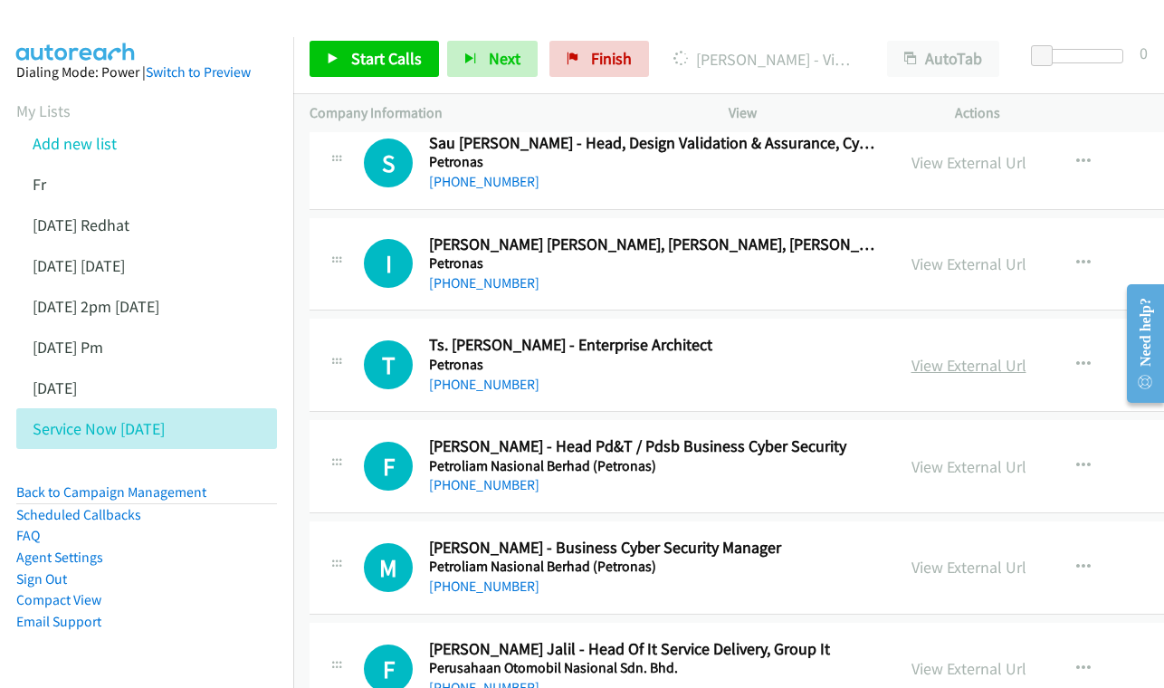
click at [945, 355] on link "View External Url" at bounding box center [968, 365] width 115 height 21
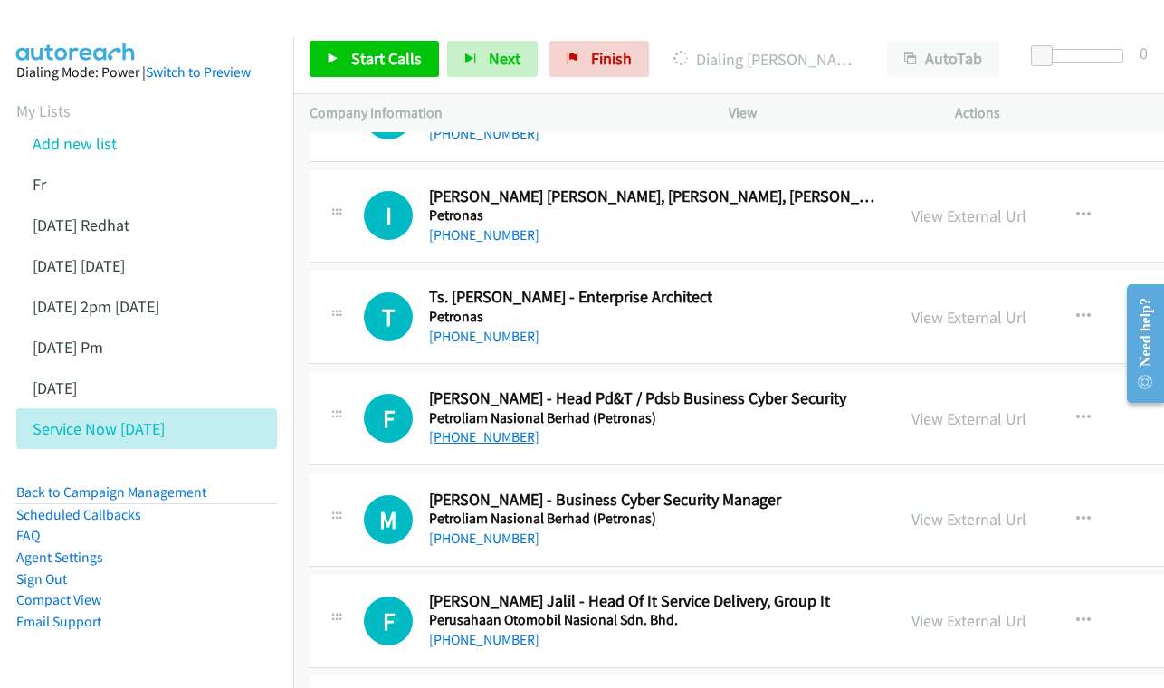
scroll to position [9852, 0]
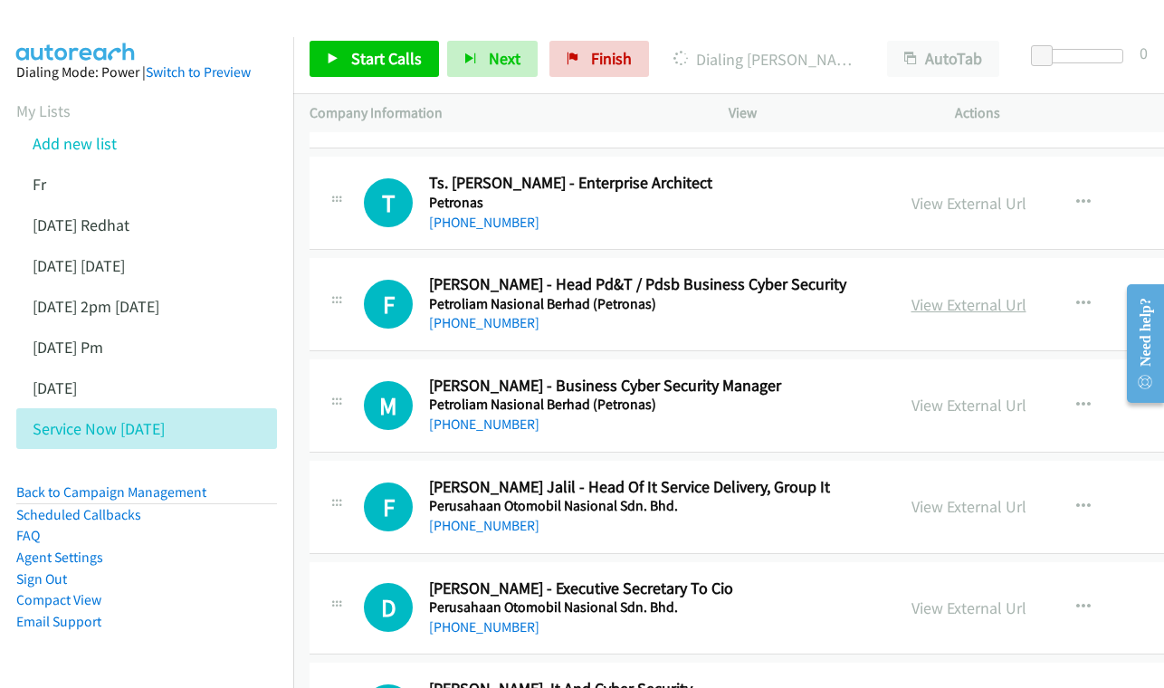
click at [987, 294] on link "View External Url" at bounding box center [968, 304] width 115 height 21
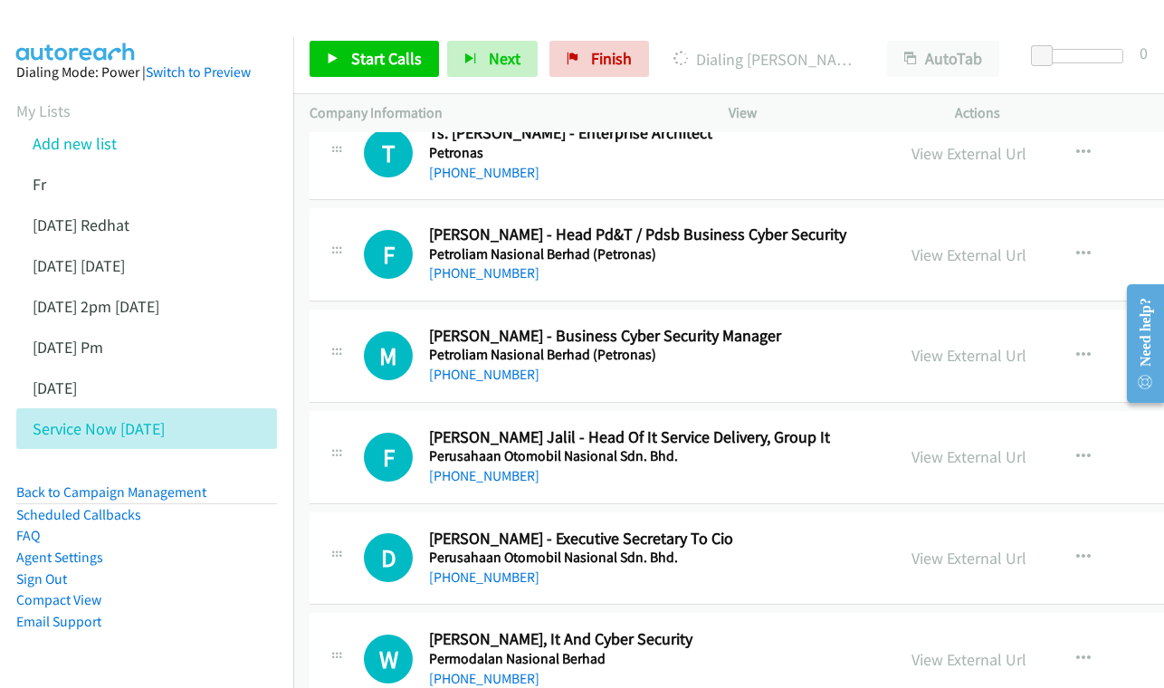
scroll to position [9905, 0]
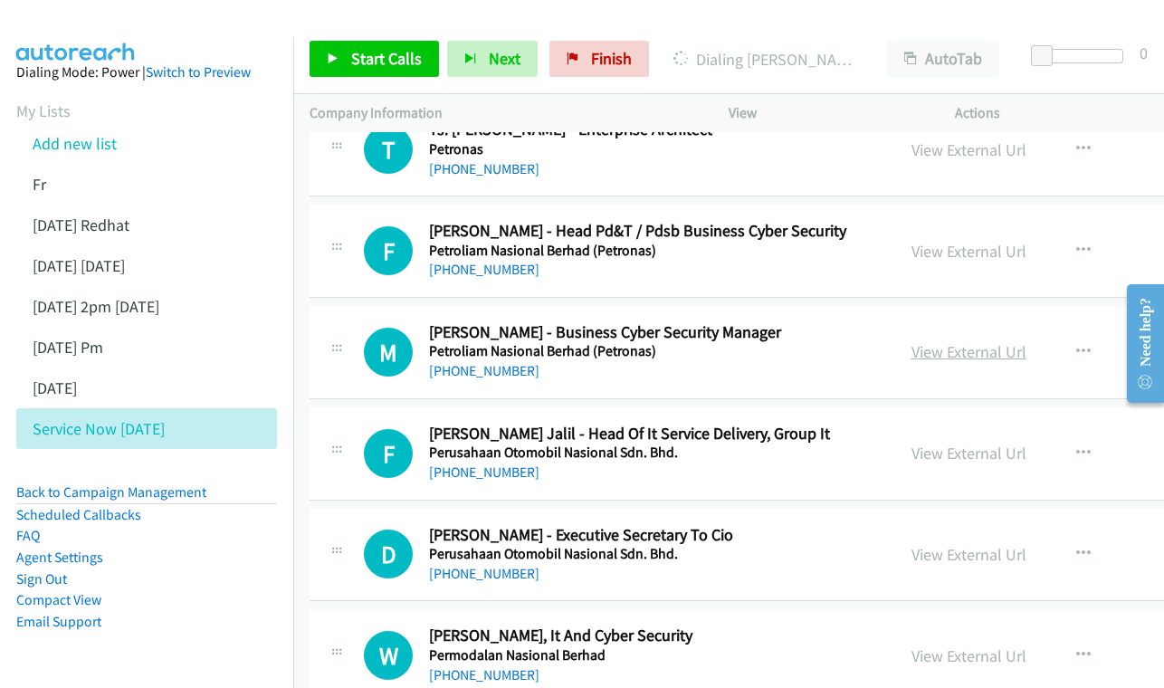
click at [947, 341] on link "View External Url" at bounding box center [968, 351] width 115 height 21
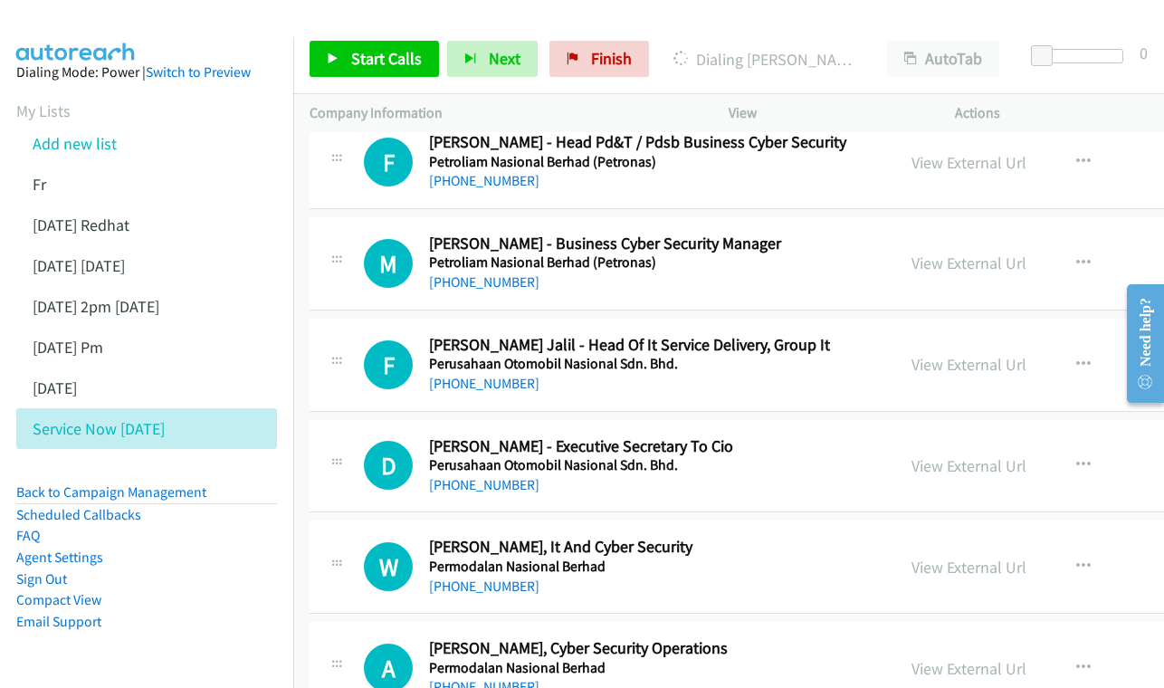
scroll to position [10020, 0]
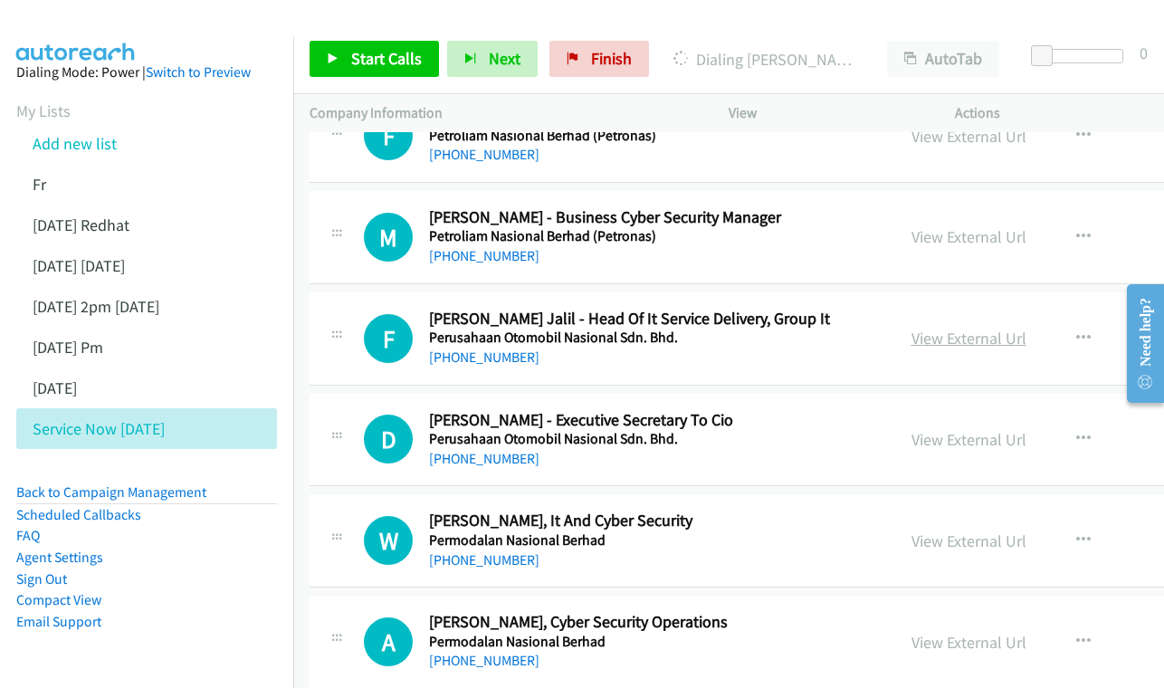
click at [932, 328] on link "View External Url" at bounding box center [968, 338] width 115 height 21
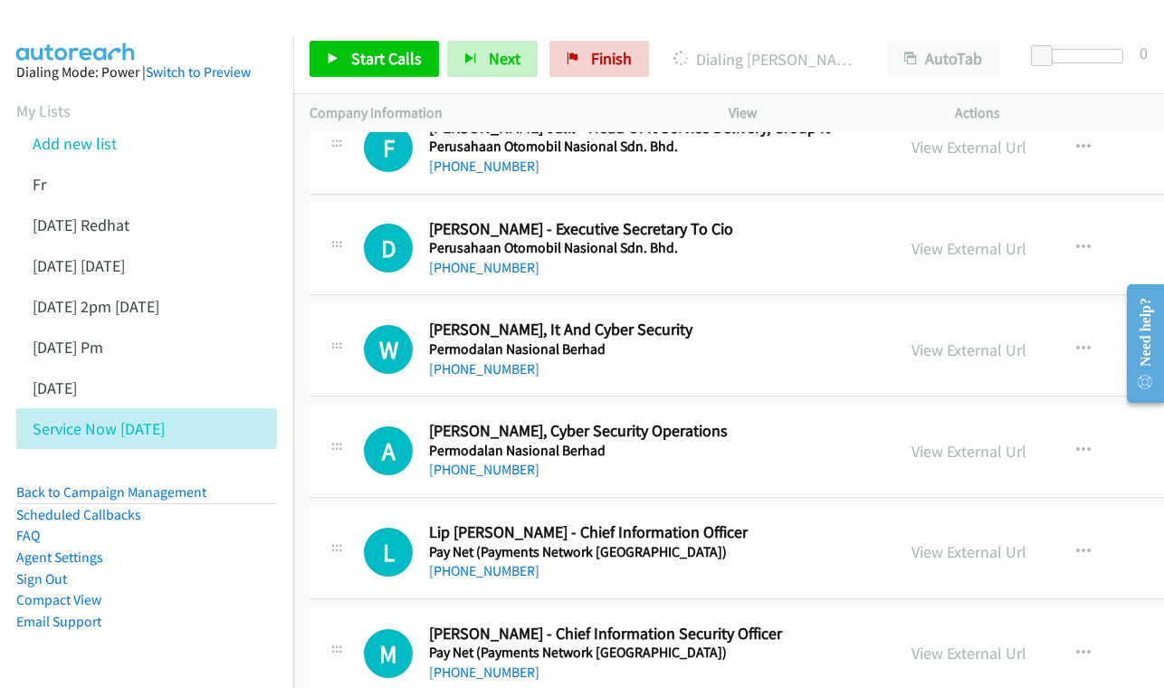
scroll to position [10214, 0]
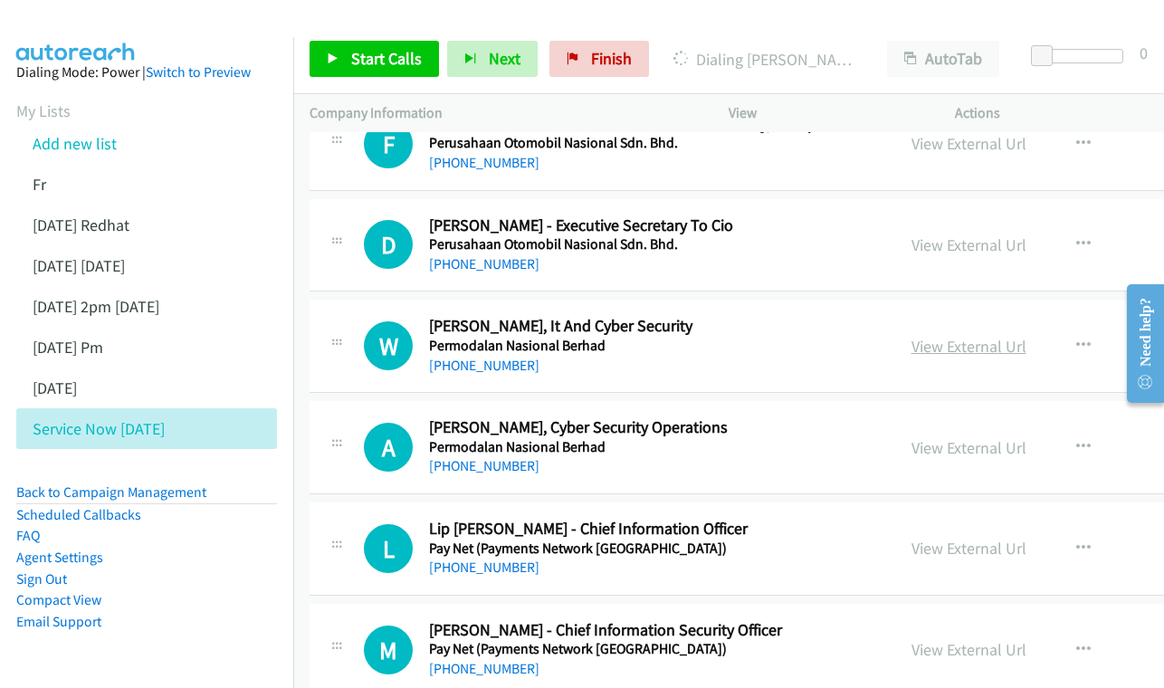
click at [957, 336] on link "View External Url" at bounding box center [968, 346] width 115 height 21
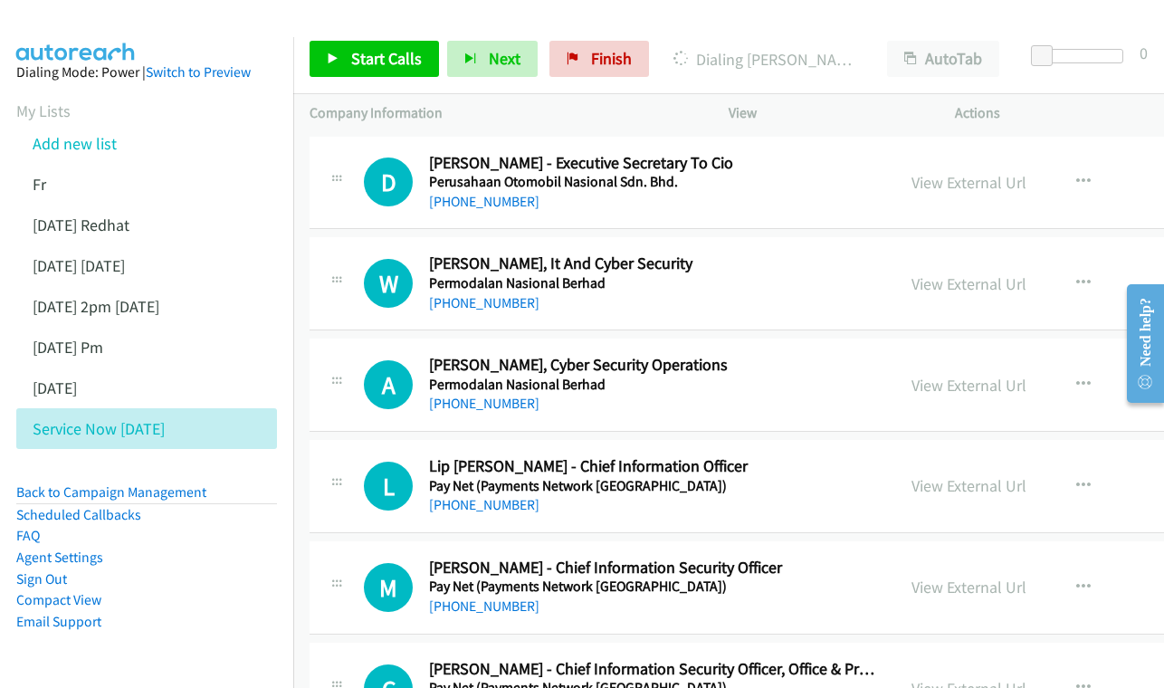
scroll to position [10280, 0]
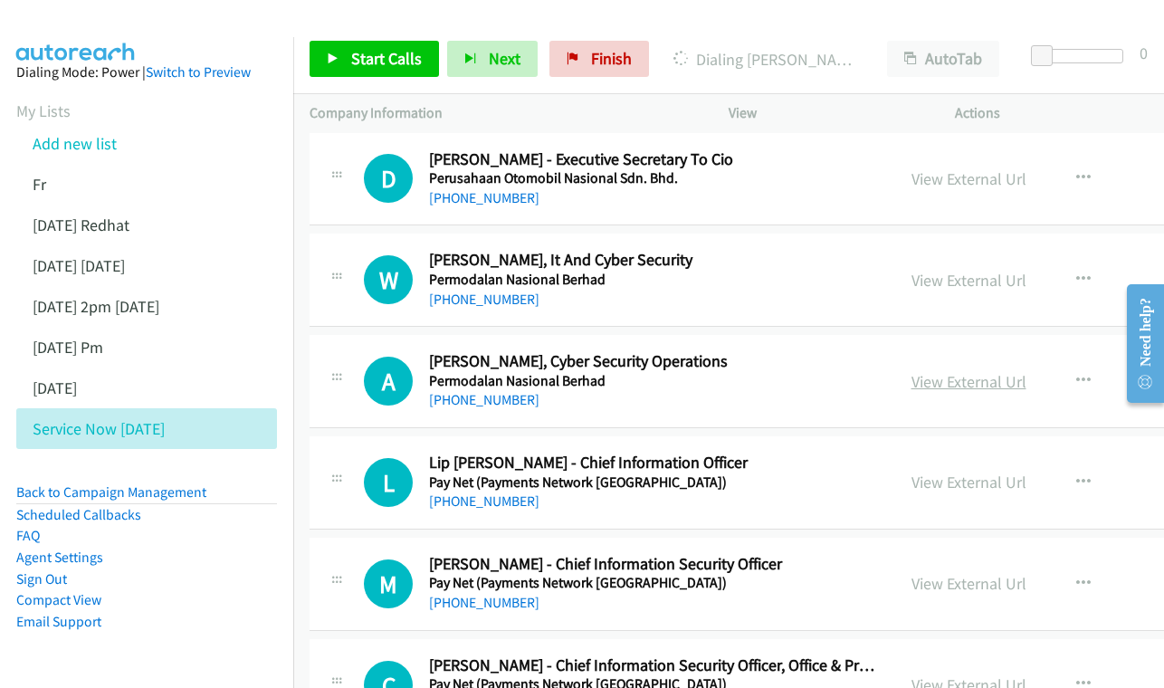
click at [952, 371] on link "View External Url" at bounding box center [968, 381] width 115 height 21
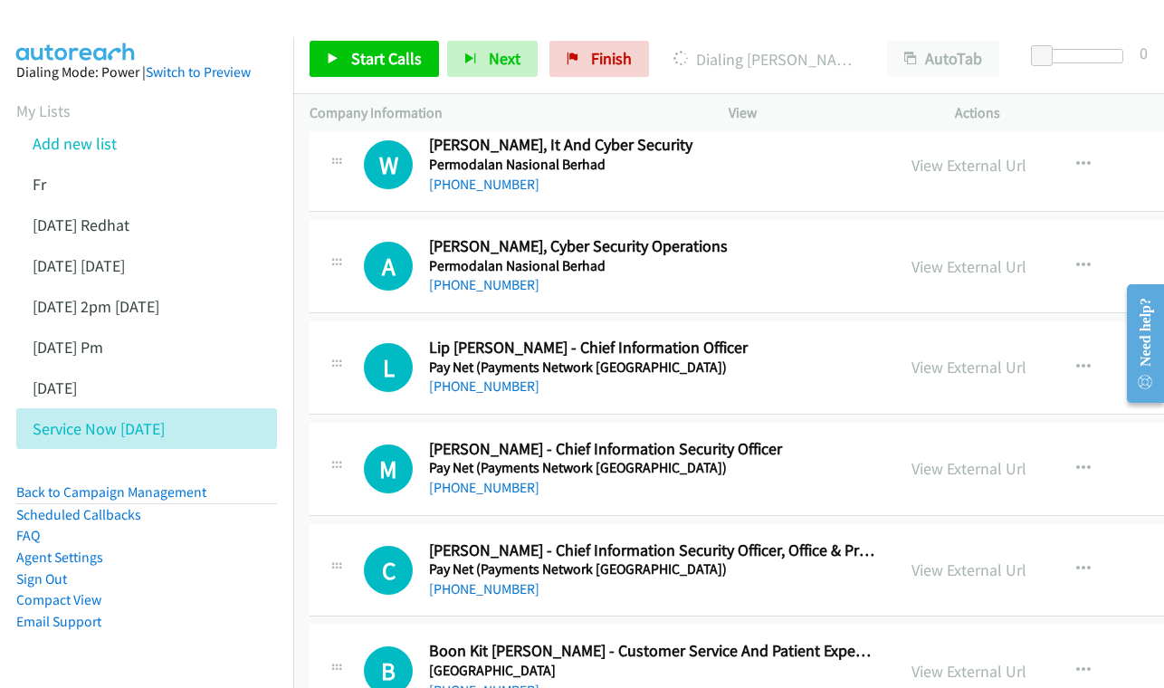
scroll to position [10427, 0]
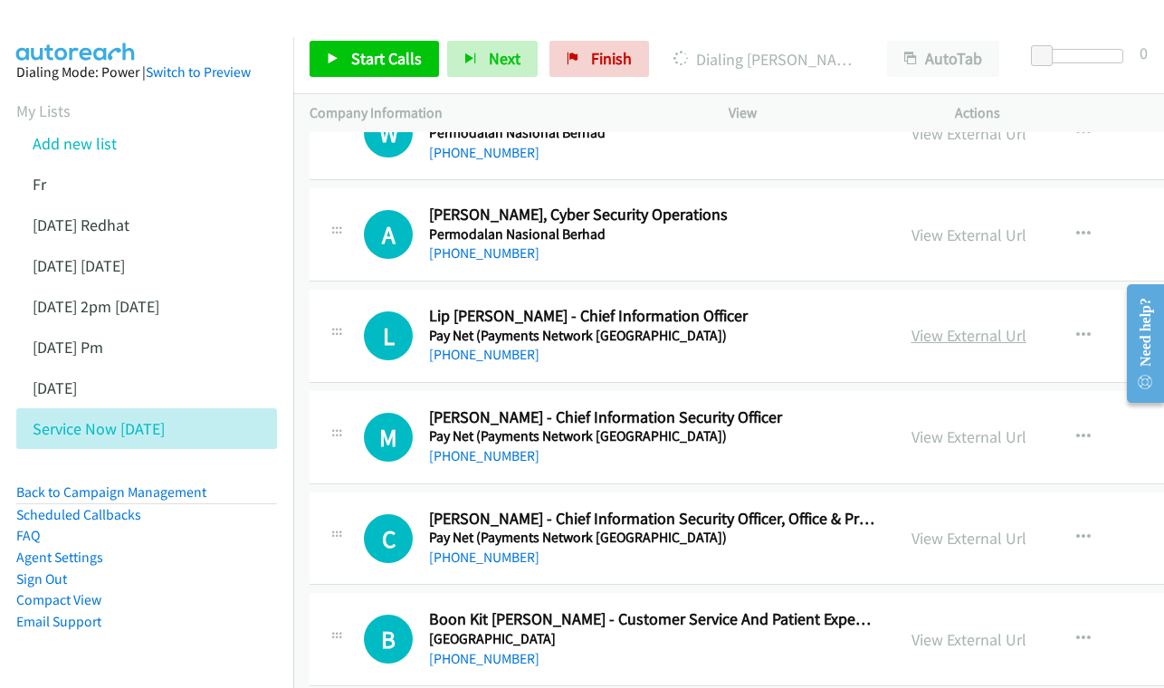
click at [942, 325] on link "View External Url" at bounding box center [968, 335] width 115 height 21
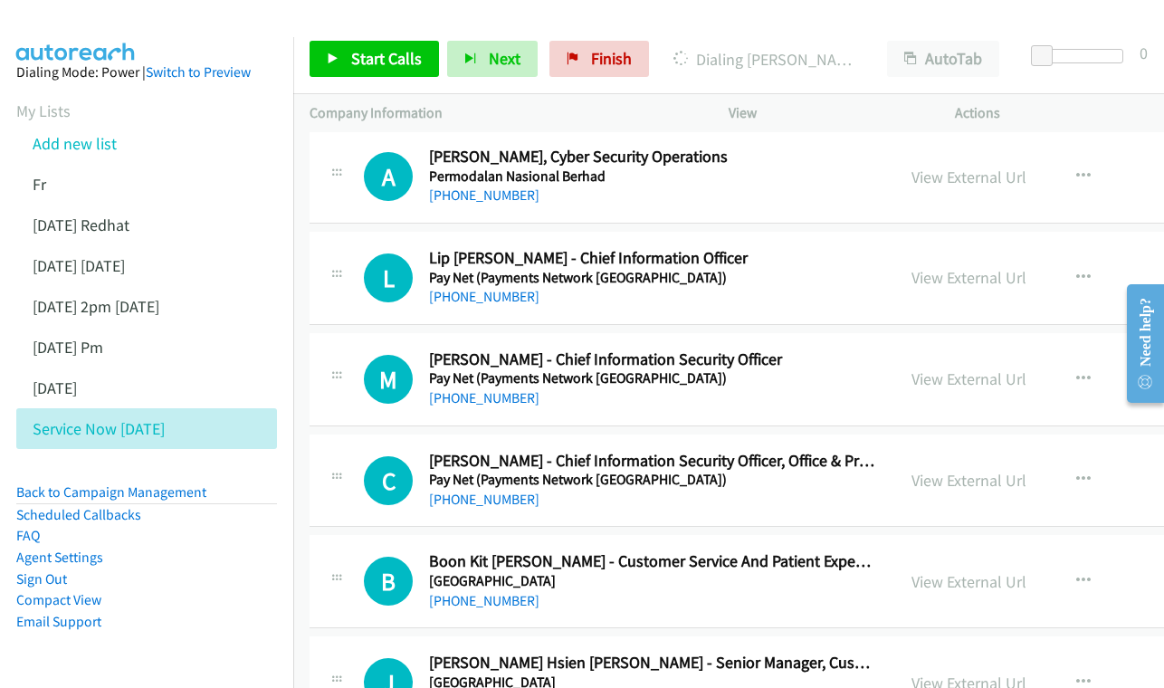
scroll to position [10508, 0]
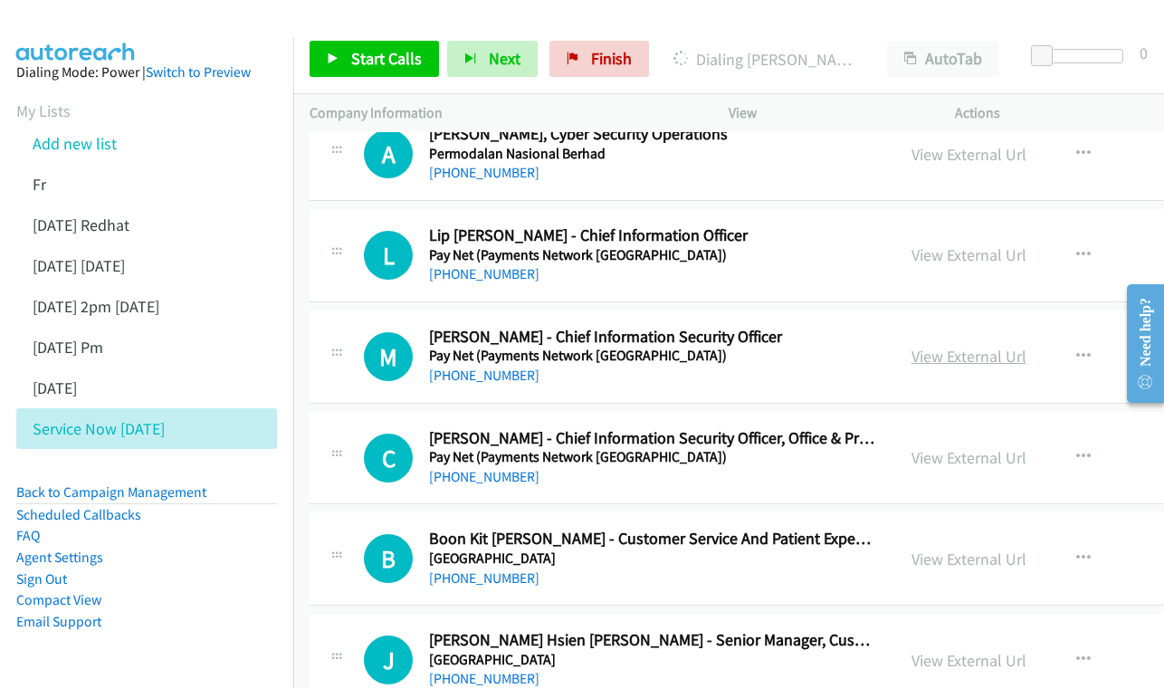
click at [974, 346] on link "View External Url" at bounding box center [968, 356] width 115 height 21
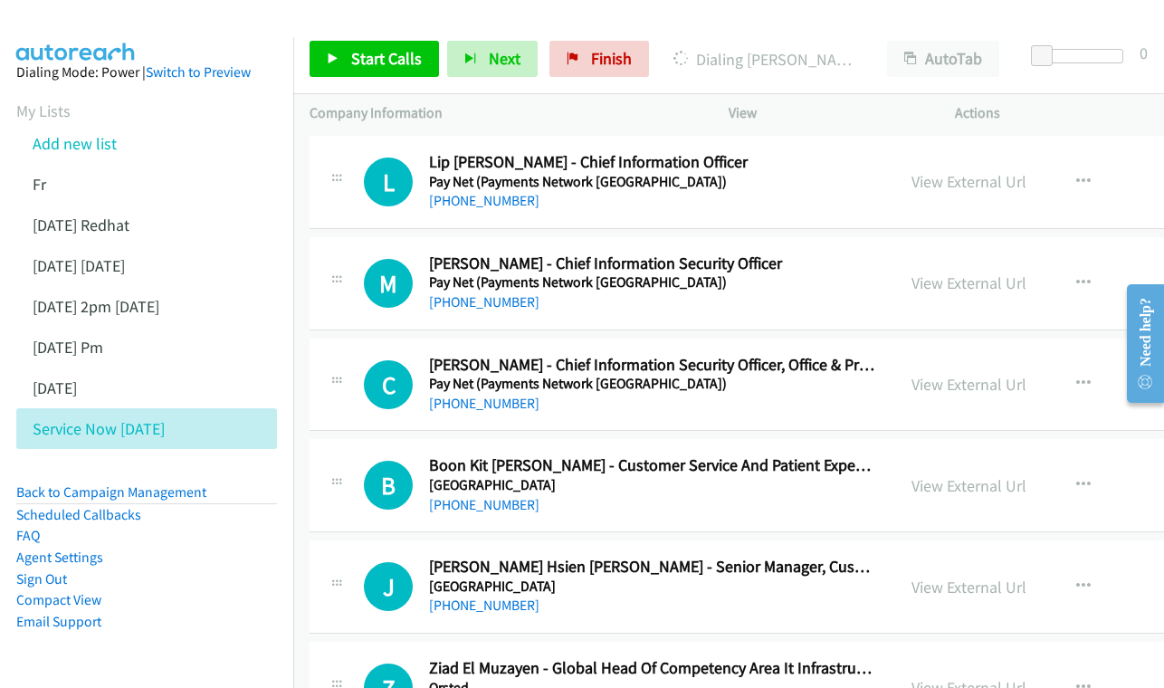
scroll to position [10585, 0]
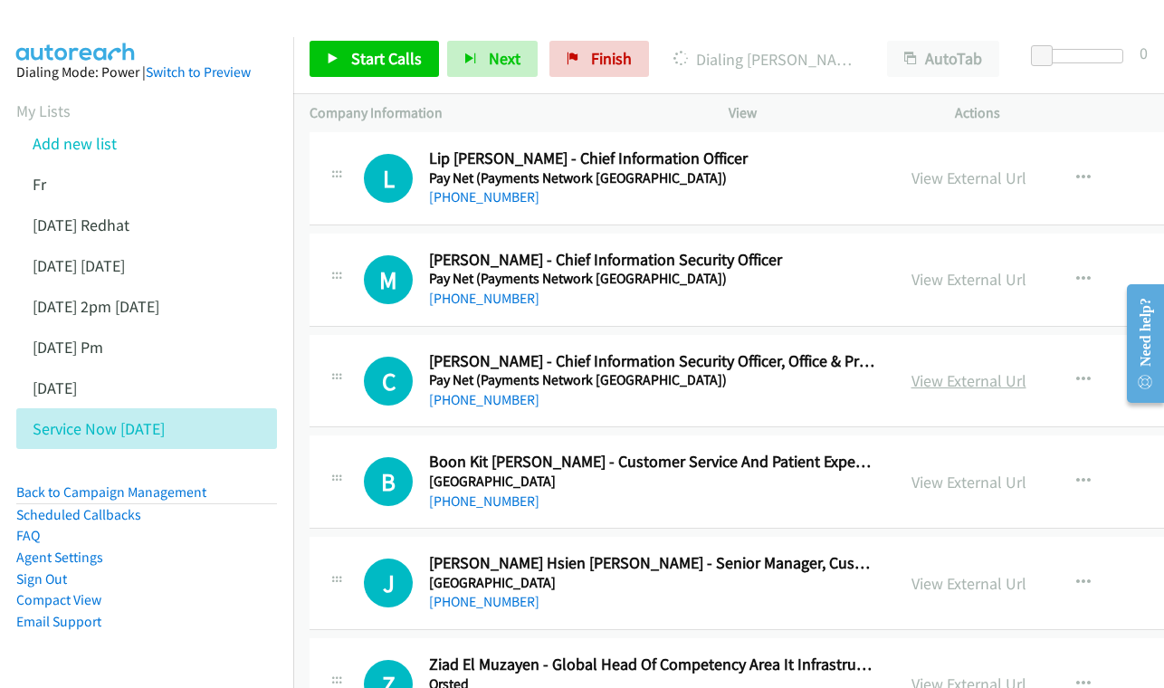
click at [925, 370] on link "View External Url" at bounding box center [968, 380] width 115 height 21
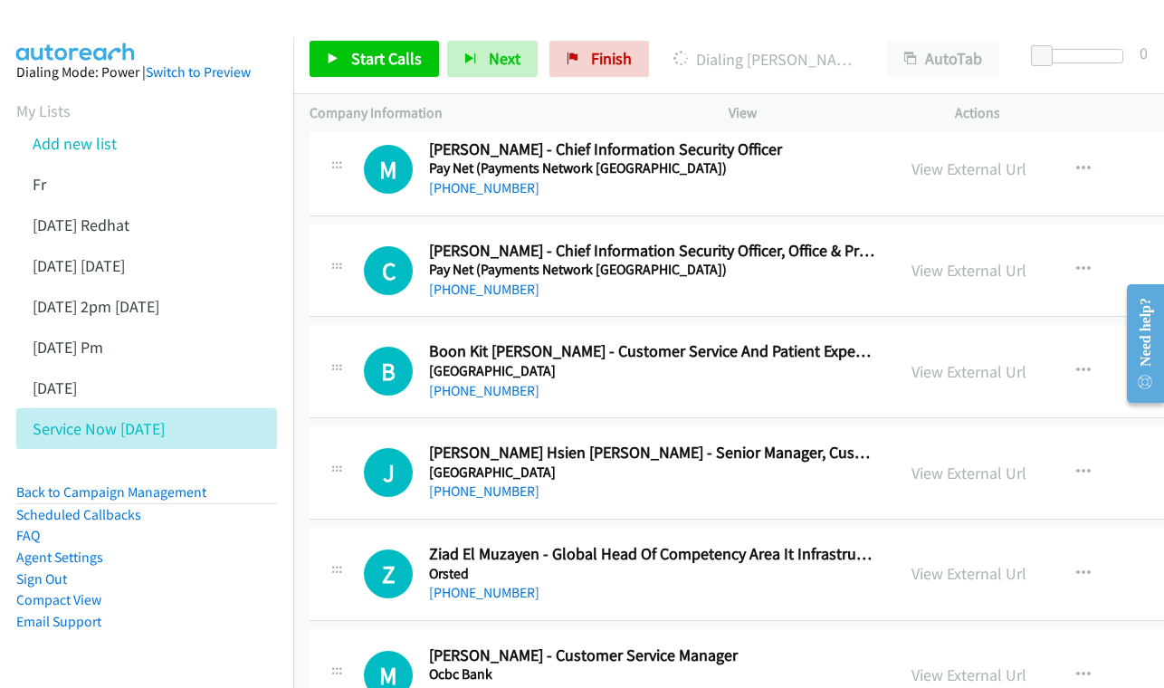
scroll to position [10699, 0]
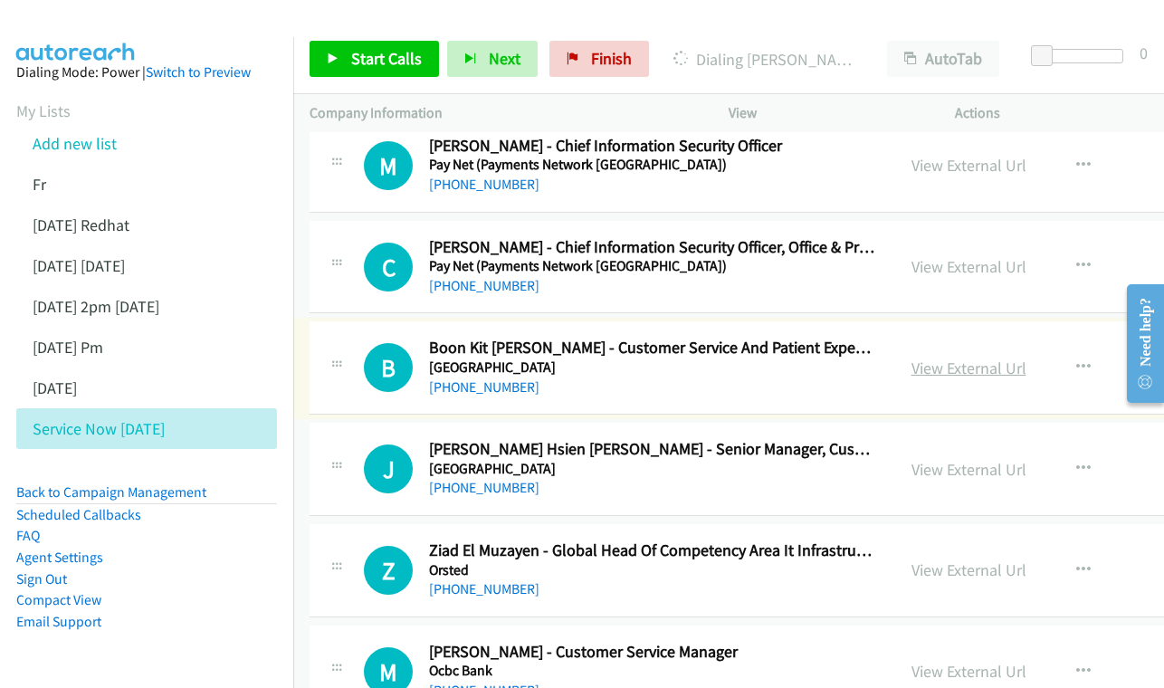
click at [968, 357] on link "View External Url" at bounding box center [968, 367] width 115 height 21
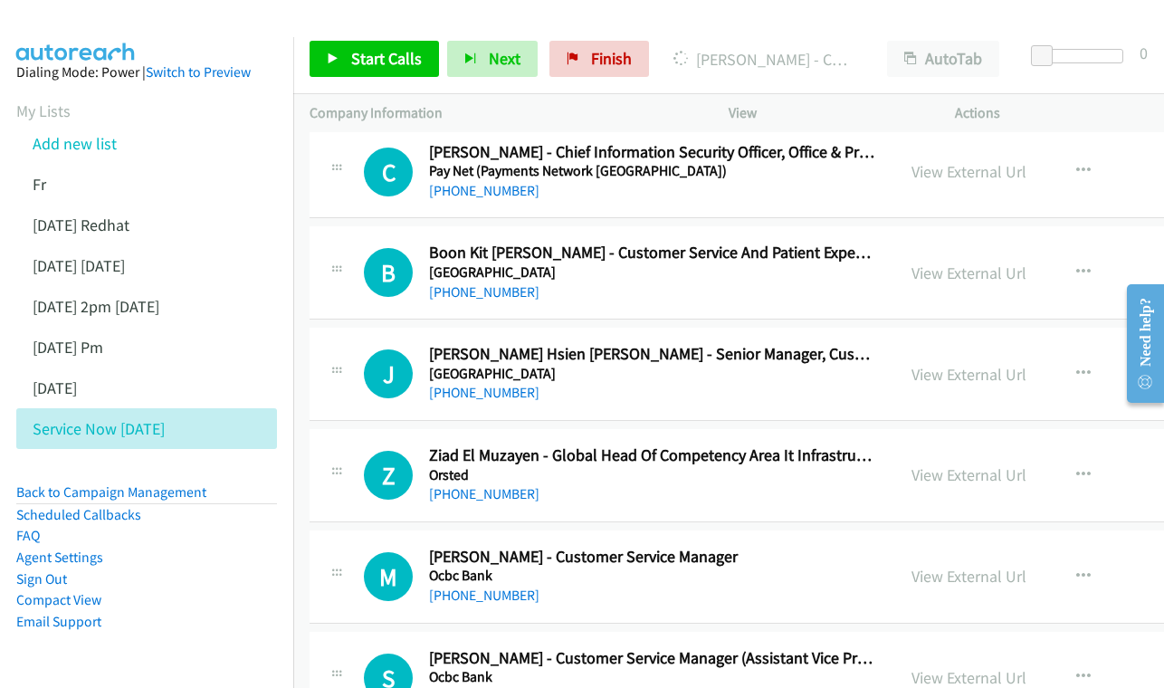
scroll to position [10797, 0]
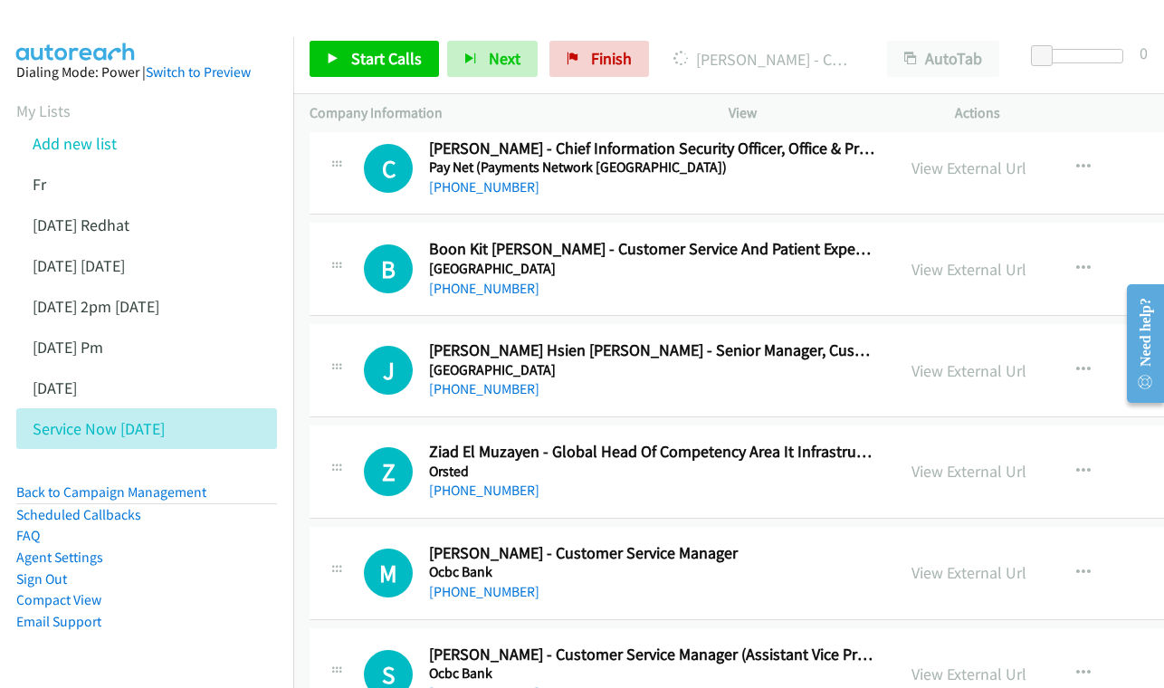
drag, startPoint x: 991, startPoint y: 201, endPoint x: 957, endPoint y: 203, distance: 33.5
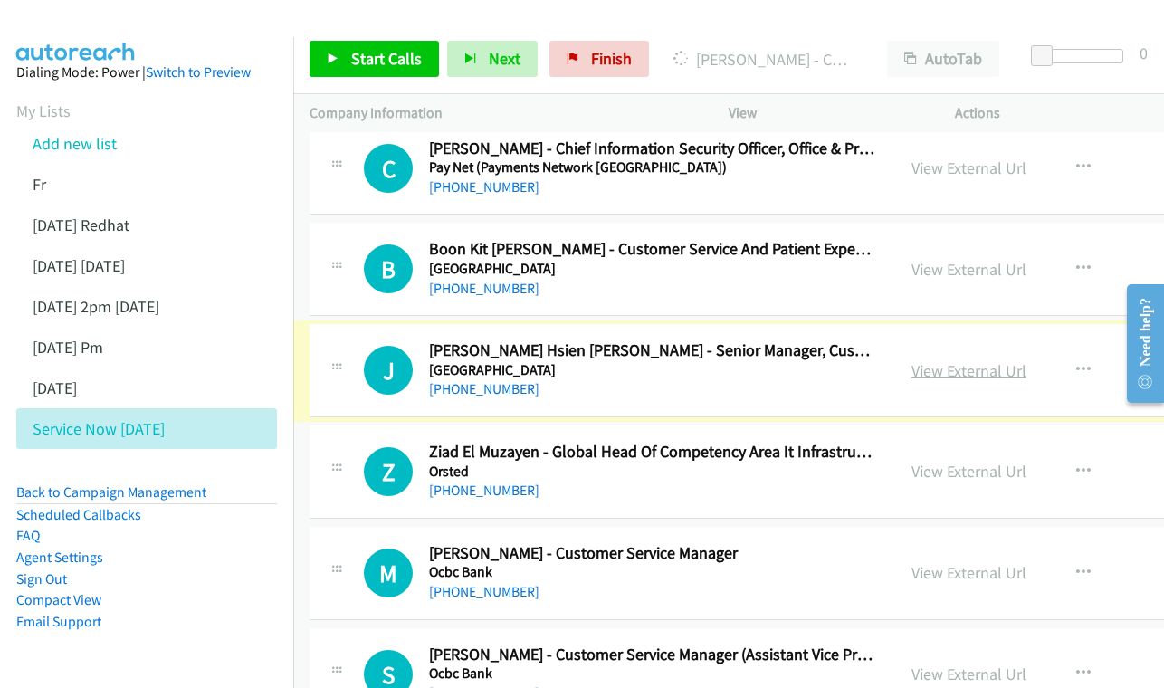
click at [959, 360] on link "View External Url" at bounding box center [968, 370] width 115 height 21
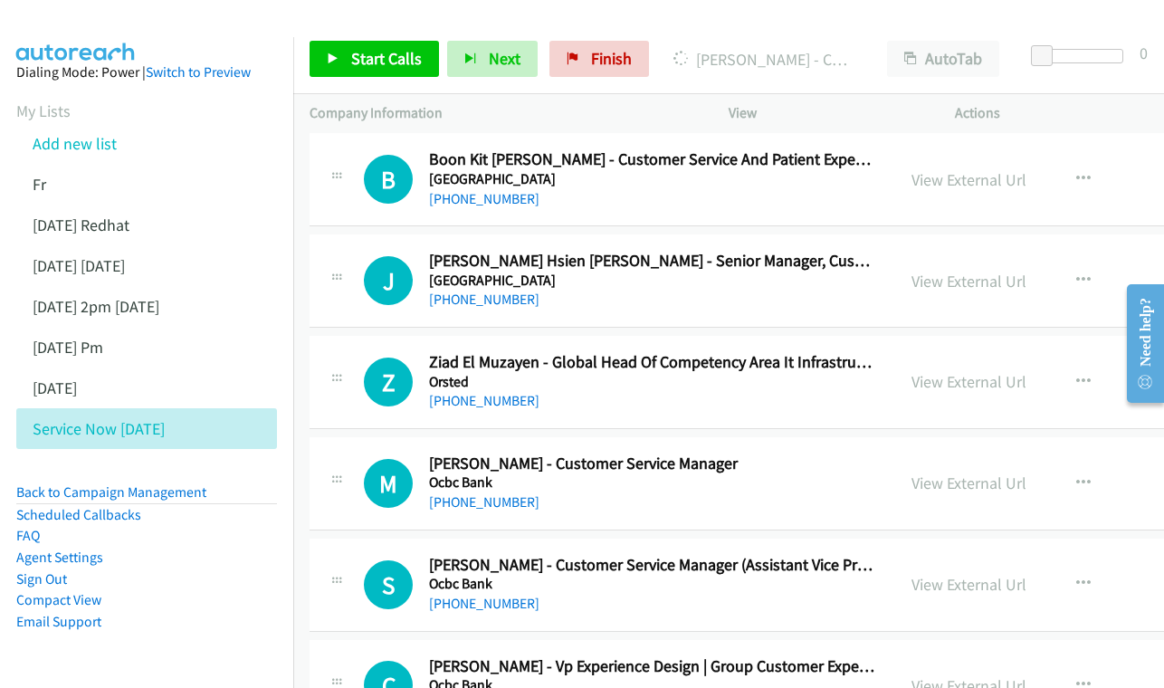
scroll to position [10890, 0]
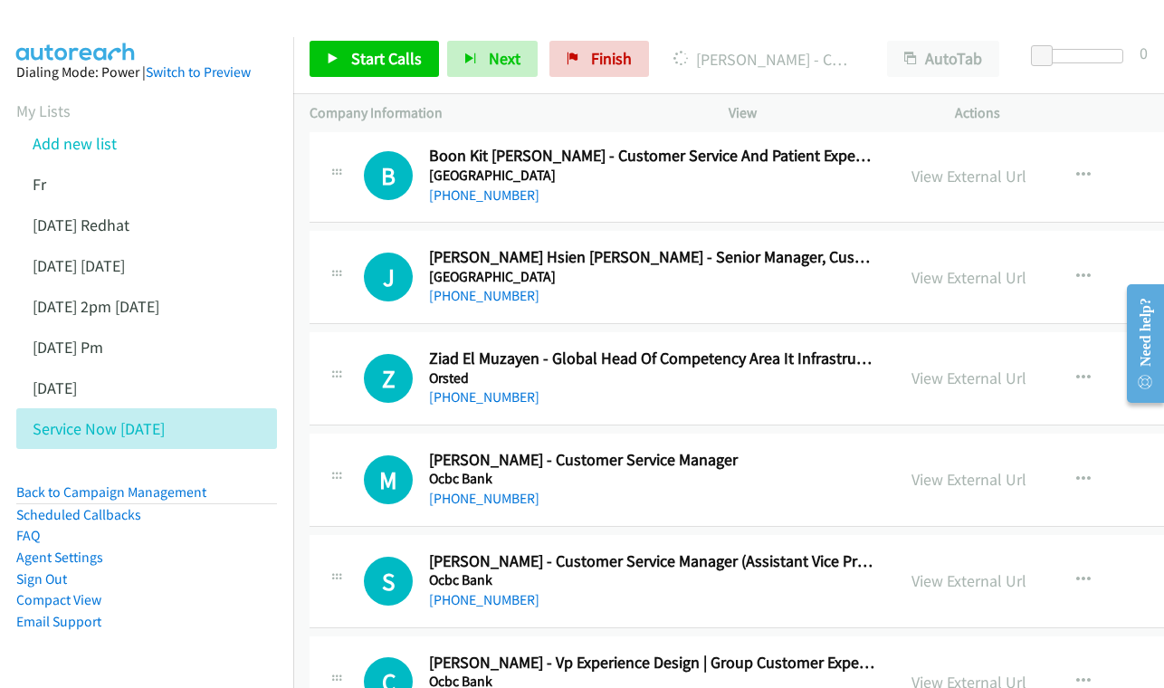
click at [992, 348] on div "View External Url View External Url Schedule/Manage Callback Start Calls Here R…" at bounding box center [1049, 378] width 309 height 60
click at [969, 367] on link "View External Url" at bounding box center [968, 377] width 115 height 21
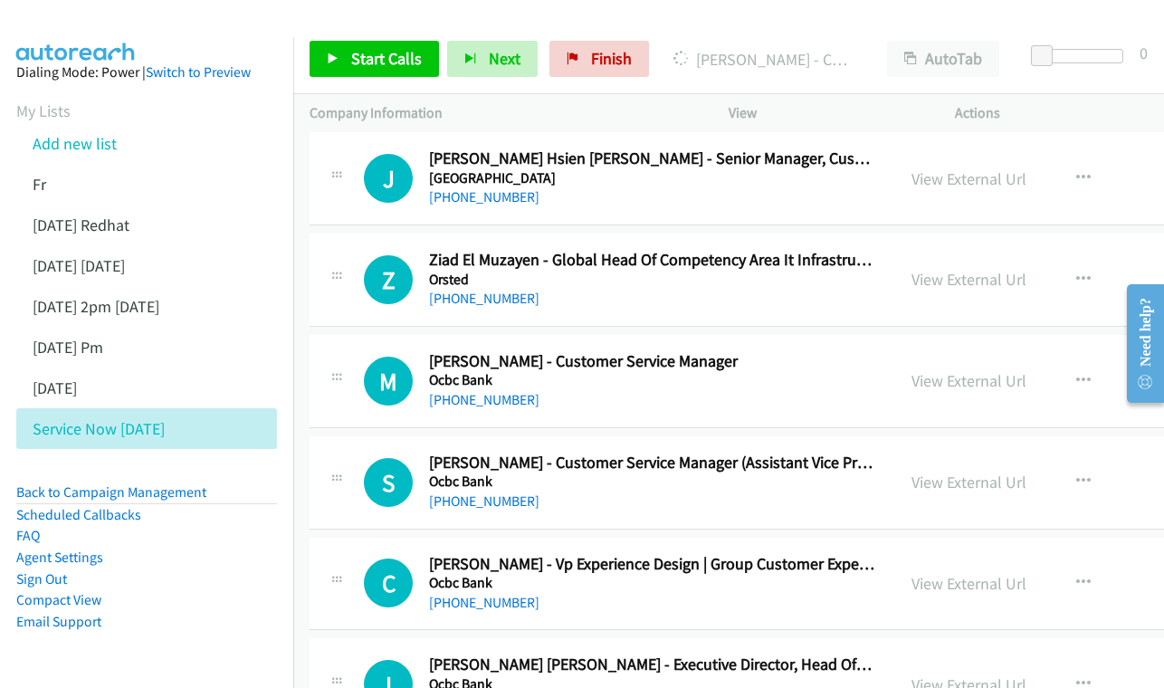
scroll to position [10993, 0]
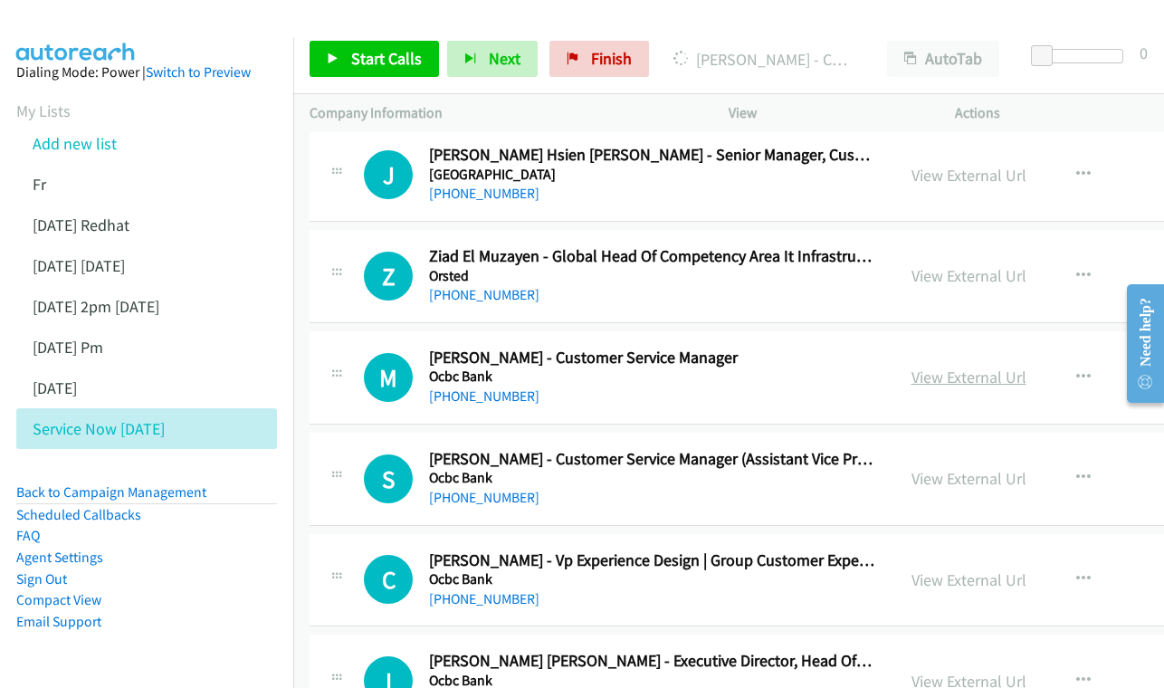
click at [1014, 366] on link "View External Url" at bounding box center [968, 376] width 115 height 21
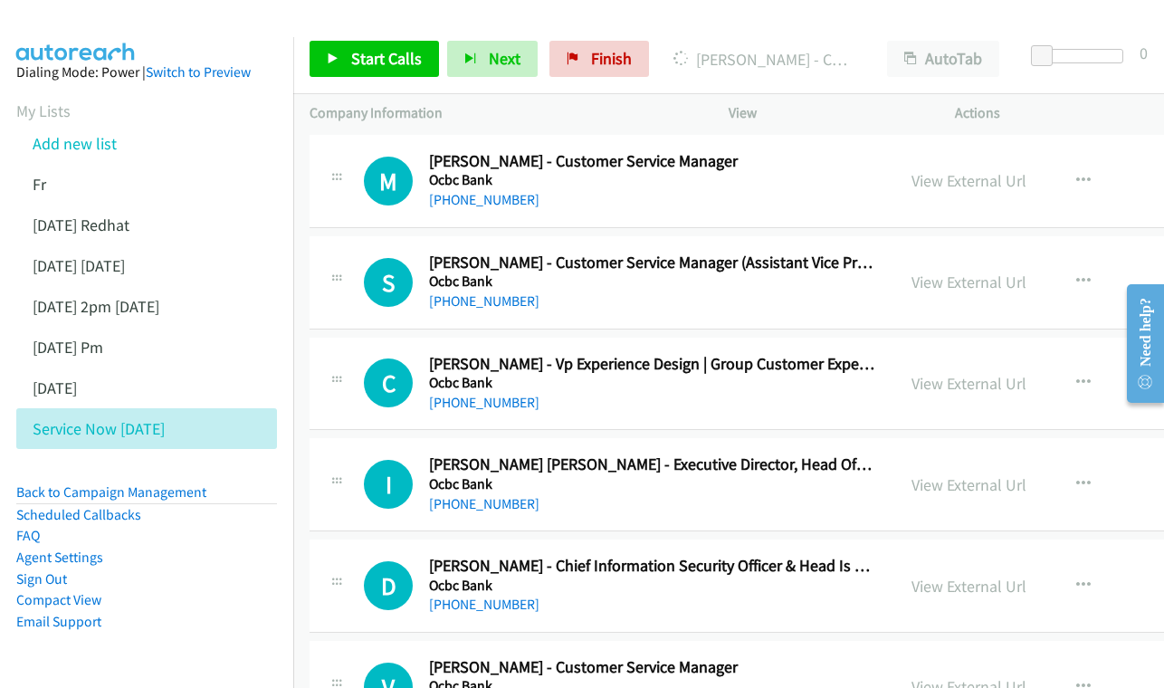
scroll to position [11193, 0]
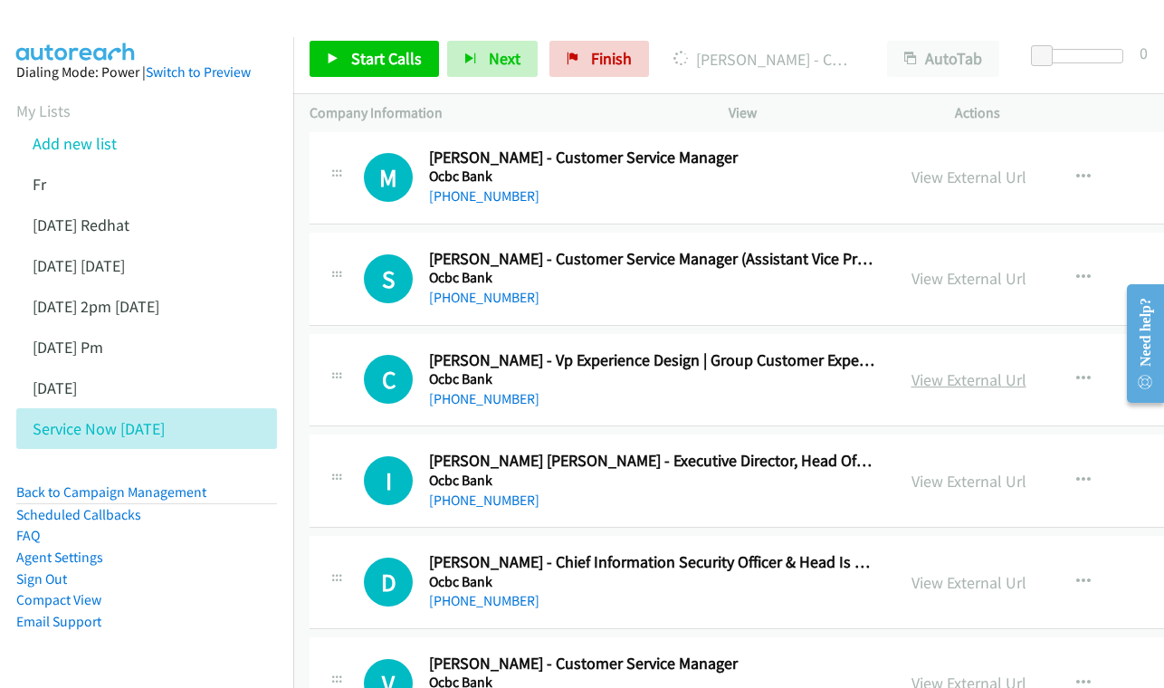
click at [951, 369] on link "View External Url" at bounding box center [968, 379] width 115 height 21
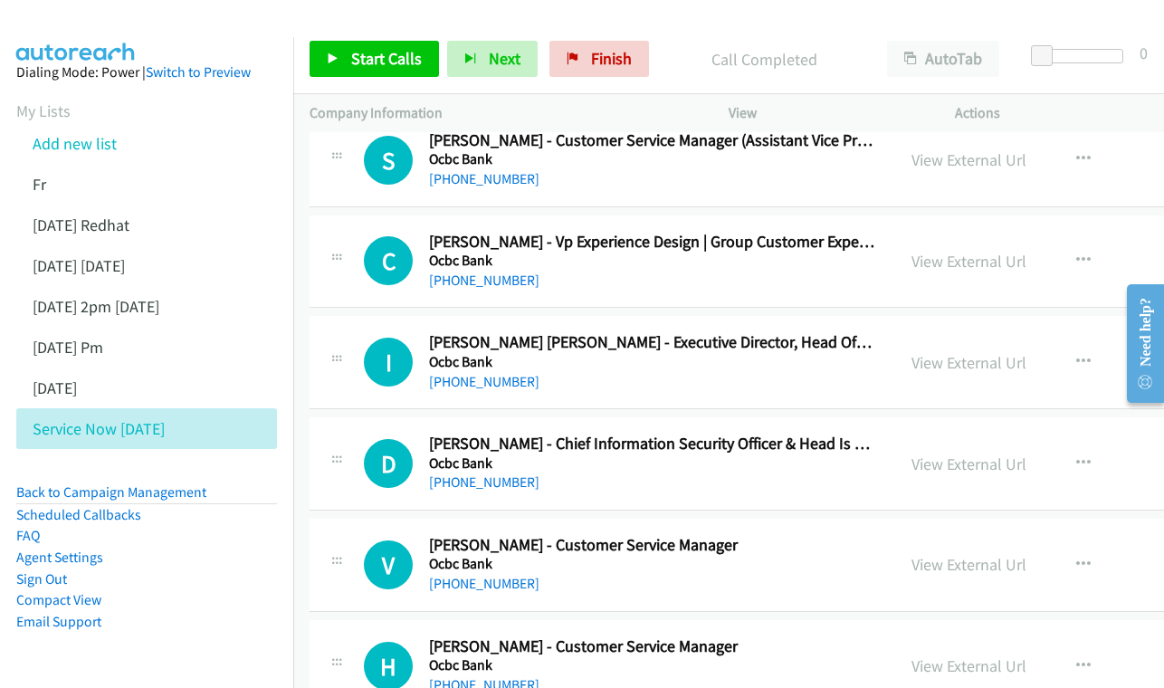
scroll to position [11315, 0]
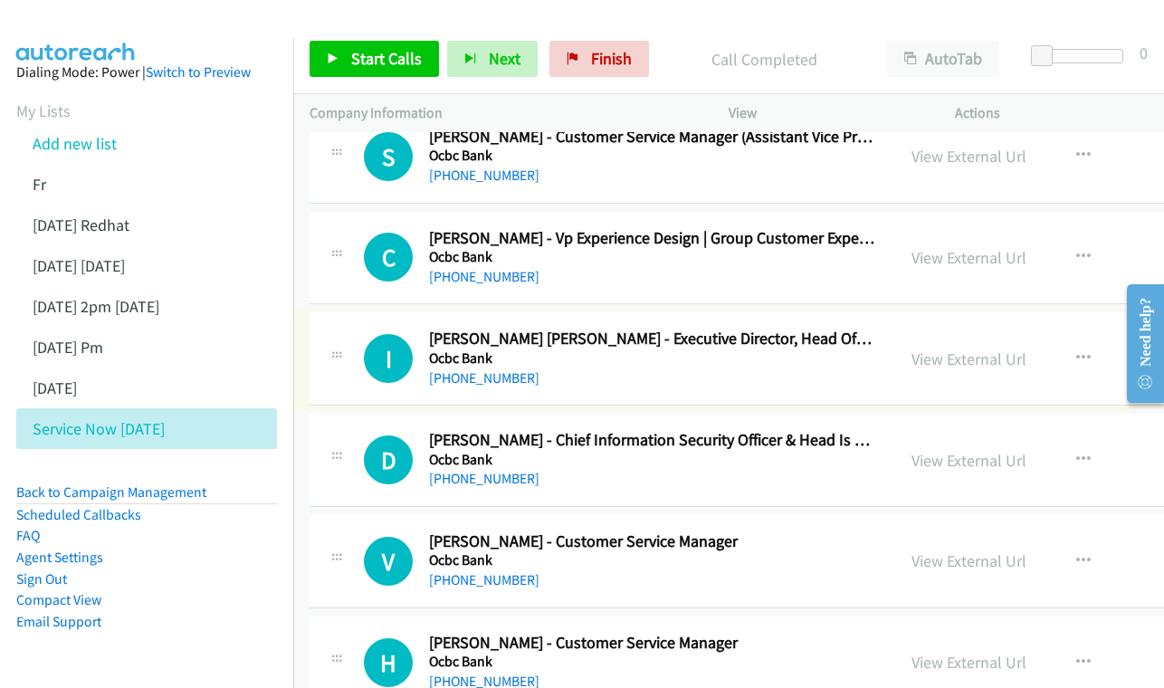
click at [963, 328] on div "View External Url View External Url Schedule/Manage Callback Start Calls Here R…" at bounding box center [1049, 358] width 309 height 60
click at [947, 328] on div "View External Url View External Url Schedule/Manage Callback Start Calls Here R…" at bounding box center [1049, 358] width 309 height 60
click at [974, 348] on link "View External Url" at bounding box center [968, 358] width 115 height 21
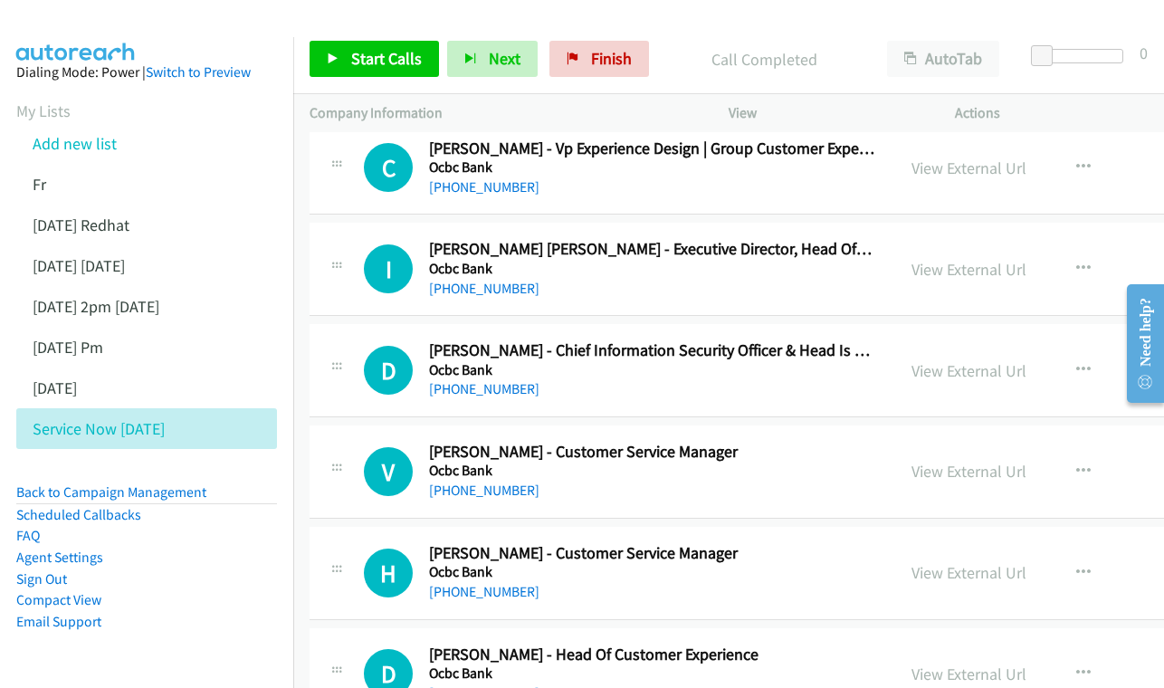
scroll to position [11437, 0]
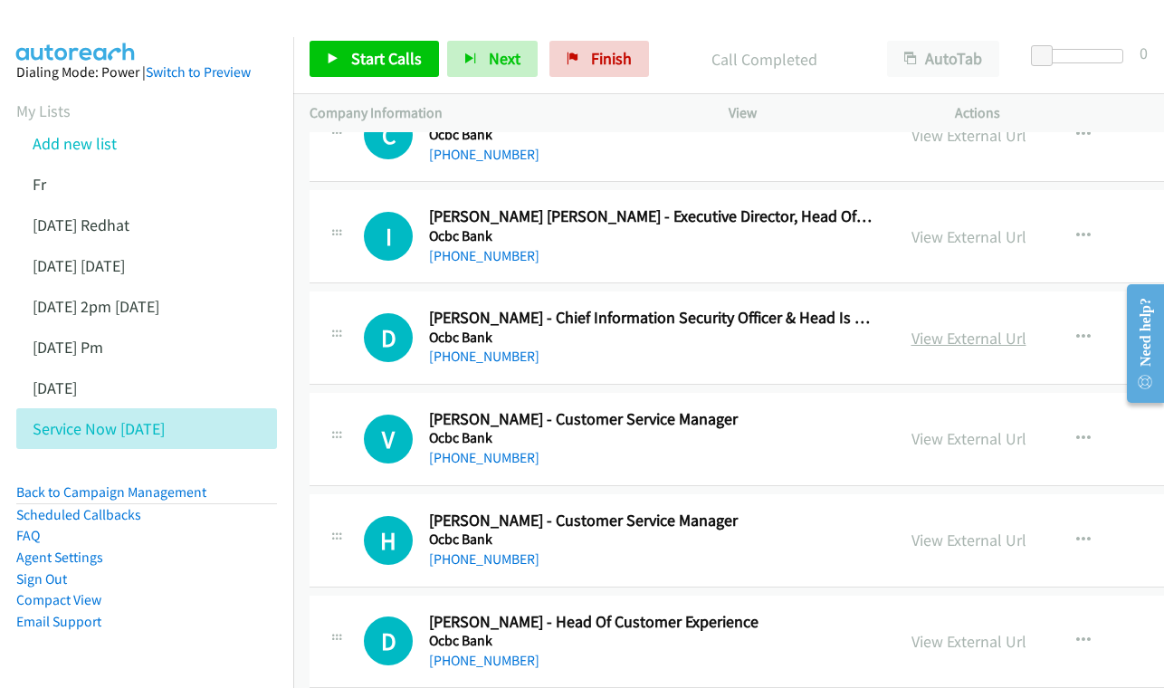
click at [975, 328] on link "View External Url" at bounding box center [968, 338] width 115 height 21
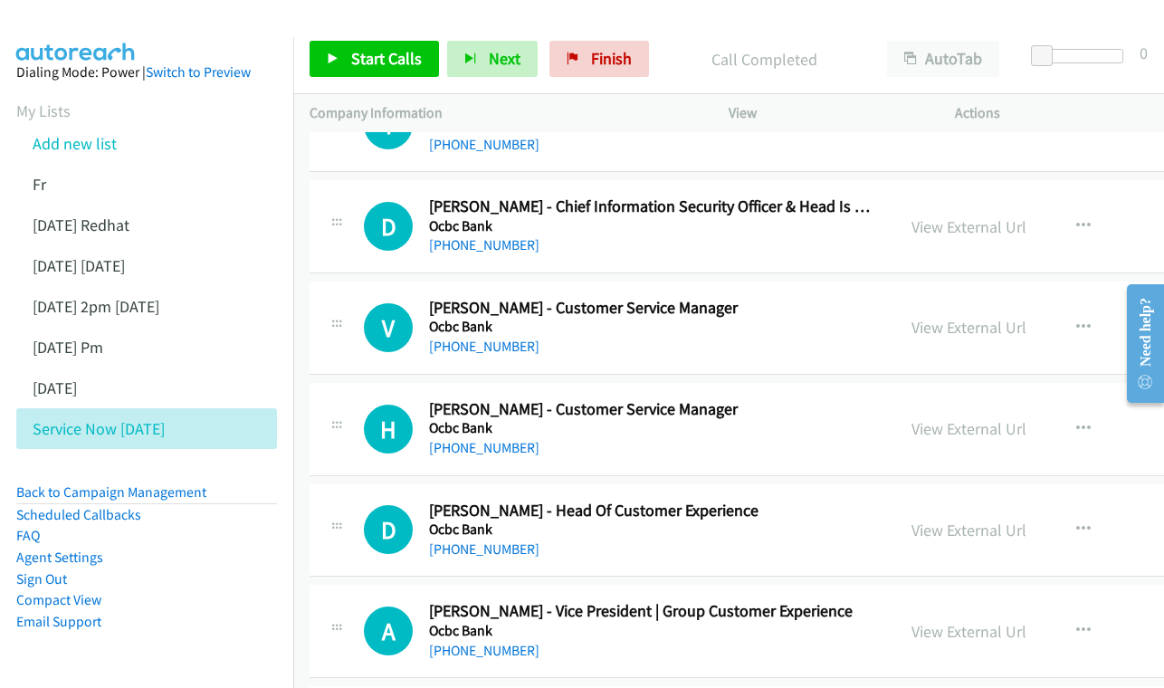
scroll to position [11545, 0]
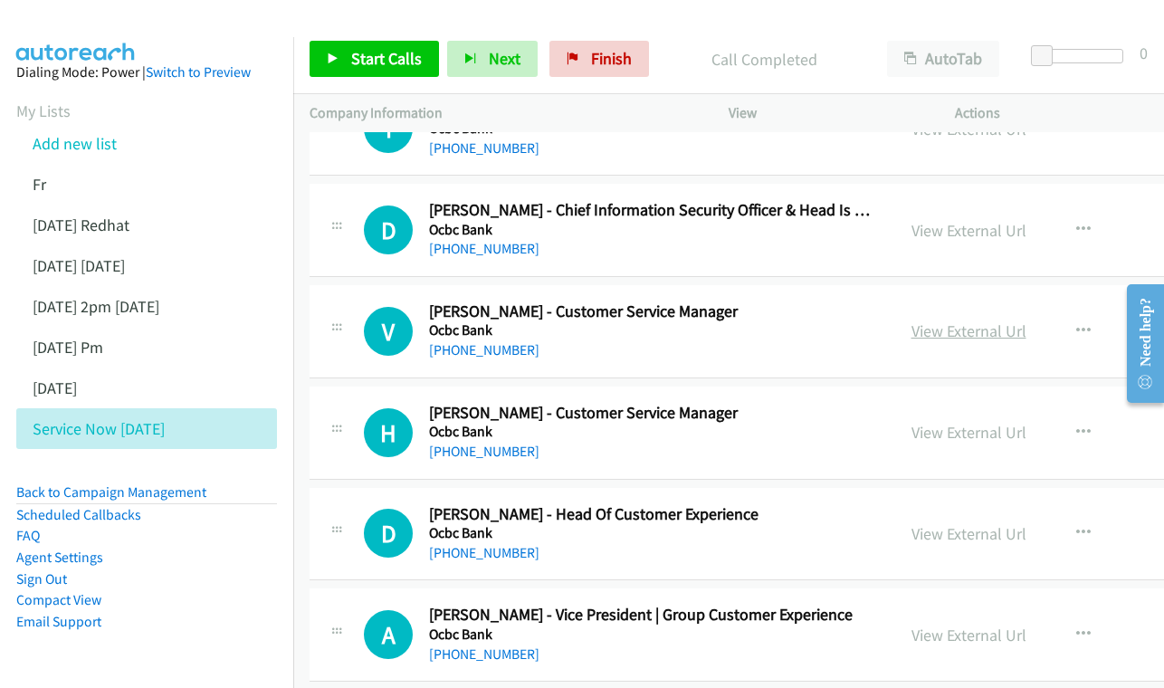
click at [989, 320] on link "View External Url" at bounding box center [968, 330] width 115 height 21
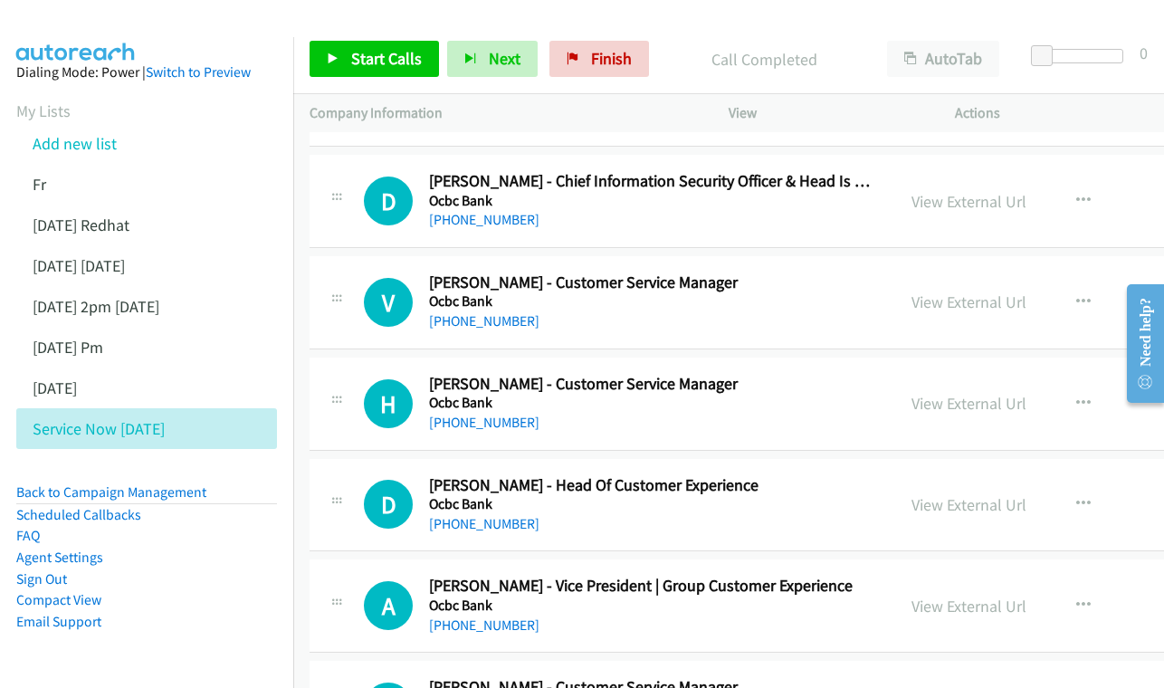
scroll to position [11607, 0]
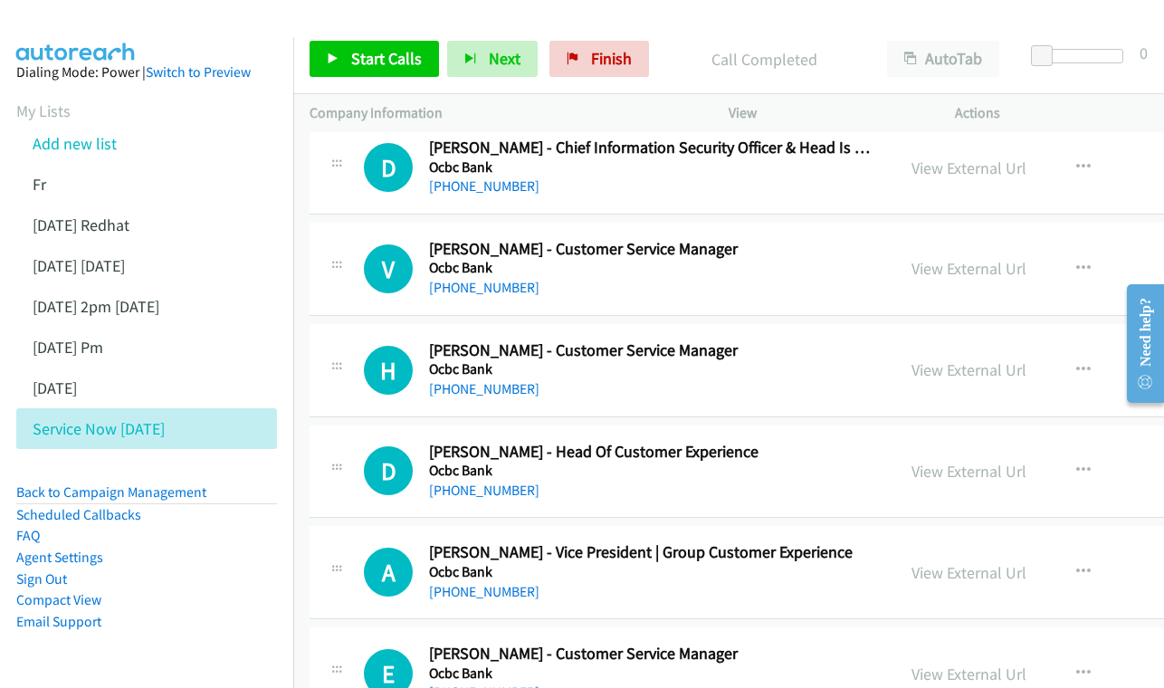
click at [975, 340] on div "View External Url View External Url Schedule/Manage Callback Start Calls Here R…" at bounding box center [1049, 370] width 309 height 60
click at [971, 340] on div "View External Url View External Url Schedule/Manage Callback Start Calls Here R…" at bounding box center [1049, 370] width 309 height 60
click at [911, 359] on link "View External Url" at bounding box center [968, 369] width 115 height 21
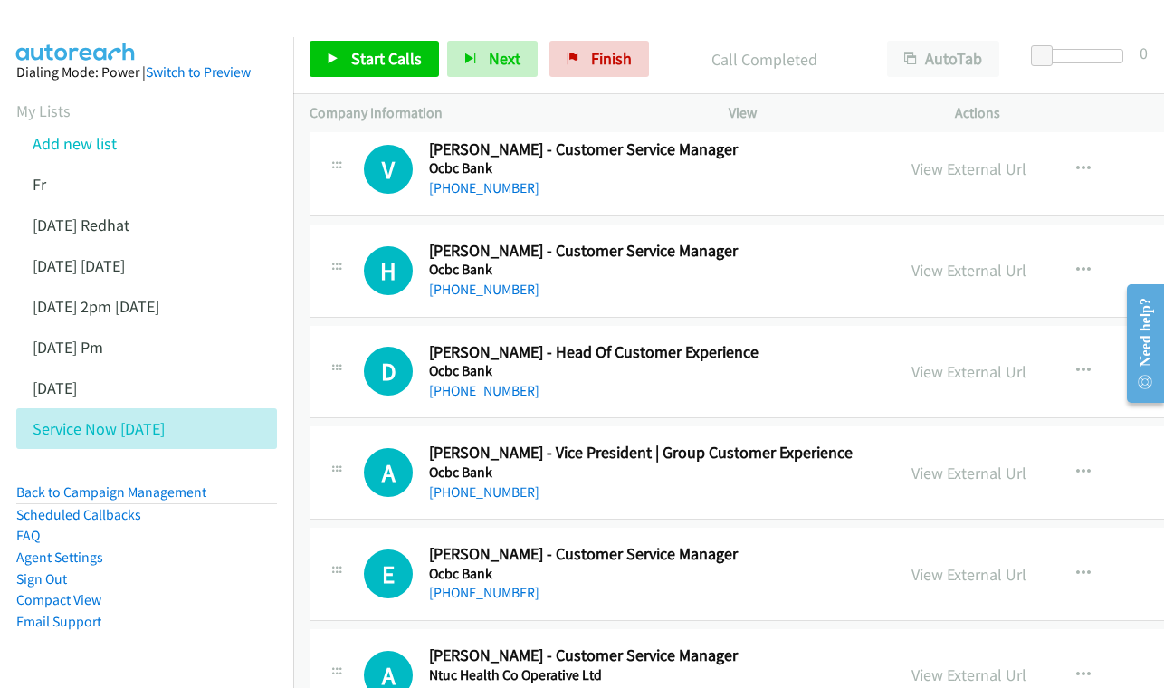
scroll to position [11710, 0]
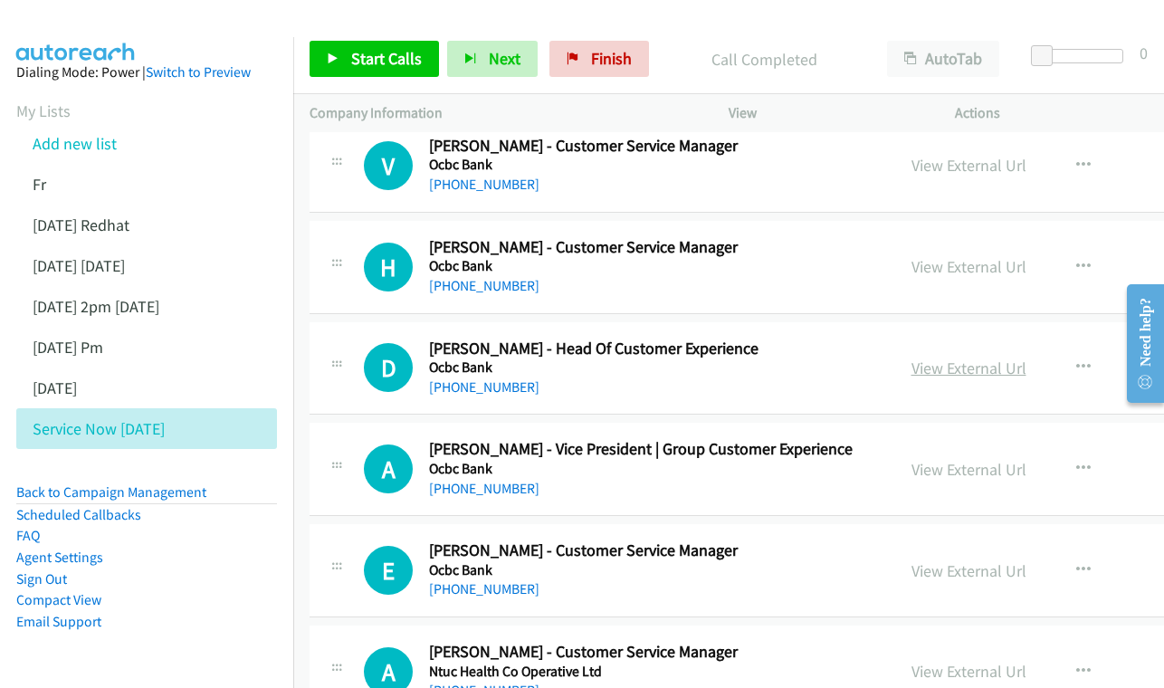
click at [975, 357] on link "View External Url" at bounding box center [968, 367] width 115 height 21
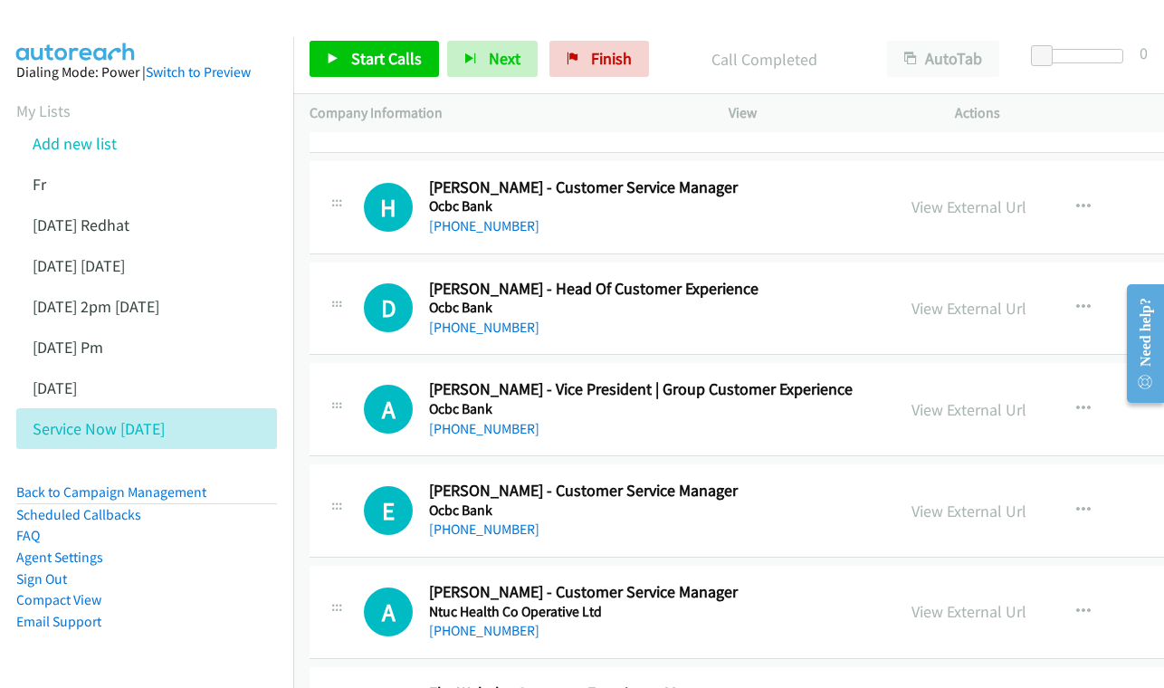
scroll to position [11802, 0]
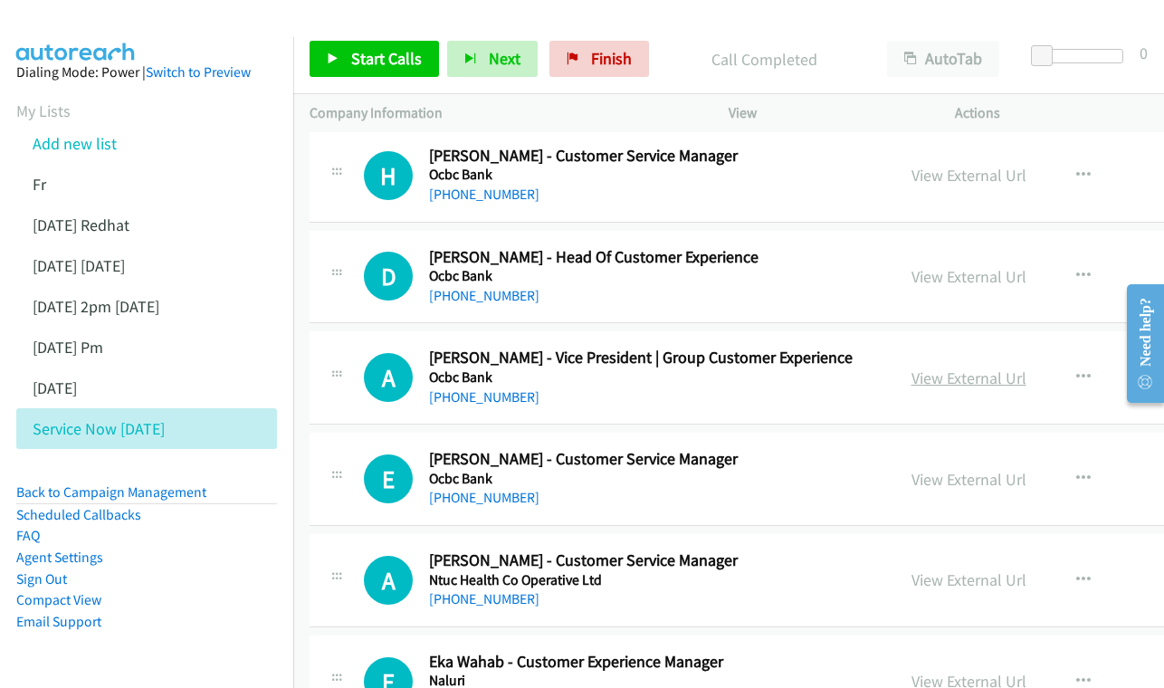
click at [954, 367] on link "View External Url" at bounding box center [968, 377] width 115 height 21
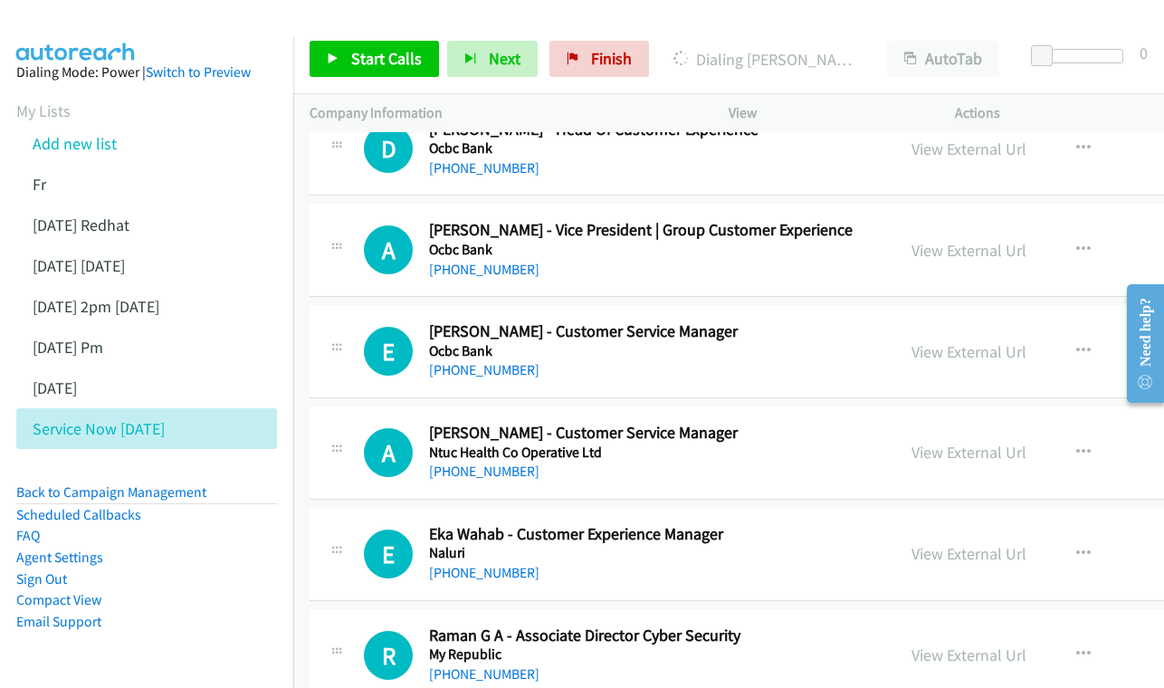
scroll to position [11926, 0]
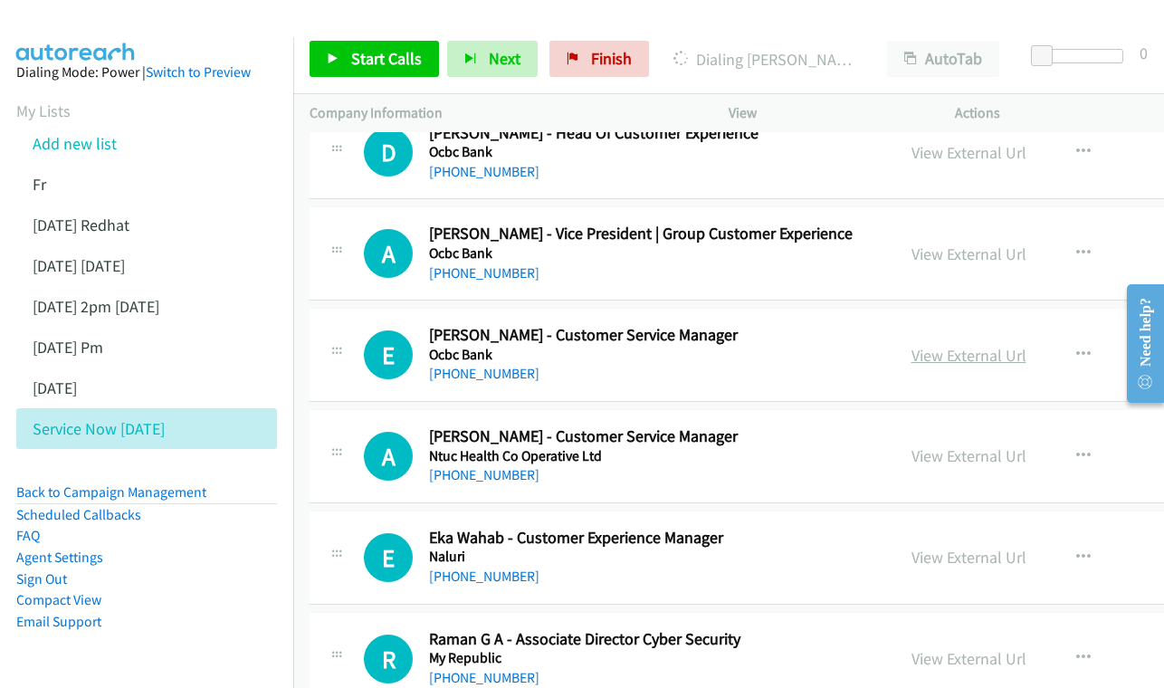
click at [968, 345] on link "View External Url" at bounding box center [968, 355] width 115 height 21
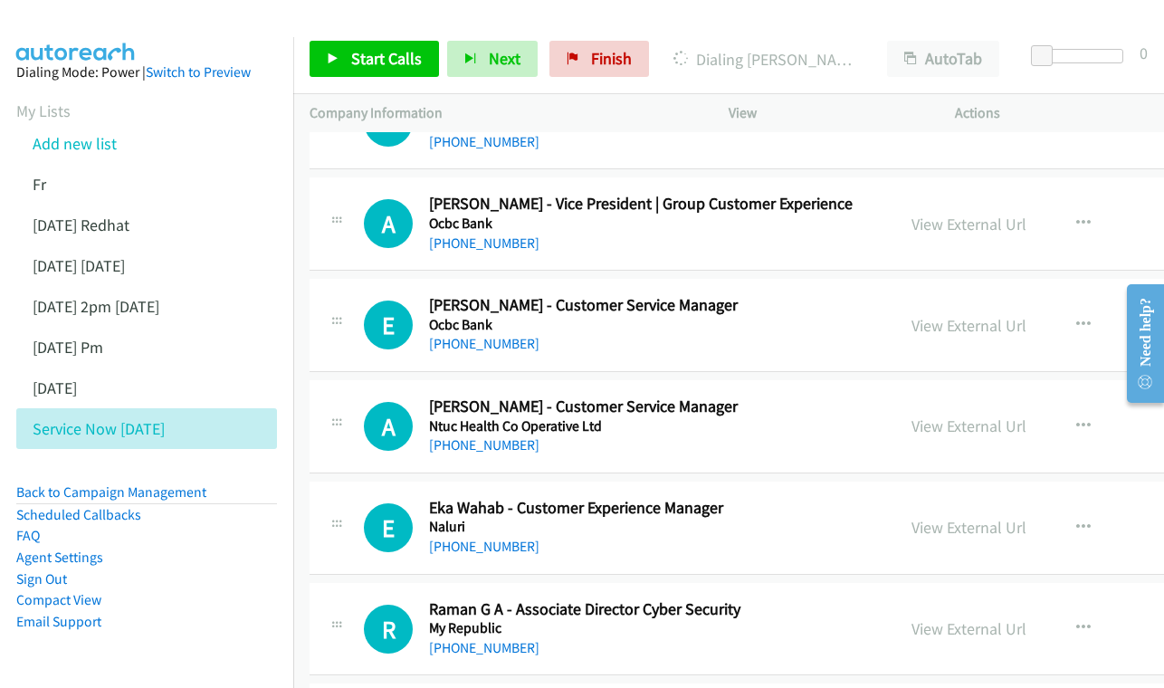
scroll to position [11983, 0]
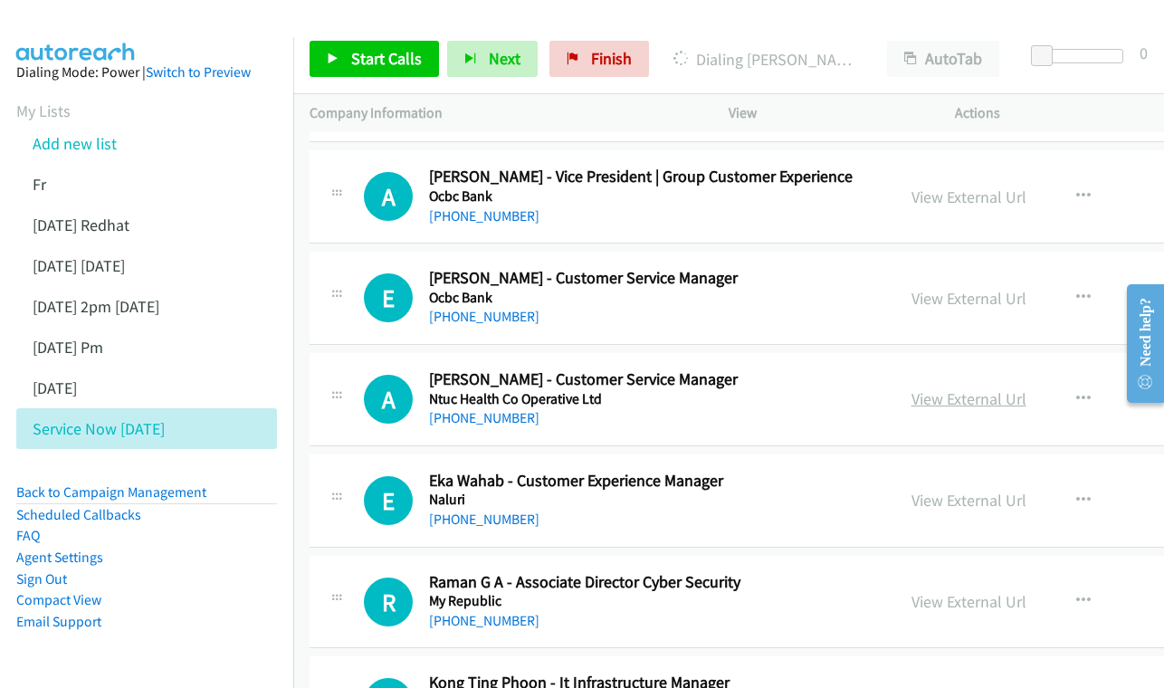
click at [973, 388] on link "View External Url" at bounding box center [968, 398] width 115 height 21
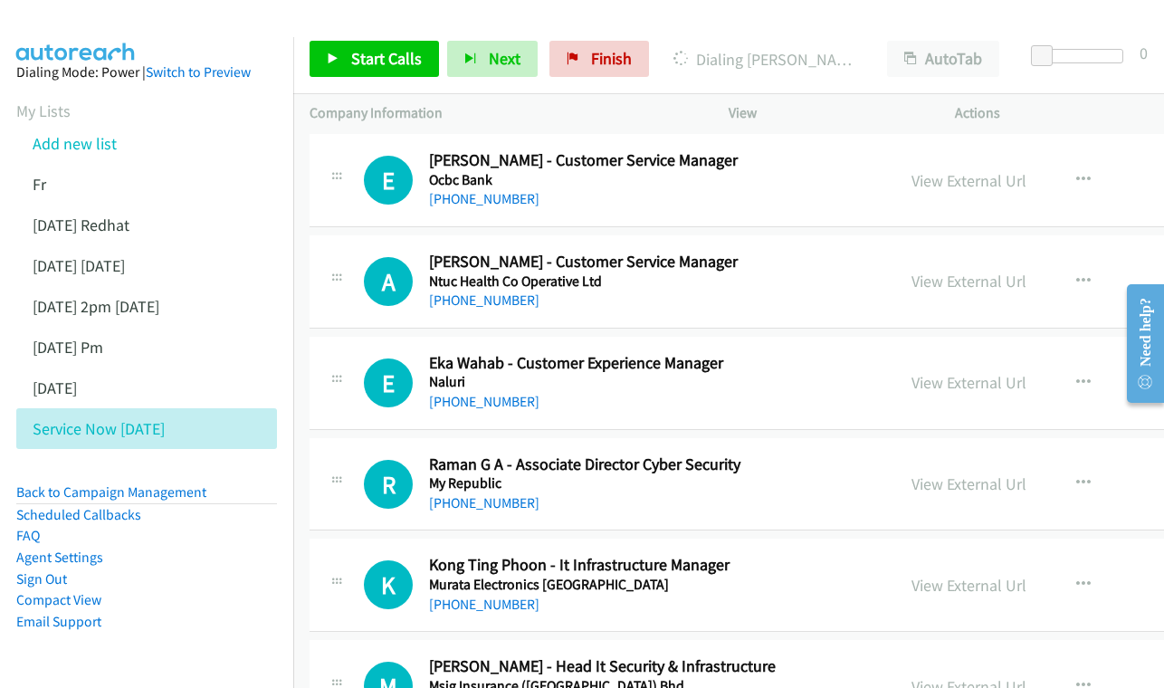
scroll to position [12104, 0]
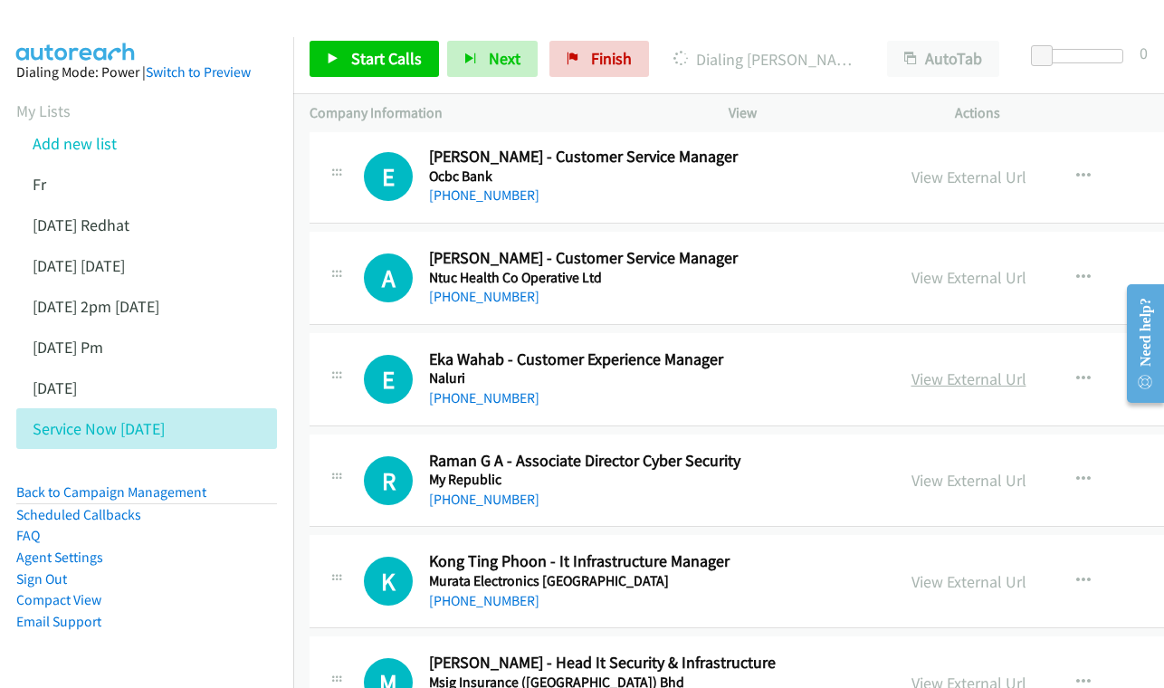
click at [970, 368] on link "View External Url" at bounding box center [968, 378] width 115 height 21
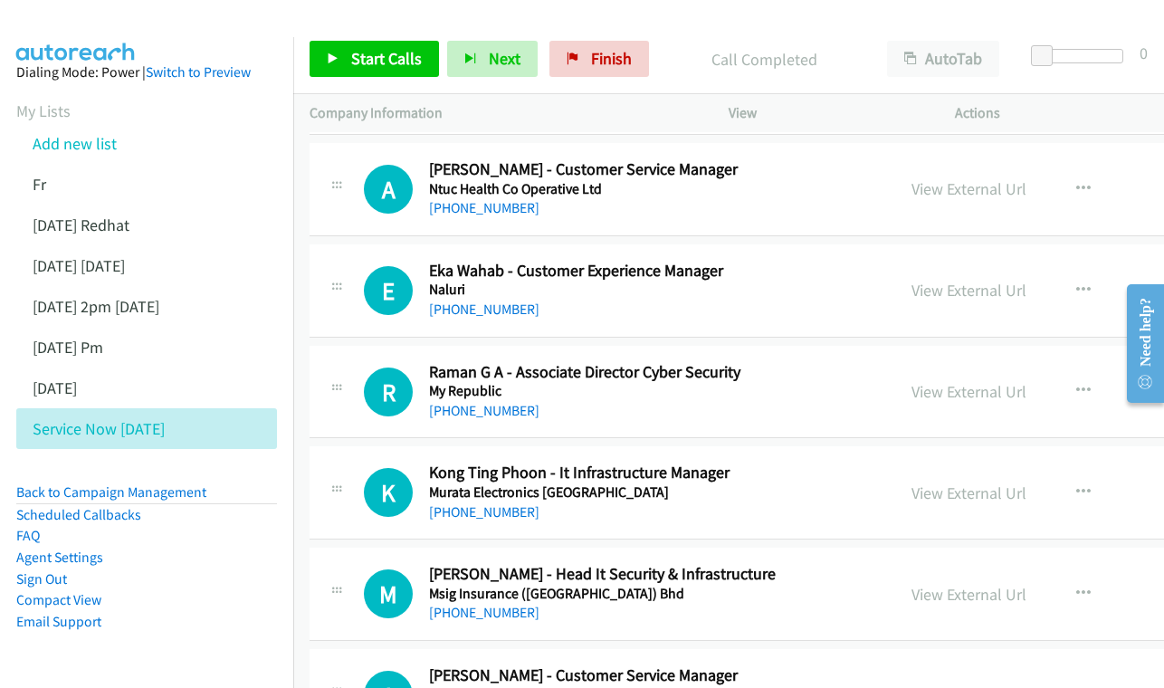
scroll to position [12196, 0]
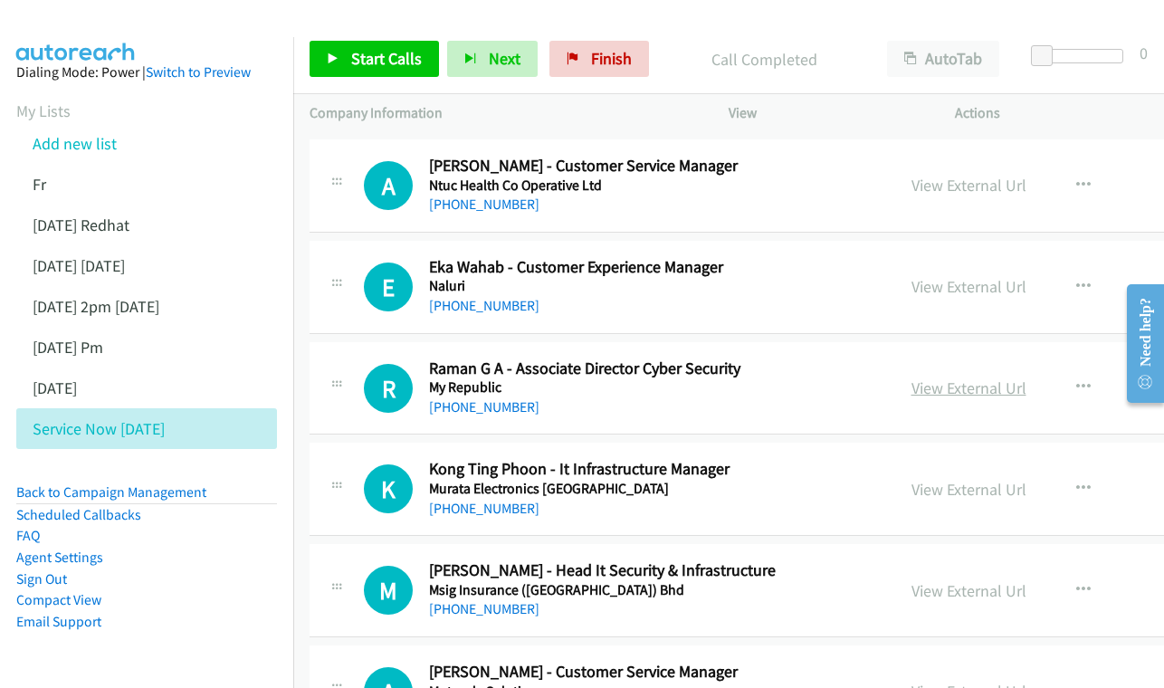
click at [974, 377] on link "View External Url" at bounding box center [968, 387] width 115 height 21
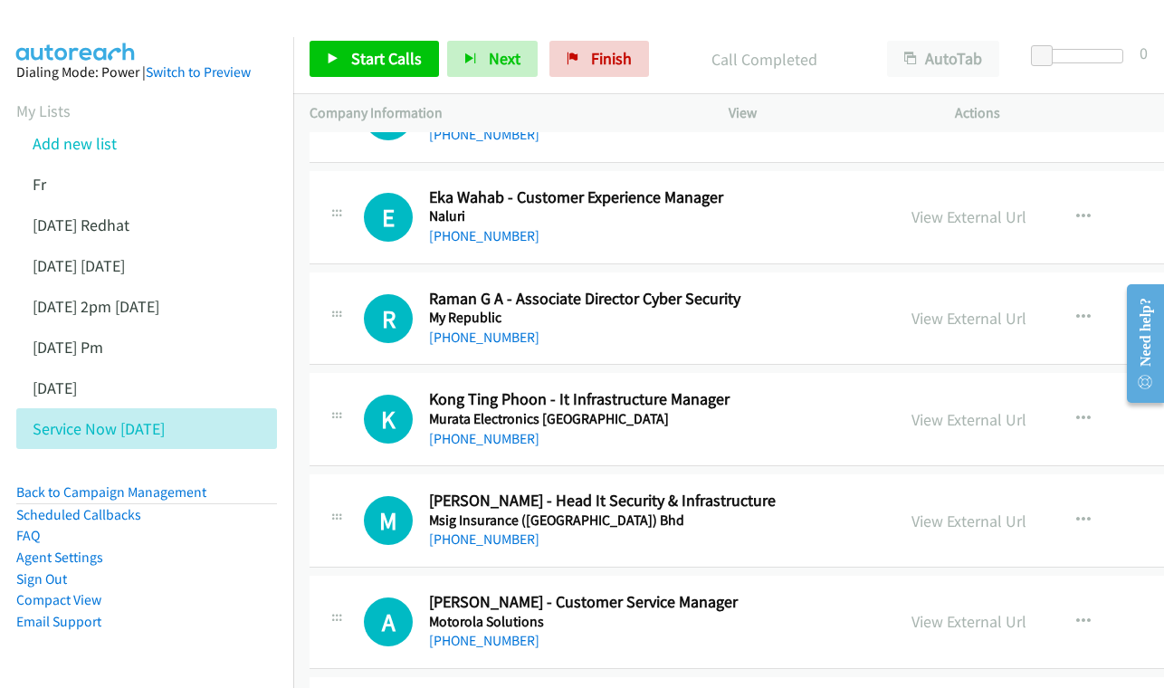
scroll to position [12269, 0]
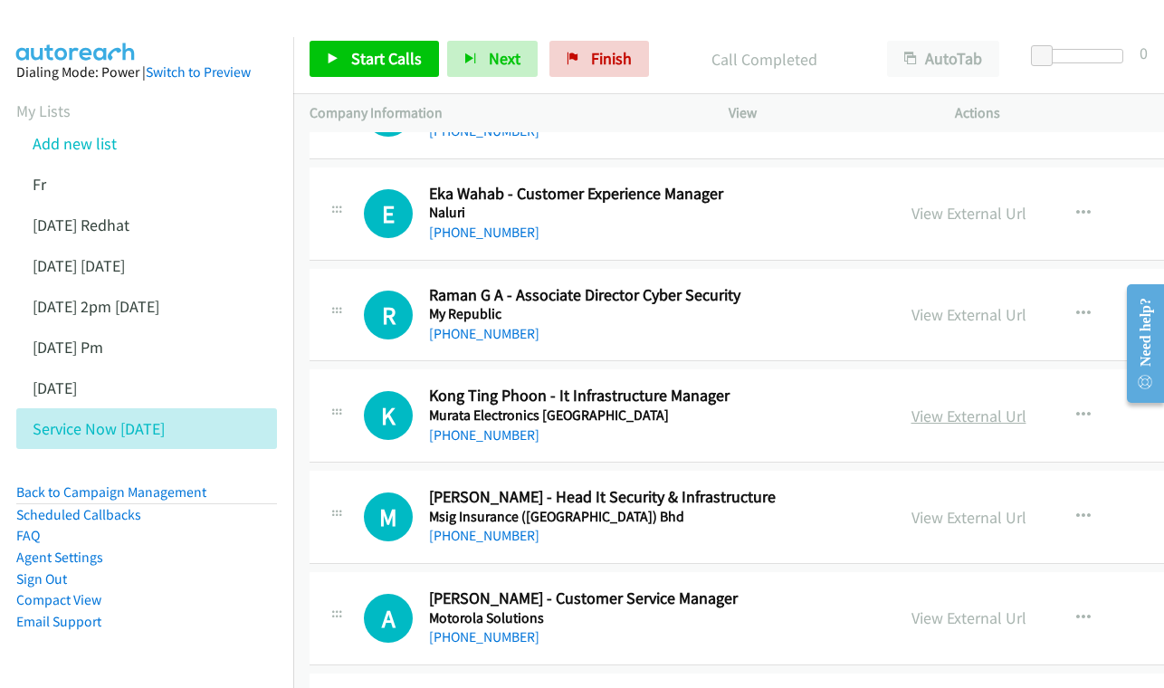
click at [973, 405] on link "View External Url" at bounding box center [968, 415] width 115 height 21
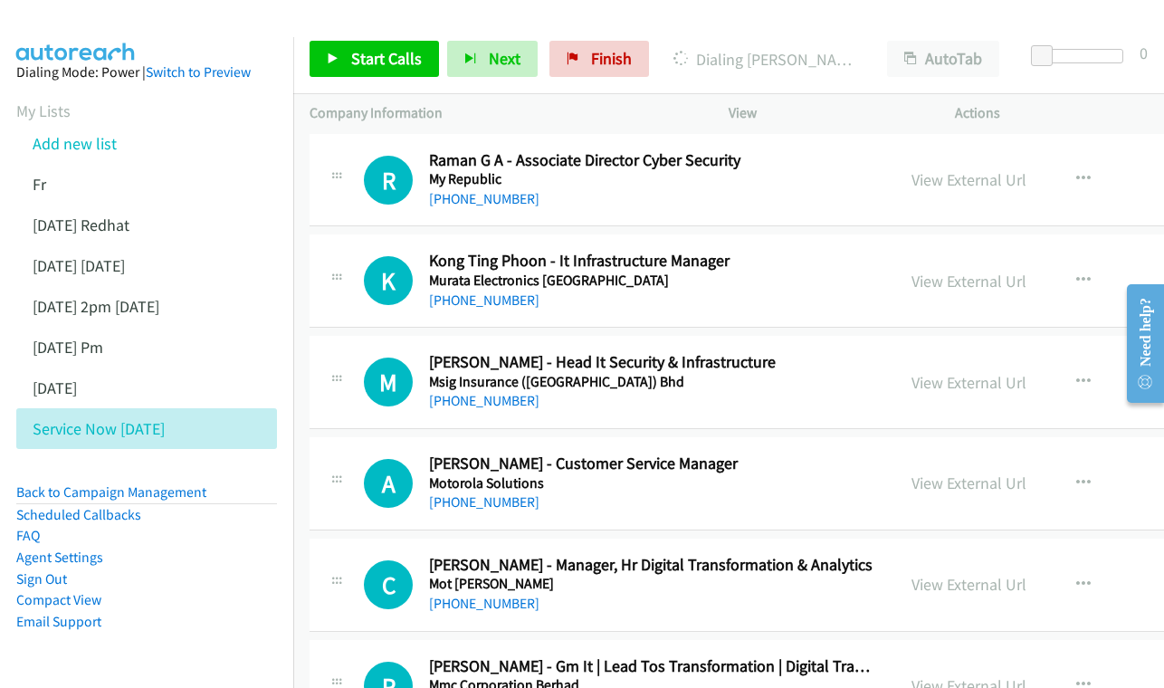
scroll to position [12408, 0]
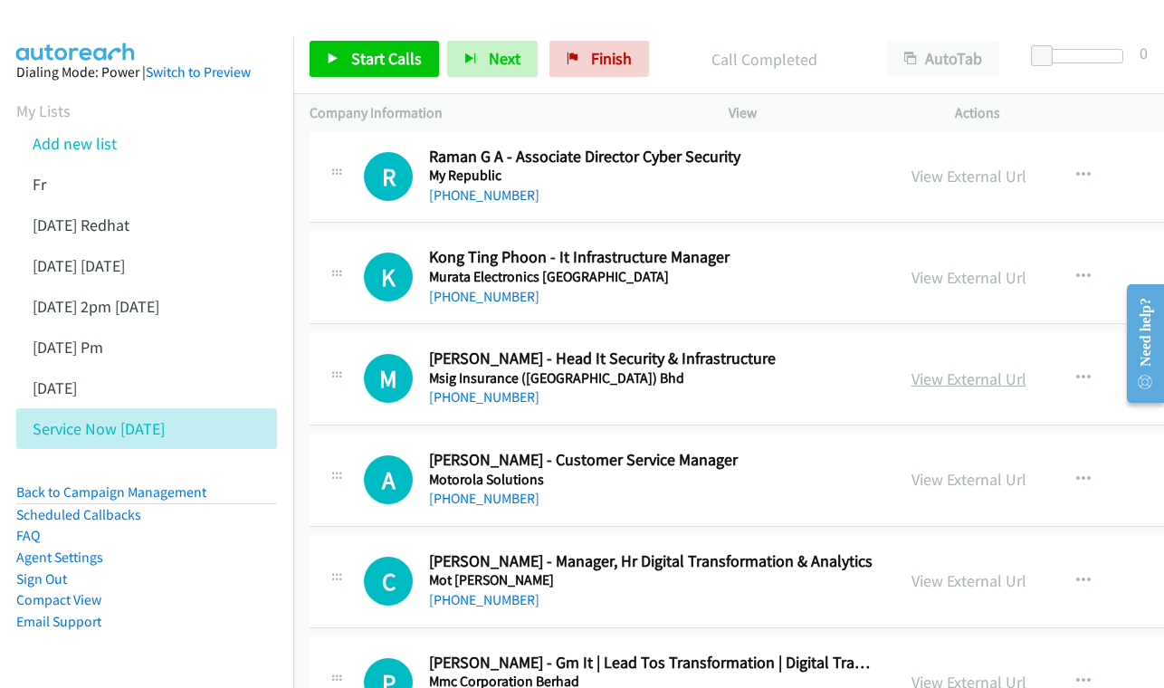
click at [977, 368] on link "View External Url" at bounding box center [968, 378] width 115 height 21
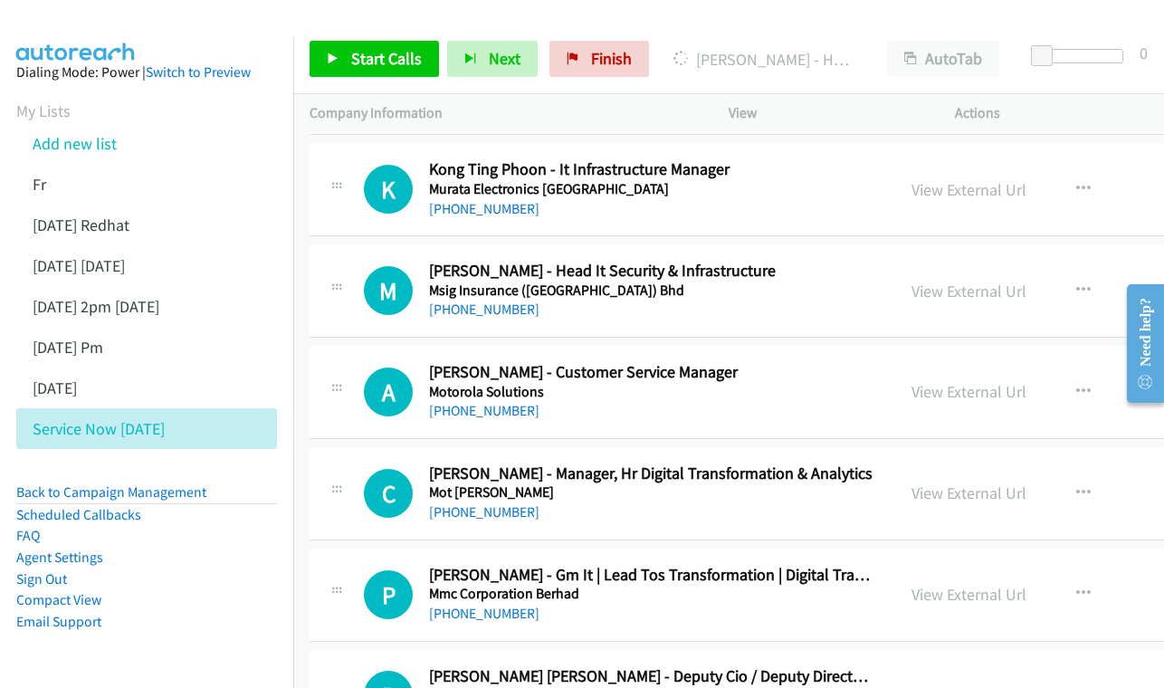
scroll to position [12499, 0]
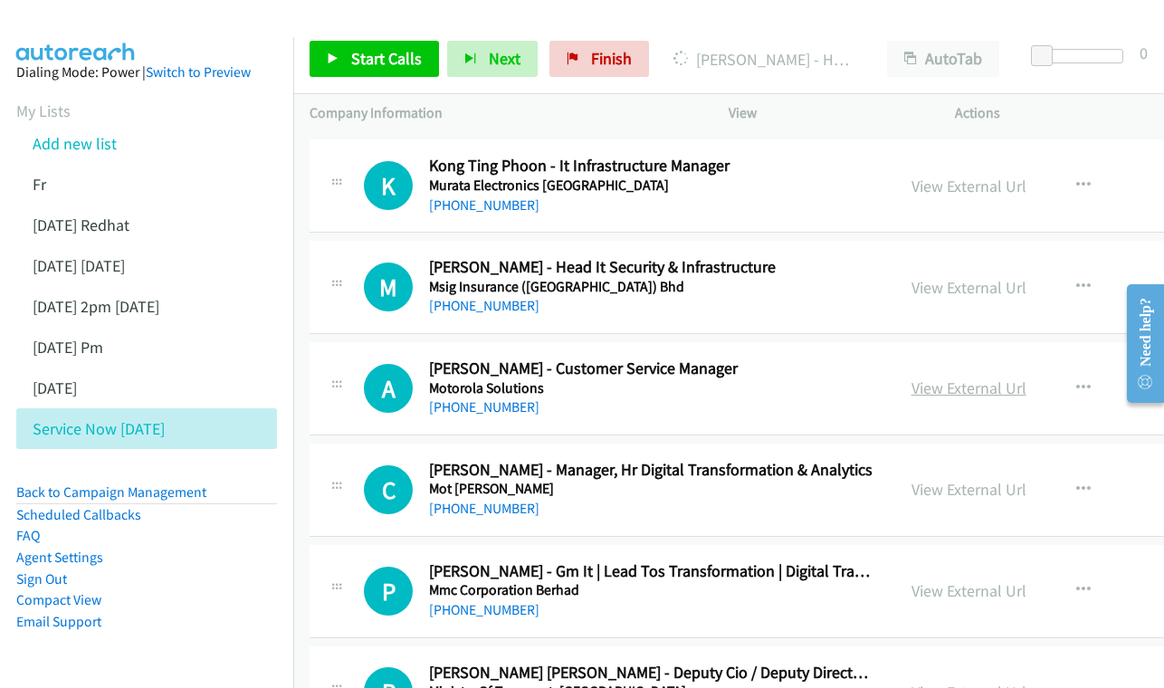
click at [976, 377] on link "View External Url" at bounding box center [968, 387] width 115 height 21
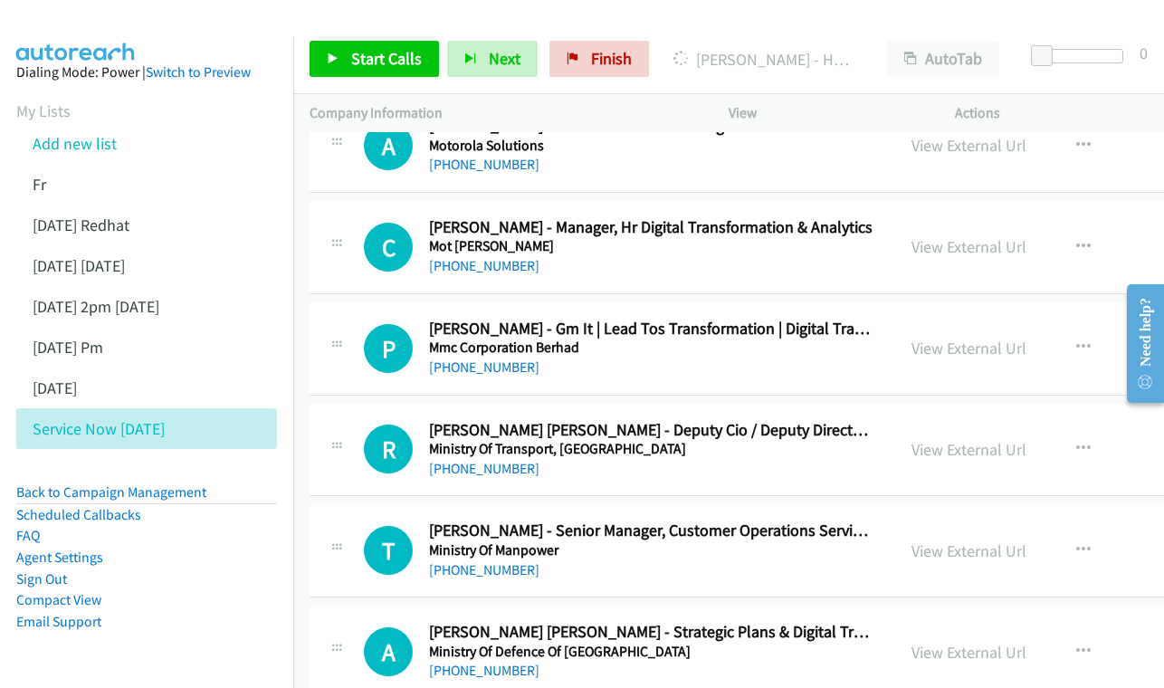
scroll to position [12772, 0]
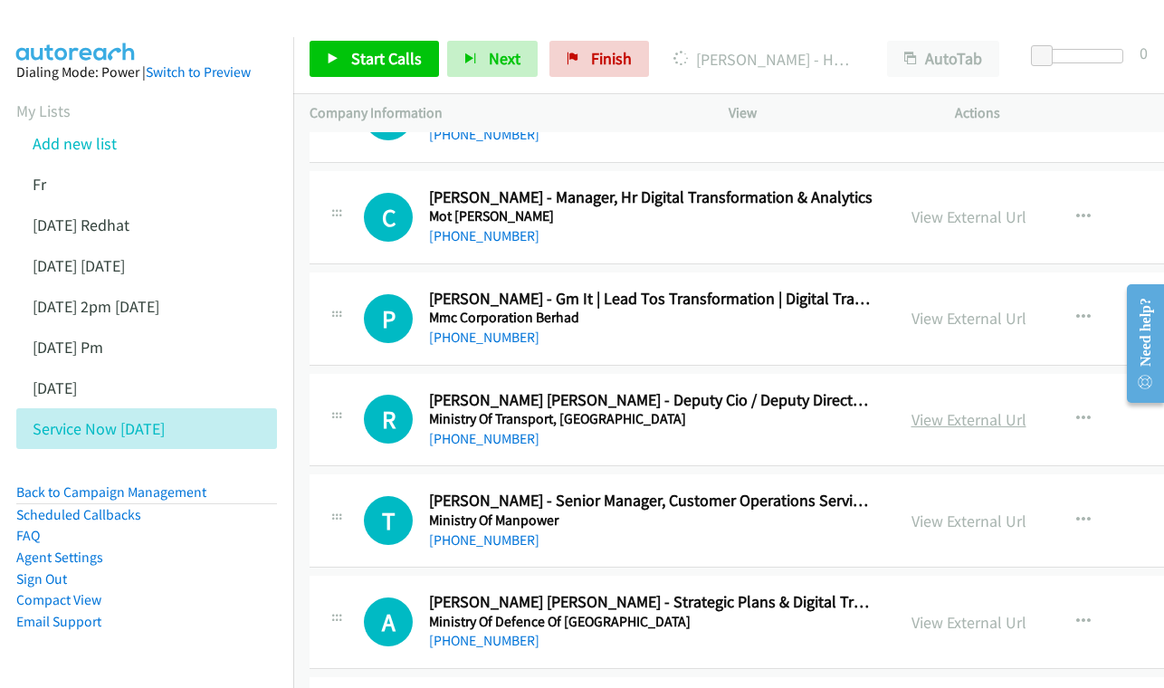
click at [957, 409] on link "View External Url" at bounding box center [968, 419] width 115 height 21
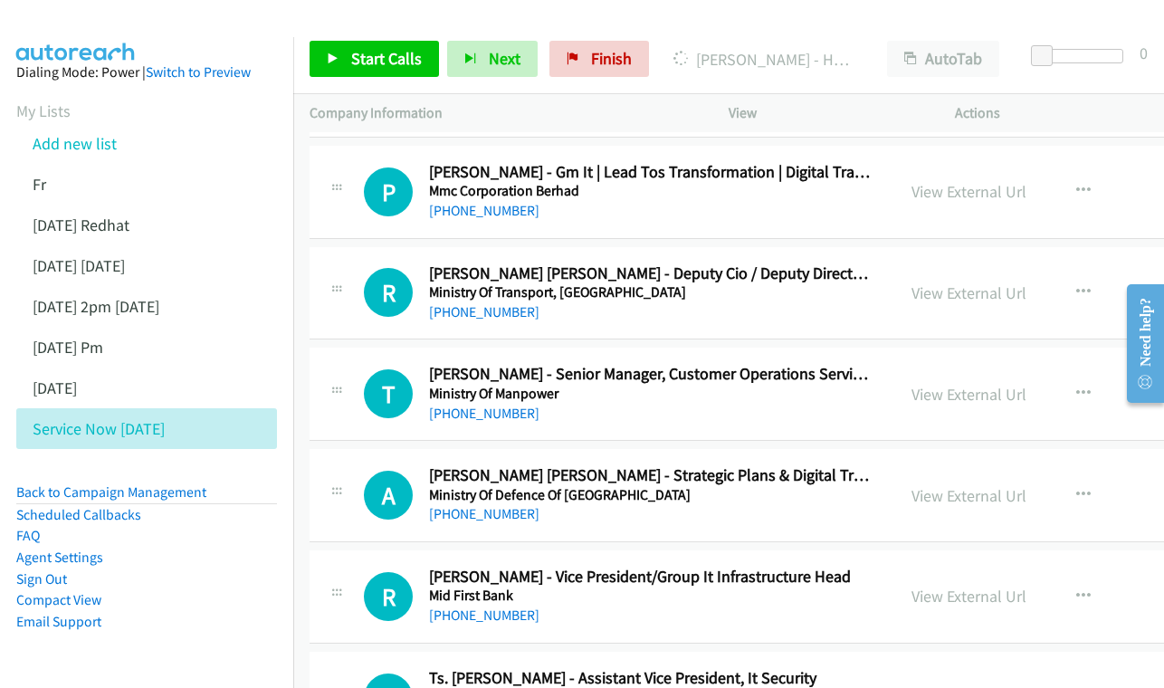
scroll to position [12902, 0]
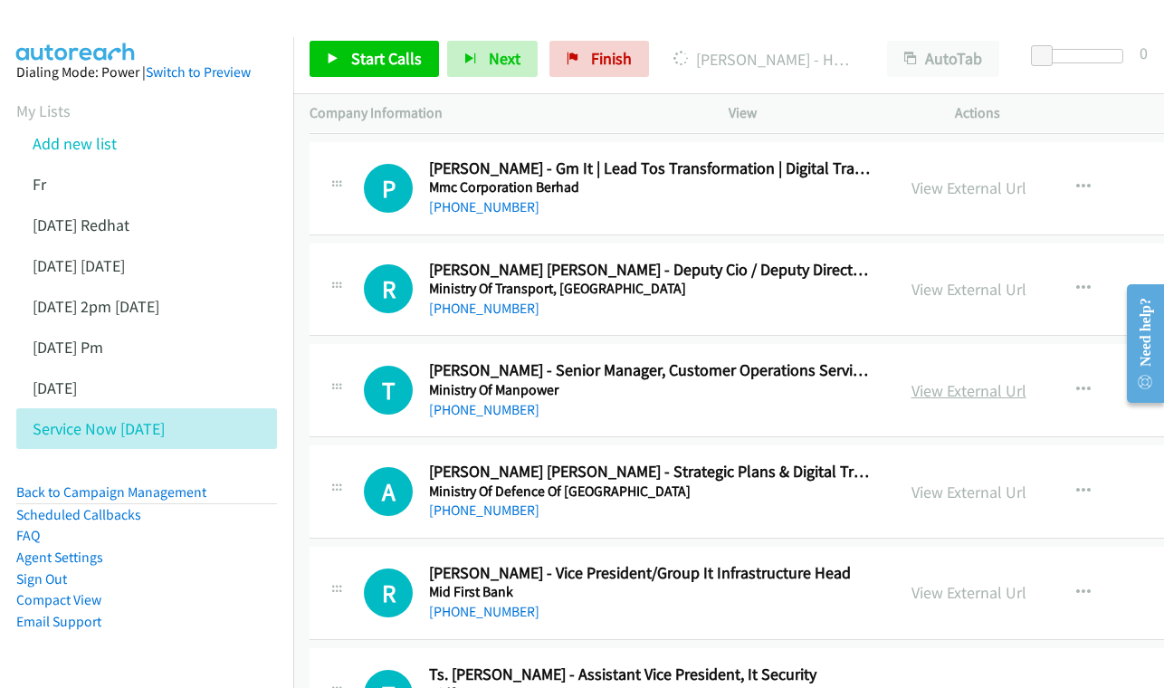
click at [952, 380] on link "View External Url" at bounding box center [968, 390] width 115 height 21
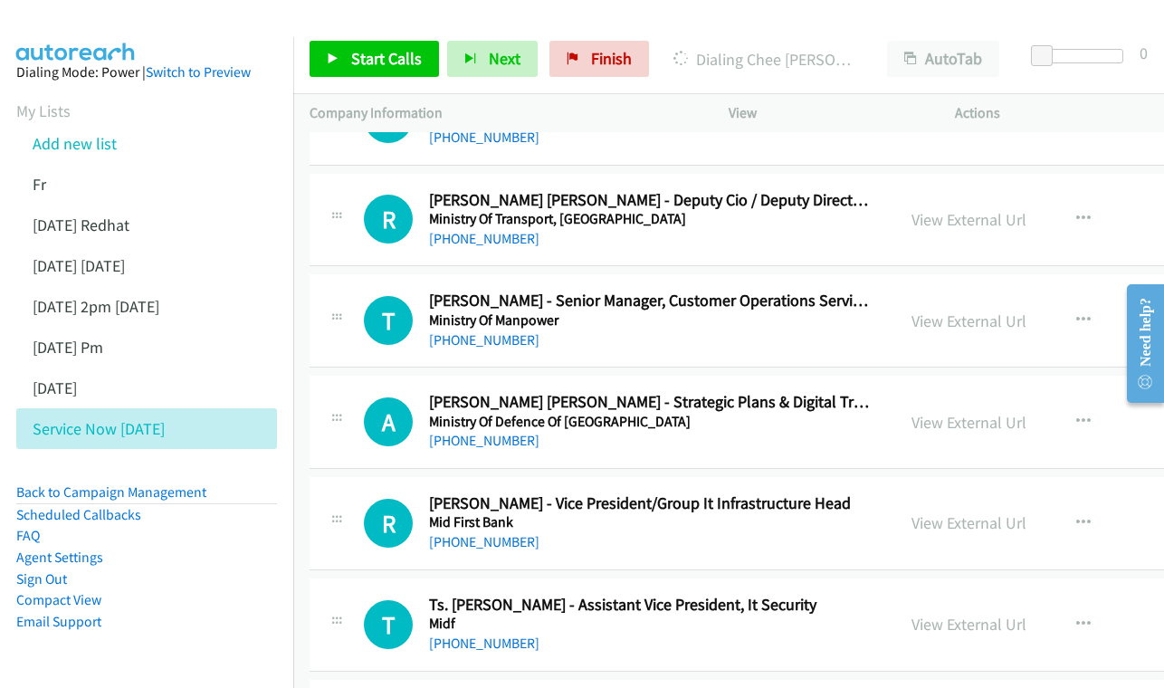
scroll to position [13004, 0]
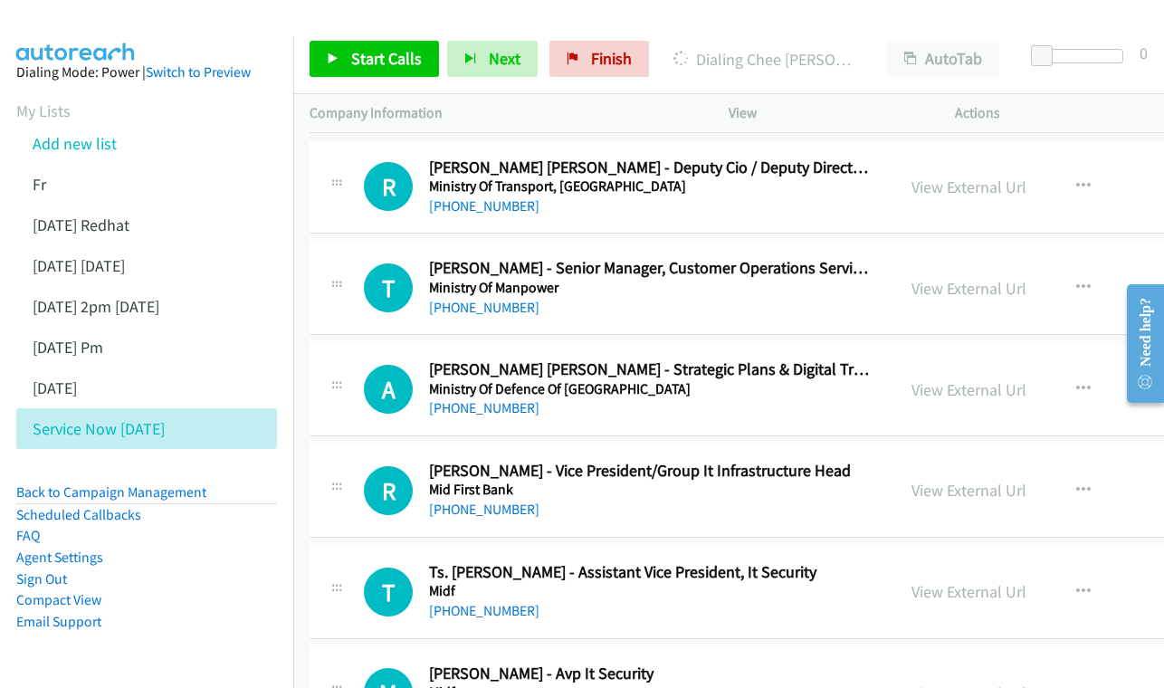
click at [970, 377] on div "View External Url" at bounding box center [968, 389] width 115 height 24
click at [966, 379] on link "View External Url" at bounding box center [968, 389] width 115 height 21
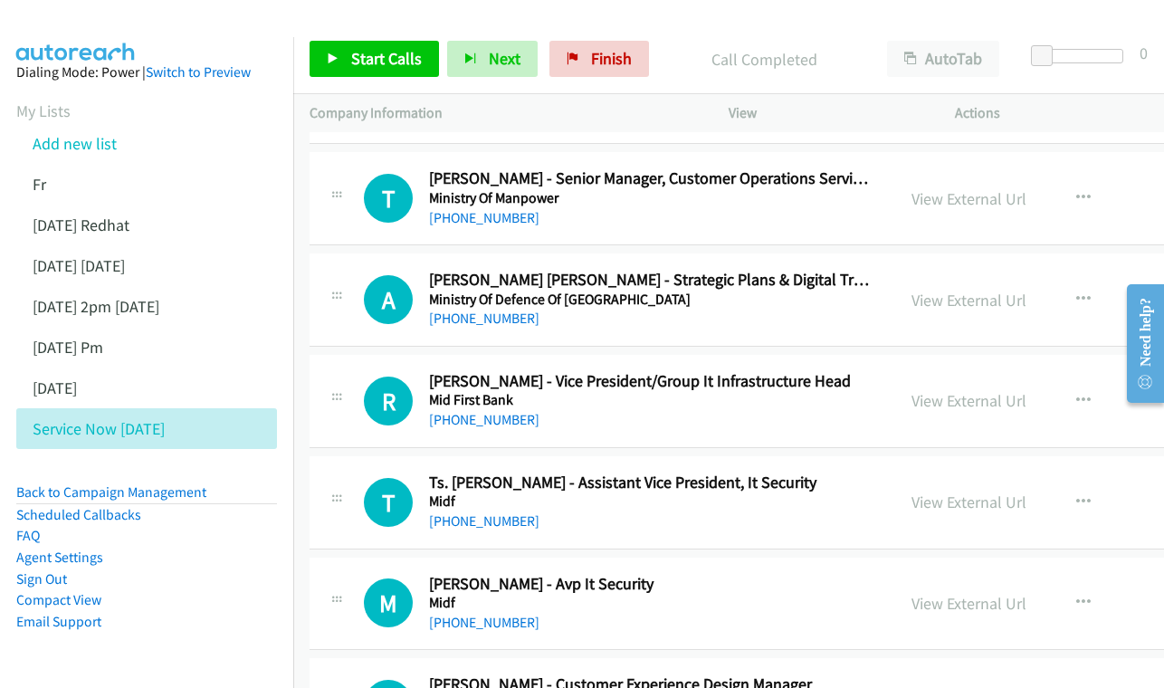
scroll to position [13097, 0]
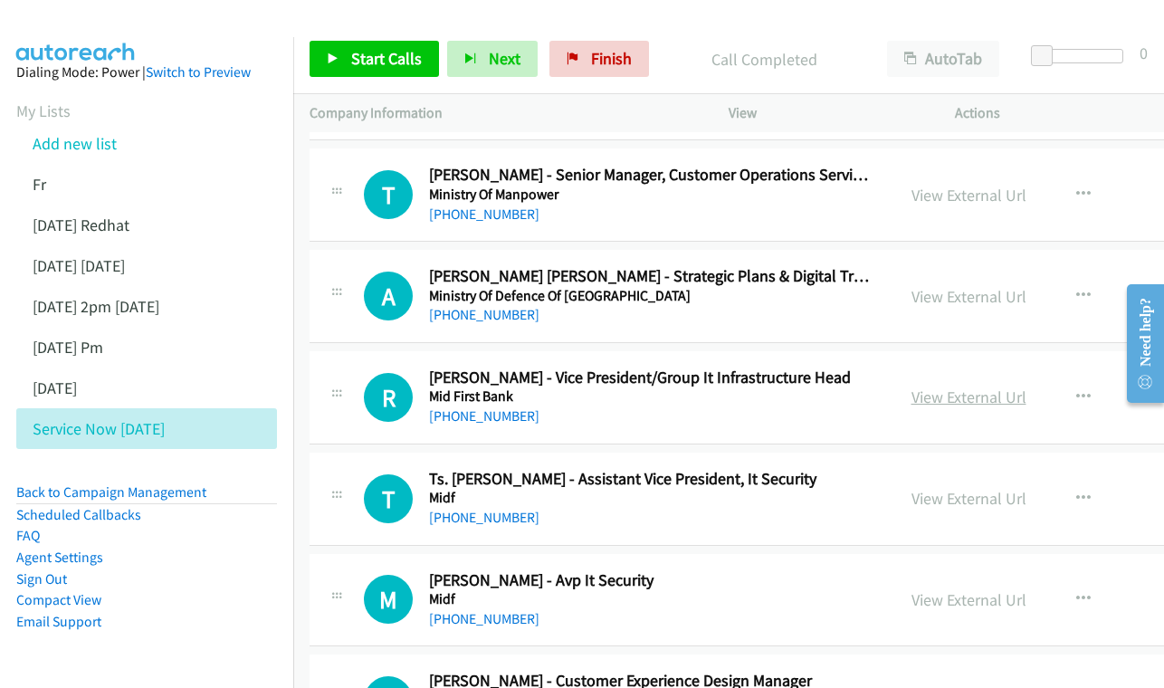
click at [1002, 386] on link "View External Url" at bounding box center [968, 396] width 115 height 21
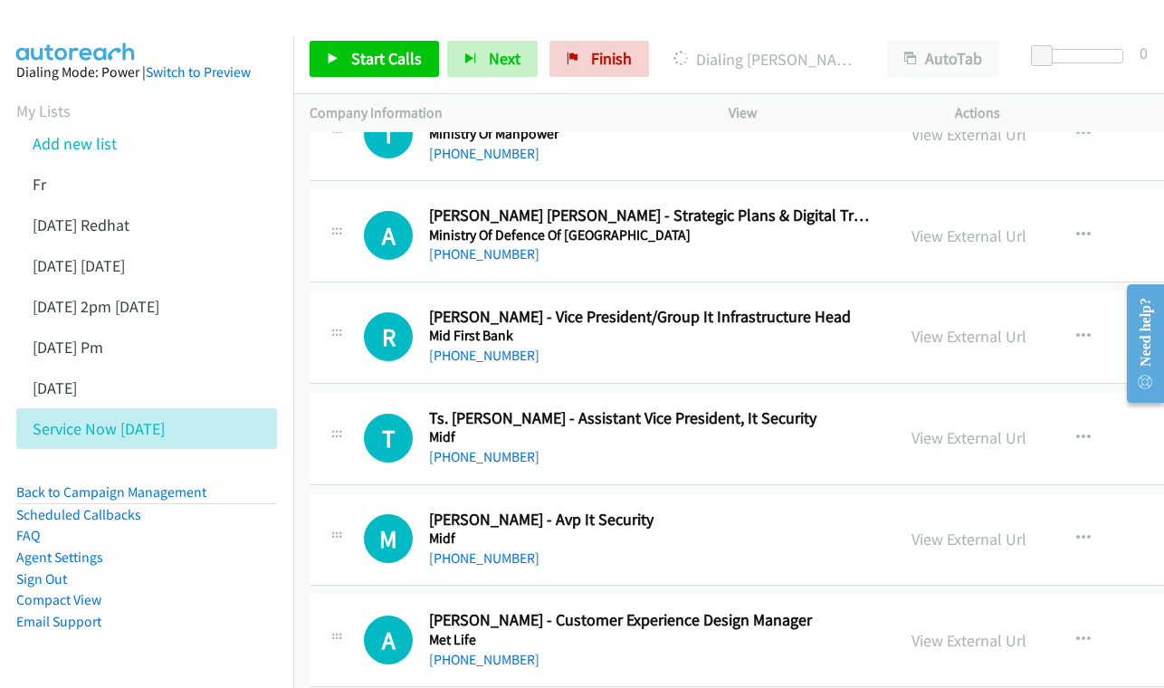
scroll to position [13186, 0]
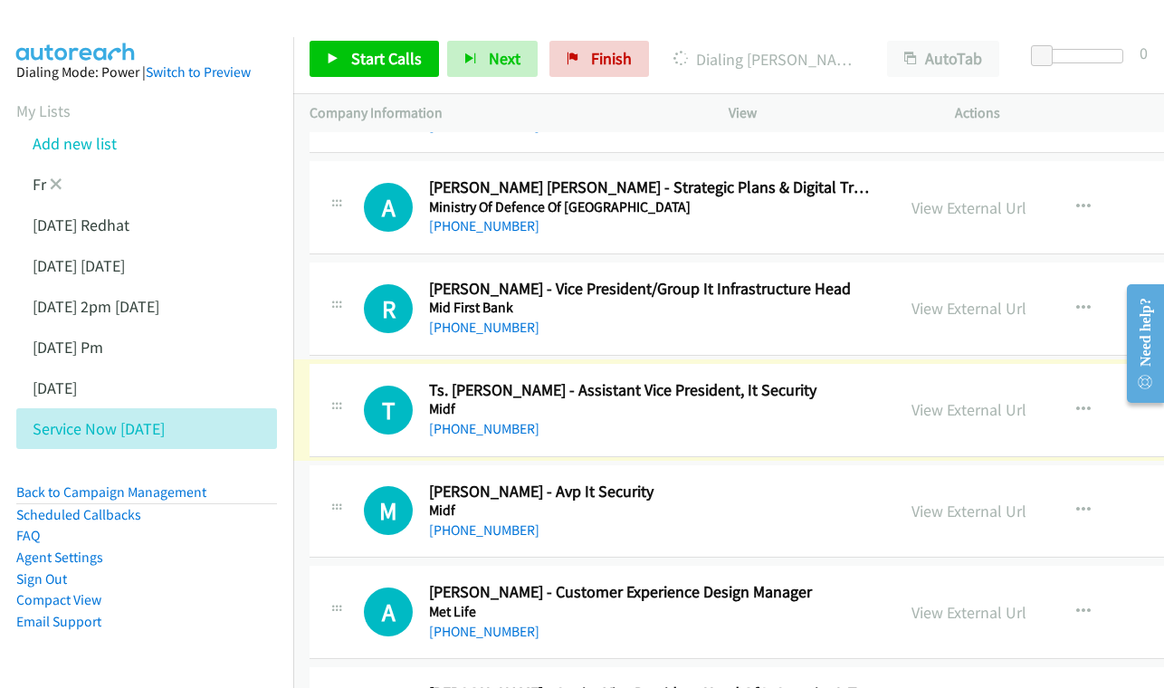
drag, startPoint x: 958, startPoint y: 216, endPoint x: 210, endPoint y: 168, distance: 749.9
click at [971, 399] on link "View External Url" at bounding box center [968, 409] width 115 height 21
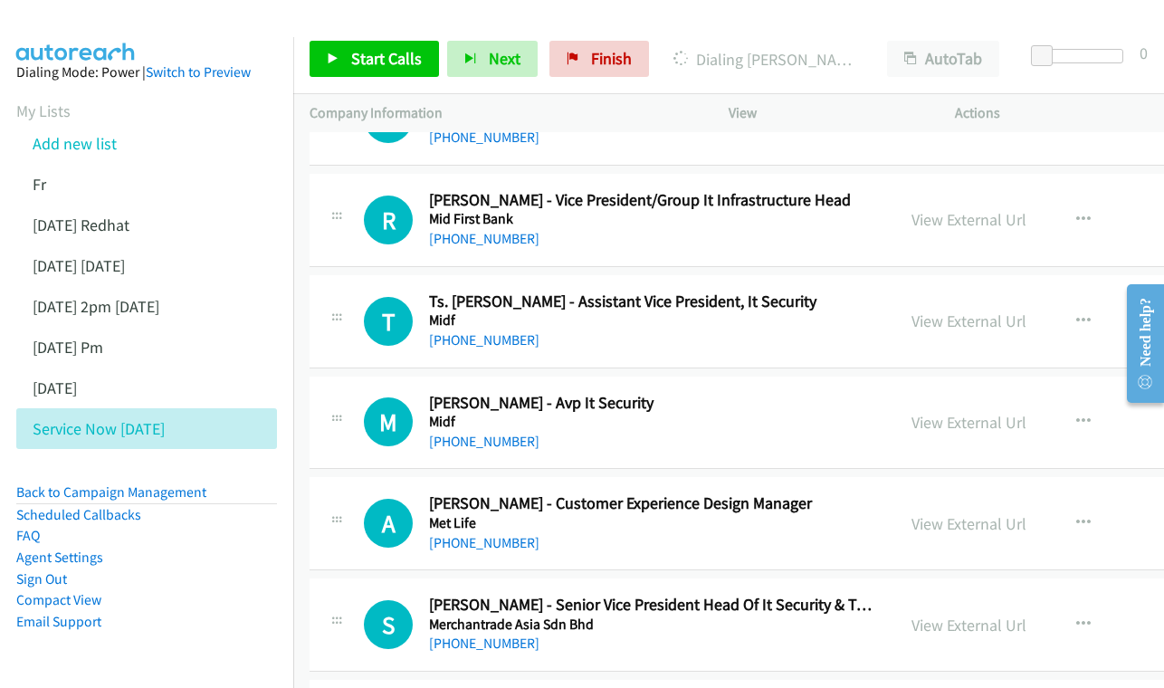
scroll to position [13278, 0]
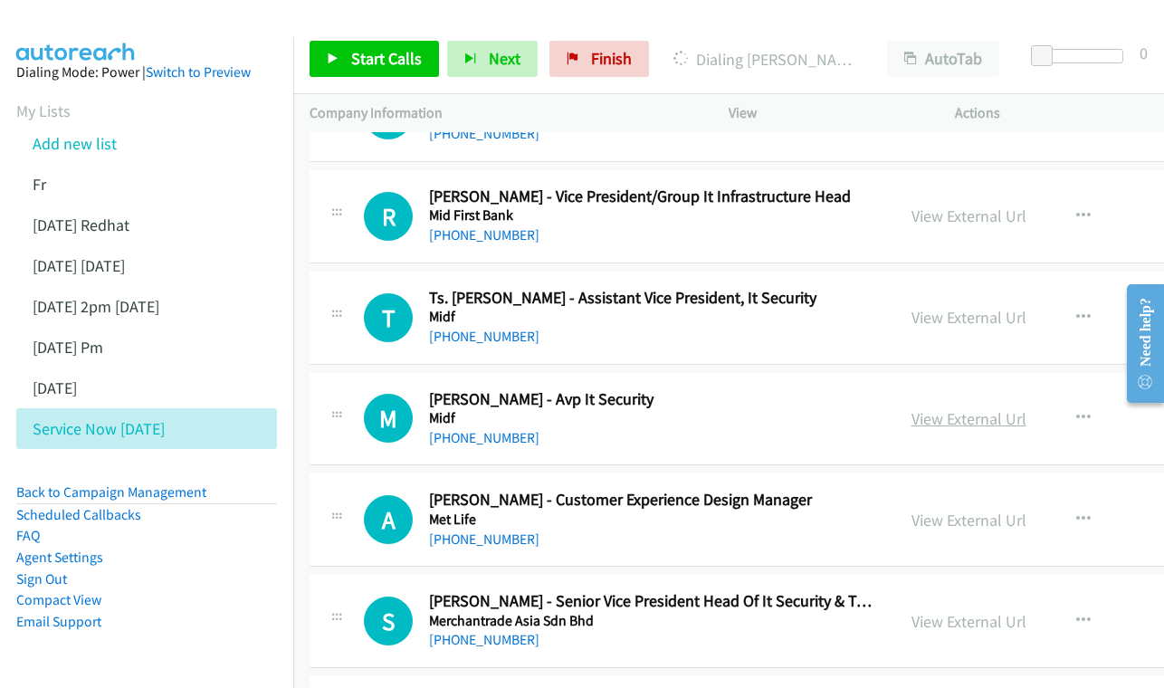
click at [947, 408] on link "View External Url" at bounding box center [968, 418] width 115 height 21
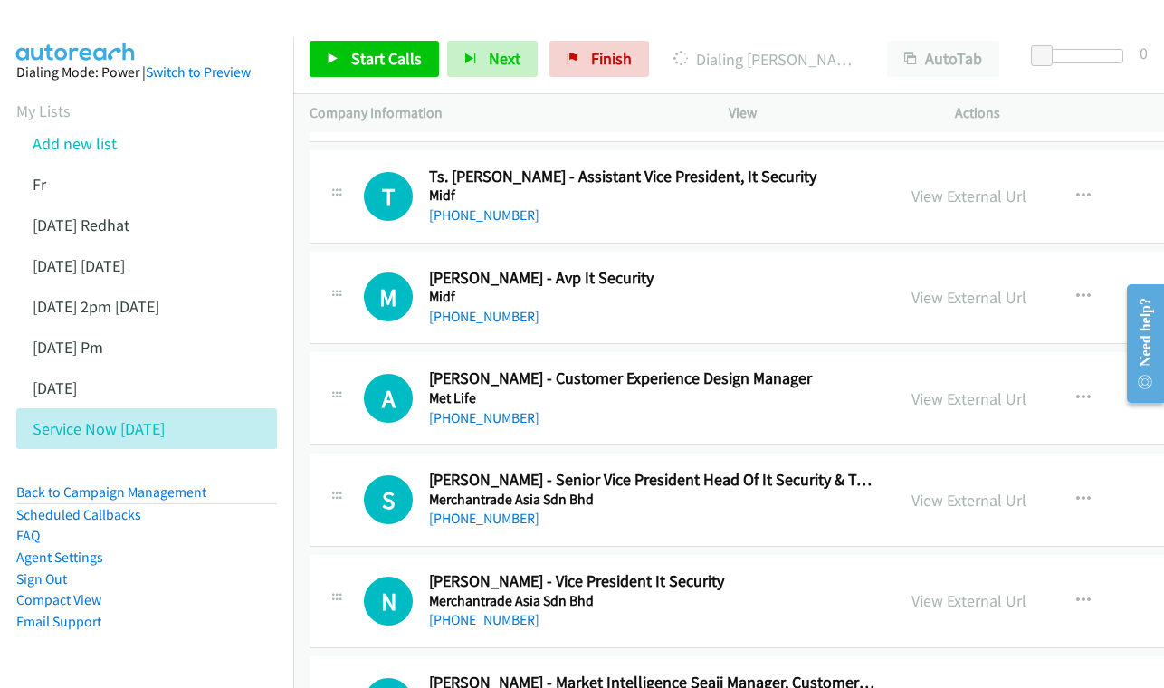
scroll to position [13403, 0]
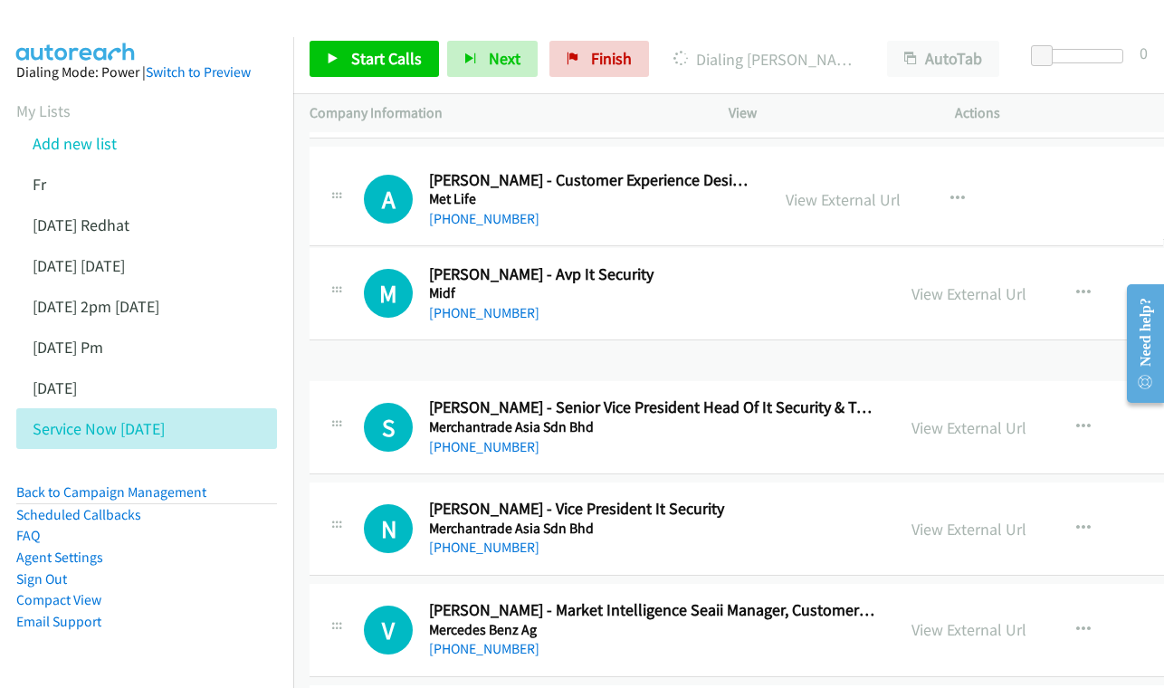
drag, startPoint x: 949, startPoint y: 205, endPoint x: 1099, endPoint y: 296, distance: 175.4
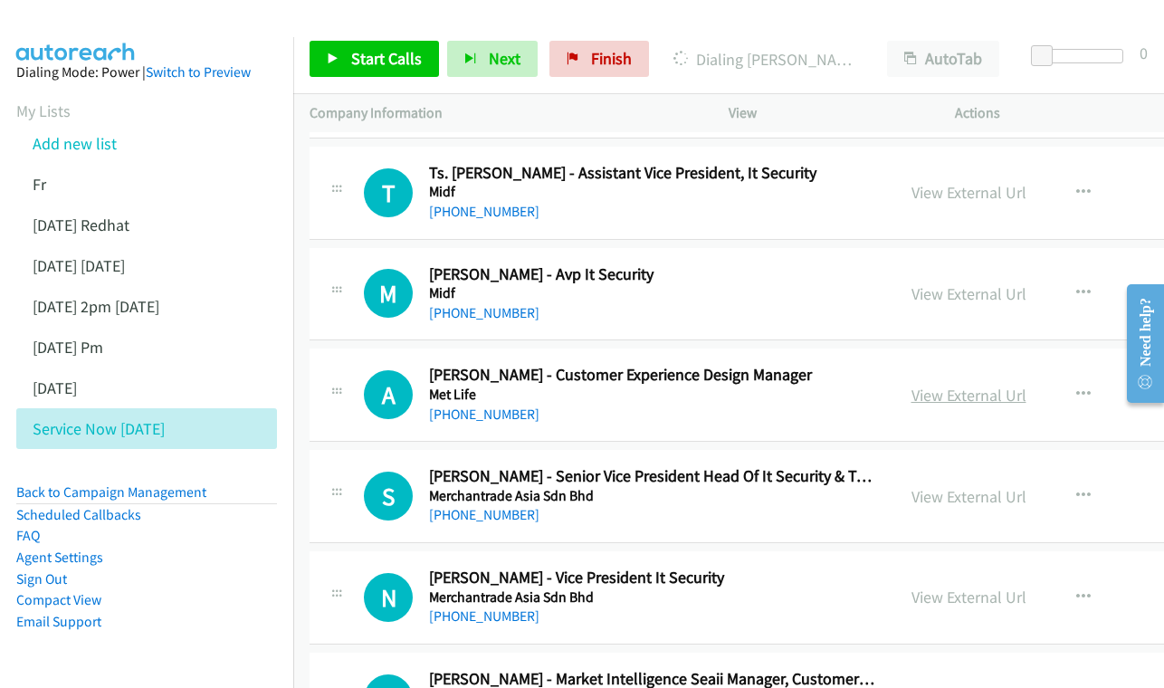
click at [1006, 385] on link "View External Url" at bounding box center [968, 395] width 115 height 21
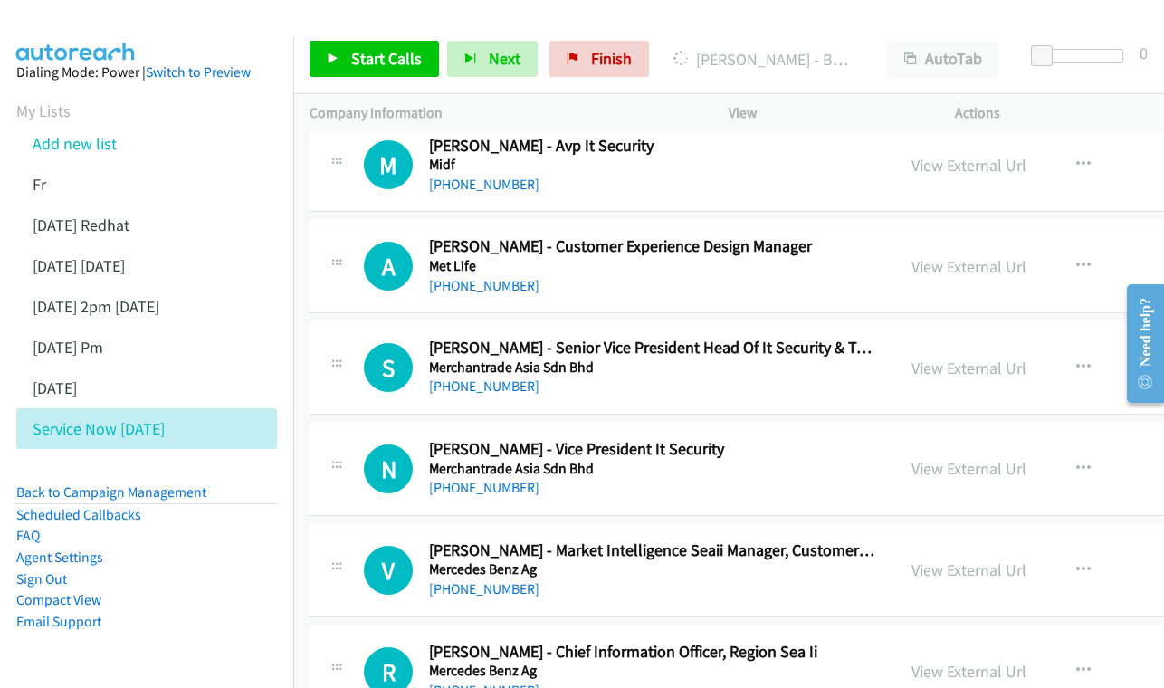
scroll to position [13528, 0]
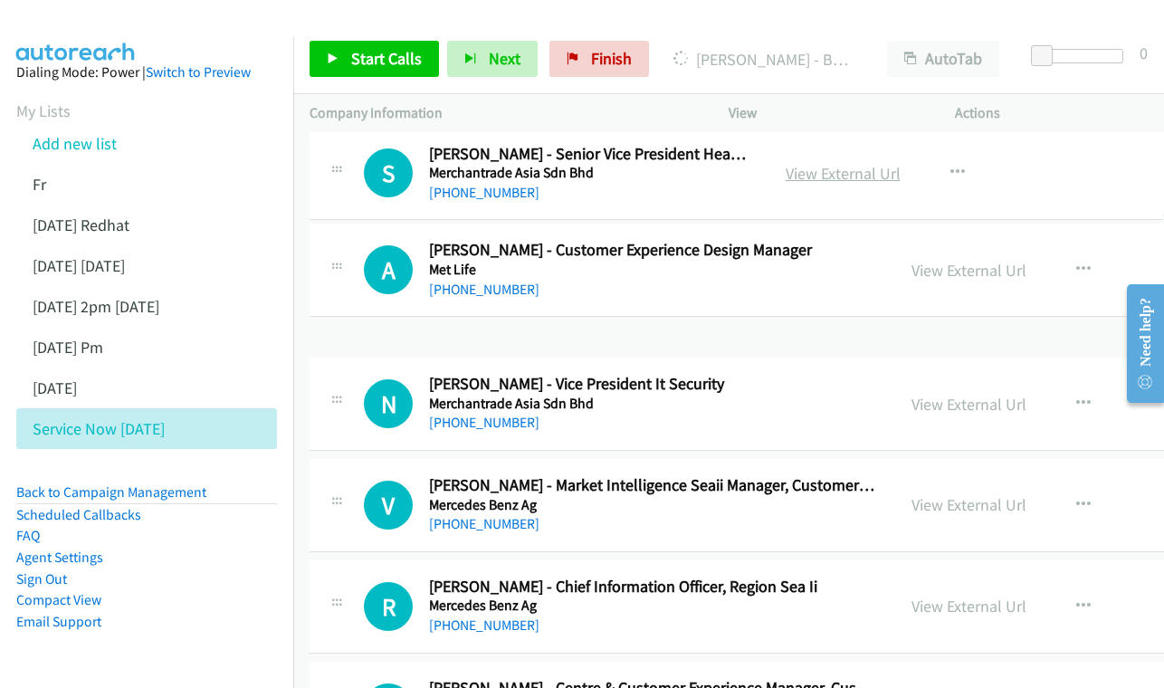
drag, startPoint x: 919, startPoint y: 190, endPoint x: 946, endPoint y: 170, distance: 32.9
click at [900, 170] on link "View External Url" at bounding box center [842, 173] width 115 height 21
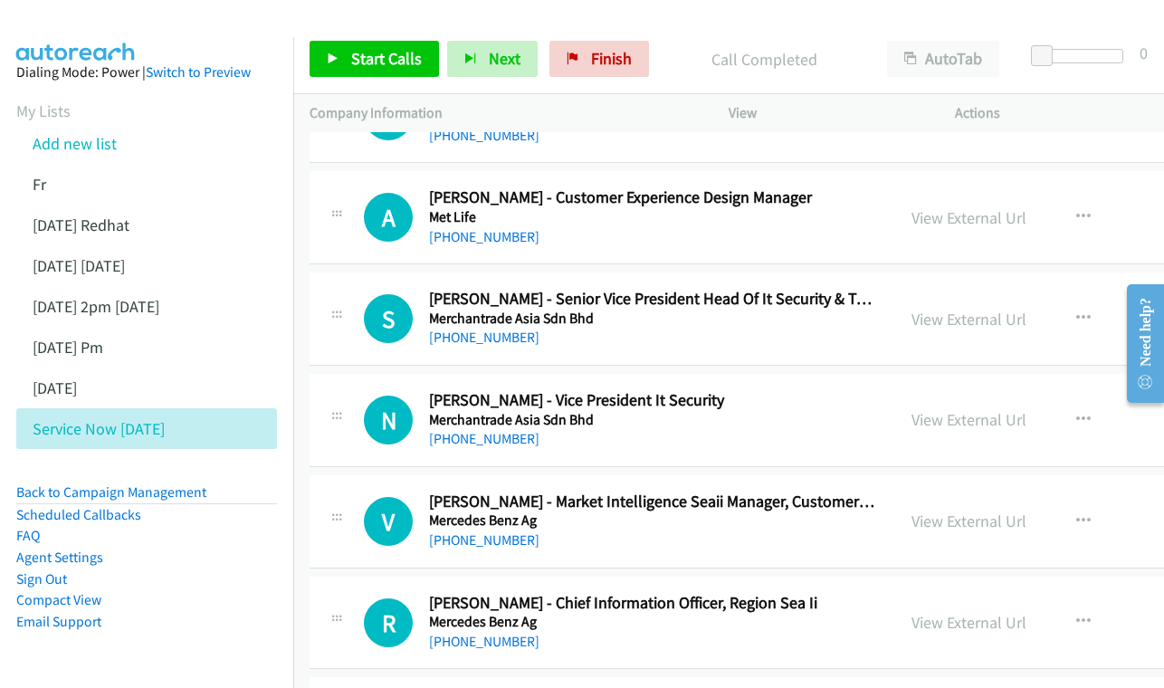
scroll to position [13584, 0]
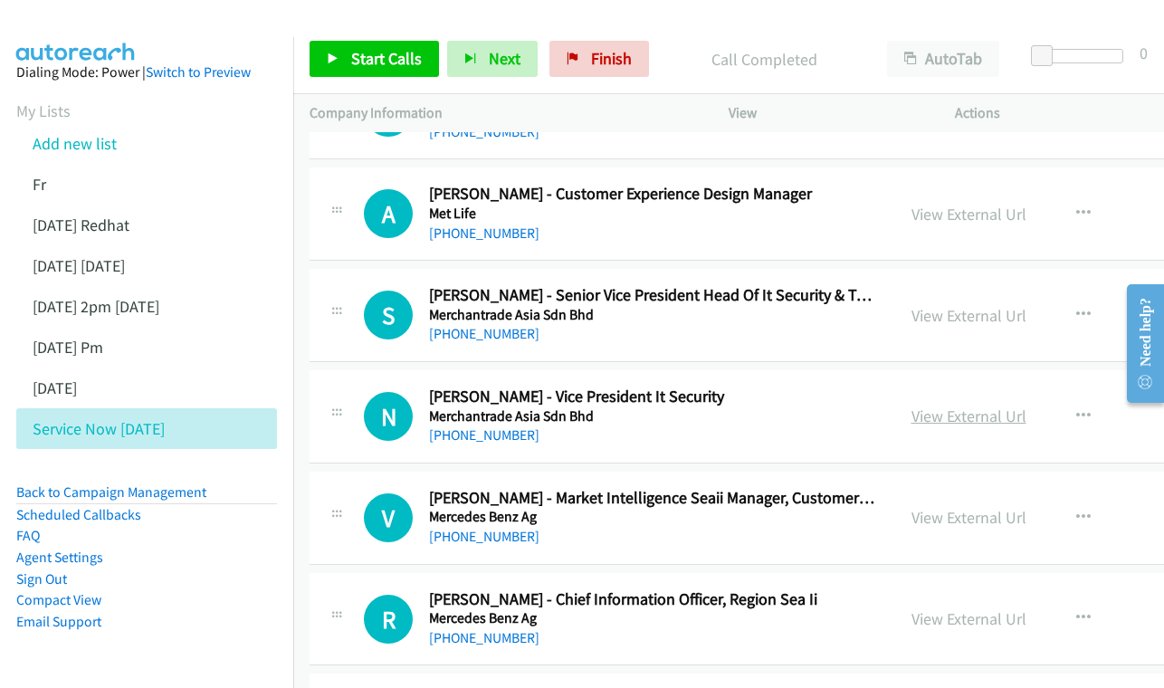
click at [966, 405] on link "View External Url" at bounding box center [968, 415] width 115 height 21
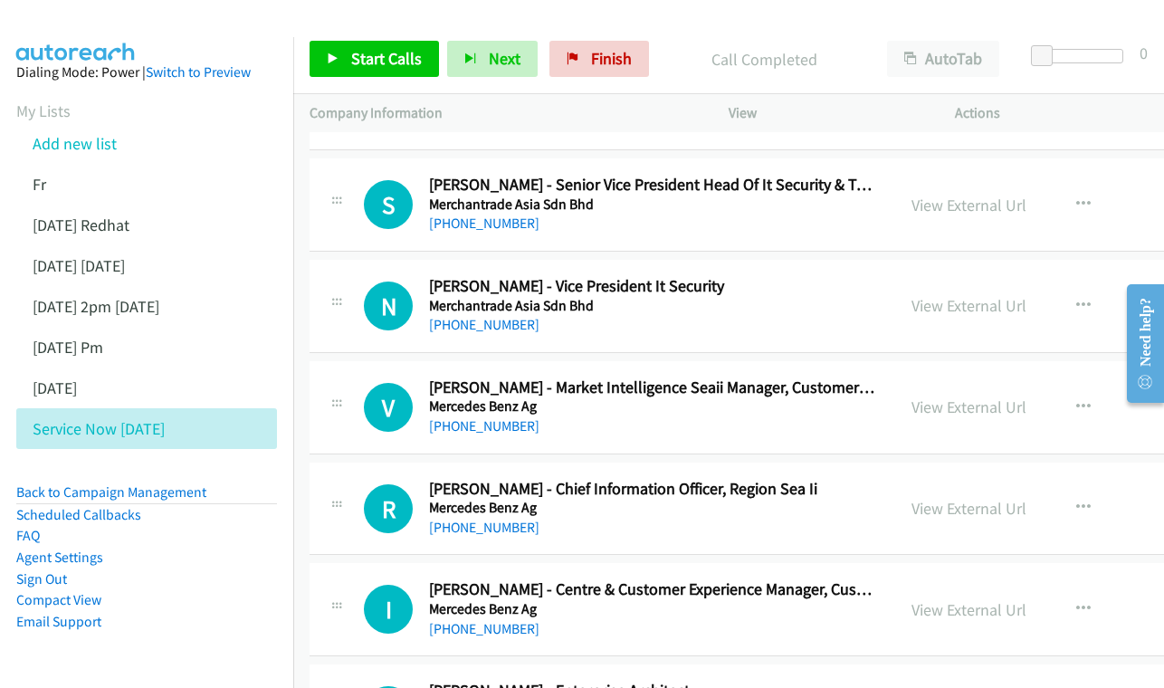
scroll to position [13698, 0]
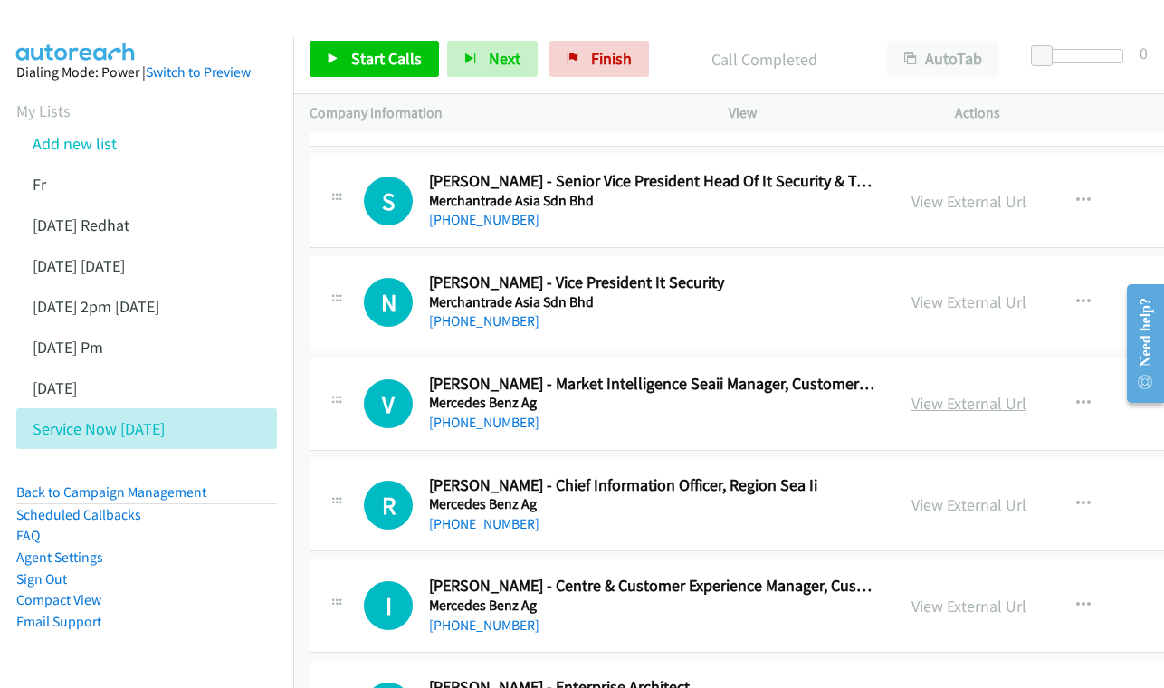
click at [976, 393] on link "View External Url" at bounding box center [968, 403] width 115 height 21
click at [73, 149] on link "Add new list" at bounding box center [75, 143] width 84 height 21
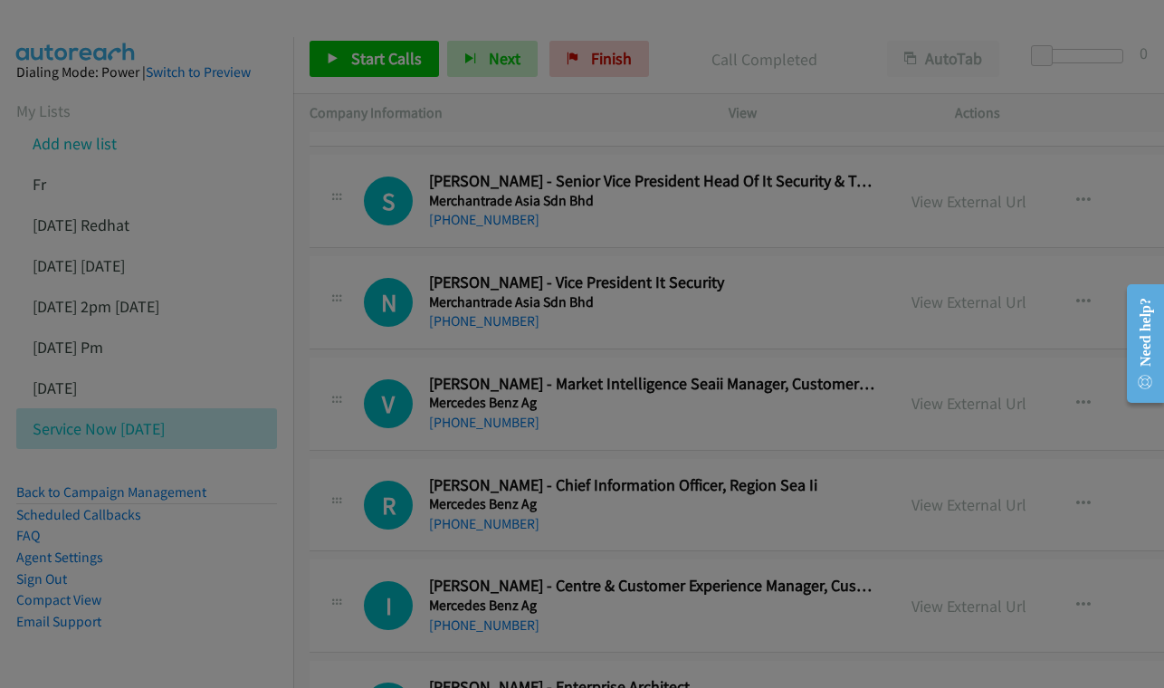
click at [77, 86] on body "Start Calls Pause Next Finish Call Completed AutoTab AutoTab 0 Company Informat…" at bounding box center [582, 43] width 1164 height 86
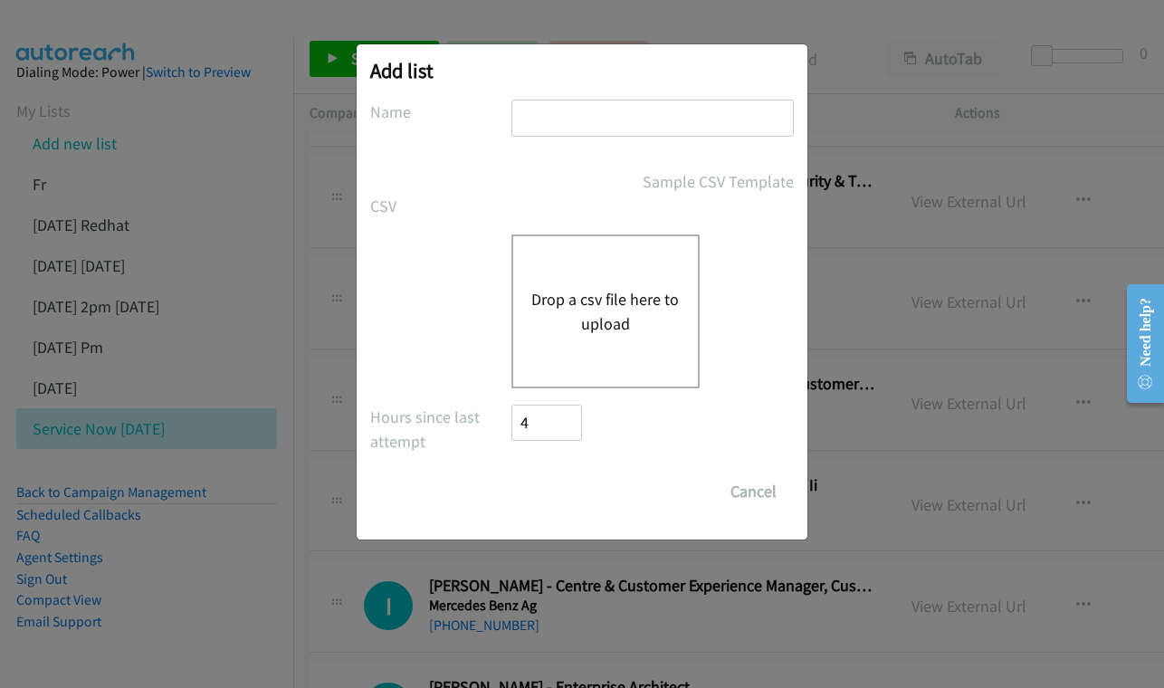
click at [572, 146] on div at bounding box center [652, 126] width 282 height 53
click at [579, 117] on input "text" at bounding box center [652, 118] width 282 height 37
type input "s"
click at [598, 319] on button "Drop a csv file here to upload" at bounding box center [605, 311] width 148 height 49
click at [639, 127] on input "sep 22 -" at bounding box center [652, 118] width 282 height 37
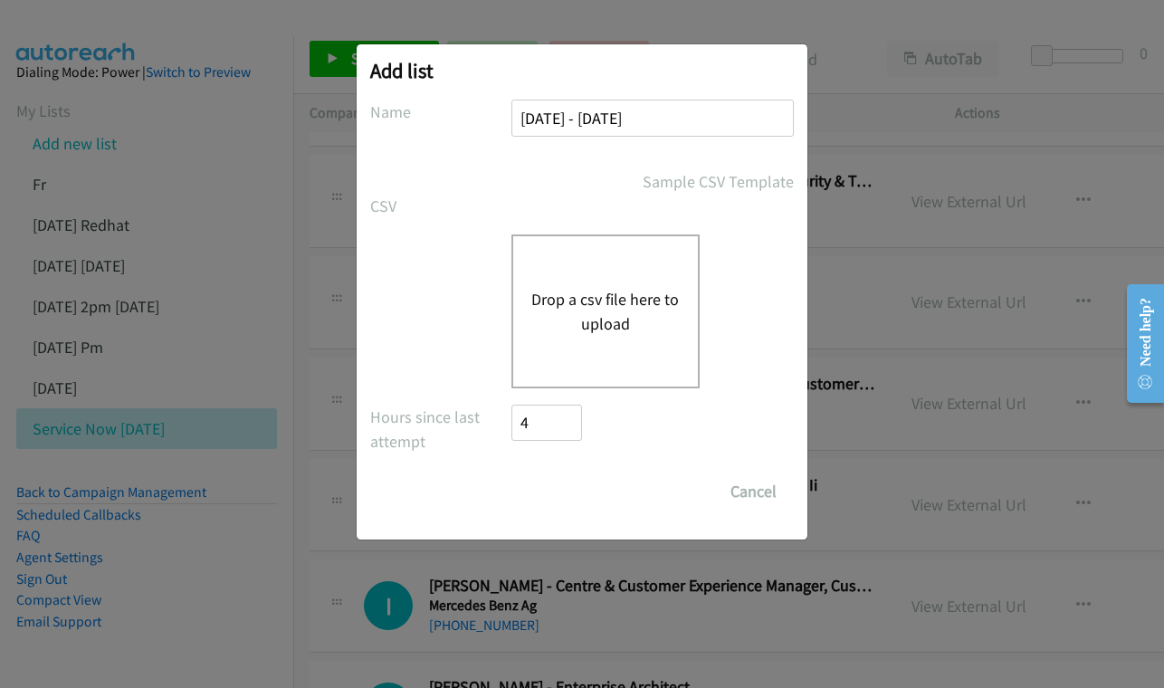
type input "sep 22 - monday"
click at [651, 268] on div "Drop a csv file here to upload" at bounding box center [605, 311] width 188 height 154
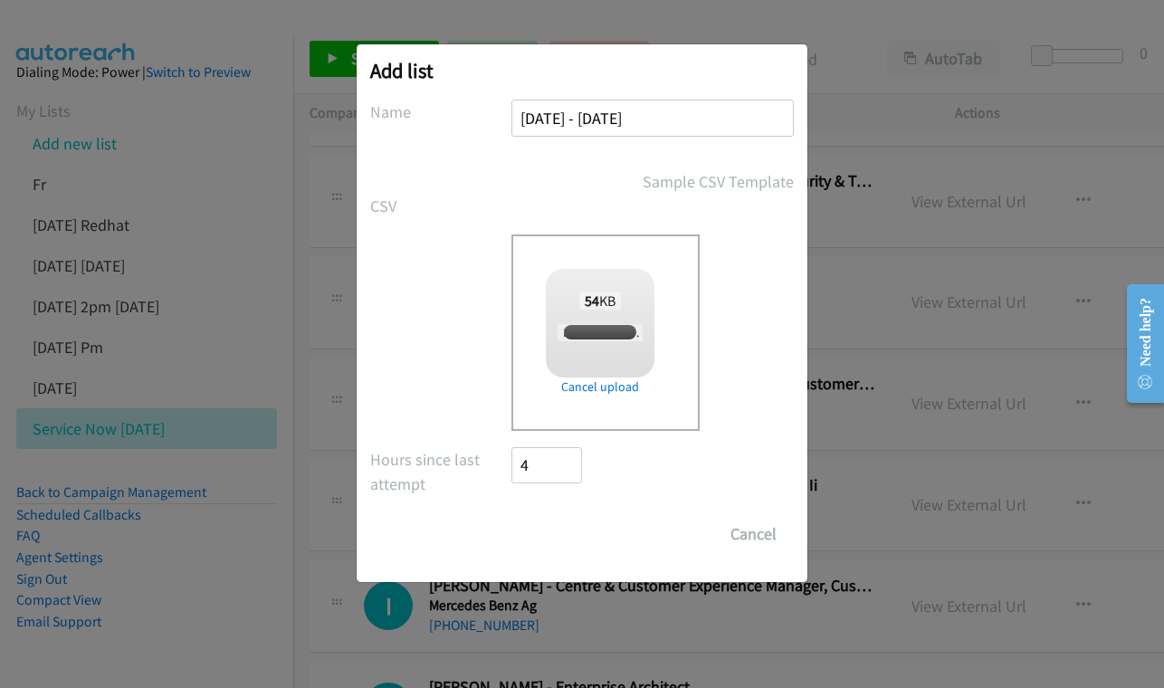
checkbox input "true"
click at [580, 534] on input "Save List" at bounding box center [558, 534] width 95 height 36
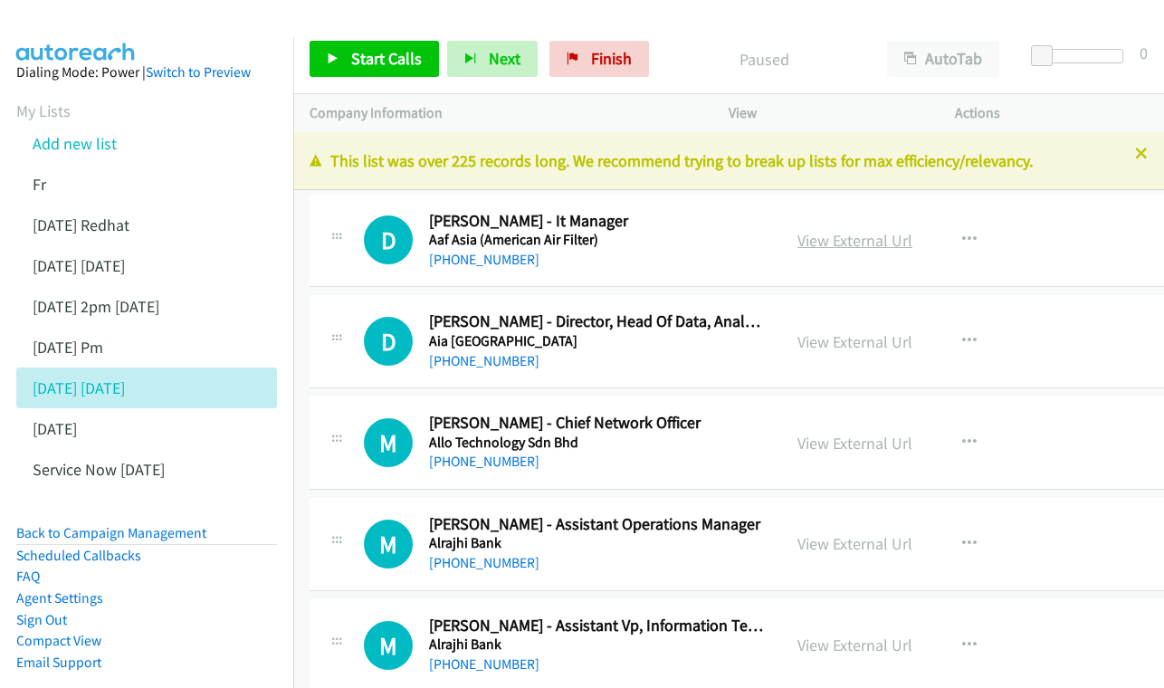
click at [878, 251] on link "View External Url" at bounding box center [854, 240] width 115 height 21
click at [842, 352] on link "View External Url" at bounding box center [854, 341] width 115 height 21
click at [839, 453] on link "View External Url" at bounding box center [854, 443] width 115 height 21
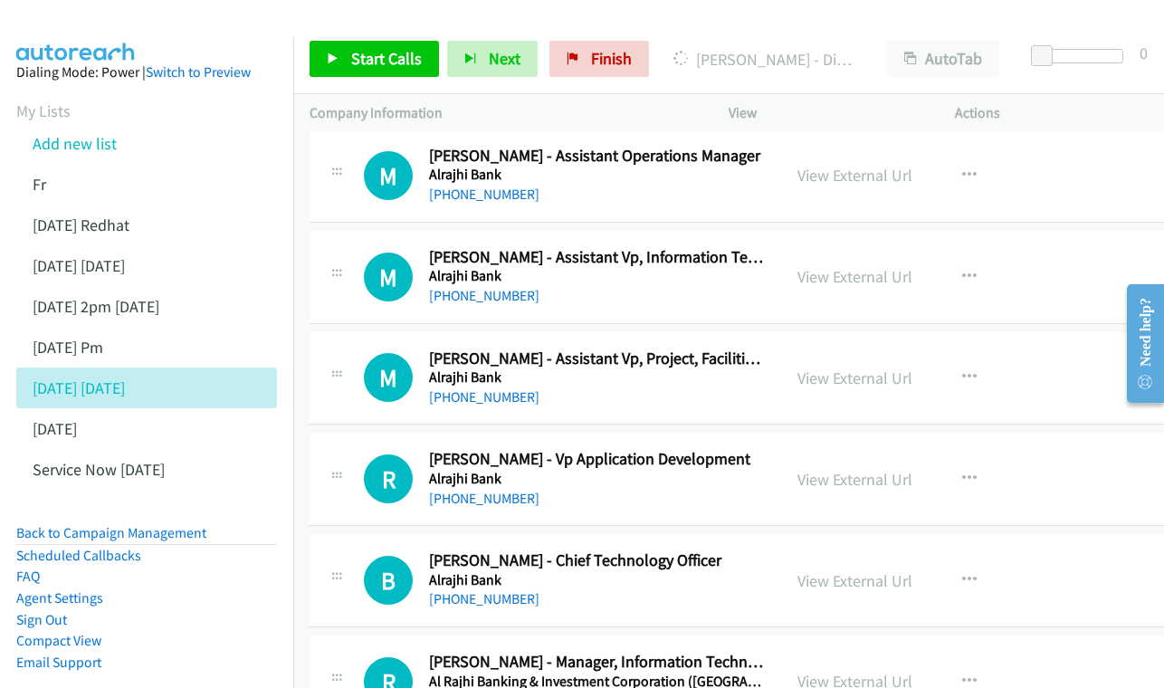
scroll to position [376, 0]
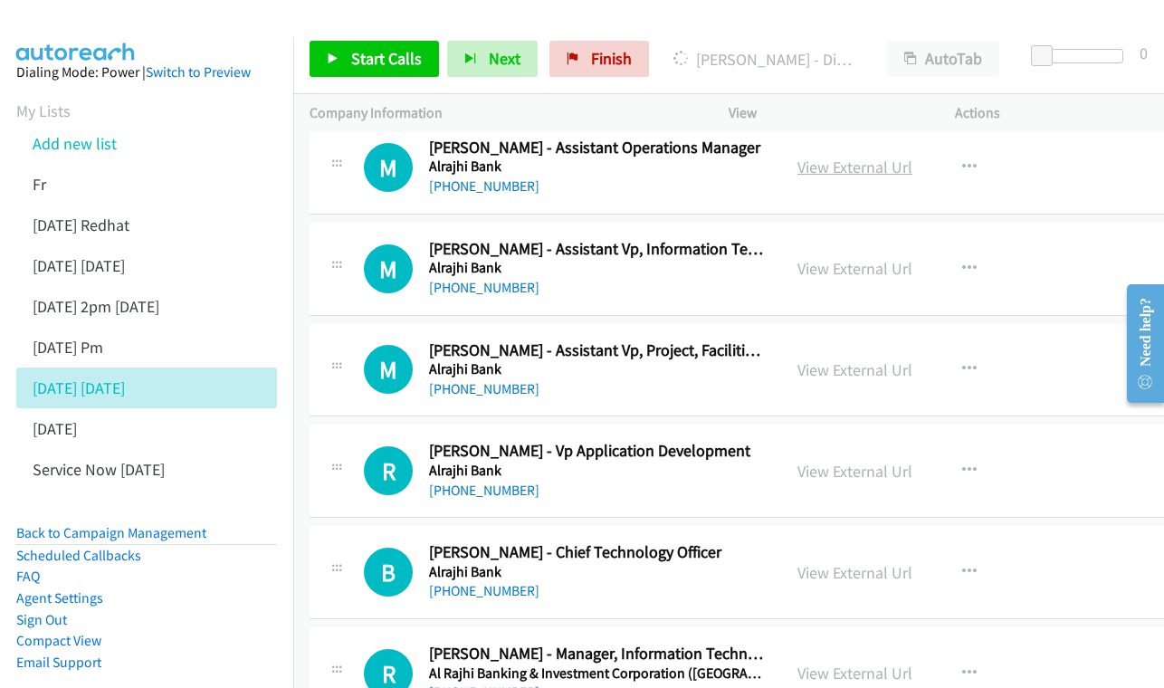
click at [847, 177] on link "View External Url" at bounding box center [854, 167] width 115 height 21
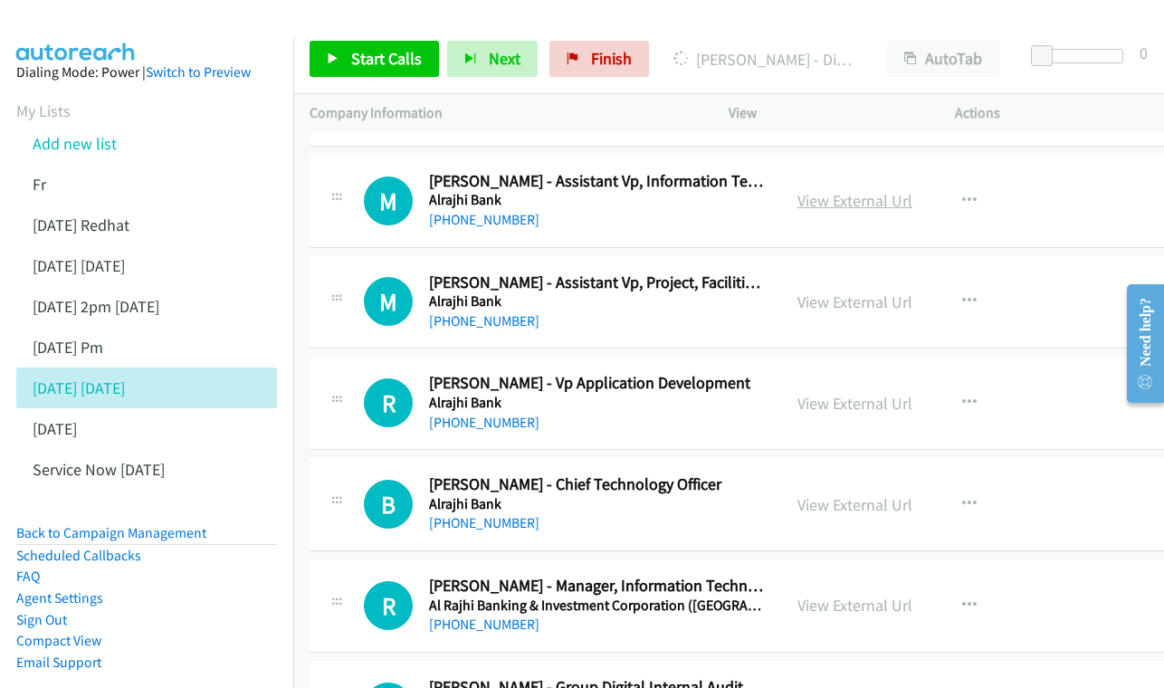
click at [846, 211] on link "View External Url" at bounding box center [854, 200] width 115 height 21
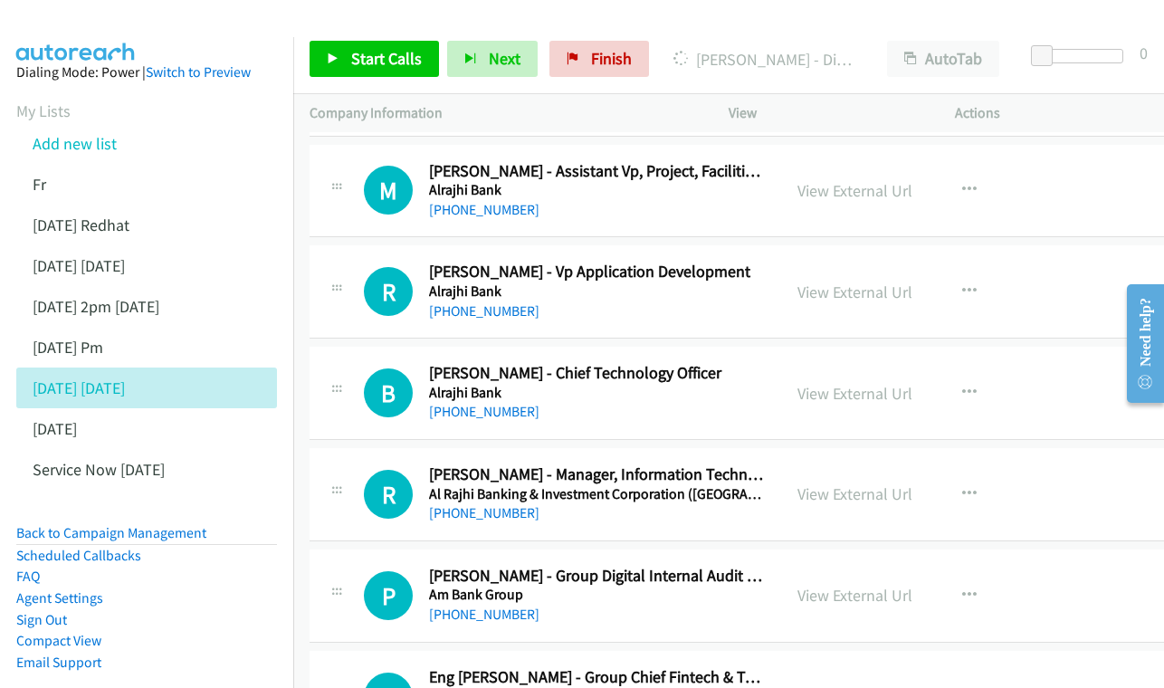
scroll to position [557, 0]
click at [899, 191] on div "View External Url View External Url Schedule/Manage Callback Start Calls Here R…" at bounding box center [907, 190] width 252 height 60
click at [871, 200] on link "View External Url" at bounding box center [854, 189] width 115 height 21
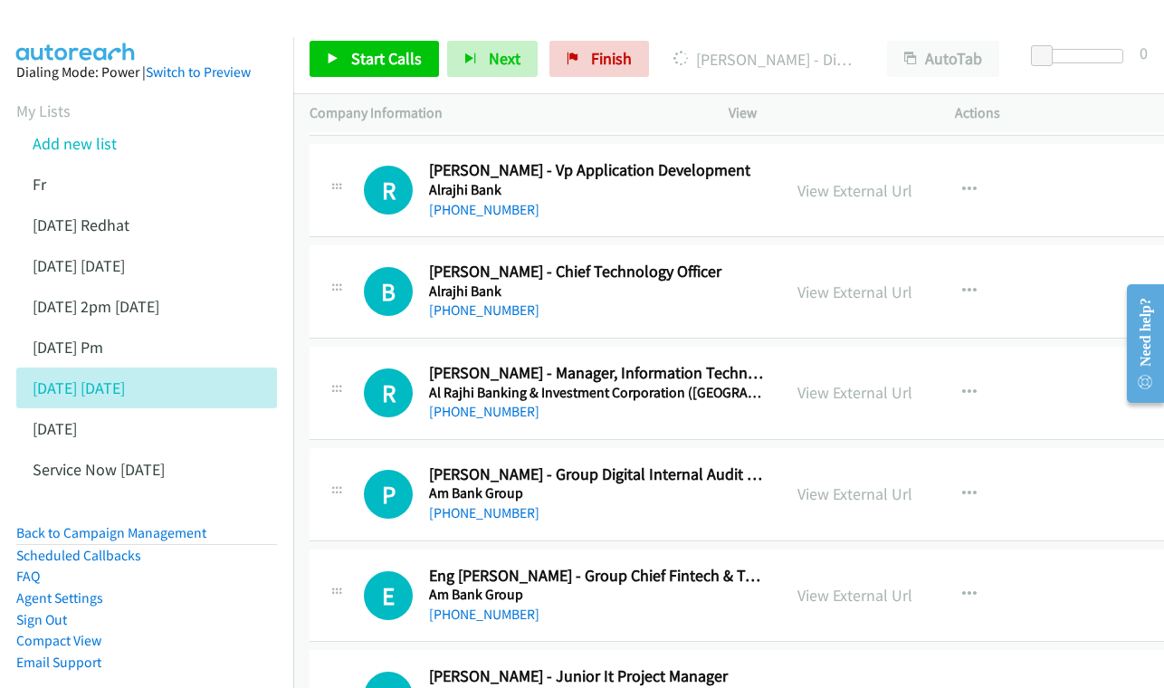
scroll to position [658, 0]
click at [878, 219] on div "View External Url View External Url Schedule/Manage Callback Start Calls Here R…" at bounding box center [907, 189] width 252 height 60
click at [874, 200] on link "View External Url" at bounding box center [854, 189] width 115 height 21
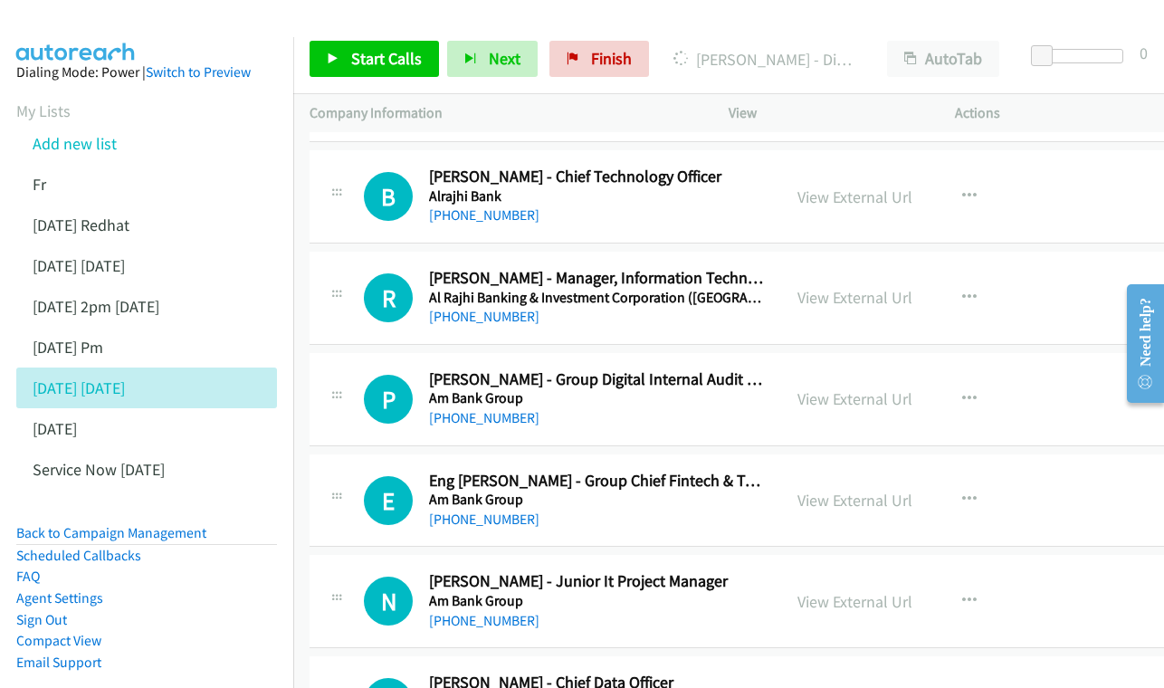
scroll to position [754, 0]
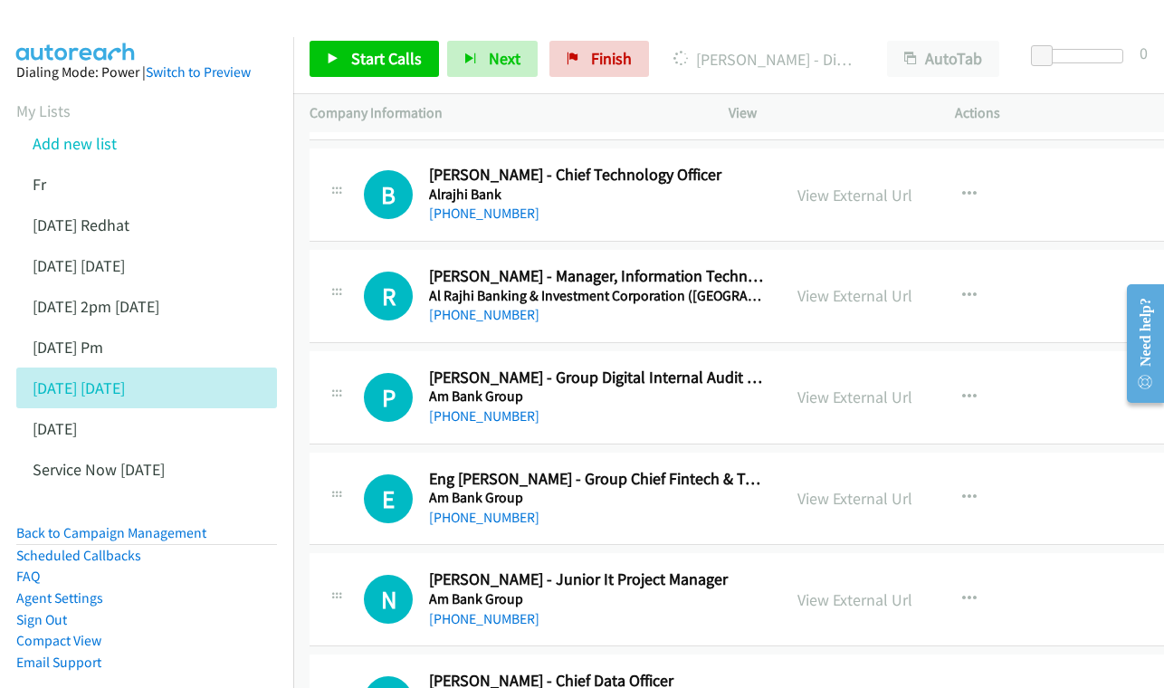
click at [916, 190] on div "View External Url View External Url Schedule/Manage Callback Start Calls Here R…" at bounding box center [907, 195] width 252 height 60
click at [888, 205] on link "View External Url" at bounding box center [854, 195] width 115 height 21
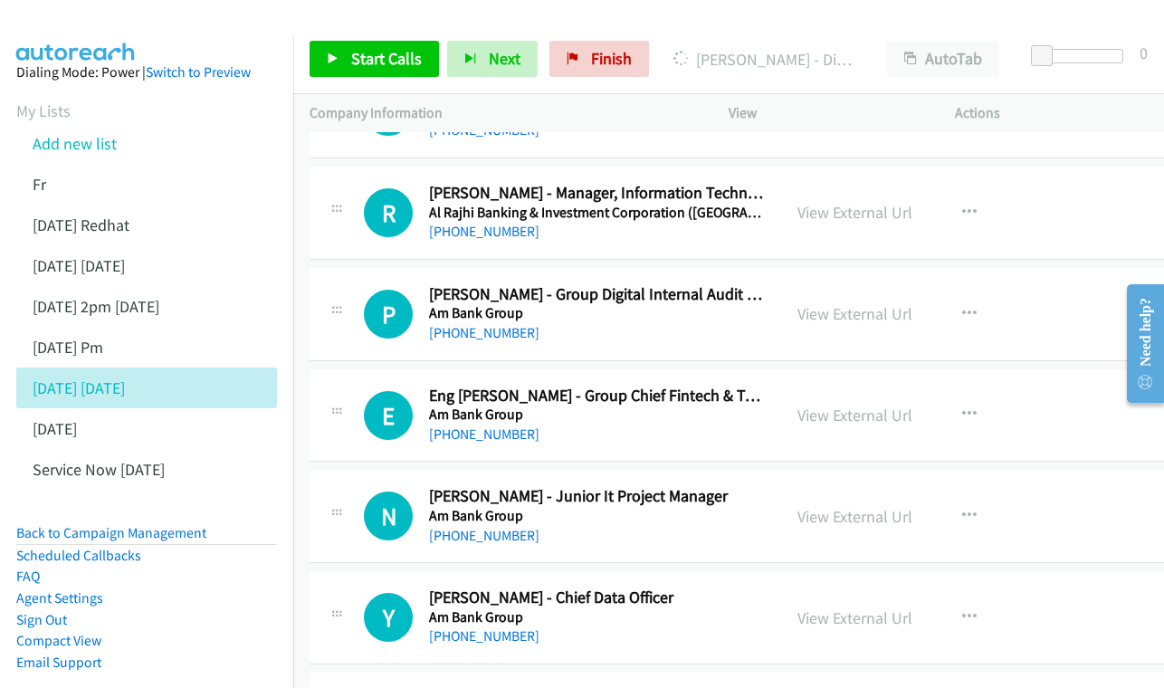
scroll to position [839, 0]
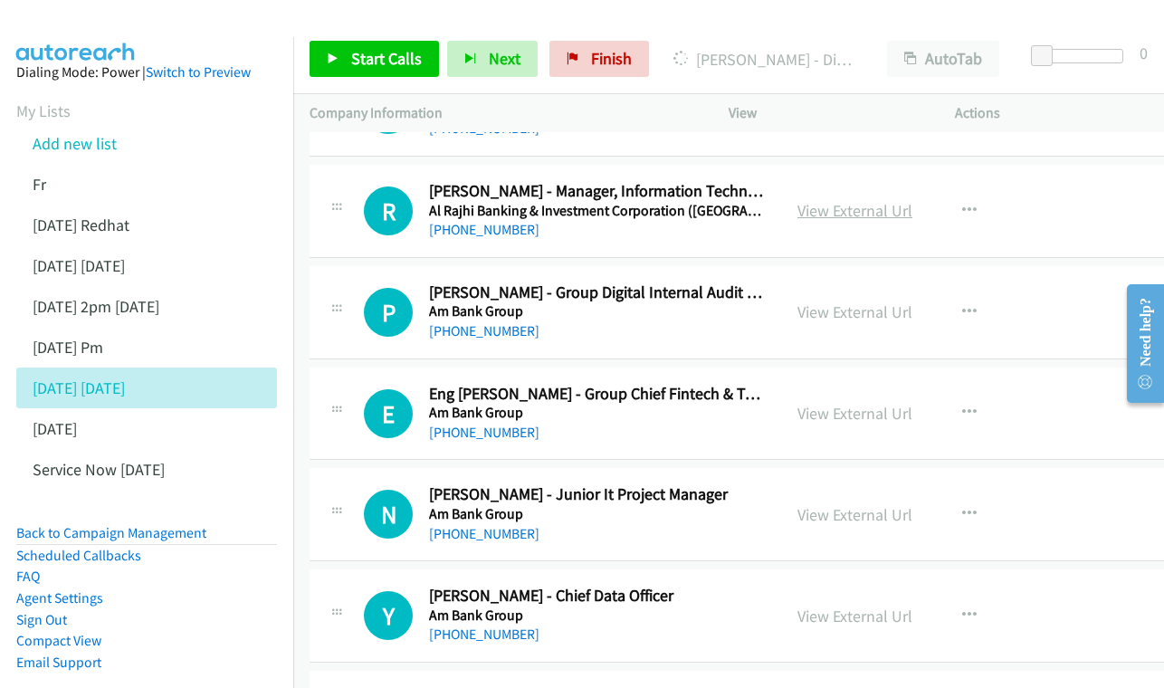
click at [868, 221] on link "View External Url" at bounding box center [854, 210] width 115 height 21
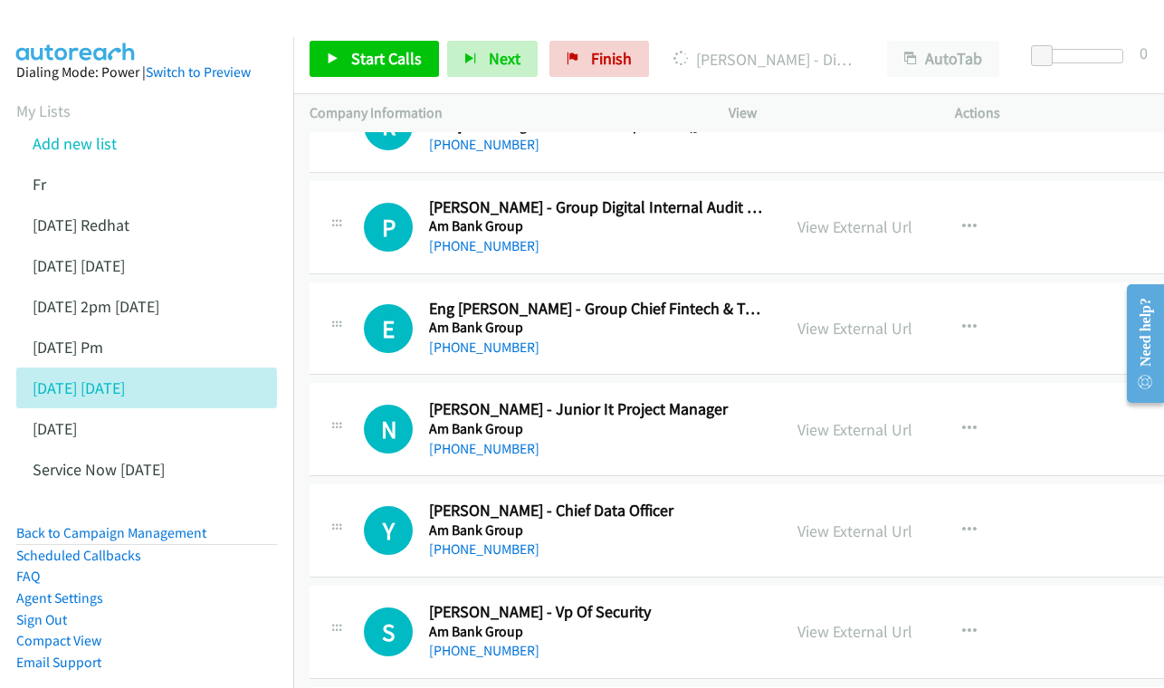
scroll to position [926, 0]
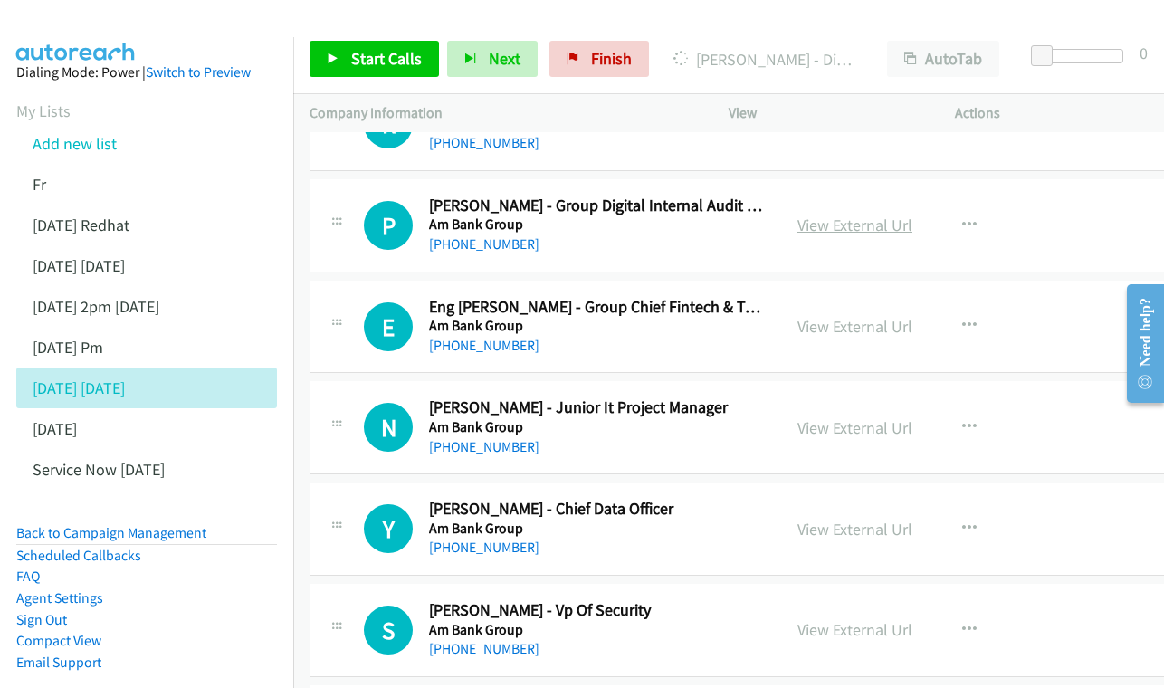
click at [842, 228] on link "View External Url" at bounding box center [854, 224] width 115 height 21
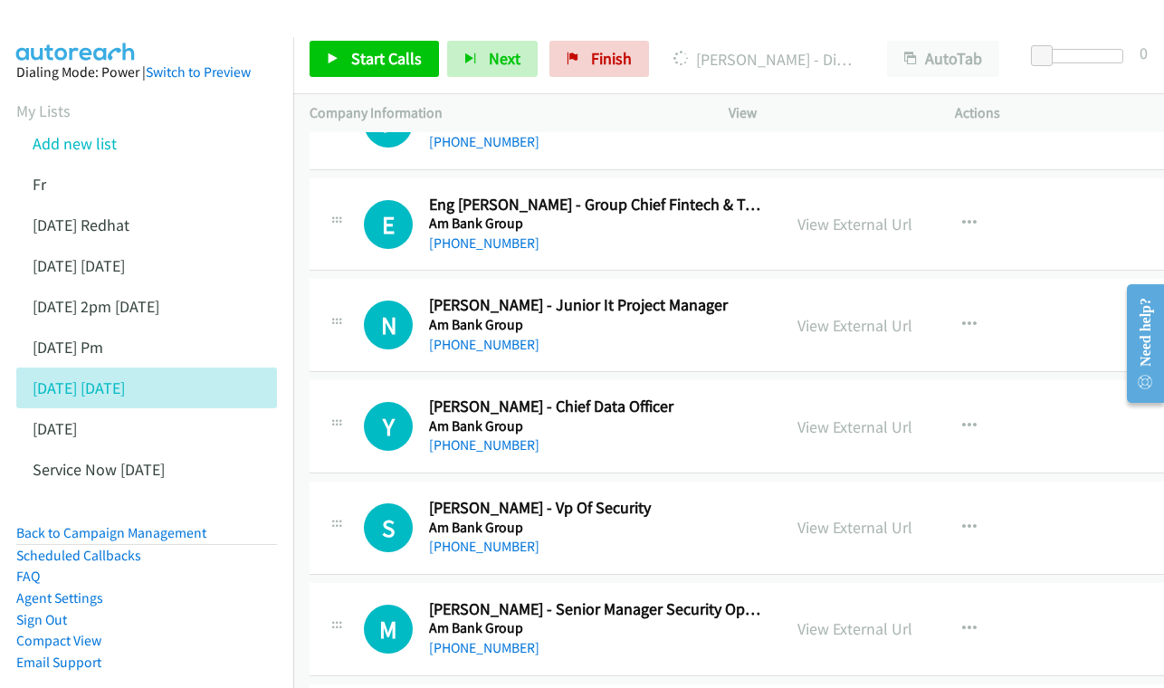
scroll to position [1031, 0]
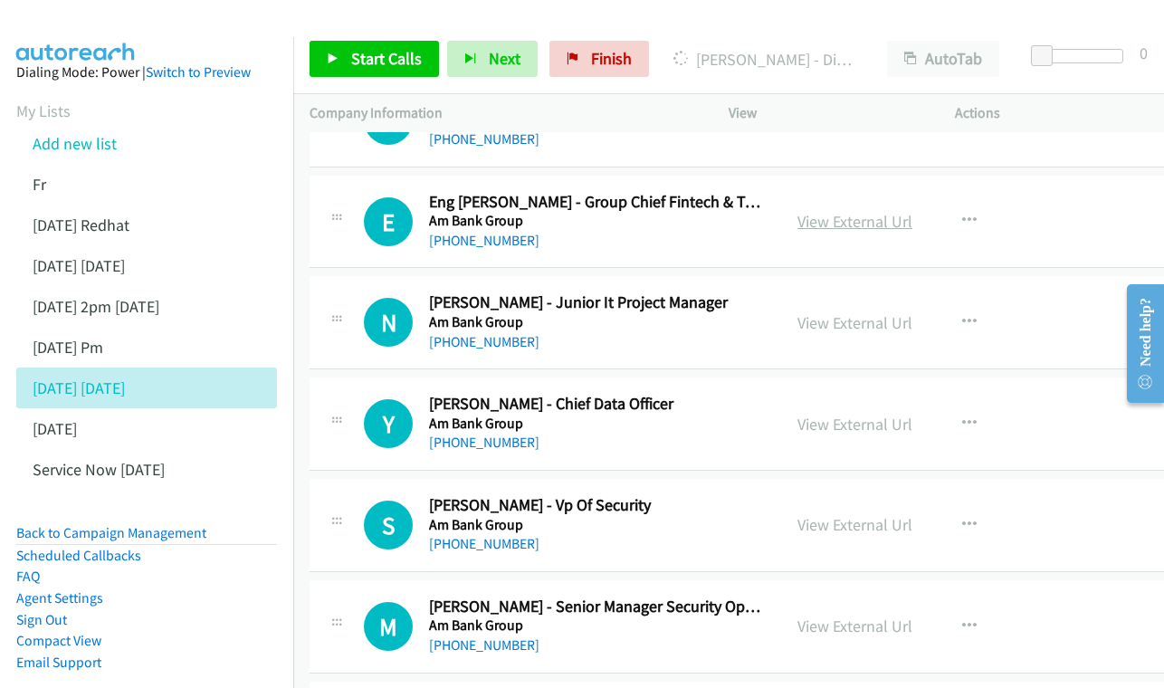
click at [912, 227] on link "View External Url" at bounding box center [854, 221] width 115 height 21
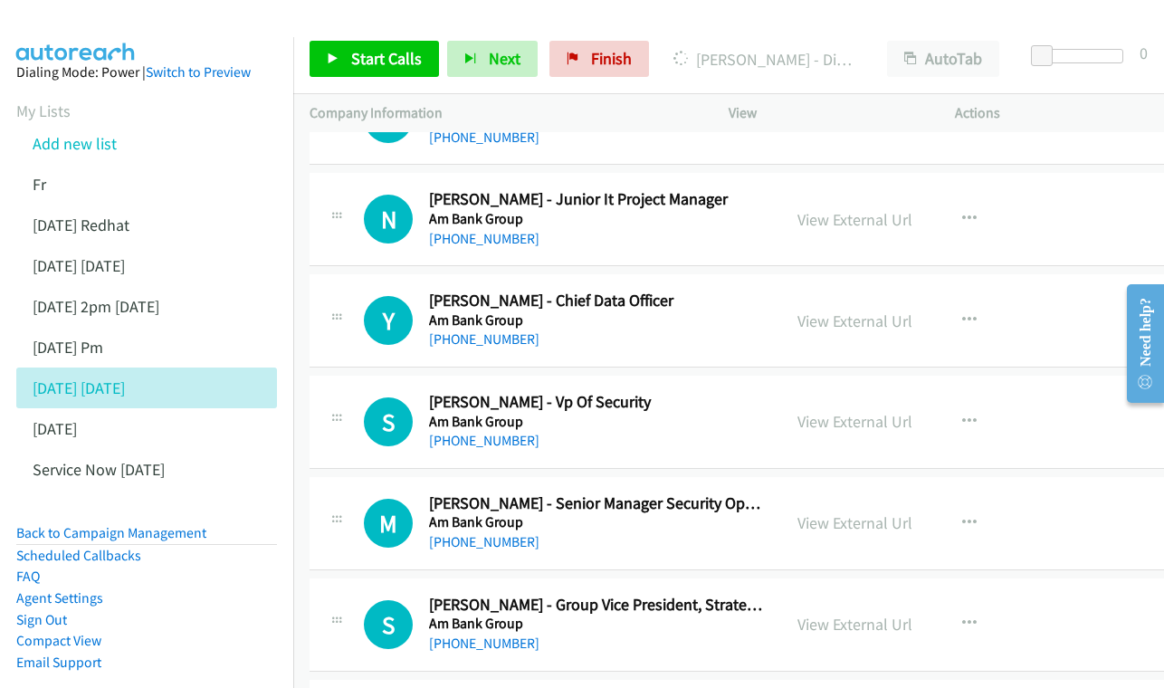
scroll to position [1136, 0]
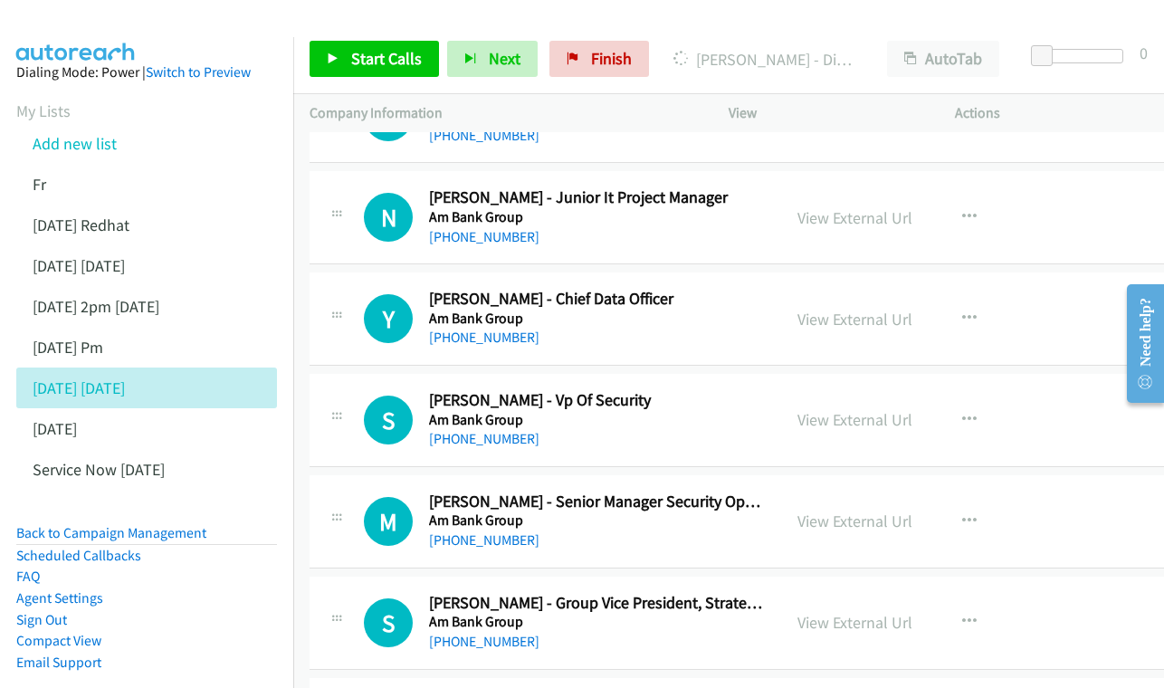
click at [880, 230] on div "View External Url" at bounding box center [854, 217] width 115 height 24
click at [880, 218] on link "View External Url" at bounding box center [854, 217] width 115 height 21
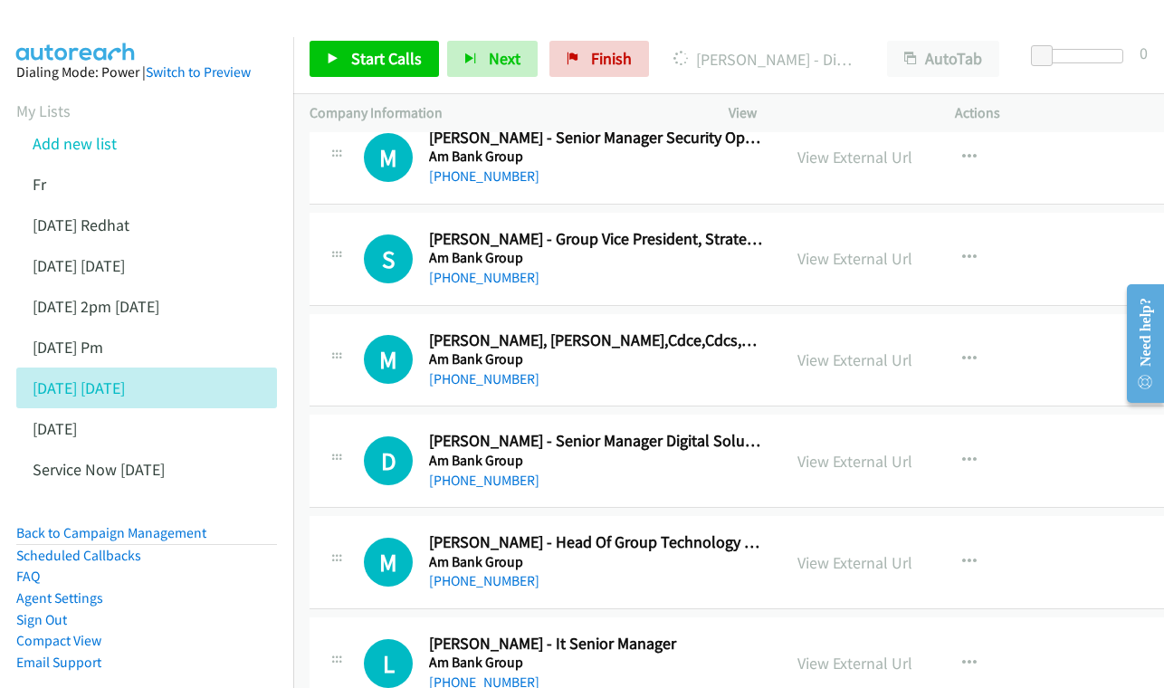
scroll to position [1585, 0]
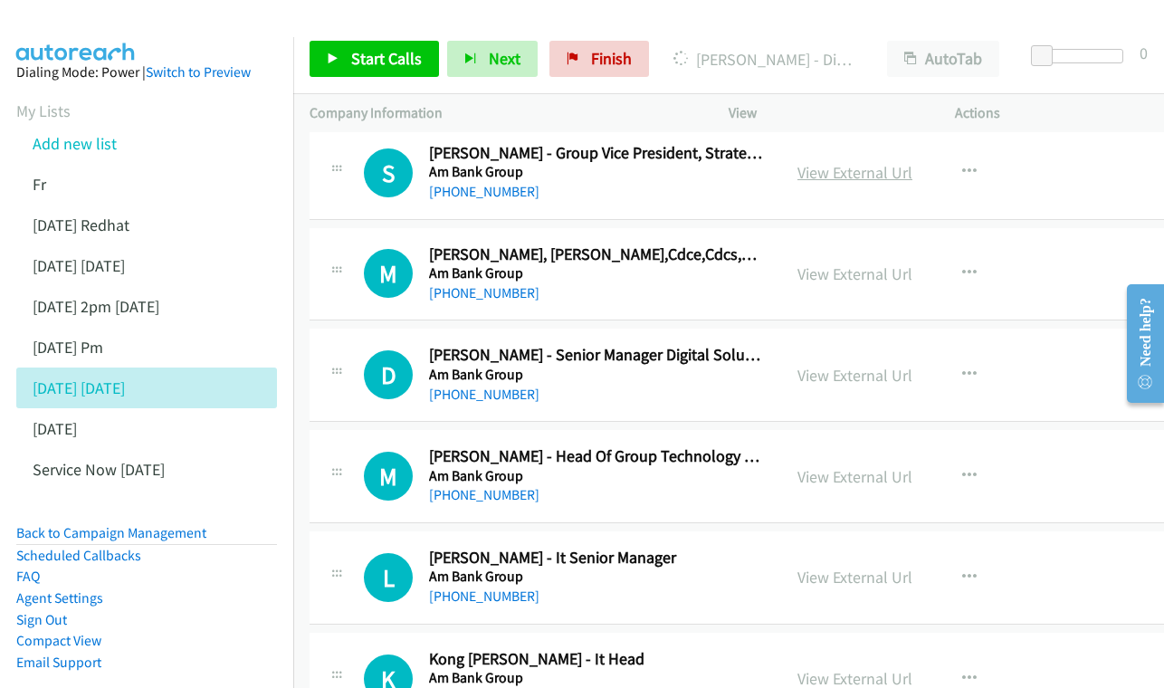
click at [899, 172] on link "View External Url" at bounding box center [854, 172] width 115 height 21
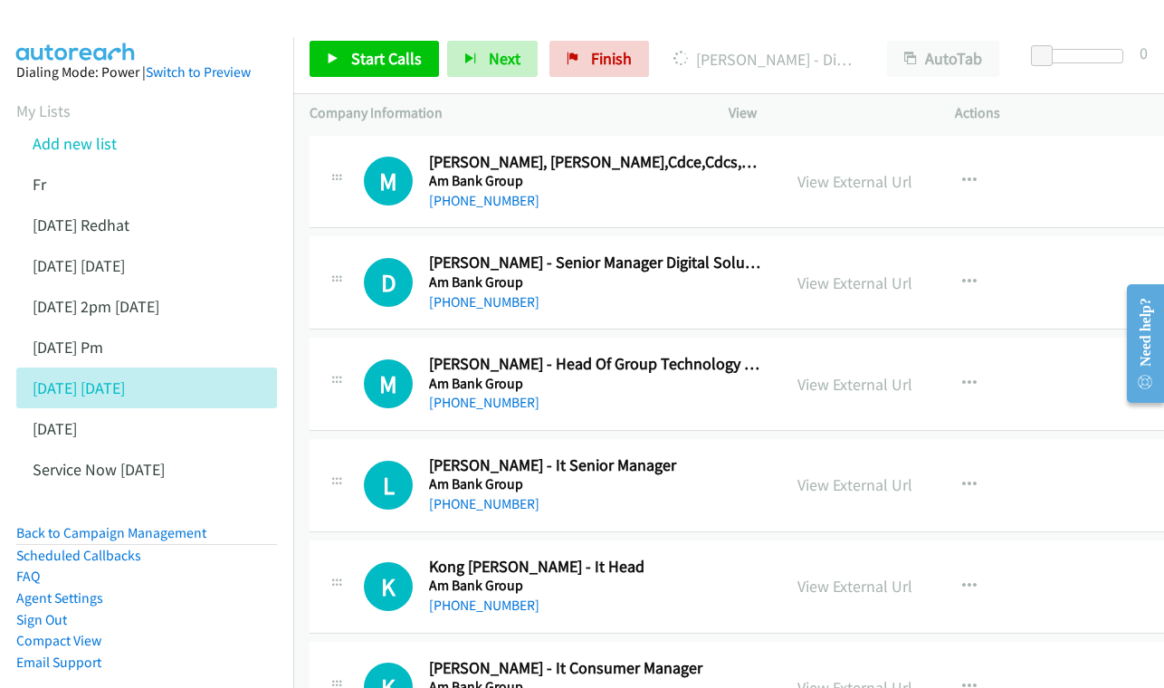
scroll to position [1670, 0]
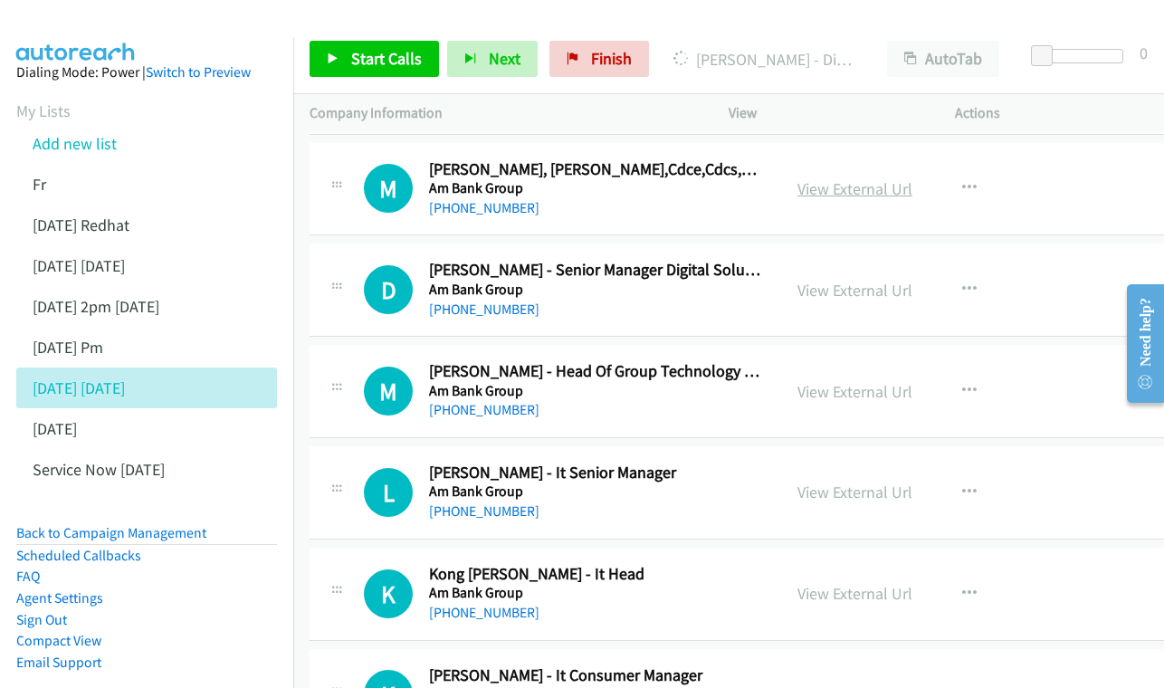
click at [880, 191] on link "View External Url" at bounding box center [854, 188] width 115 height 21
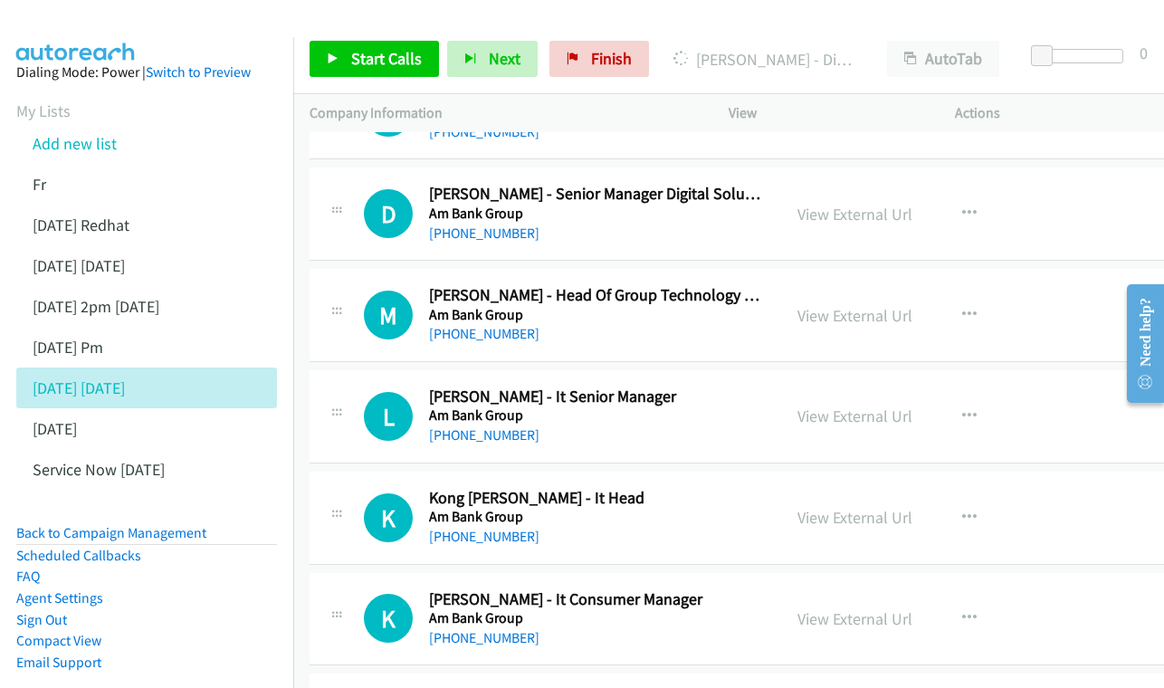
scroll to position [1749, 0]
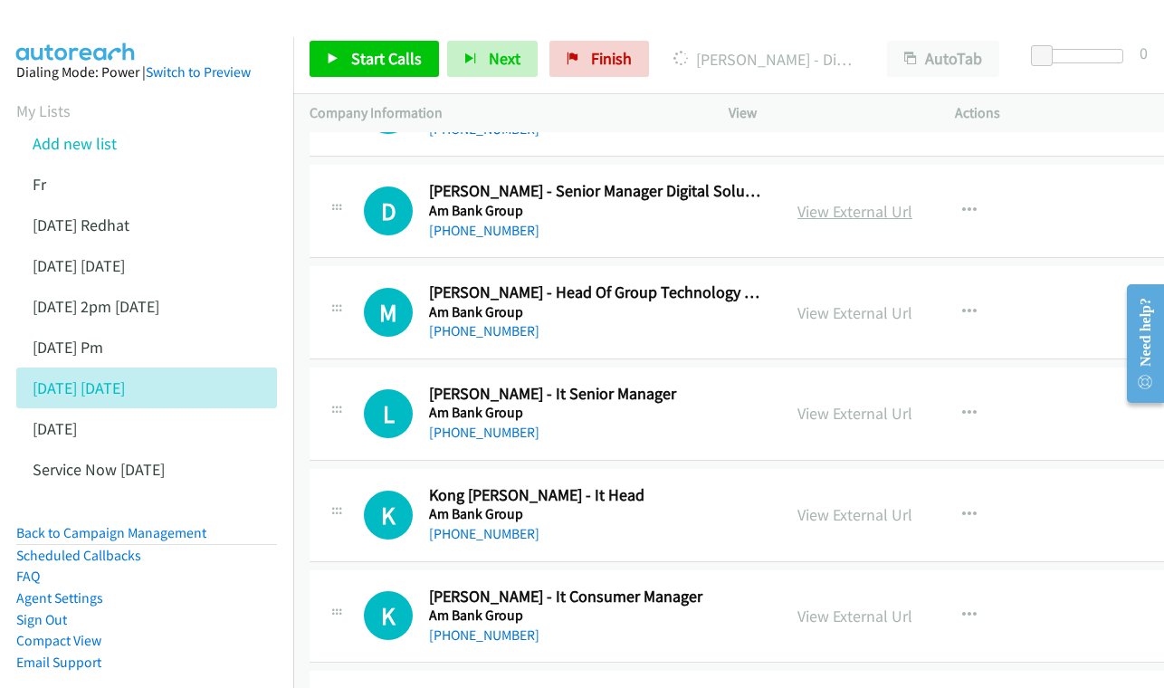
click at [847, 214] on link "View External Url" at bounding box center [854, 211] width 115 height 21
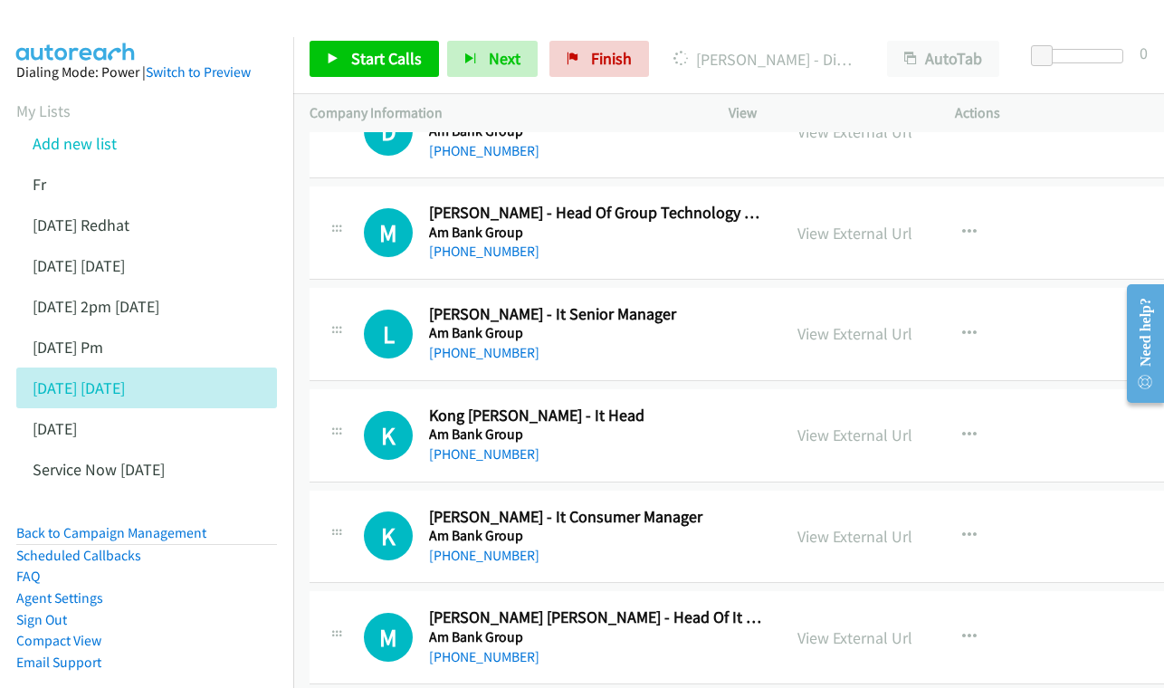
scroll to position [1851, 0]
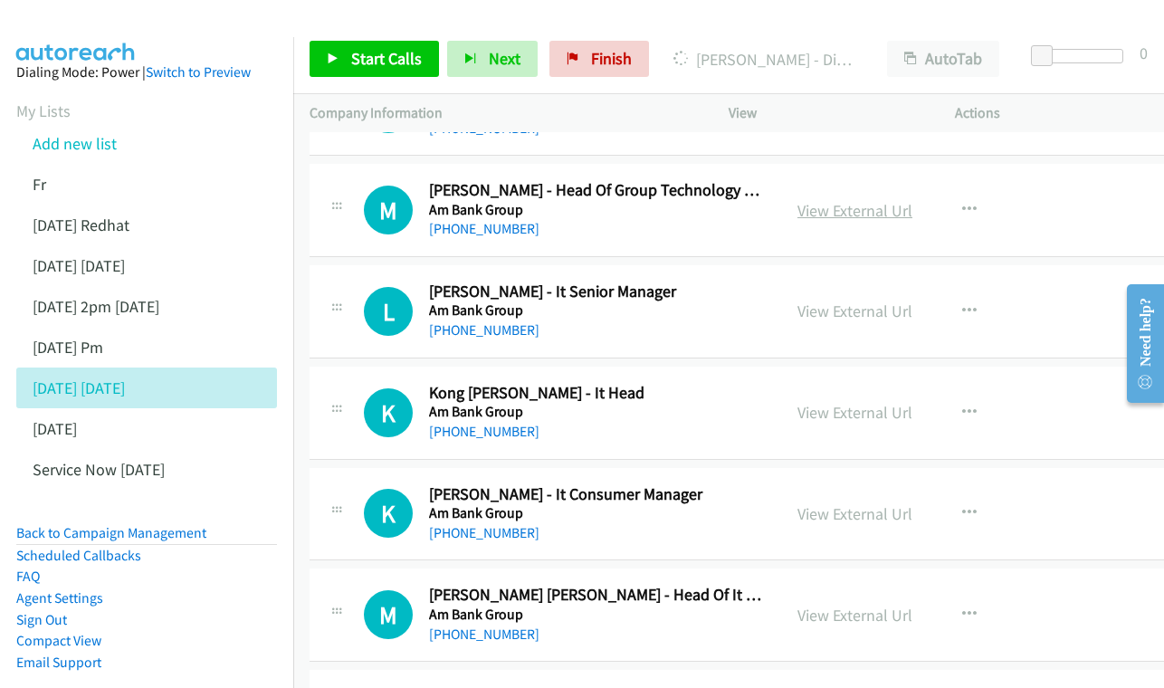
click at [880, 202] on link "View External Url" at bounding box center [854, 210] width 115 height 21
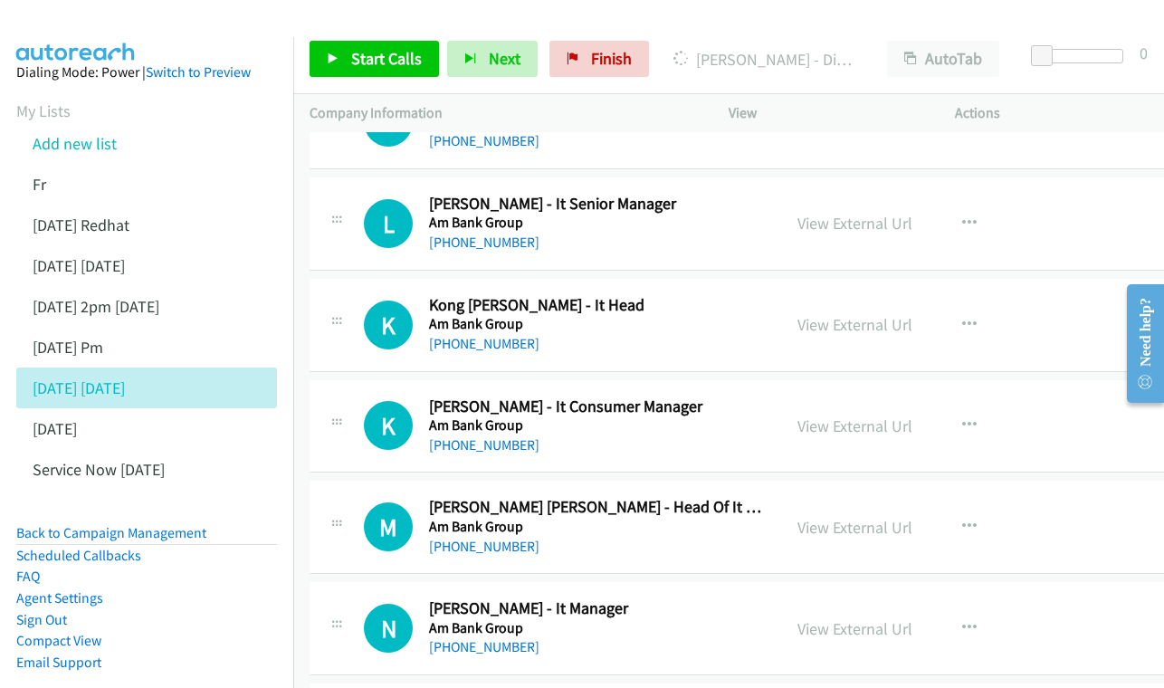
scroll to position [1947, 0]
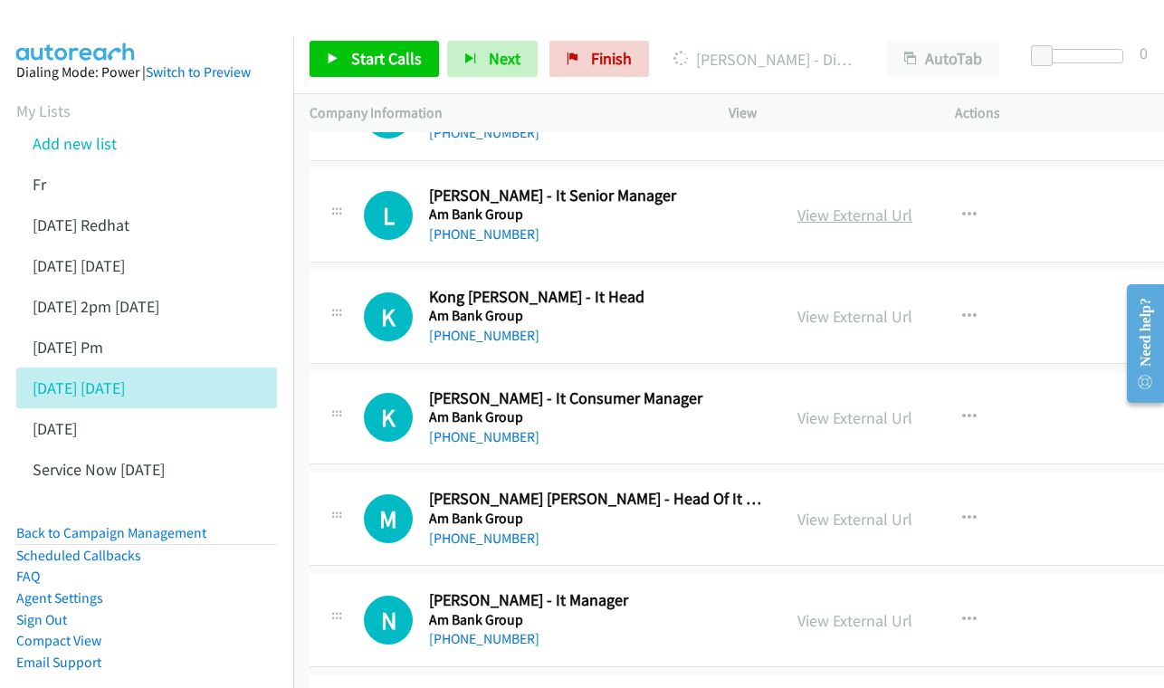
click at [865, 208] on link "View External Url" at bounding box center [854, 215] width 115 height 21
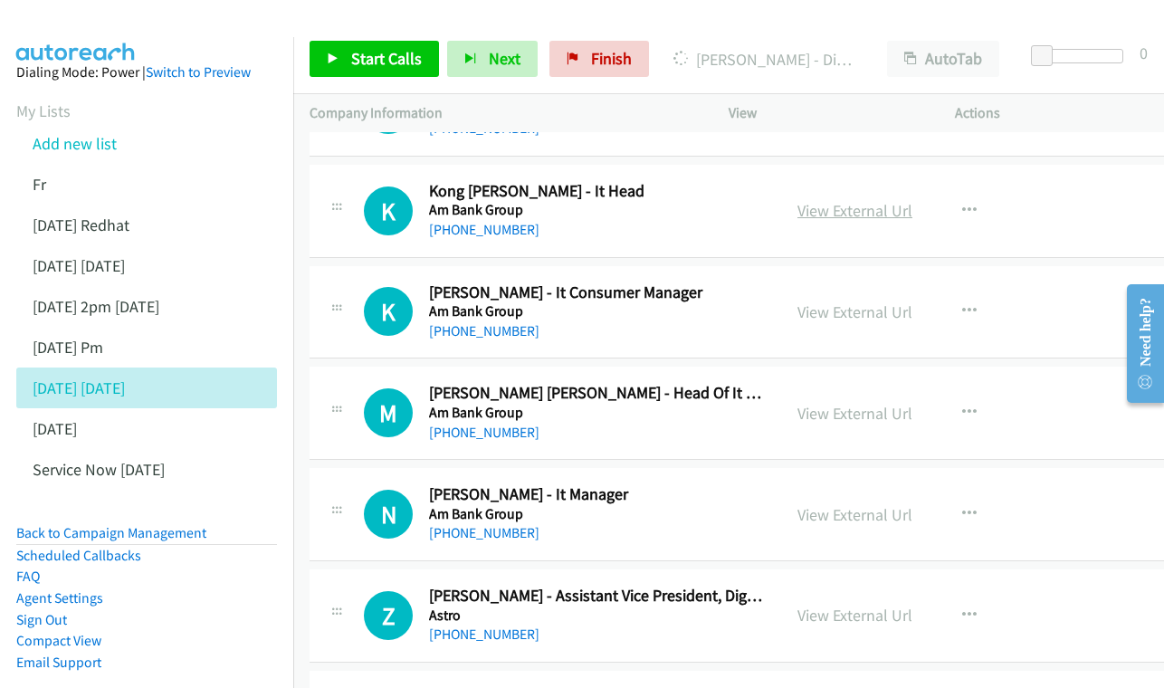
scroll to position [2054, 0]
click at [882, 204] on link "View External Url" at bounding box center [854, 209] width 115 height 21
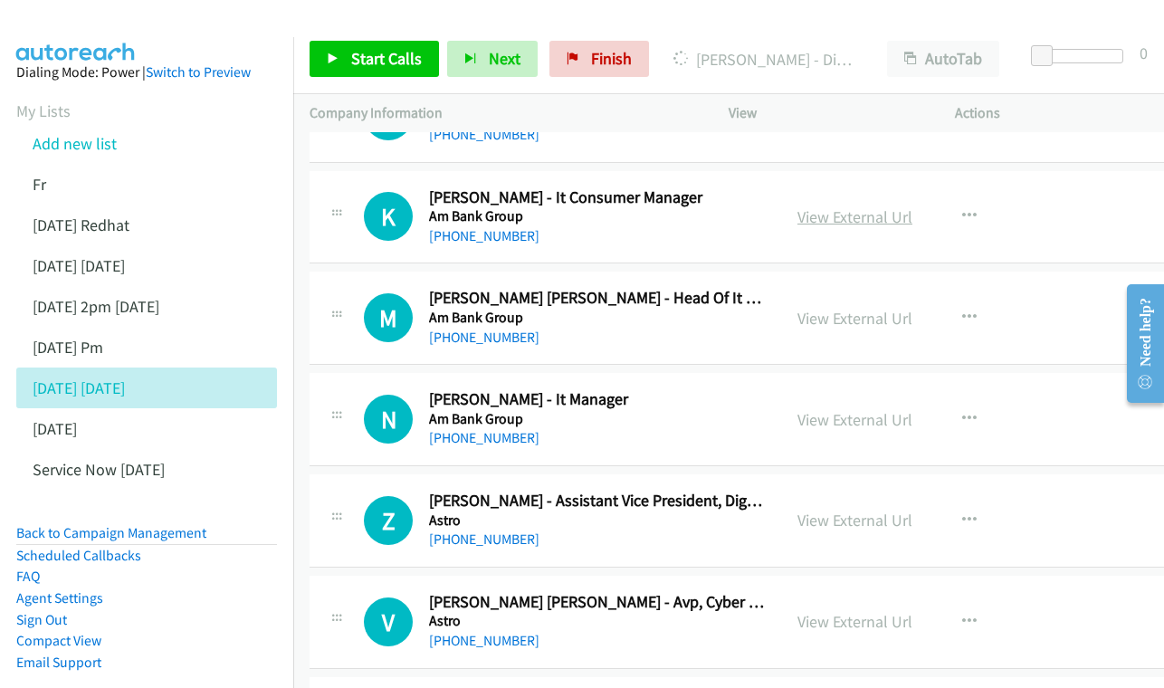
scroll to position [2149, 0]
click at [905, 205] on link "View External Url" at bounding box center [854, 215] width 115 height 21
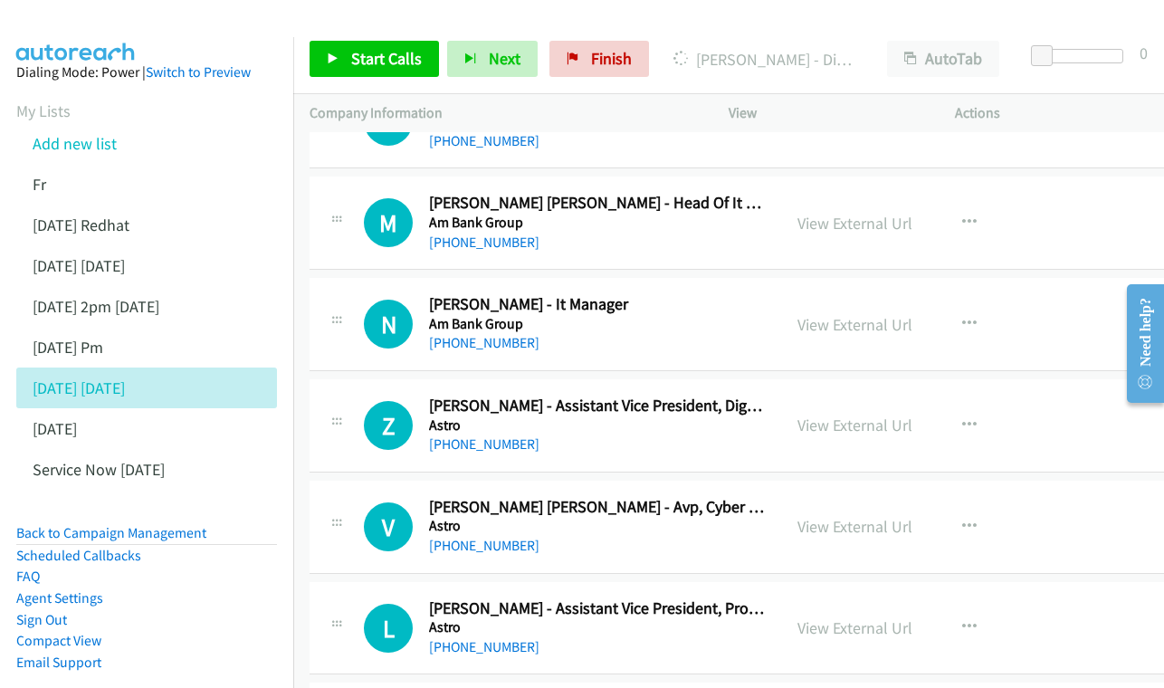
scroll to position [2251, 0]
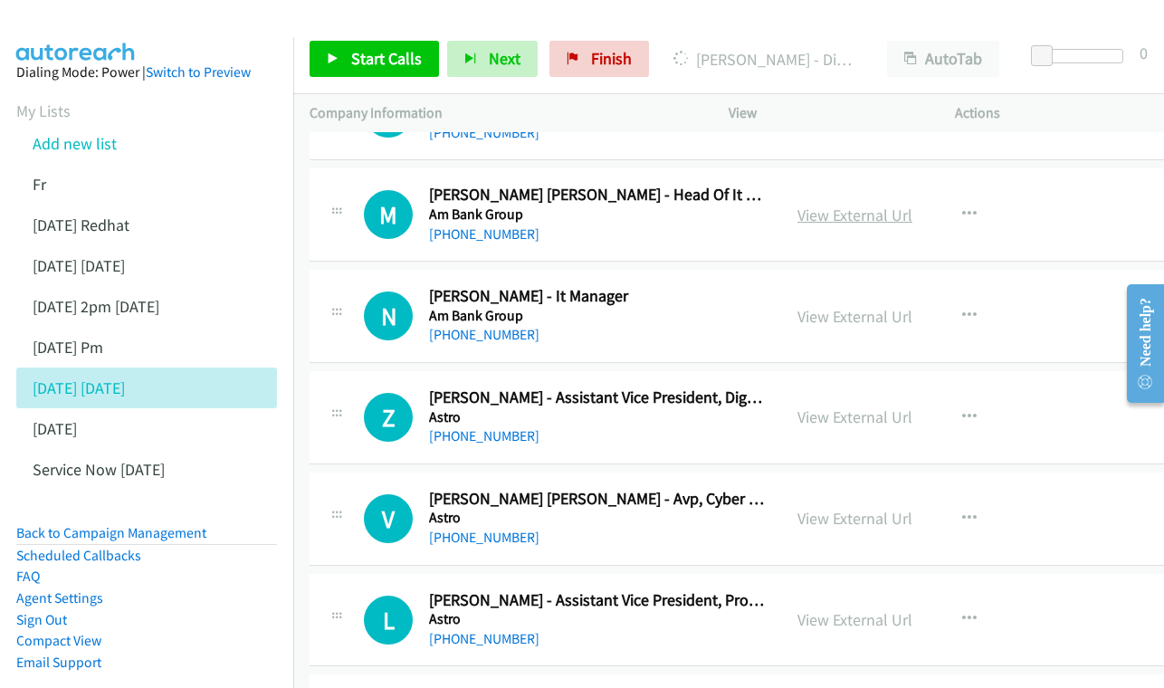
click at [907, 209] on link "View External Url" at bounding box center [854, 215] width 115 height 21
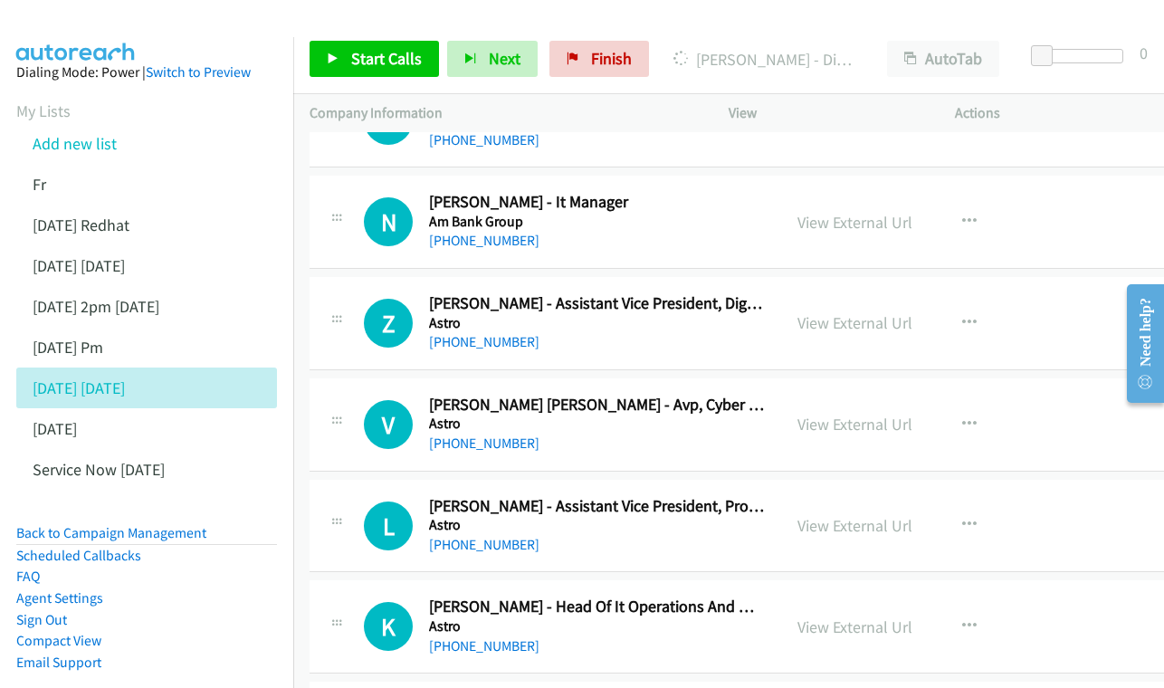
scroll to position [2346, 0]
click at [884, 217] on div "View External Url" at bounding box center [854, 221] width 115 height 24
click at [880, 211] on link "View External Url" at bounding box center [854, 221] width 115 height 21
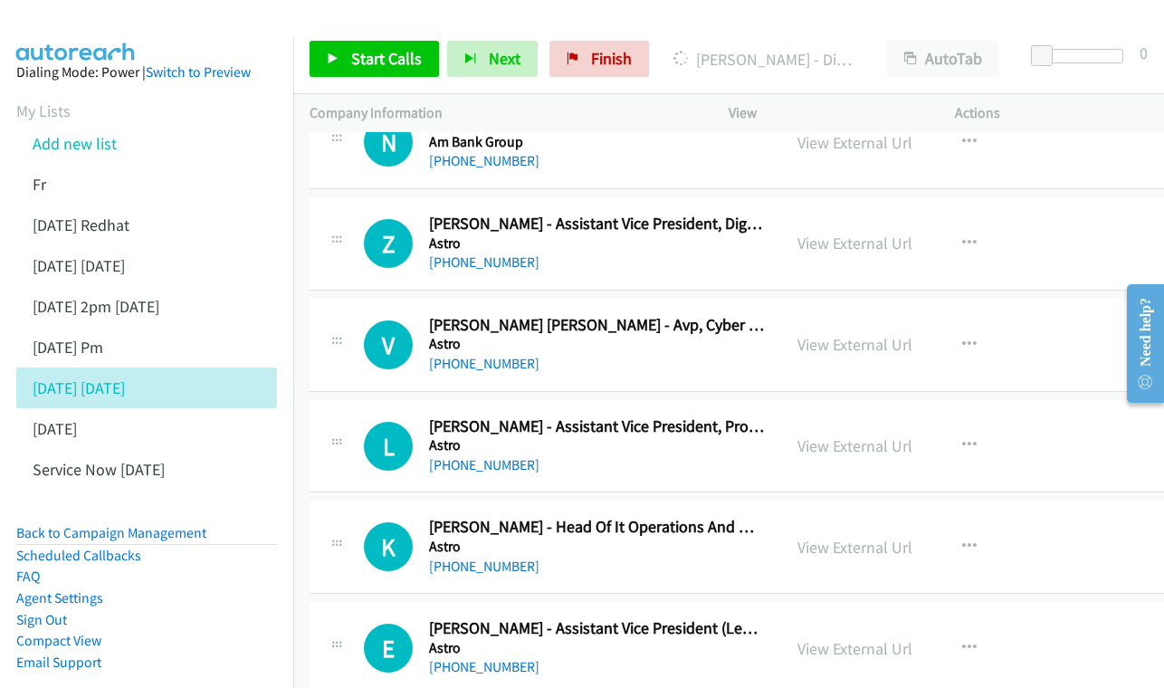
scroll to position [2426, 0]
click at [868, 232] on link "View External Url" at bounding box center [854, 242] width 115 height 21
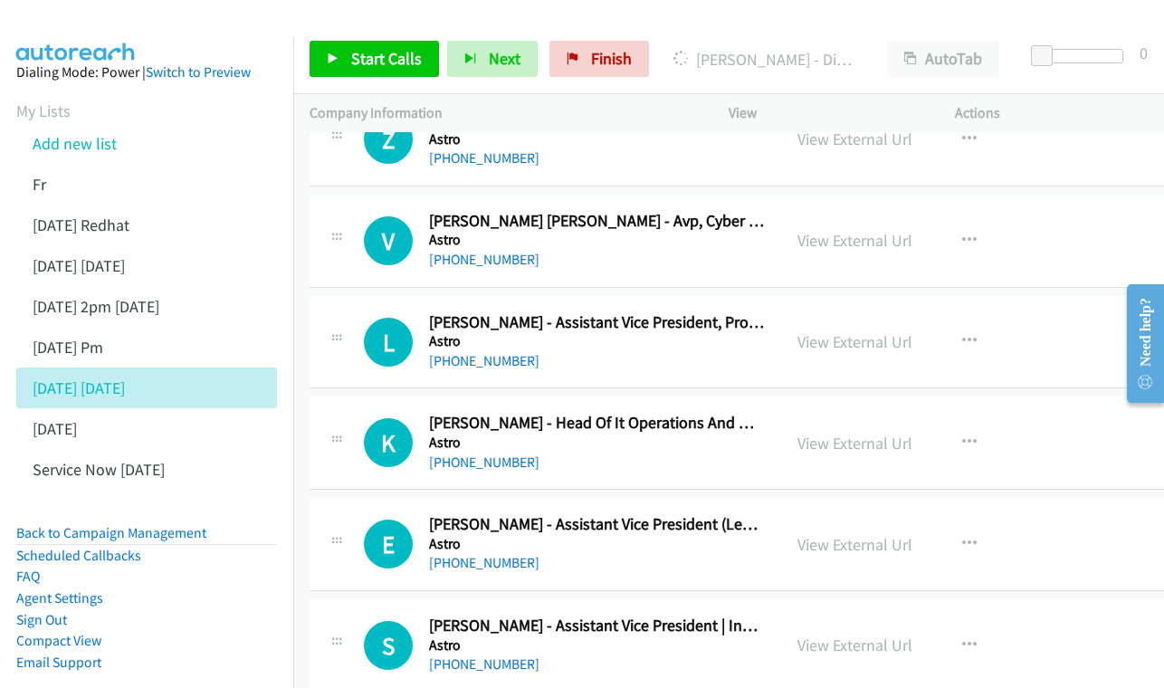
scroll to position [2531, 0]
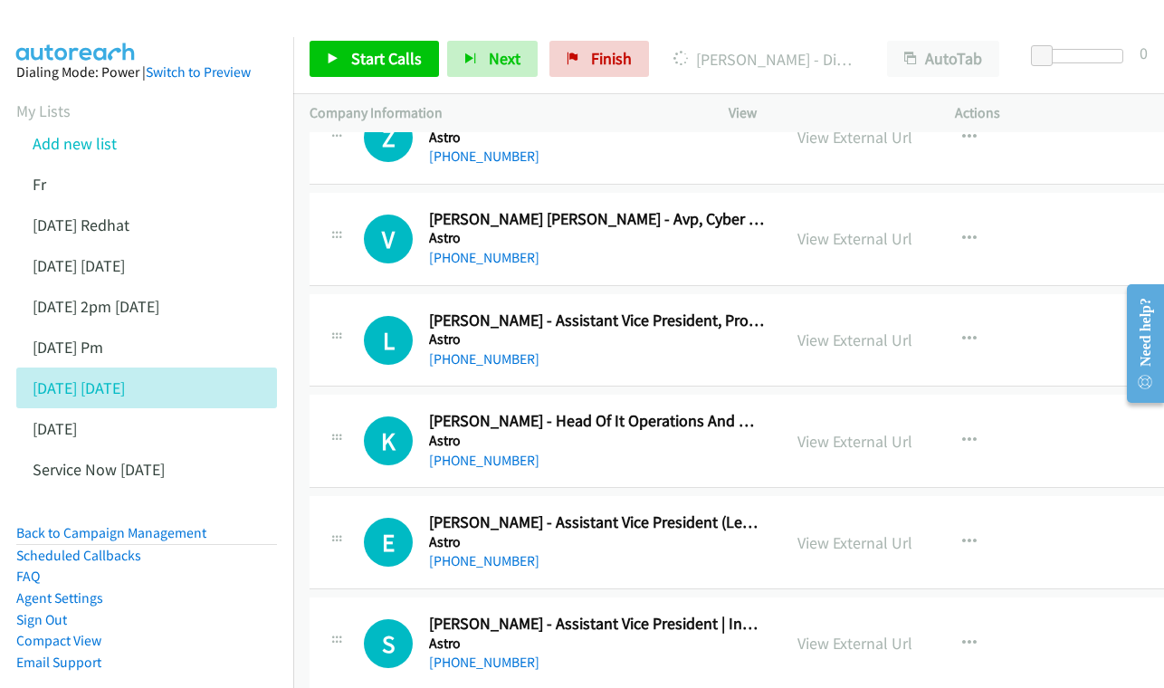
click at [849, 209] on div "View External Url View External Url Schedule/Manage Callback Start Calls Here R…" at bounding box center [907, 239] width 252 height 60
click at [854, 230] on link "View External Url" at bounding box center [854, 238] width 115 height 21
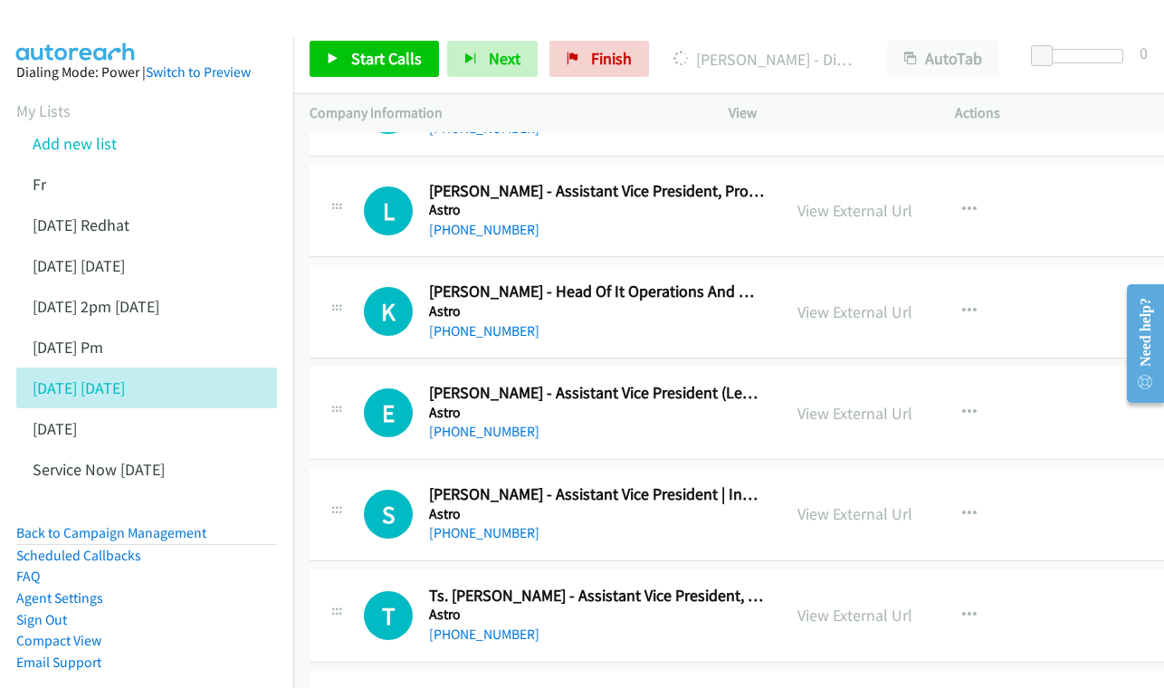
scroll to position [2663, 0]
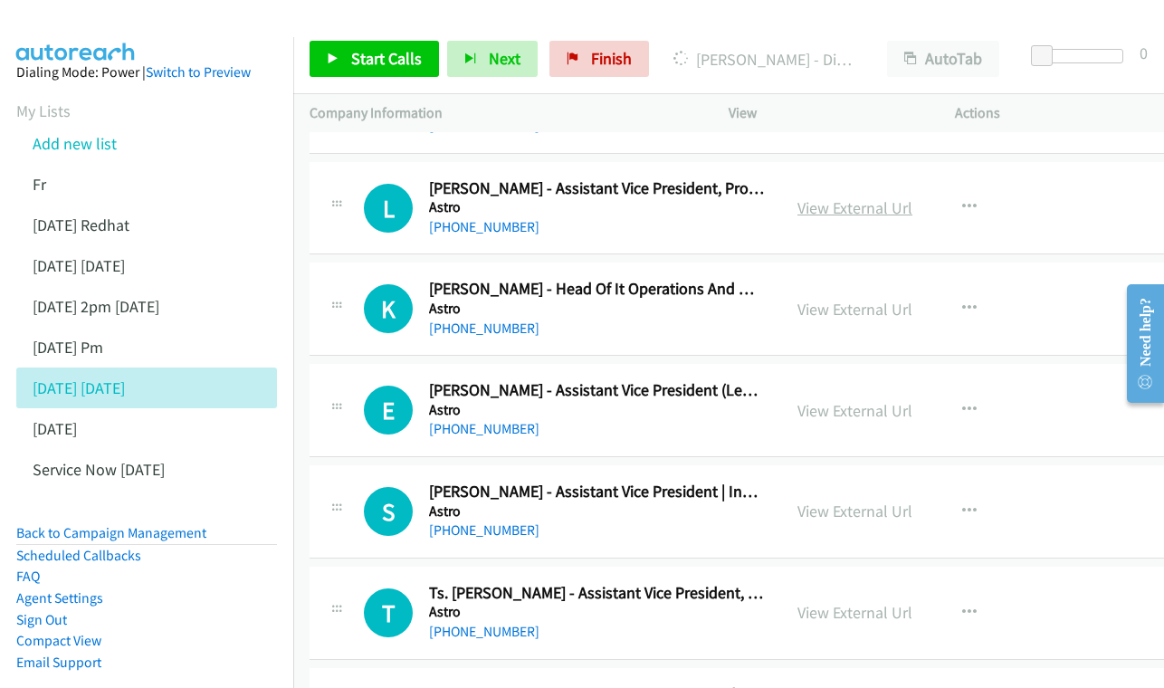
click at [870, 197] on link "View External Url" at bounding box center [854, 207] width 115 height 21
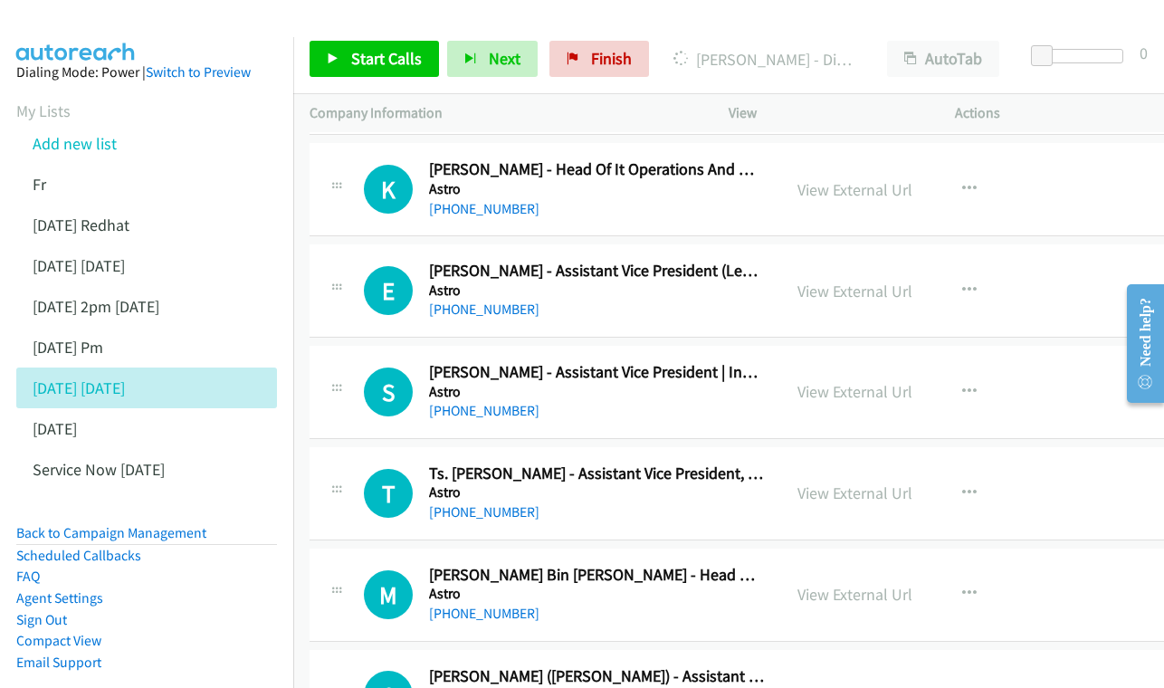
scroll to position [2783, 0]
click at [869, 178] on link "View External Url" at bounding box center [854, 188] width 115 height 21
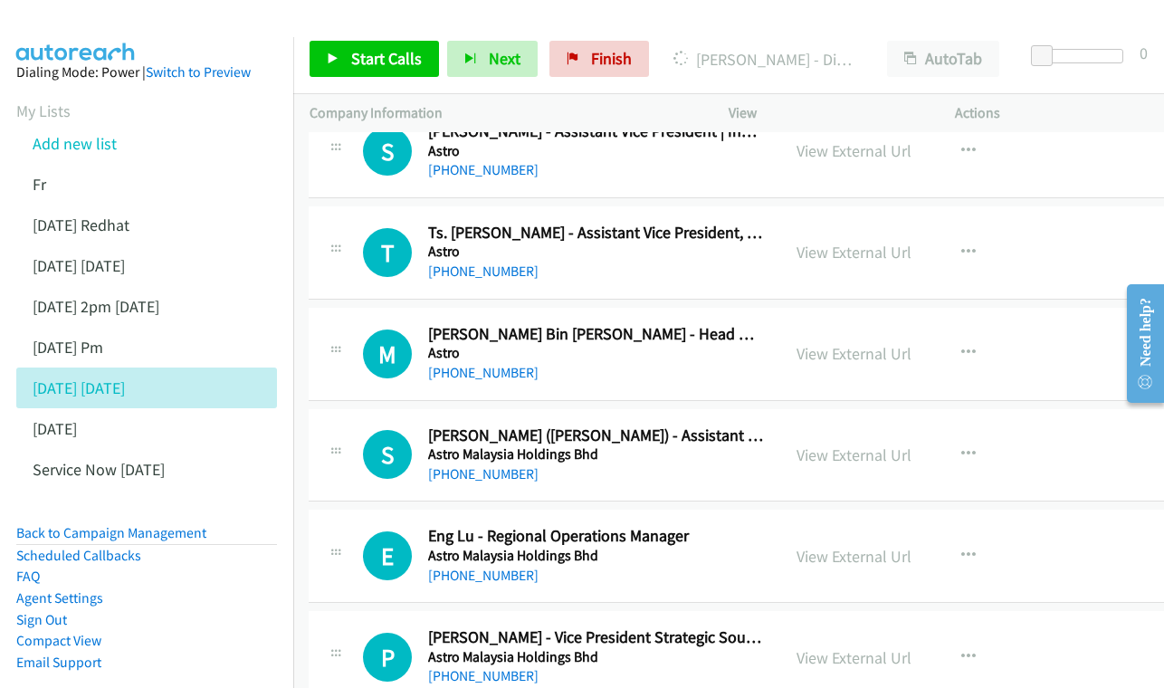
scroll to position [3025, 1]
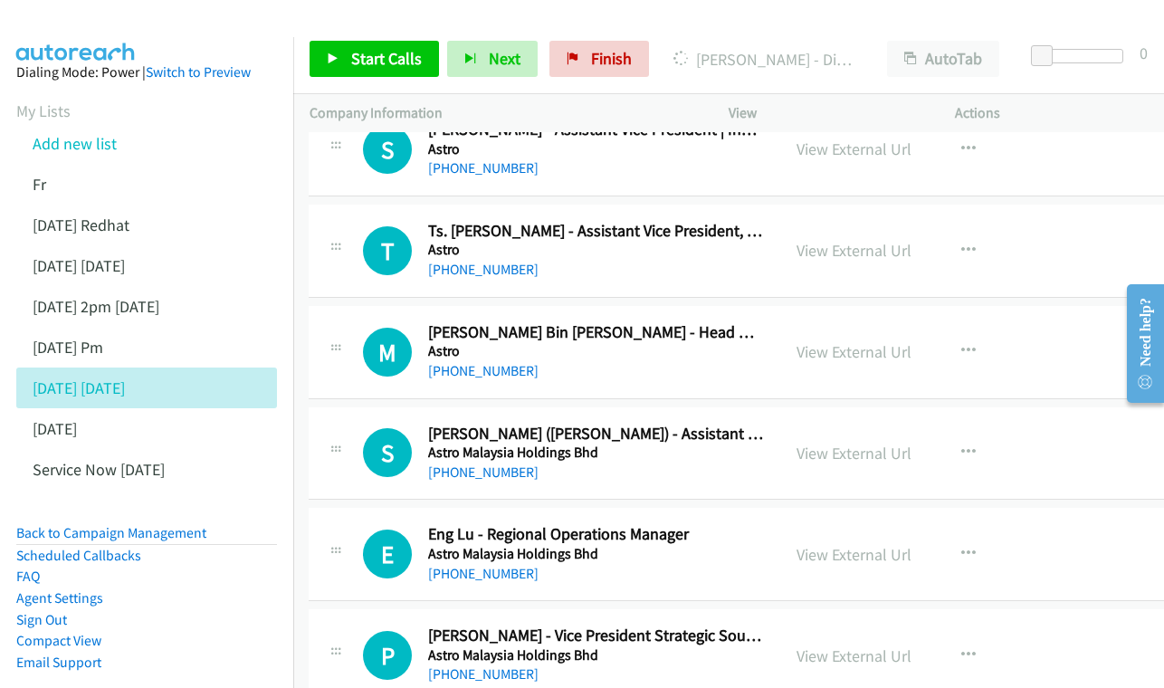
click at [855, 238] on div "View External Url View External Url Schedule/Manage Callback Start Calls Here R…" at bounding box center [906, 251] width 252 height 60
click at [856, 240] on link "View External Url" at bounding box center [853, 250] width 115 height 21
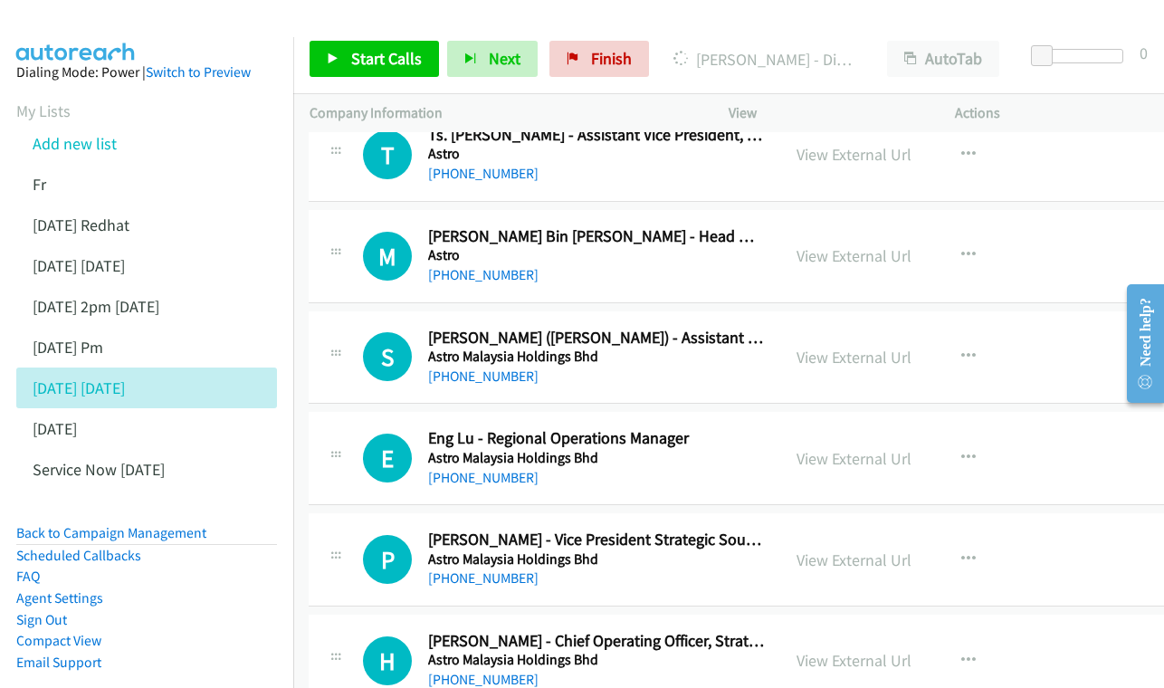
scroll to position [3122, 0]
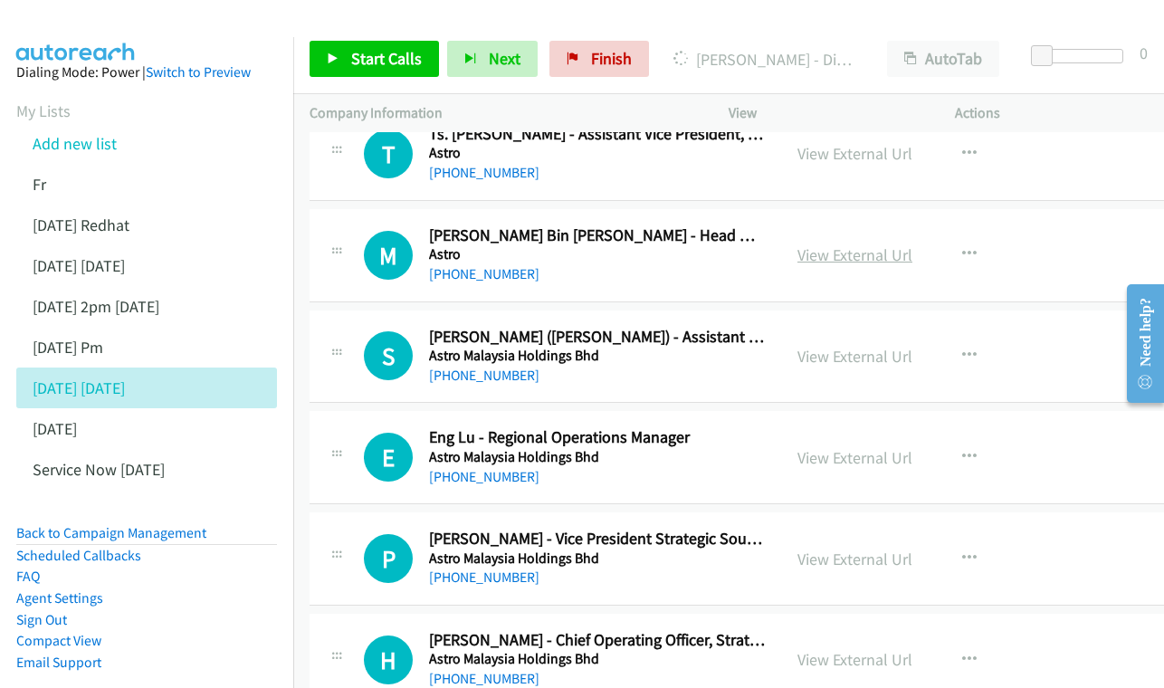
click at [899, 244] on link "View External Url" at bounding box center [854, 254] width 115 height 21
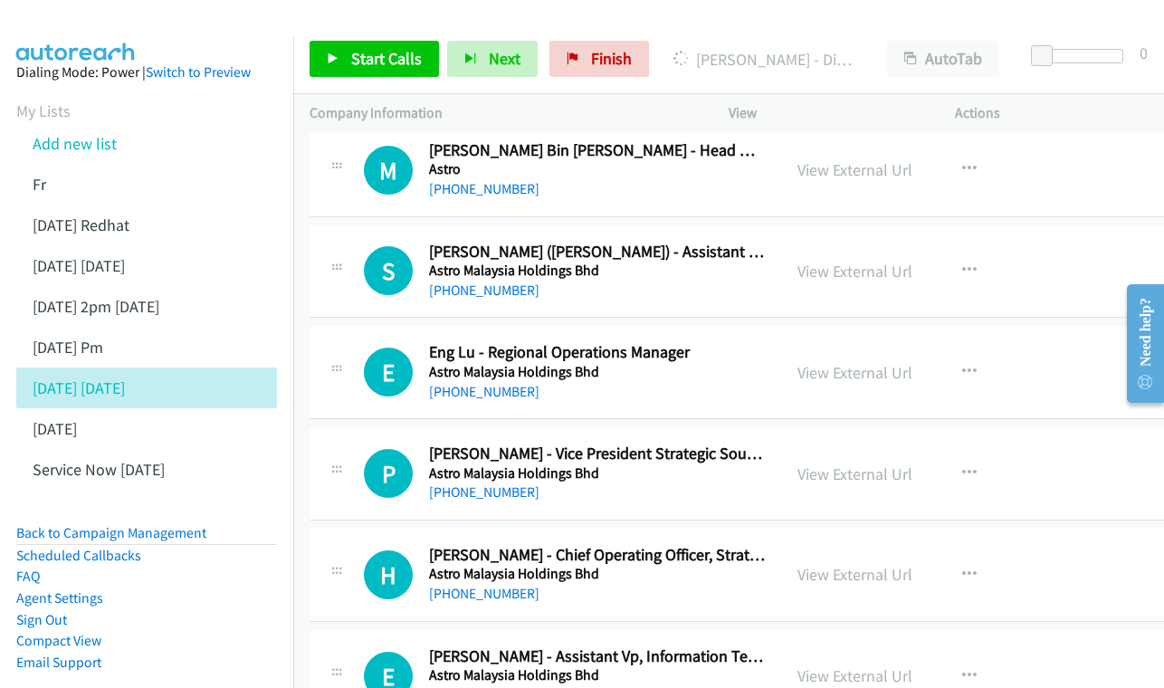
scroll to position [3211, 0]
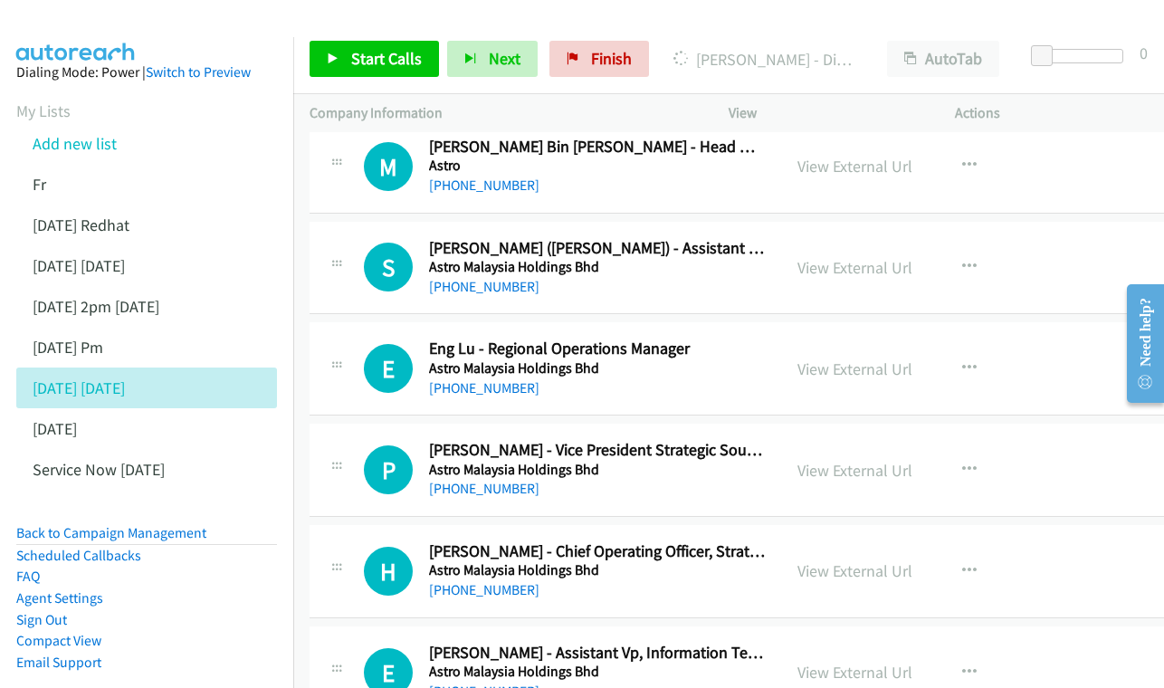
click at [893, 257] on div "View External Url View External Url Schedule/Manage Callback Start Calls Here R…" at bounding box center [907, 268] width 252 height 60
click at [885, 257] on link "View External Url" at bounding box center [854, 267] width 115 height 21
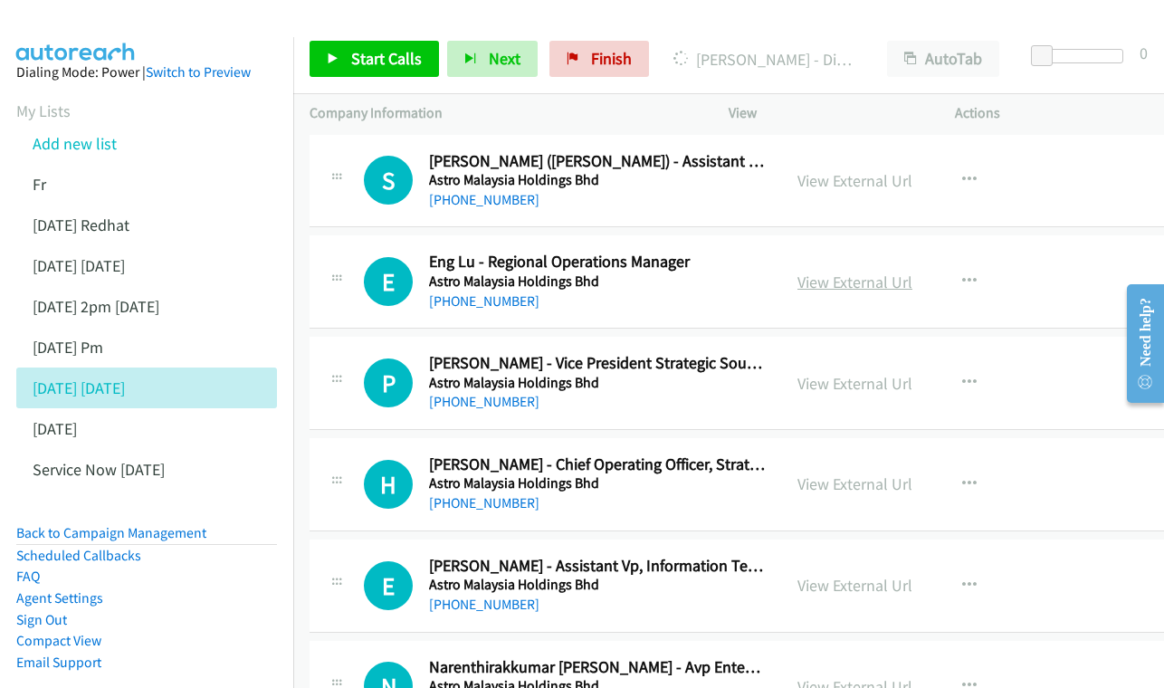
scroll to position [3331, 0]
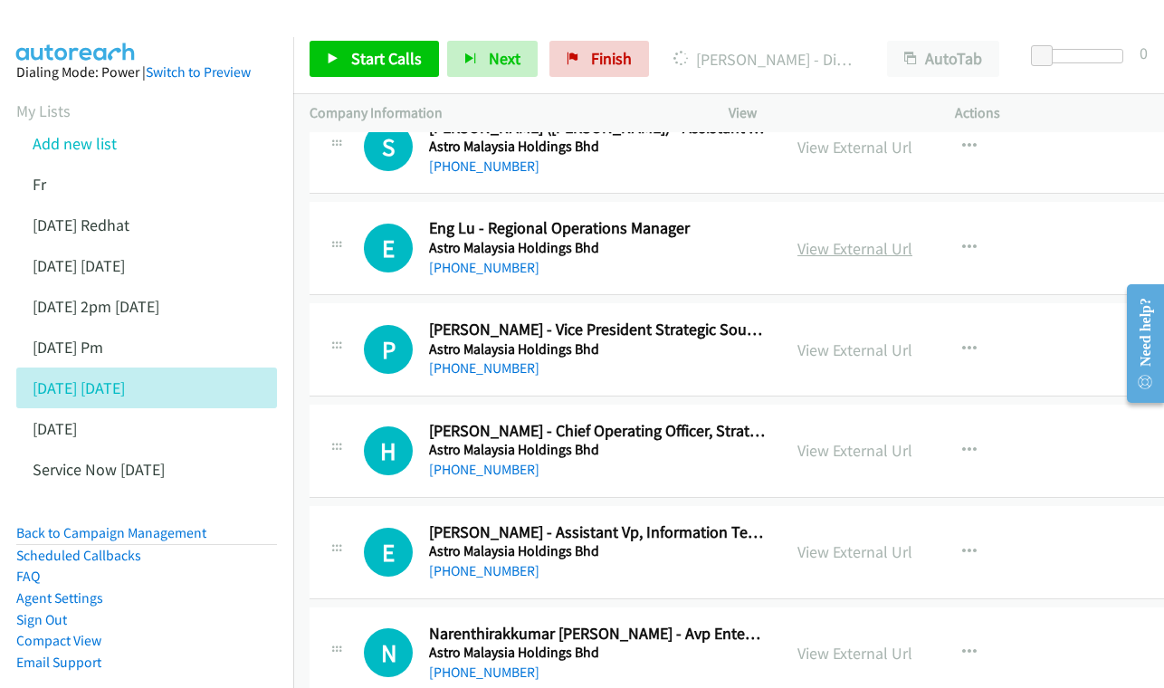
click at [864, 238] on link "View External Url" at bounding box center [854, 248] width 115 height 21
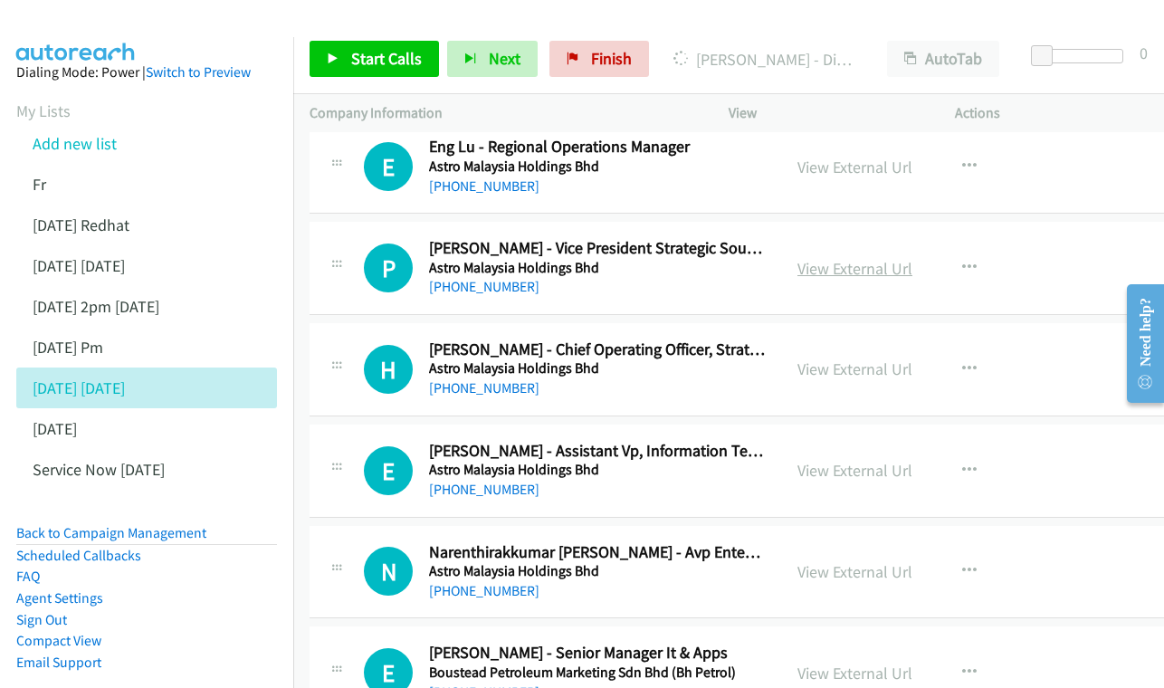
scroll to position [0, 0]
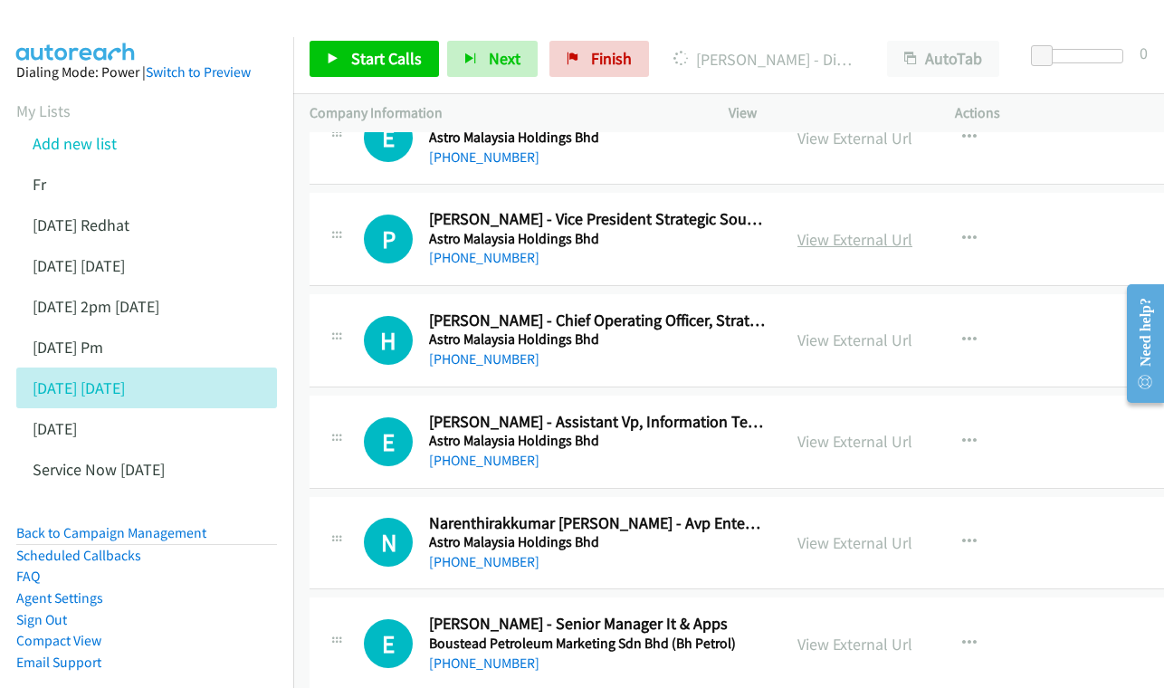
click at [885, 229] on link "View External Url" at bounding box center [854, 239] width 115 height 21
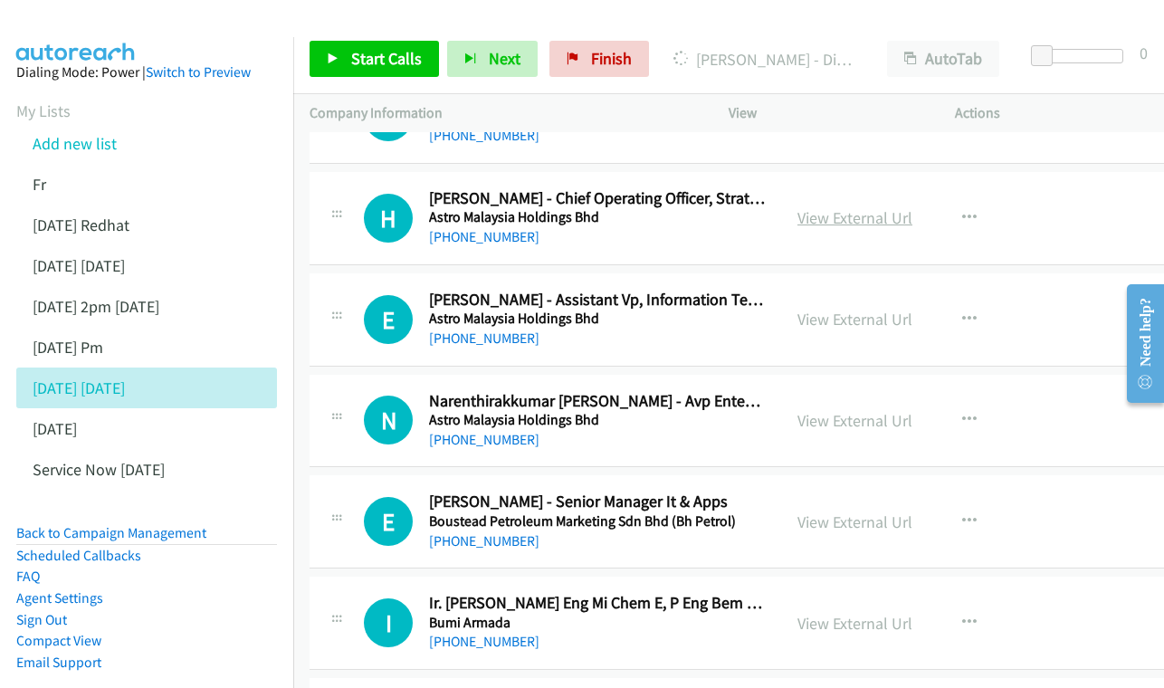
click at [908, 207] on link "View External Url" at bounding box center [854, 217] width 115 height 21
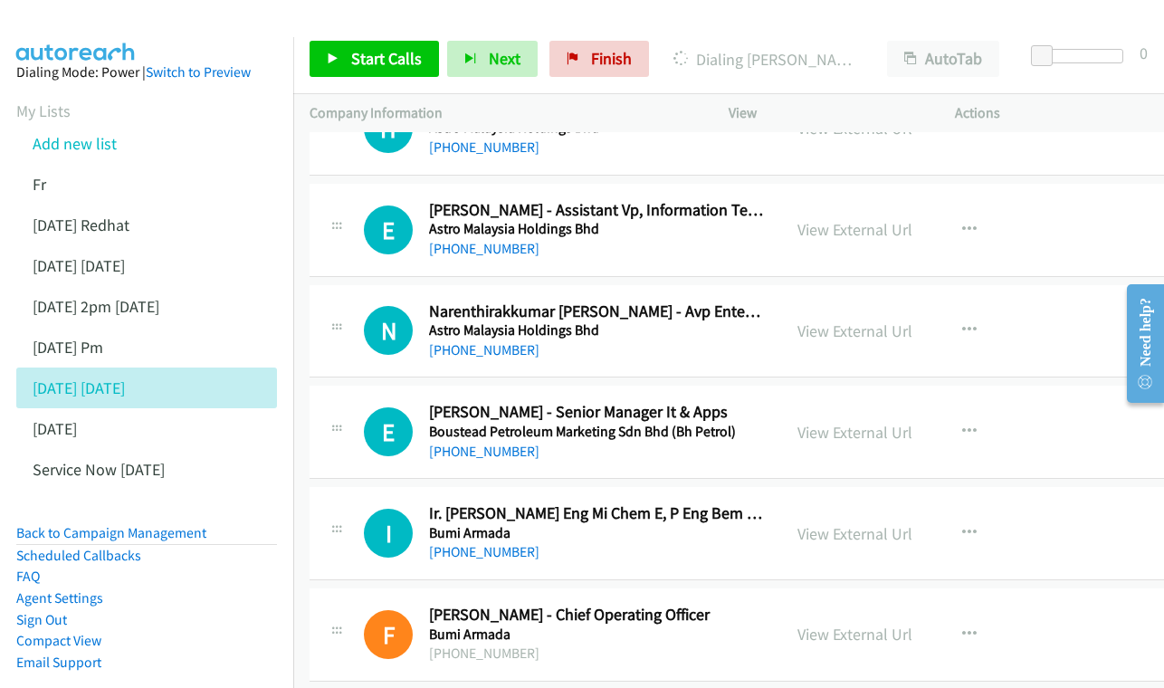
scroll to position [3657, 0]
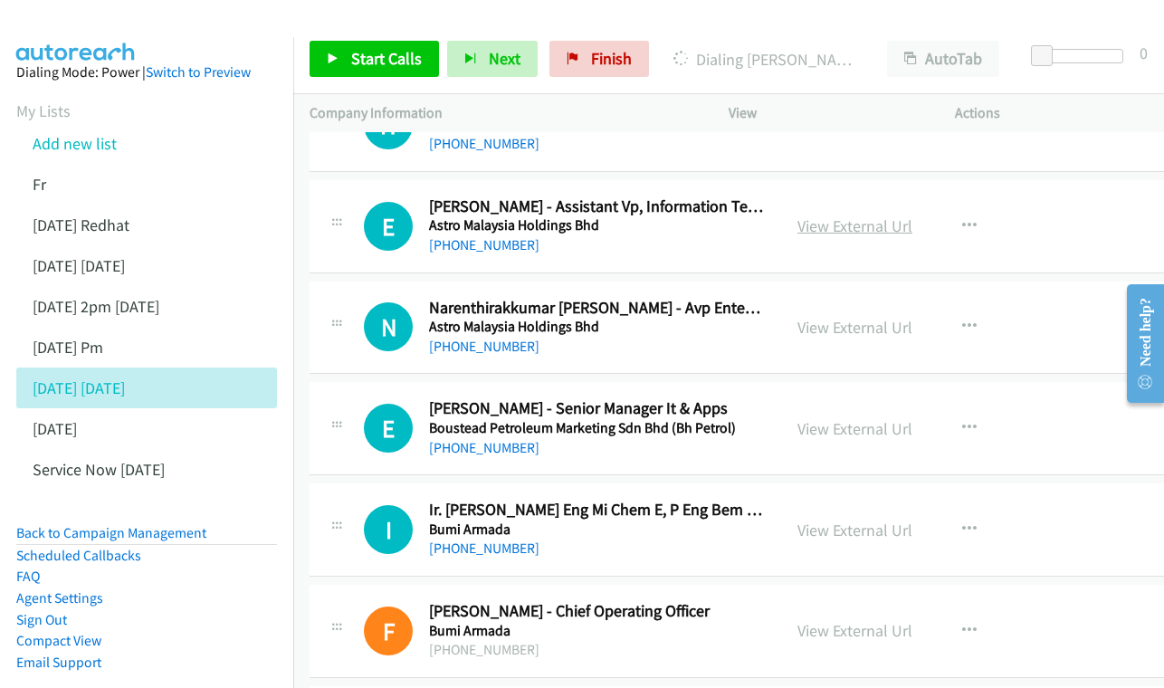
click at [881, 215] on link "View External Url" at bounding box center [854, 225] width 115 height 21
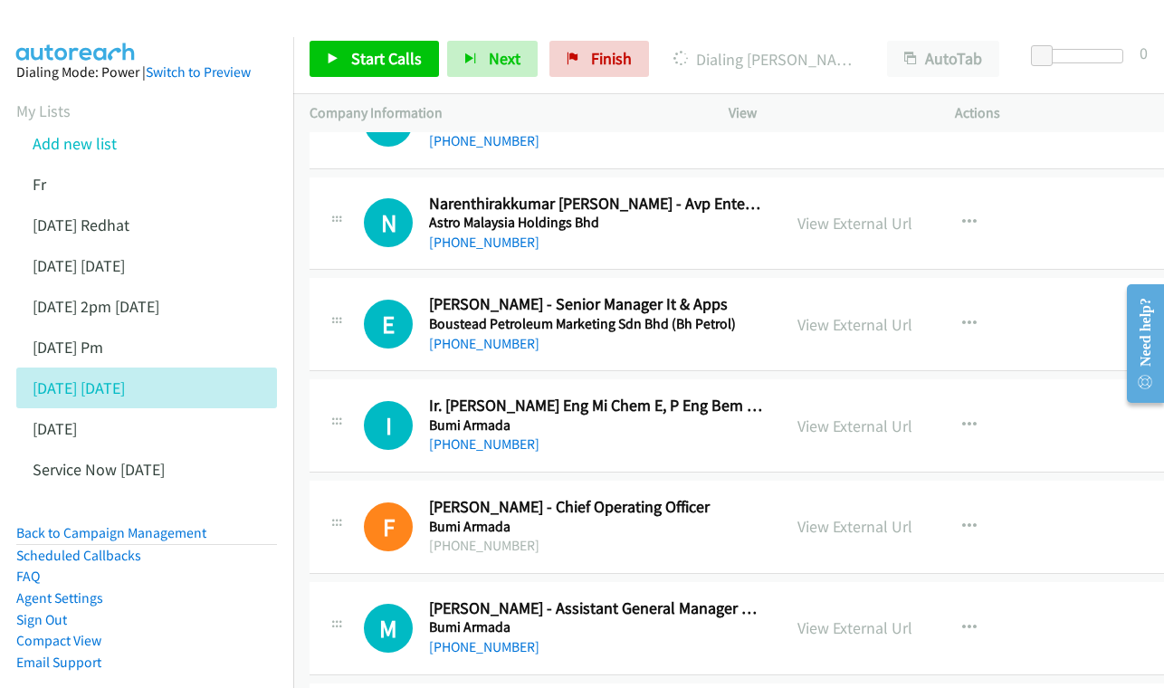
scroll to position [3764, 0]
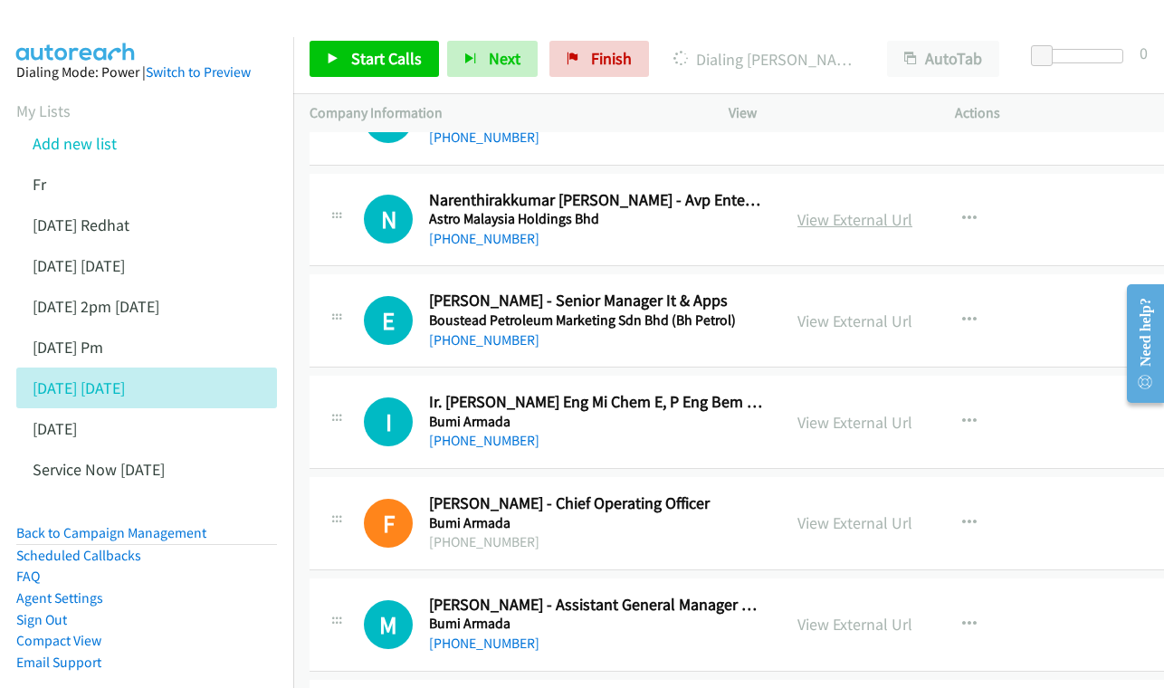
click at [884, 209] on link "View External Url" at bounding box center [854, 219] width 115 height 21
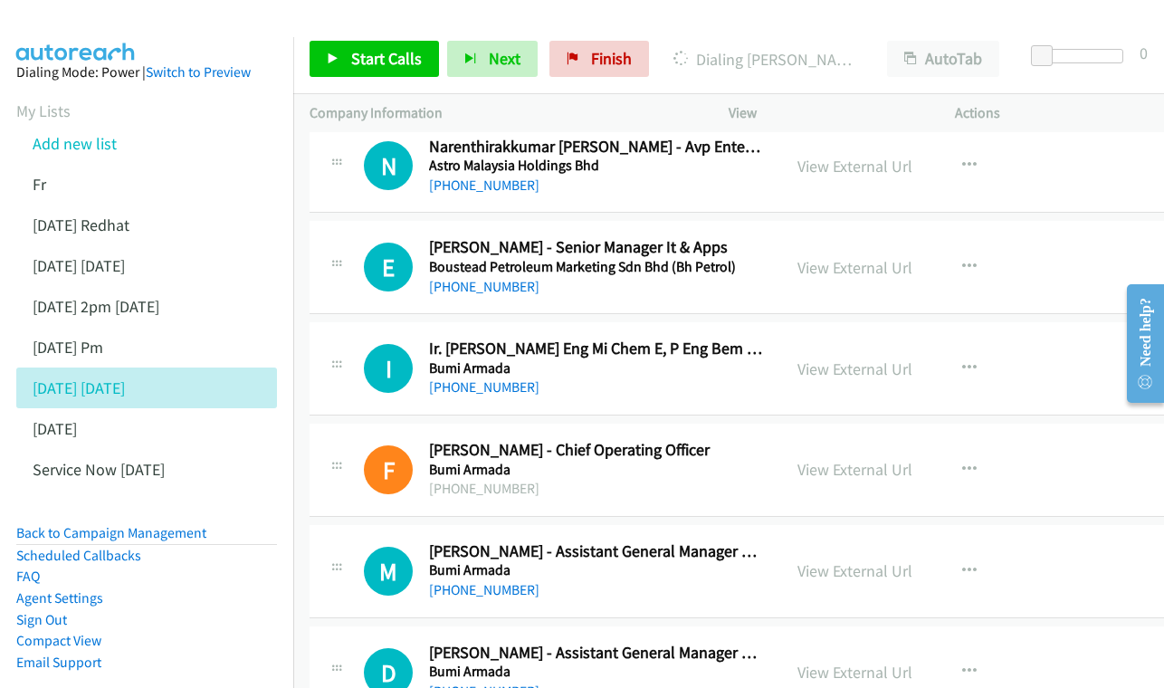
scroll to position [3821, 0]
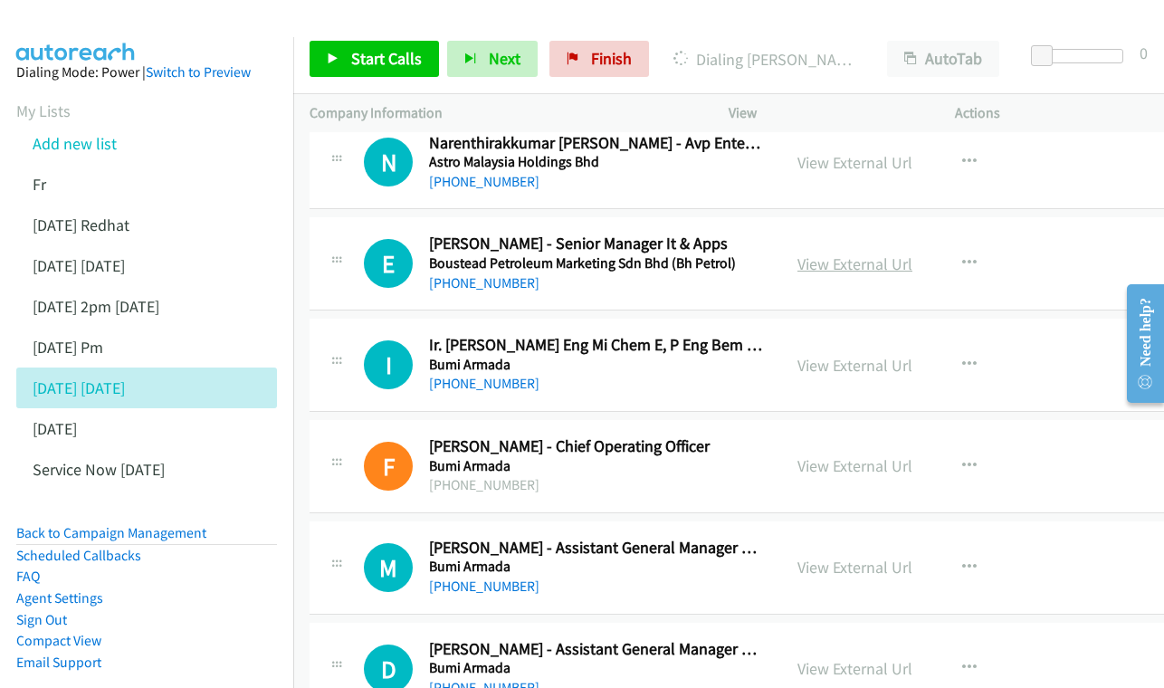
click at [867, 253] on link "View External Url" at bounding box center [854, 263] width 115 height 21
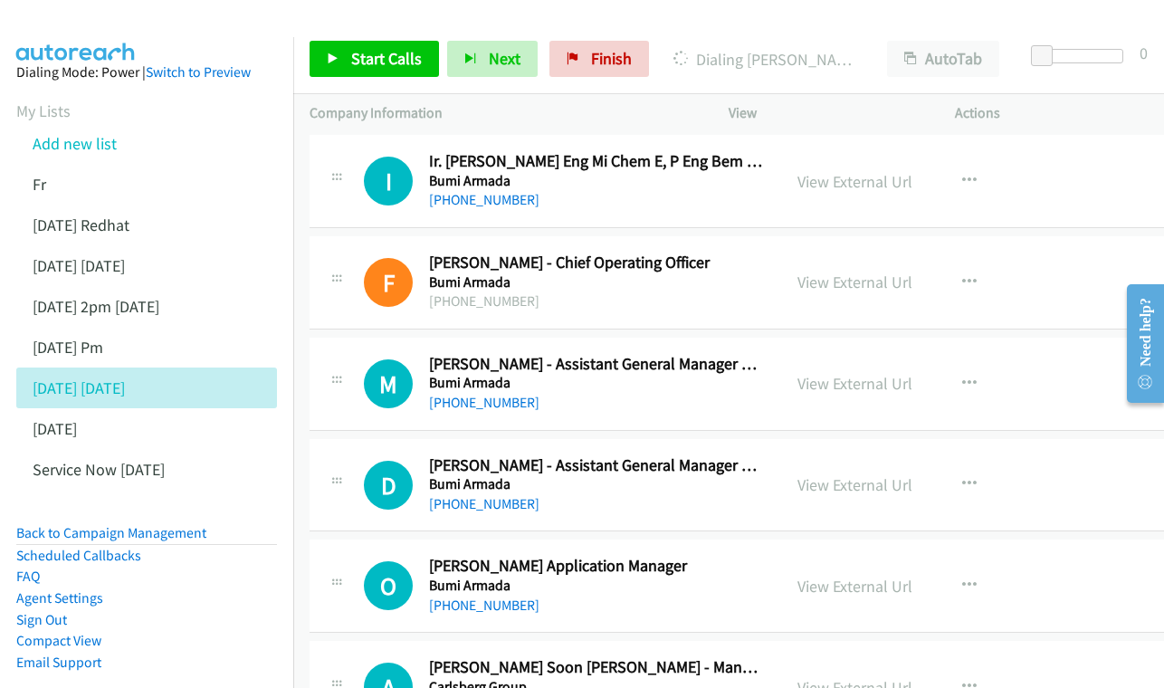
scroll to position [4035, 0]
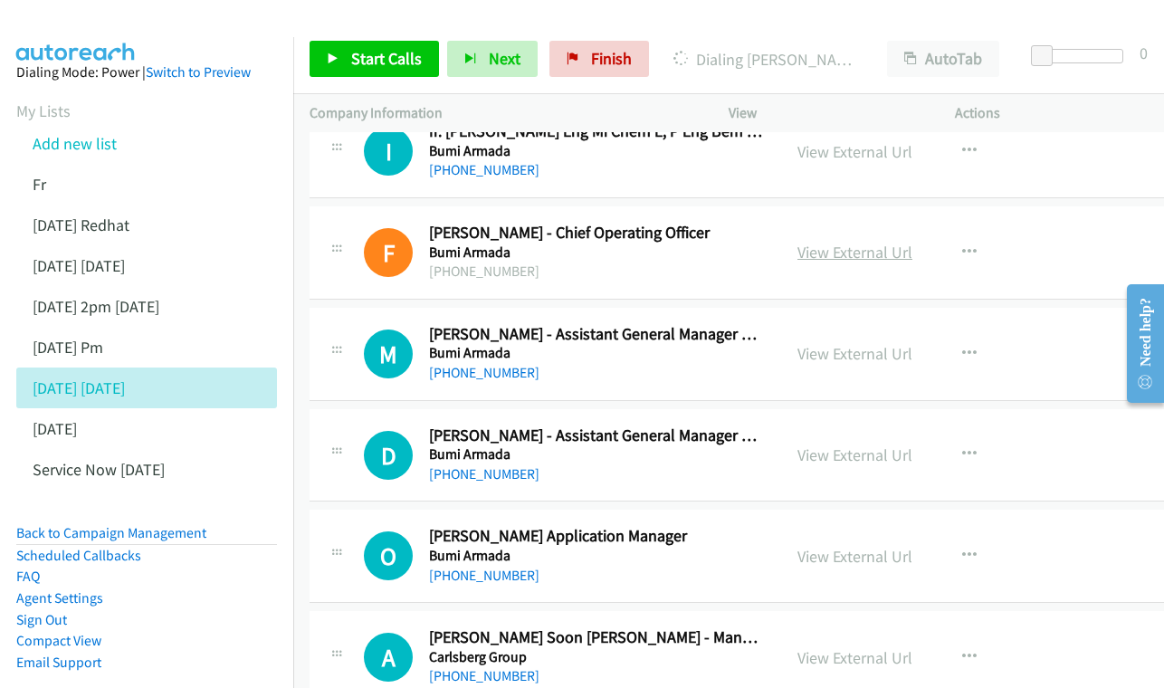
click at [870, 242] on link "View External Url" at bounding box center [854, 252] width 115 height 21
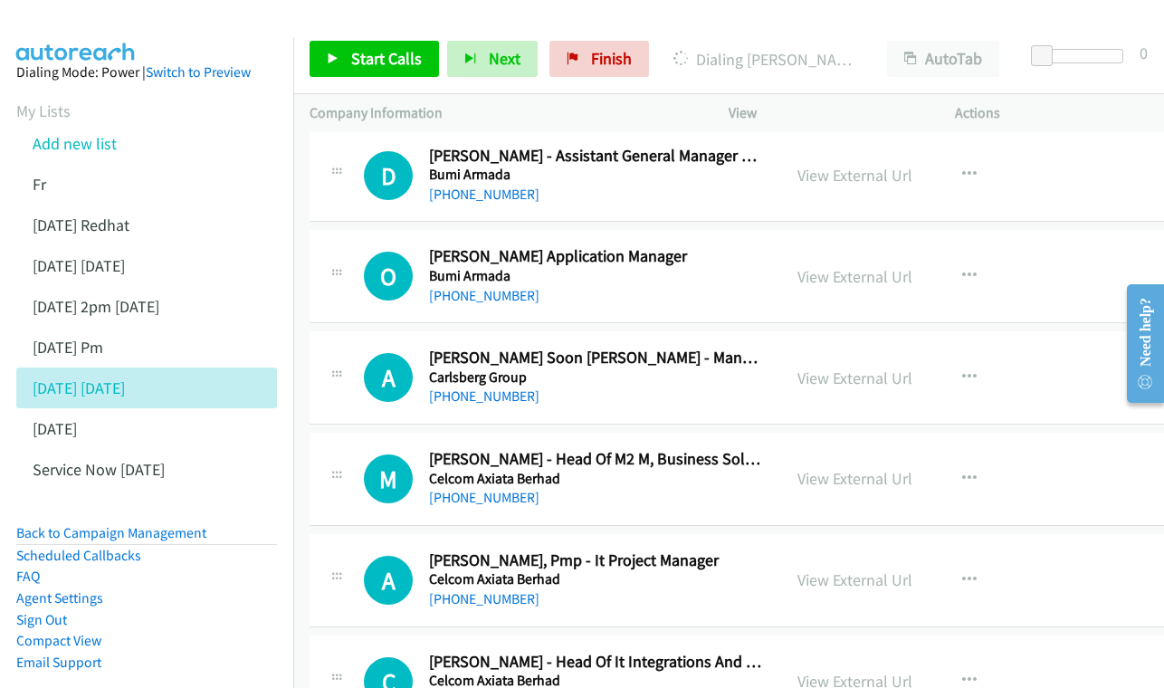
scroll to position [4335, 0]
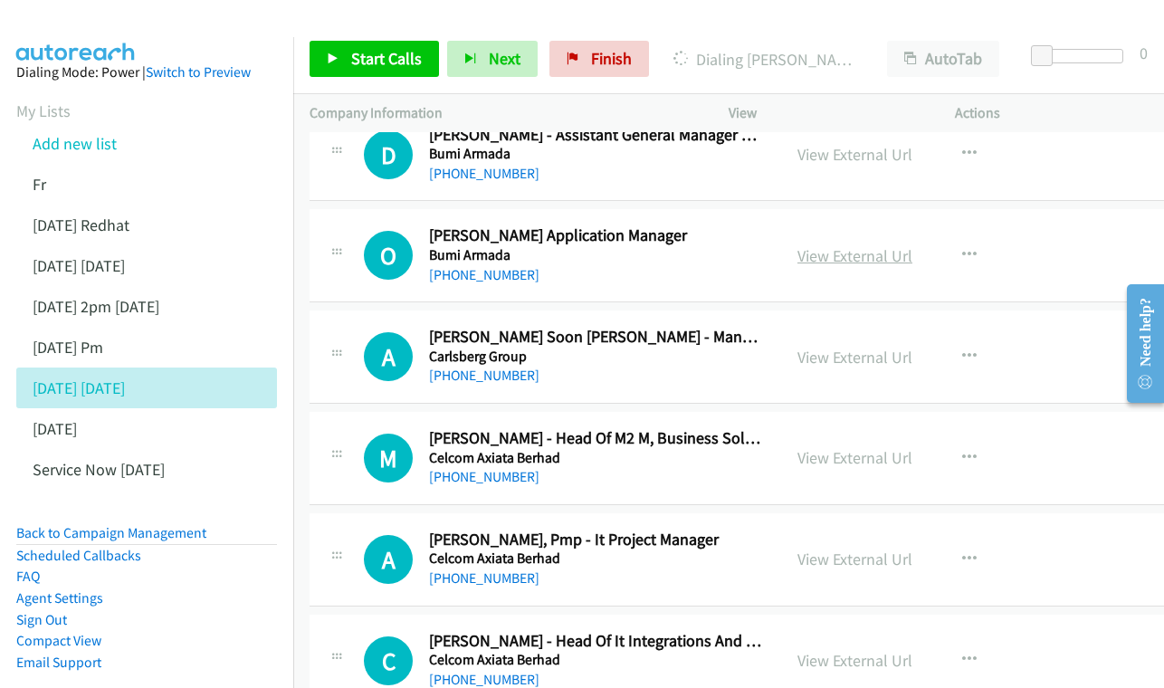
click at [885, 245] on link "View External Url" at bounding box center [854, 255] width 115 height 21
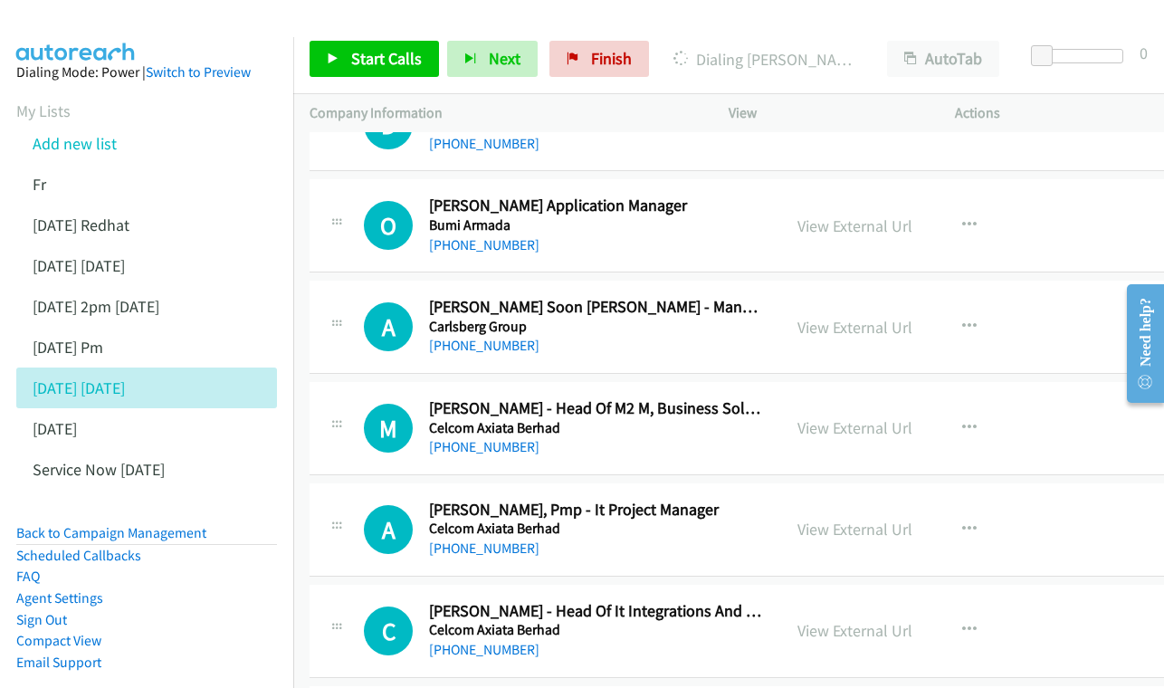
scroll to position [4399, 0]
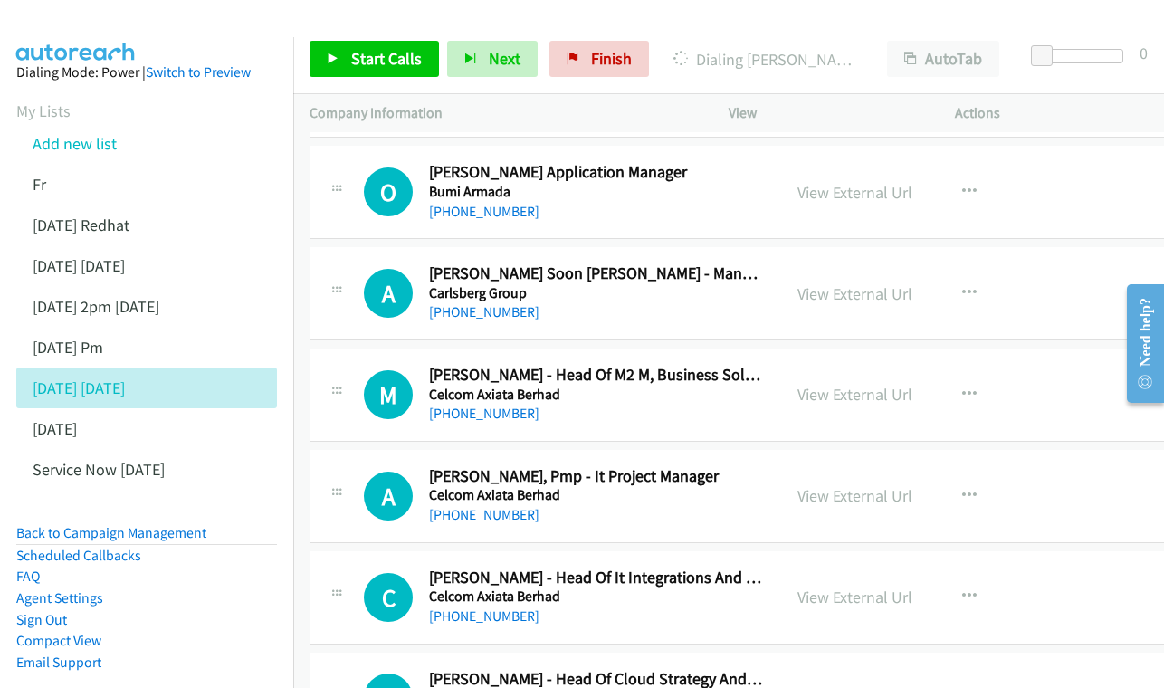
click at [878, 283] on link "View External Url" at bounding box center [854, 293] width 115 height 21
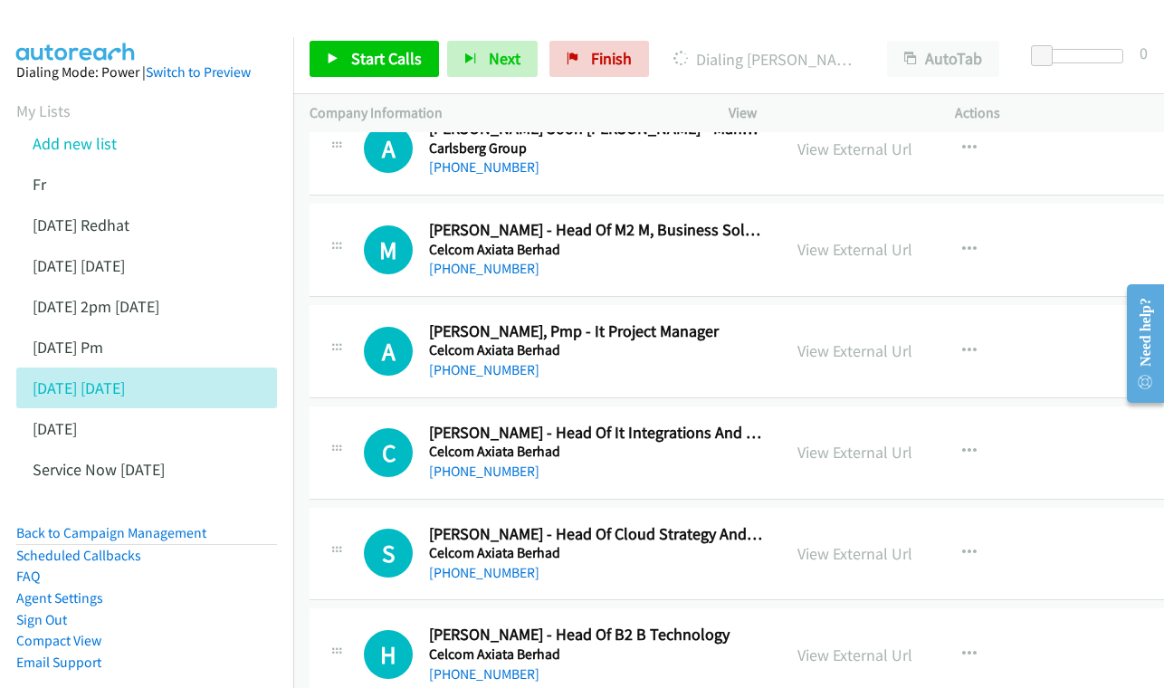
scroll to position [4555, 0]
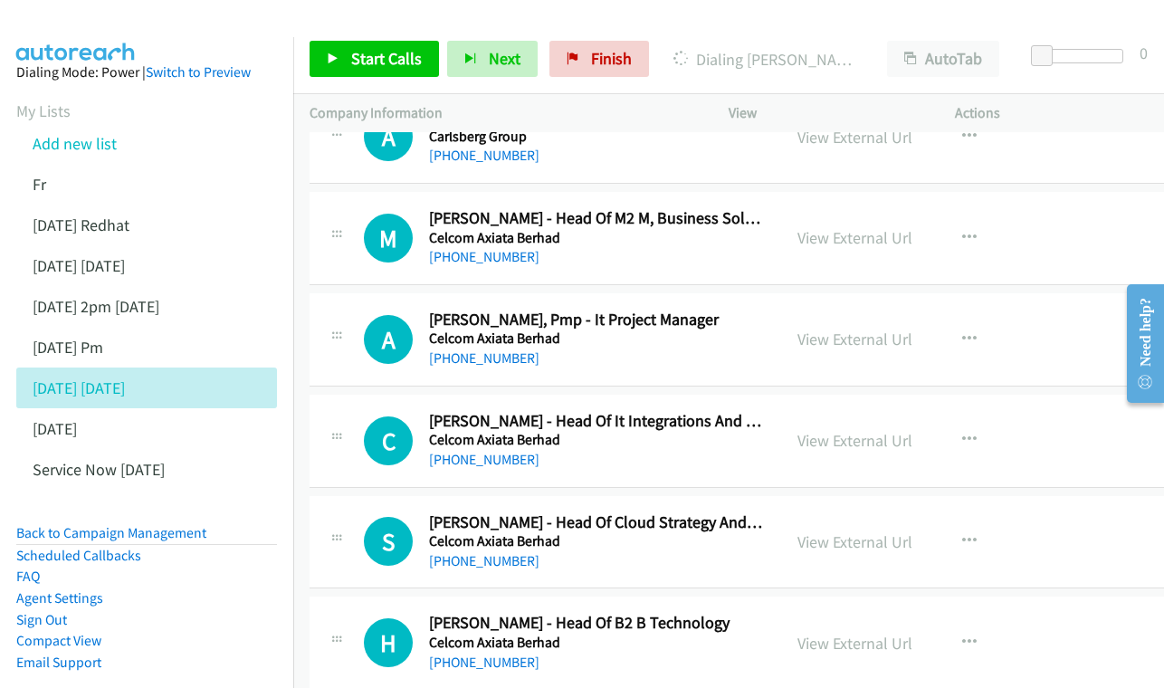
click at [881, 208] on div "View External Url View External Url Schedule/Manage Callback Start Calls Here R…" at bounding box center [907, 238] width 252 height 60
click at [881, 227] on link "View External Url" at bounding box center [854, 237] width 115 height 21
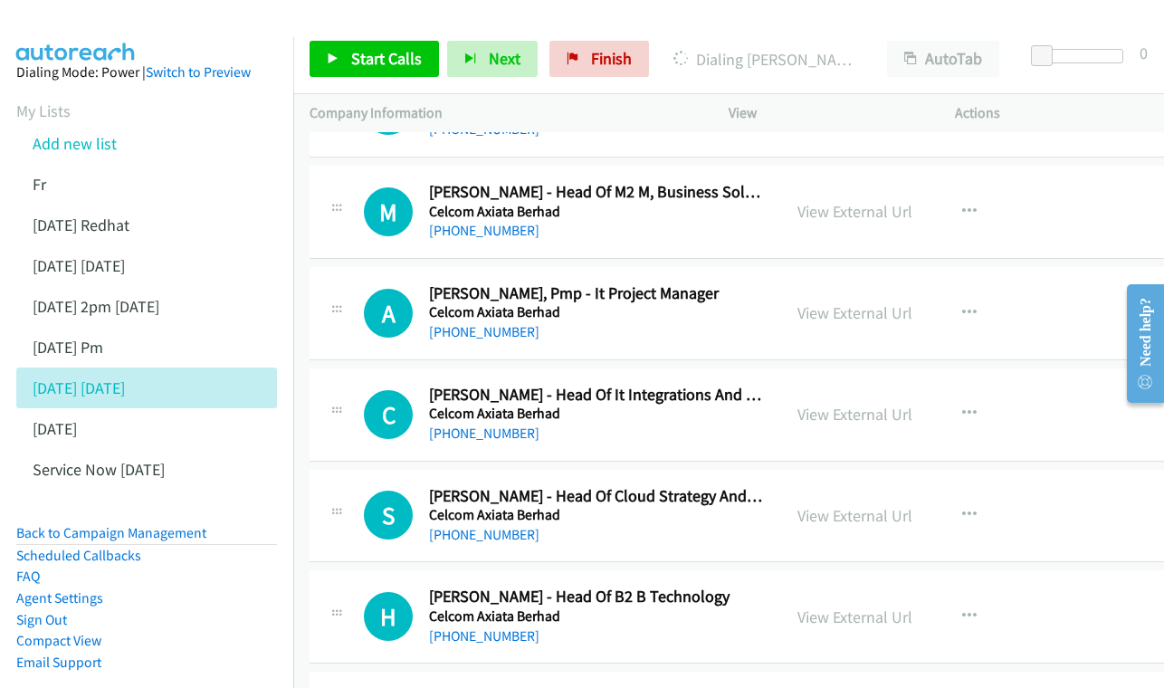
scroll to position [4613, 0]
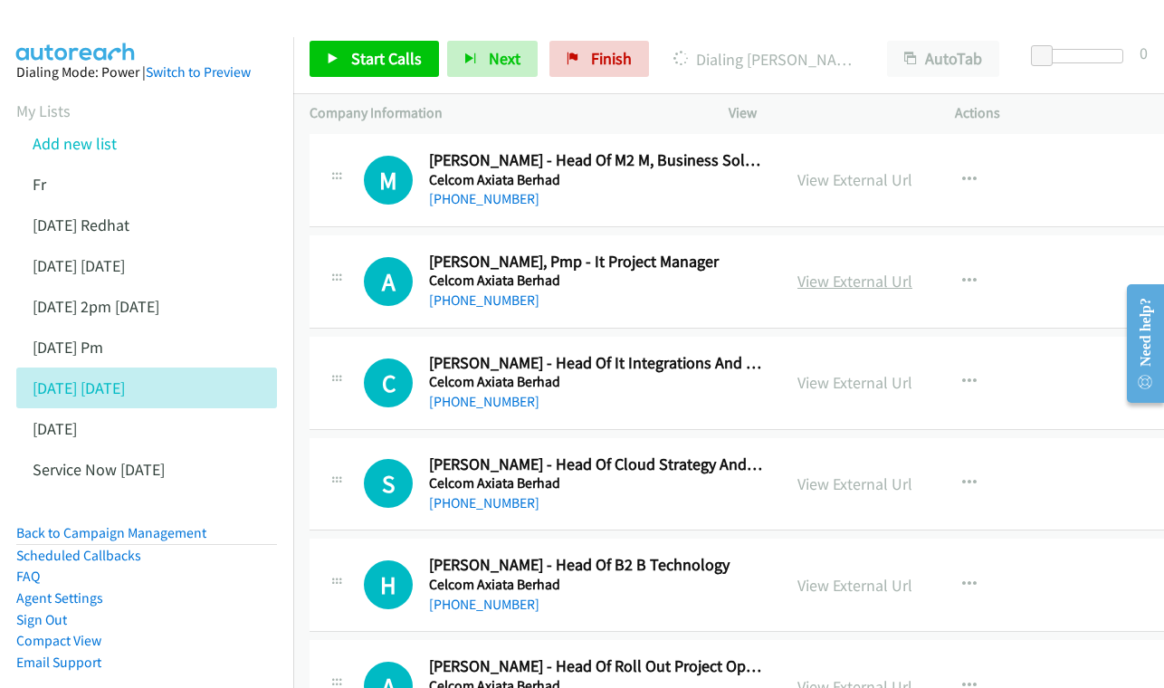
click at [850, 271] on link "View External Url" at bounding box center [854, 281] width 115 height 21
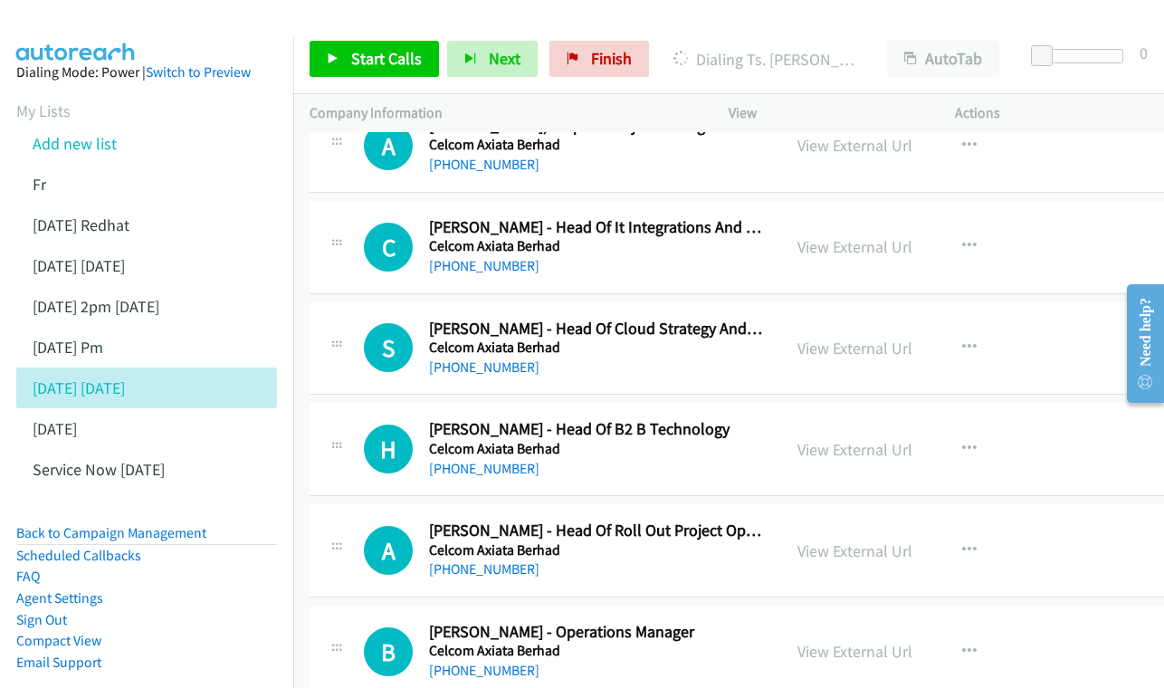
scroll to position [4753, 0]
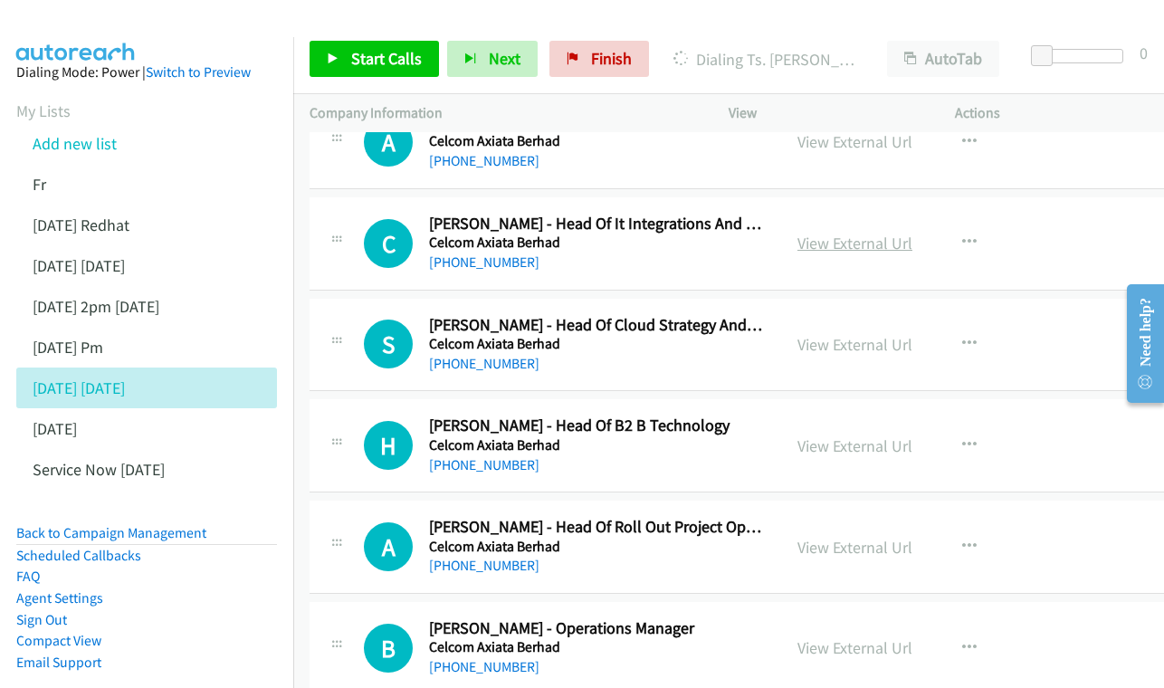
click at [884, 233] on link "View External Url" at bounding box center [854, 243] width 115 height 21
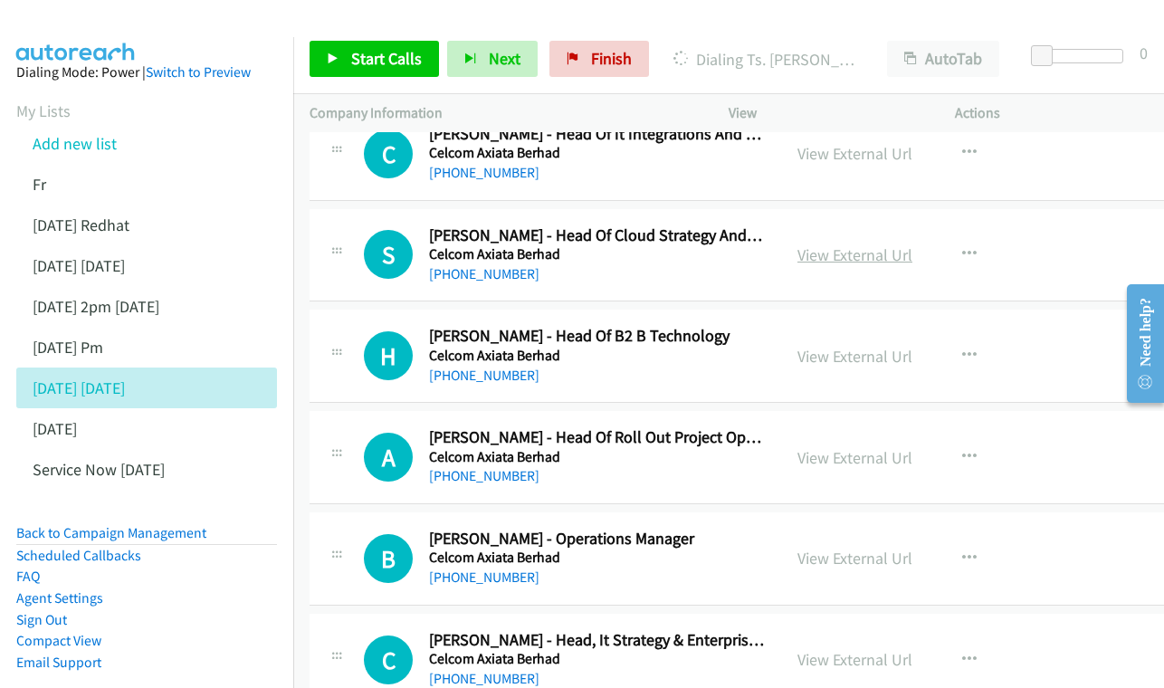
scroll to position [4846, 0]
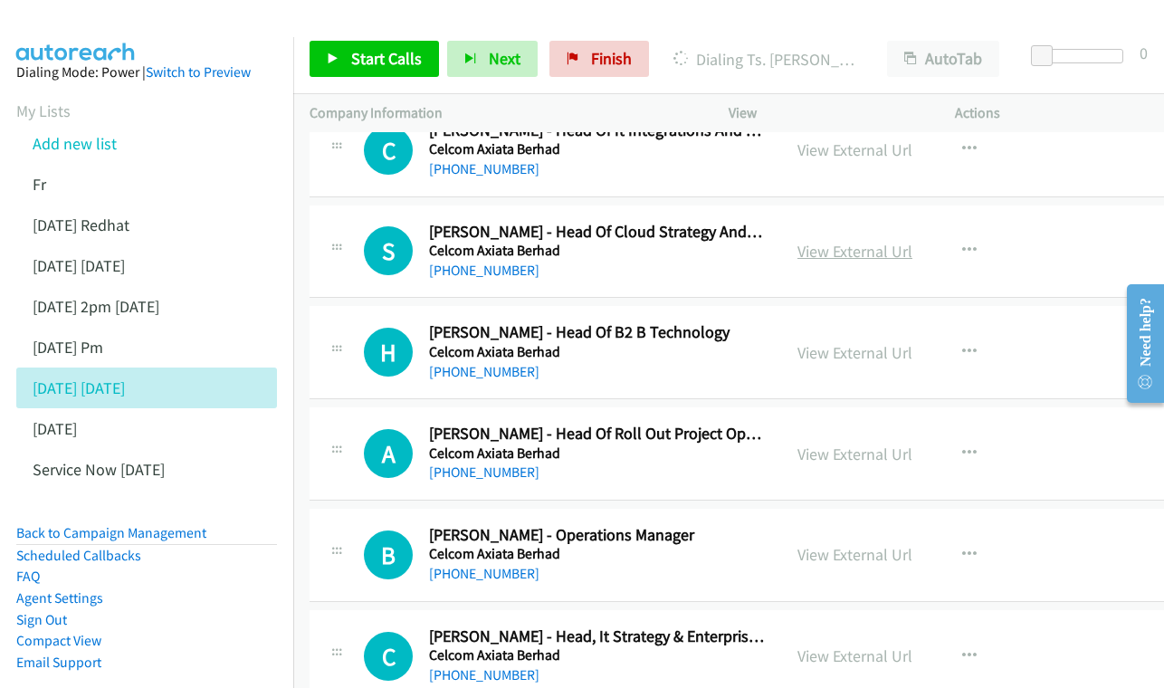
click at [889, 241] on link "View External Url" at bounding box center [854, 251] width 115 height 21
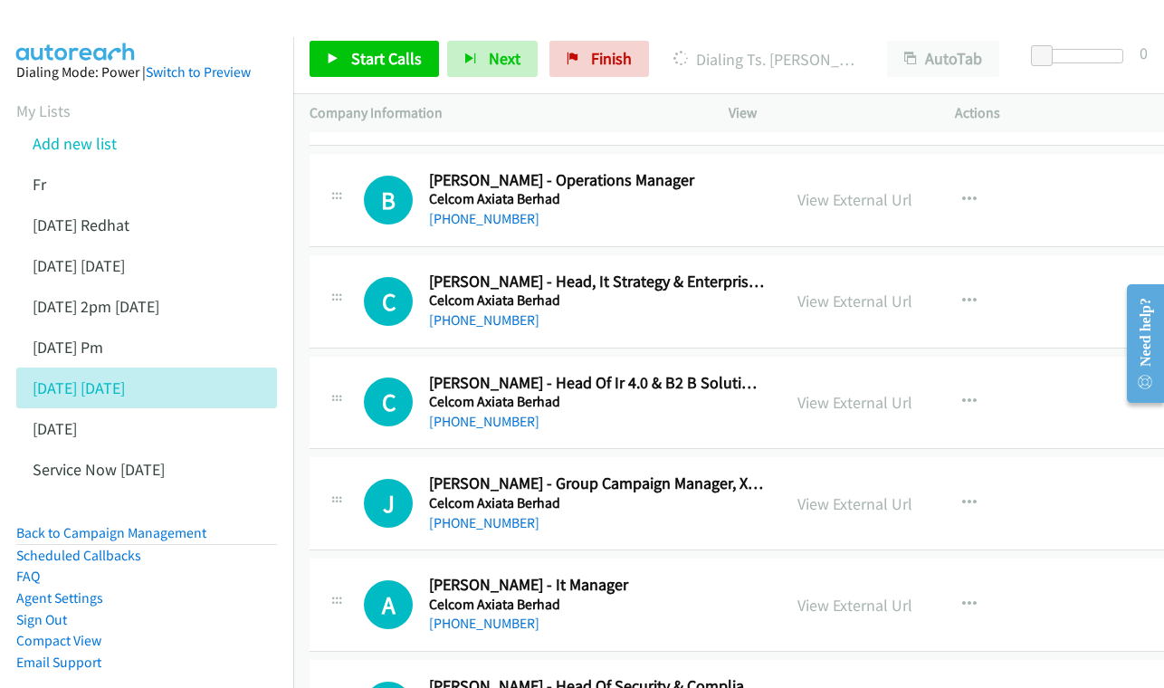
scroll to position [5234, 0]
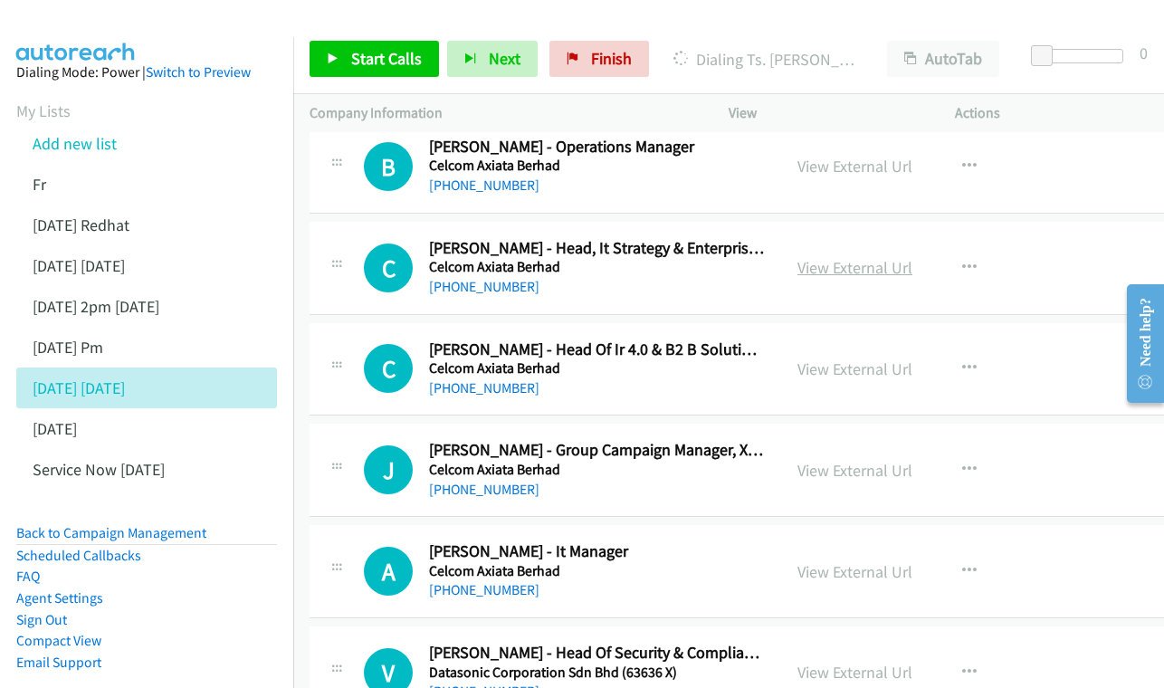
click at [888, 257] on link "View External Url" at bounding box center [854, 267] width 115 height 21
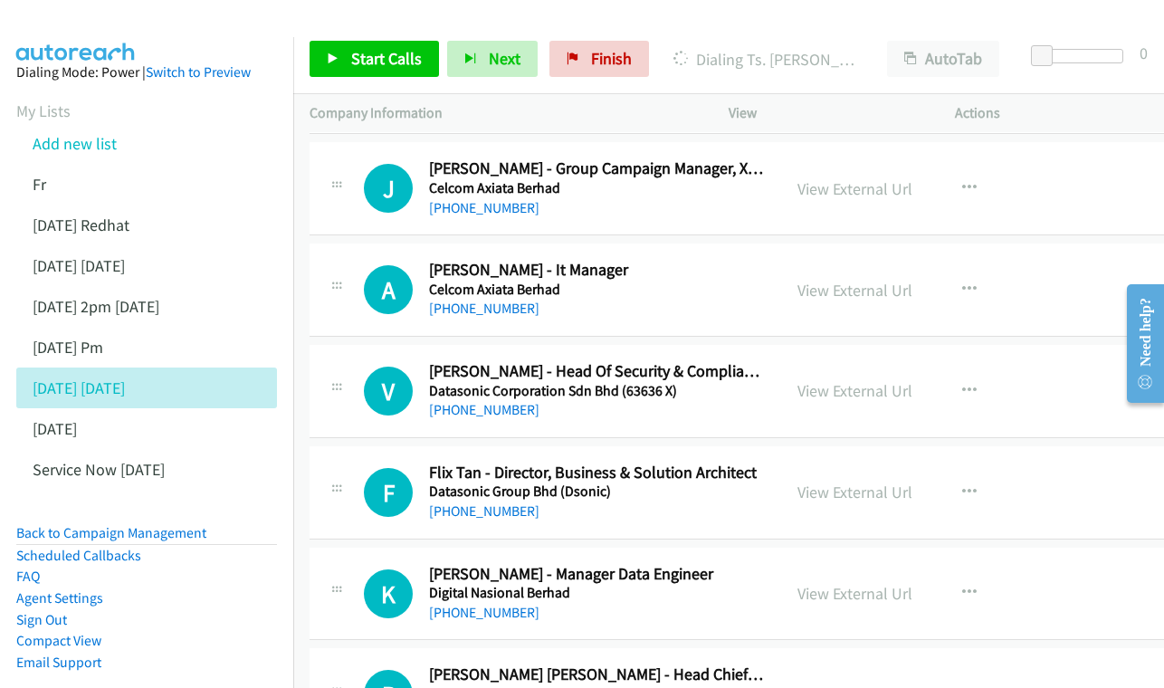
scroll to position [5541, 0]
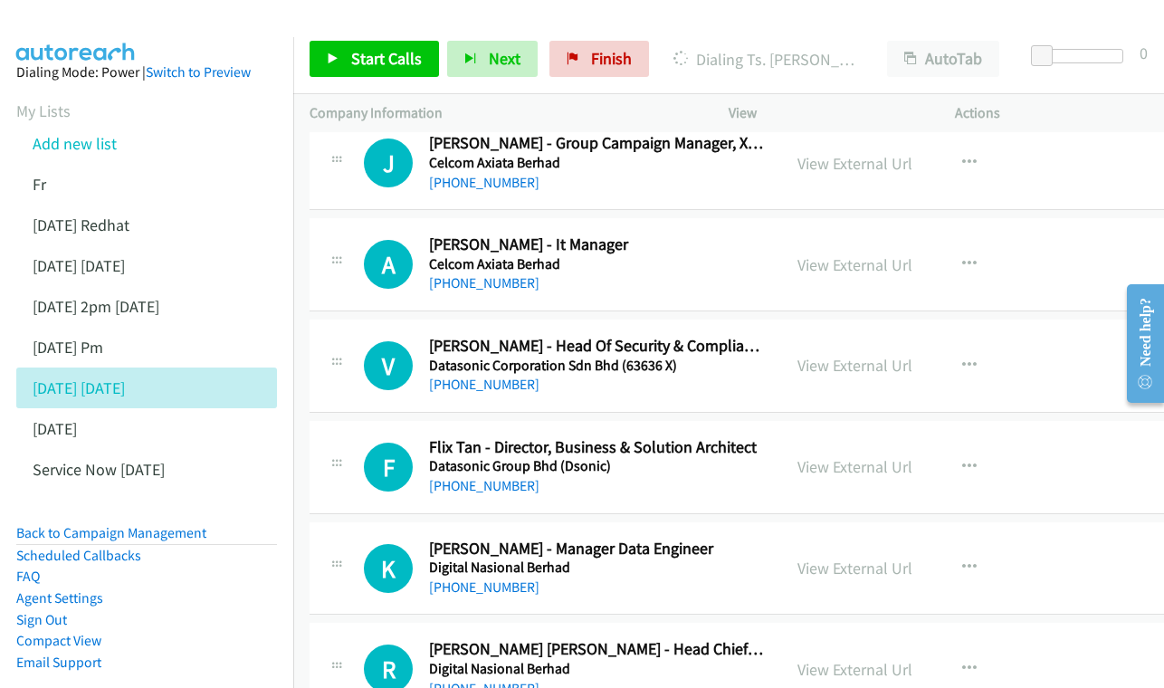
click at [872, 234] on div "View External Url View External Url Schedule/Manage Callback Start Calls Here R…" at bounding box center [907, 264] width 252 height 60
click at [871, 254] on link "View External Url" at bounding box center [854, 264] width 115 height 21
